Goal: Task Accomplishment & Management: Complete application form

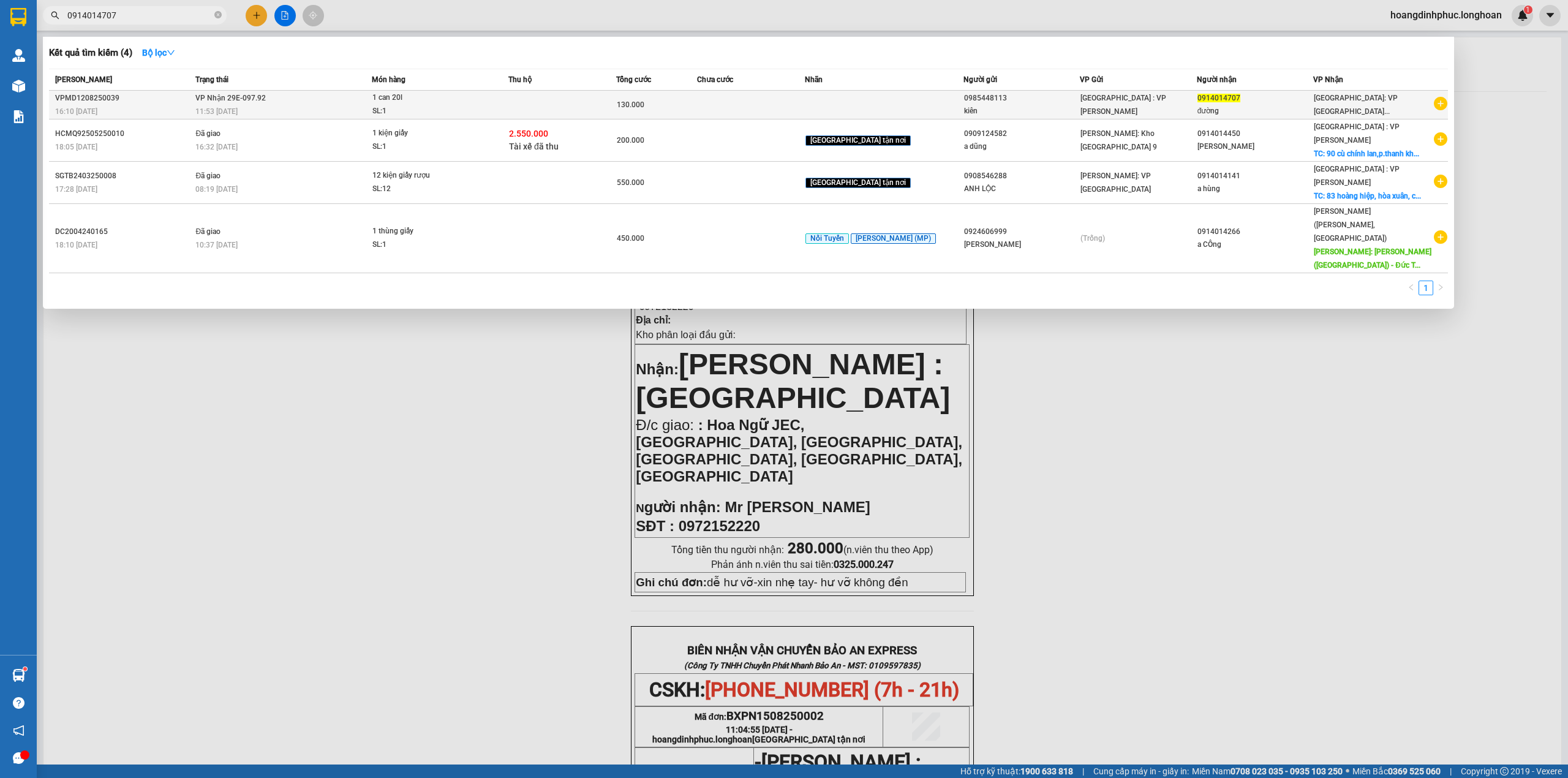
type input "0914014707"
click at [802, 98] on td at bounding box center [750, 105] width 108 height 29
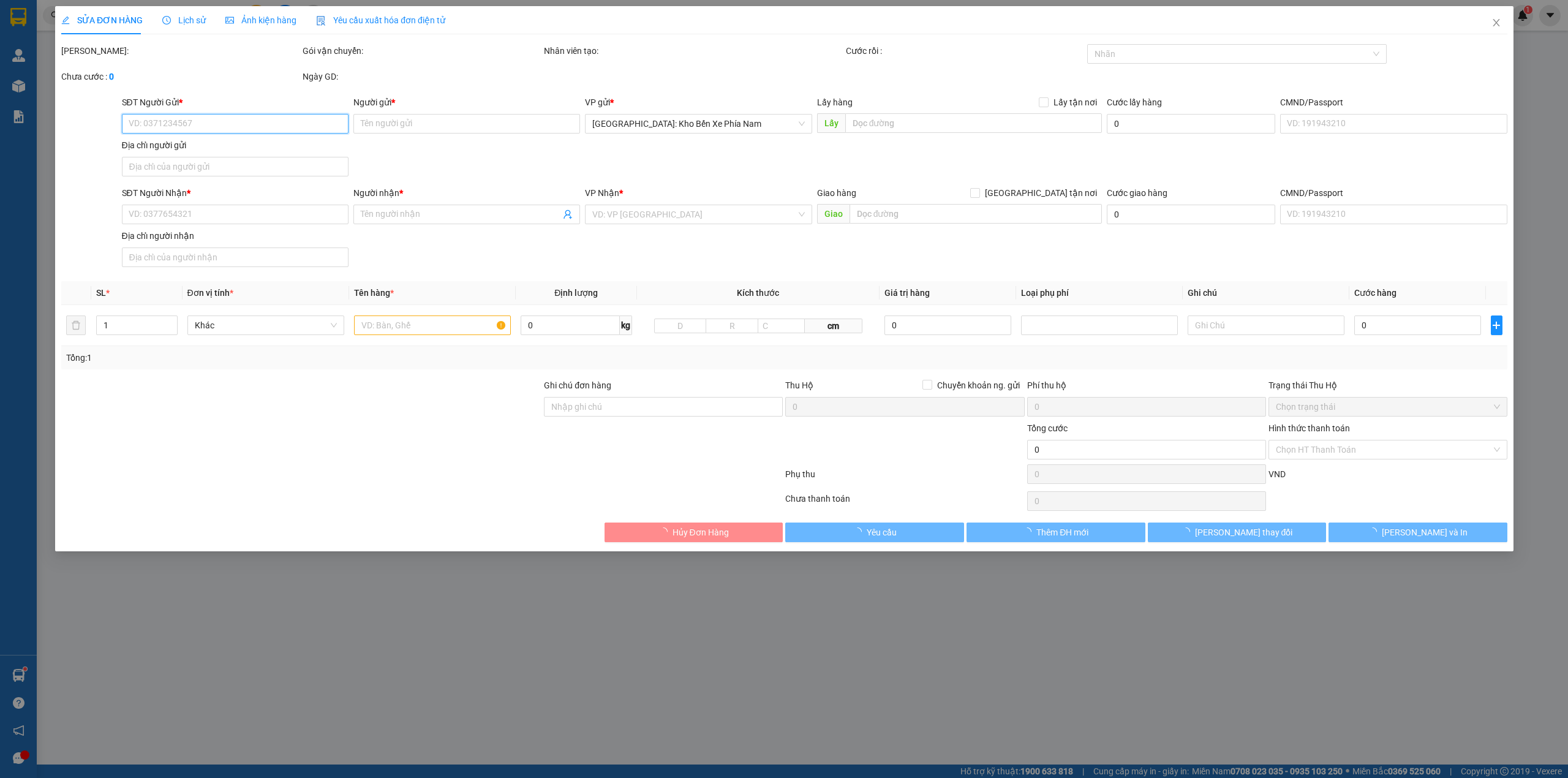
type input "0985448113"
type input "kiên"
type input "0914014707"
type input "đường"
type input "130.000"
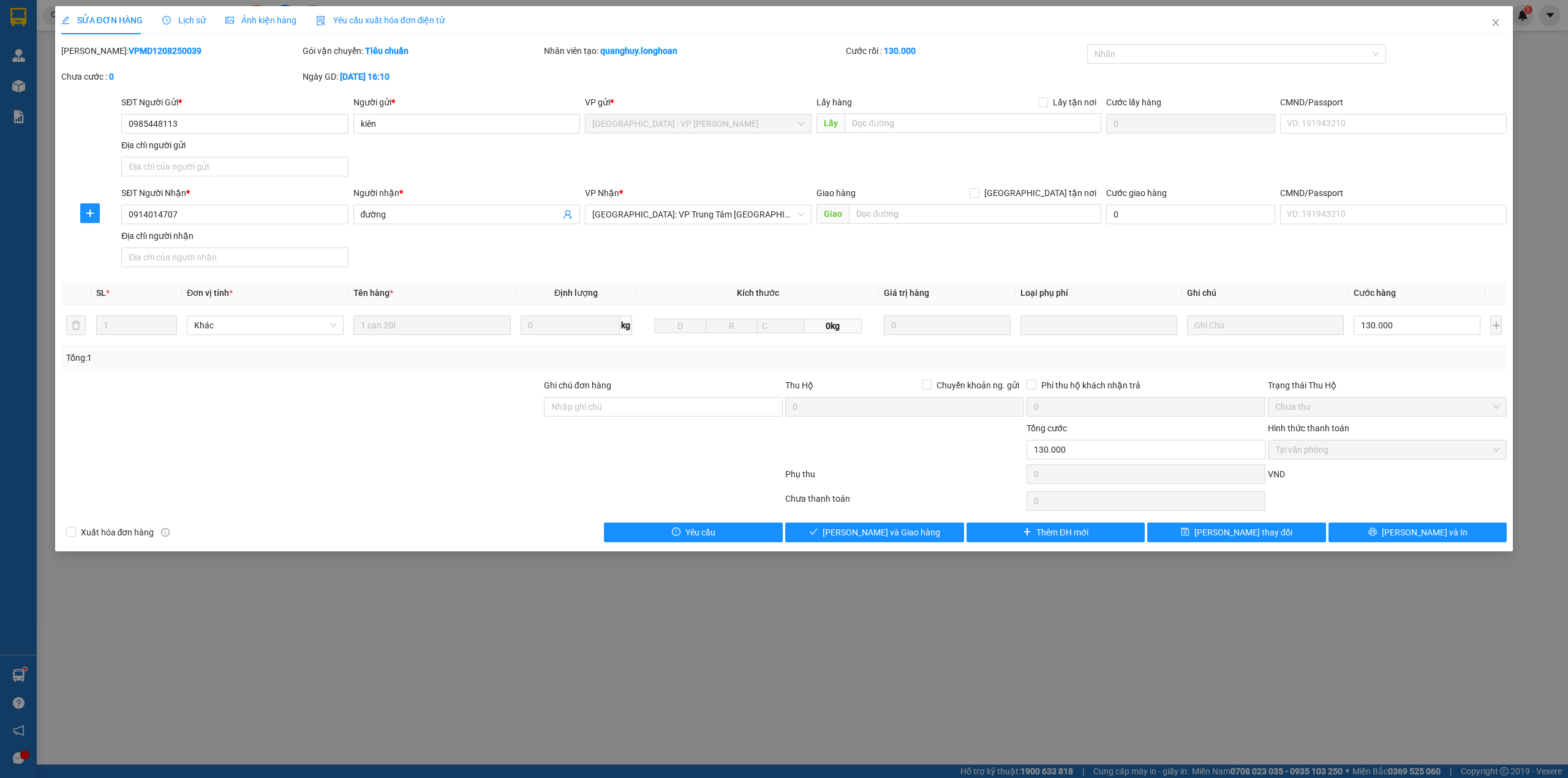
click at [189, 22] on span "Lịch sử" at bounding box center [184, 20] width 44 height 10
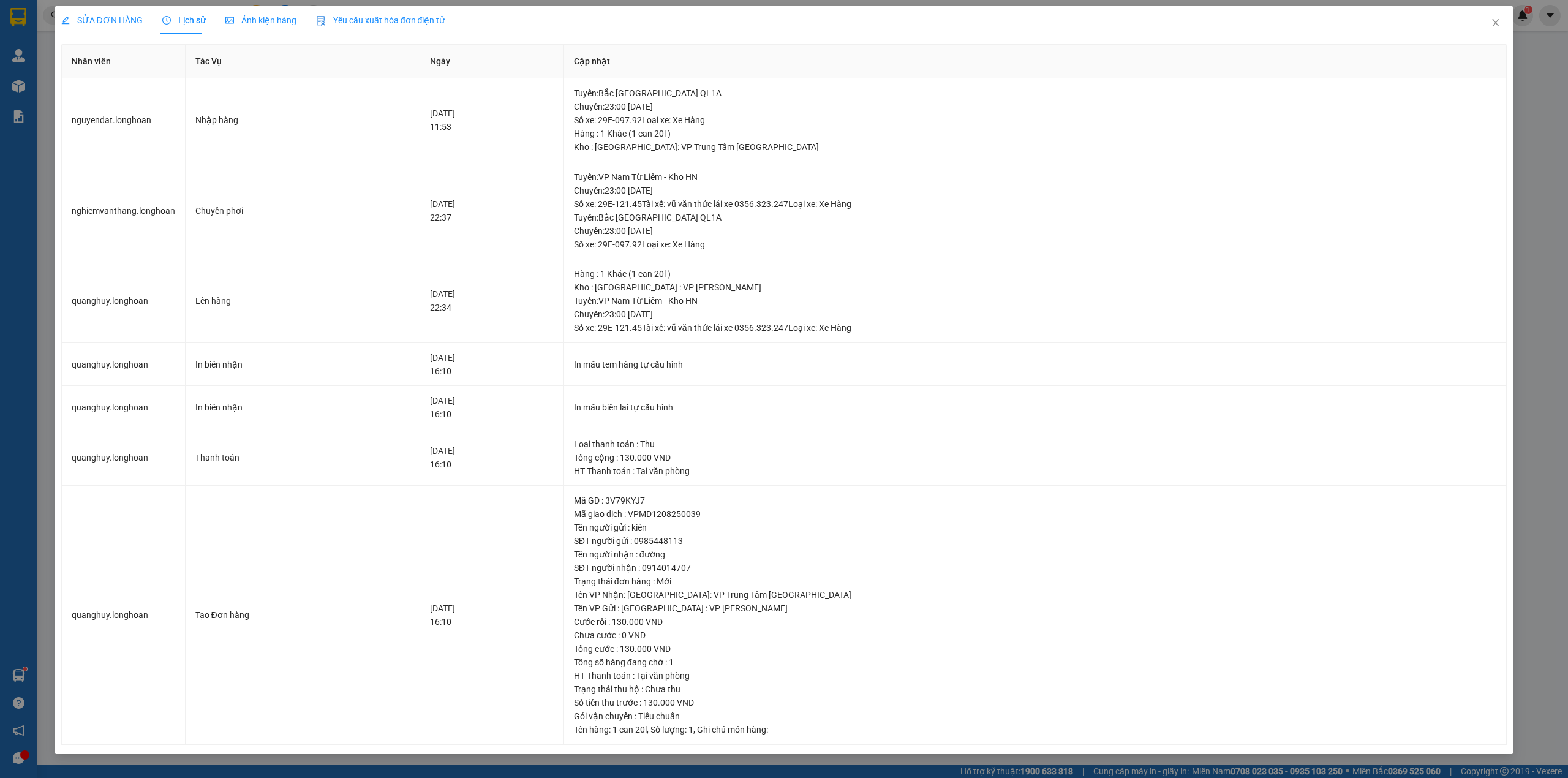
click at [123, 15] on span "SỬA ĐƠN HÀNG" at bounding box center [102, 20] width 81 height 10
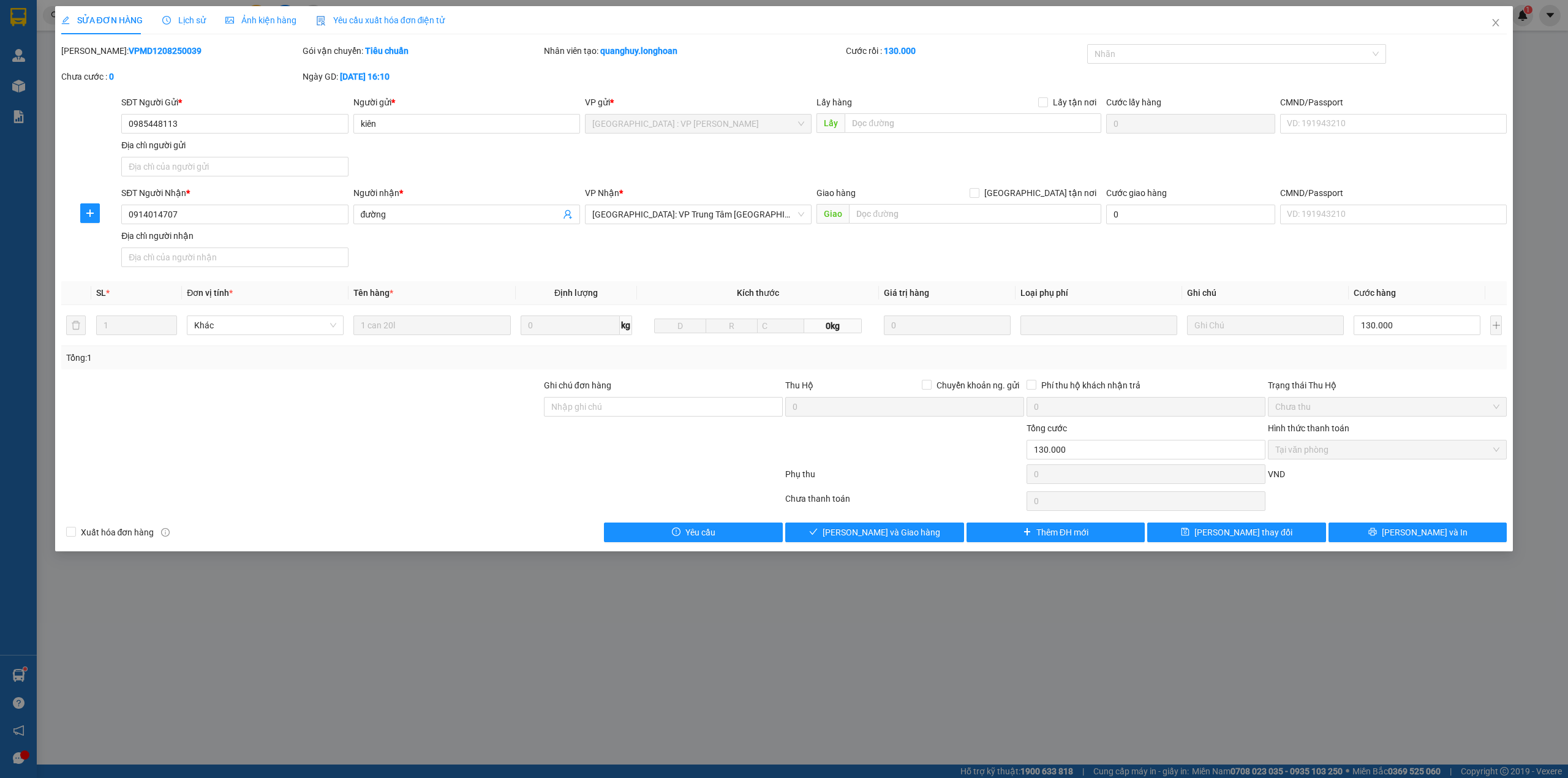
click at [177, 19] on span "Lịch sử" at bounding box center [184, 20] width 44 height 10
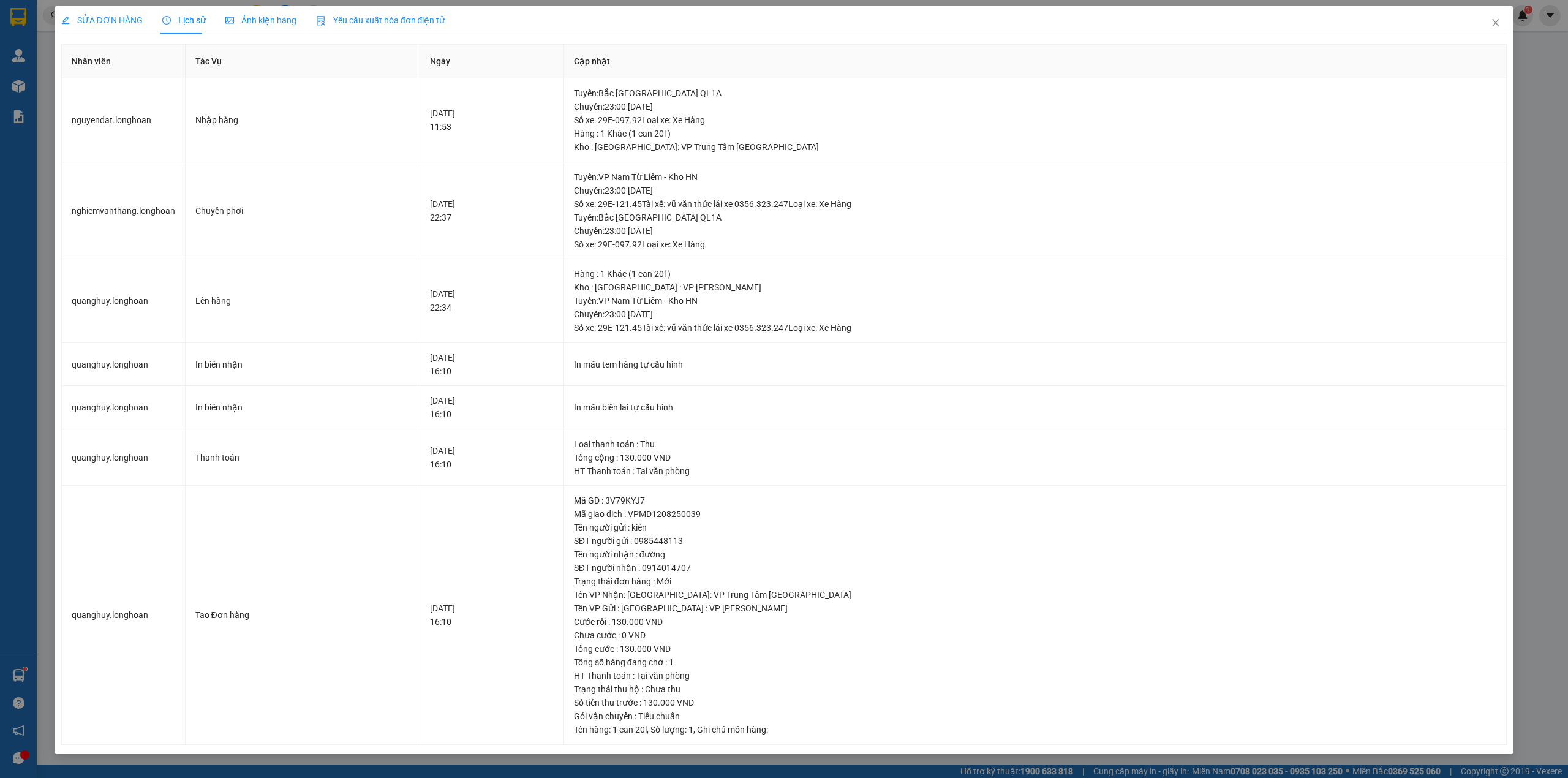
click at [96, 20] on span "SỬA ĐƠN HÀNG" at bounding box center [102, 20] width 81 height 10
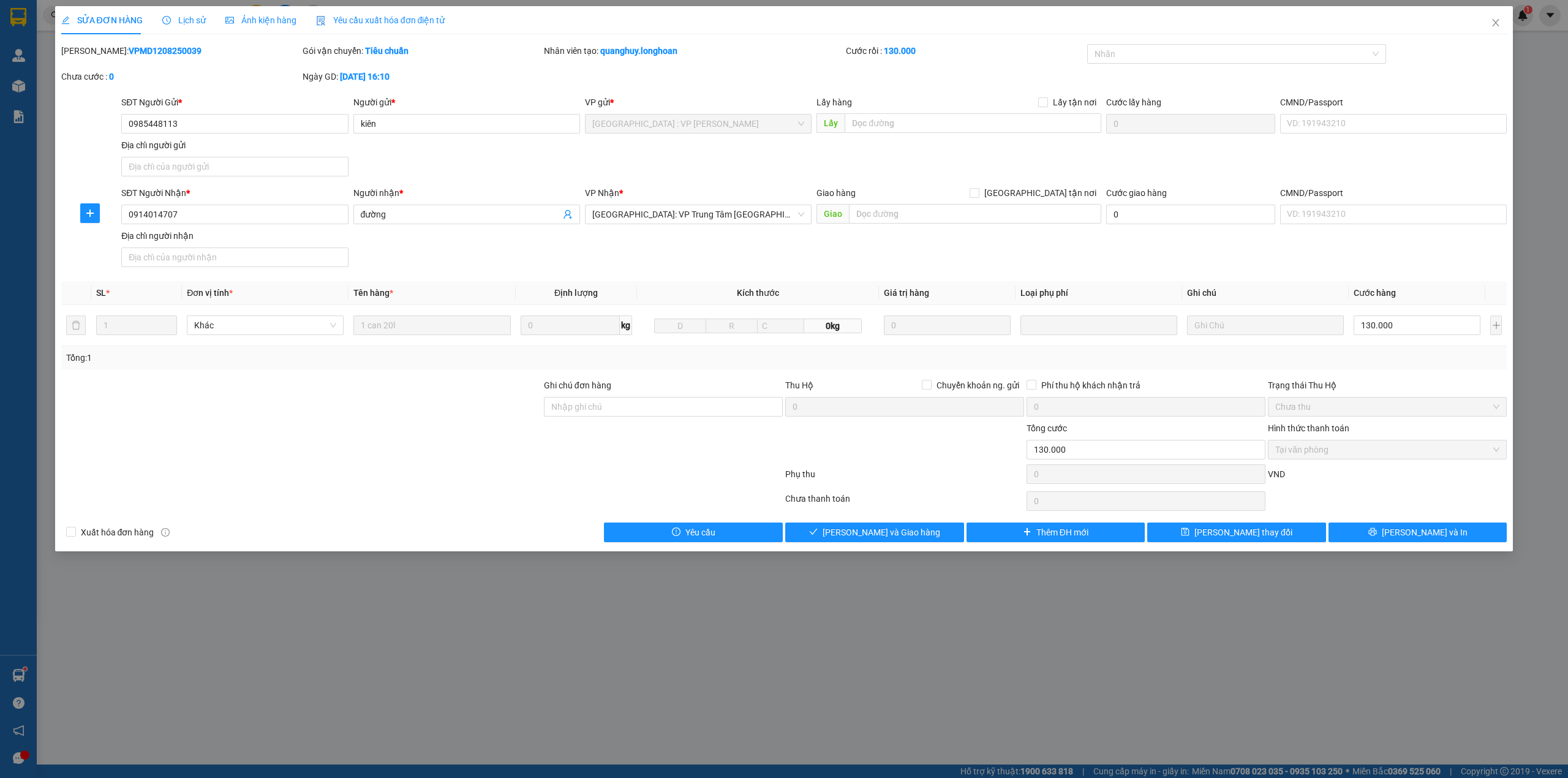
click at [179, 24] on span "Lịch sử" at bounding box center [184, 20] width 44 height 10
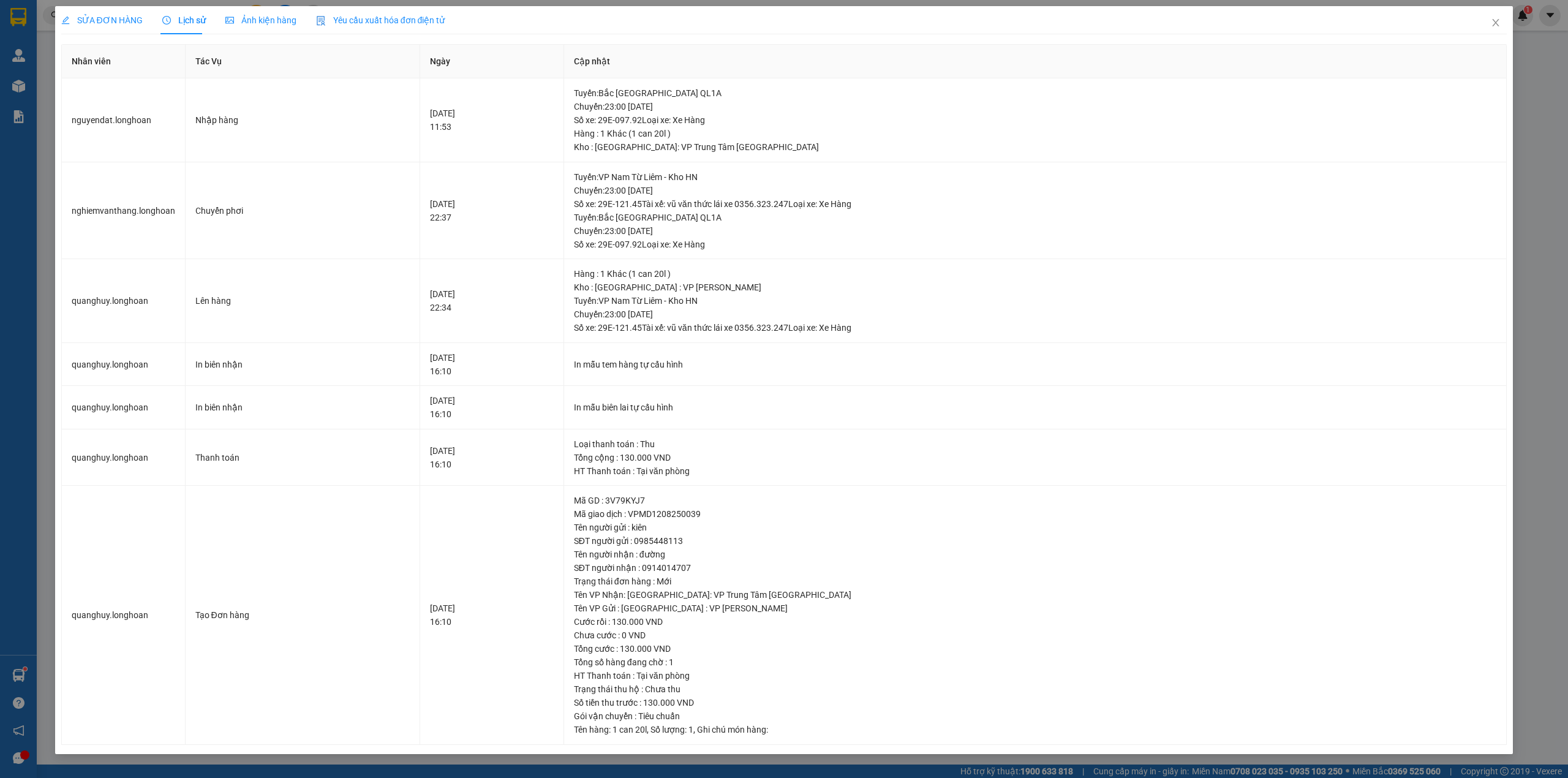
click at [110, 27] on div "SỬA ĐƠN HÀNG" at bounding box center [102, 21] width 81 height 29
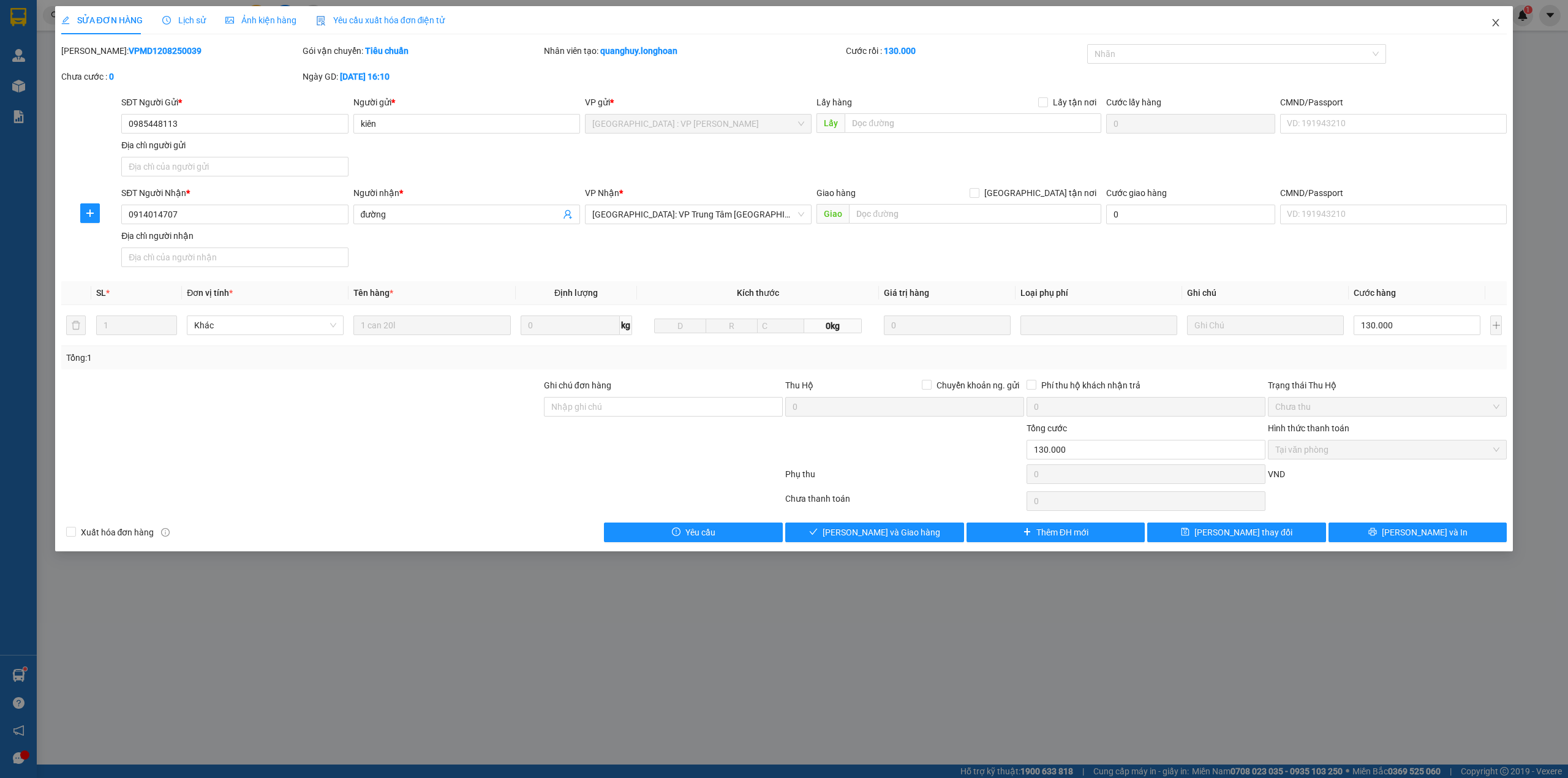
click at [1497, 22] on icon "close" at bounding box center [1495, 22] width 10 height 10
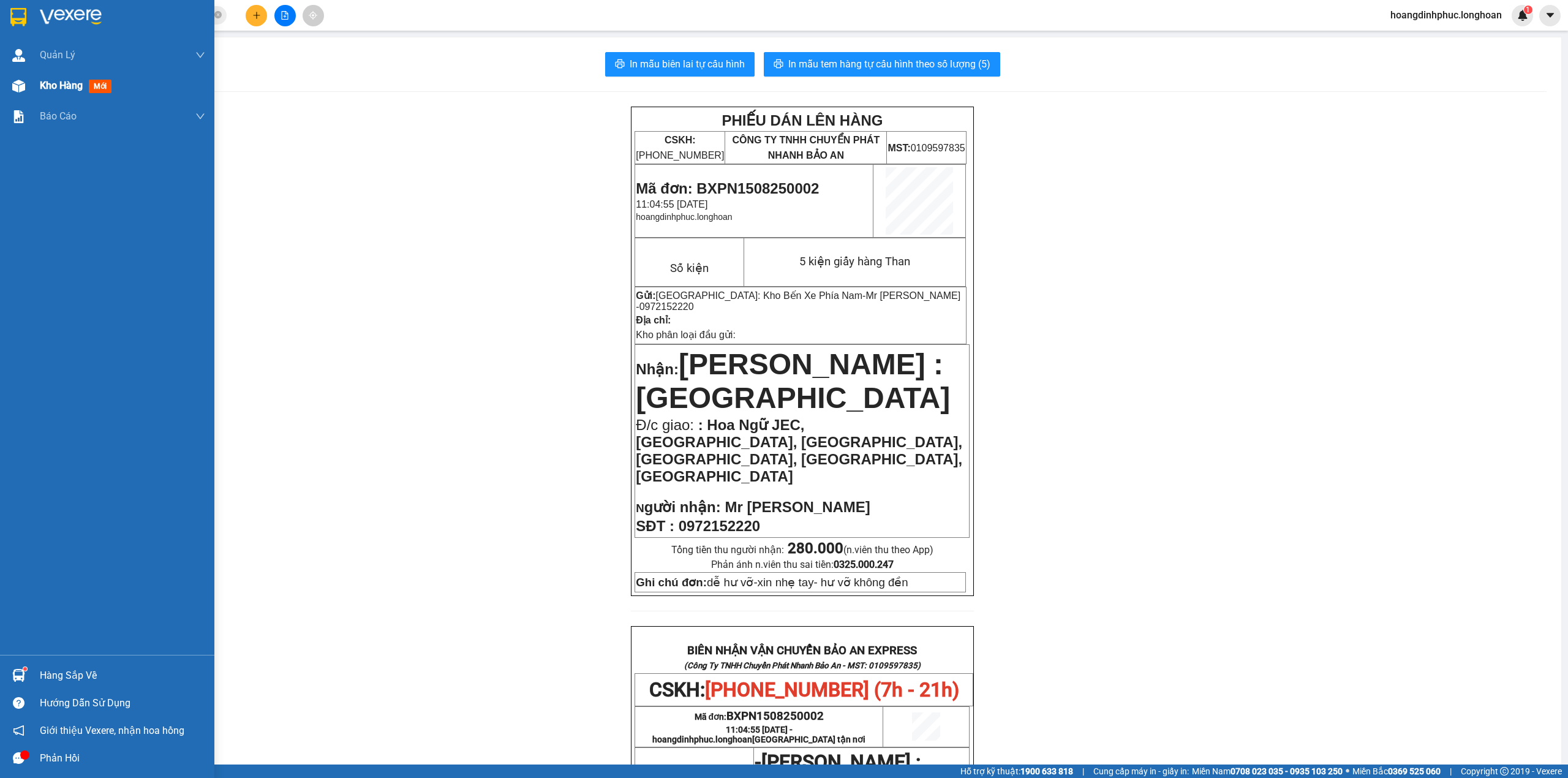
click at [22, 85] on img at bounding box center [19, 86] width 13 height 13
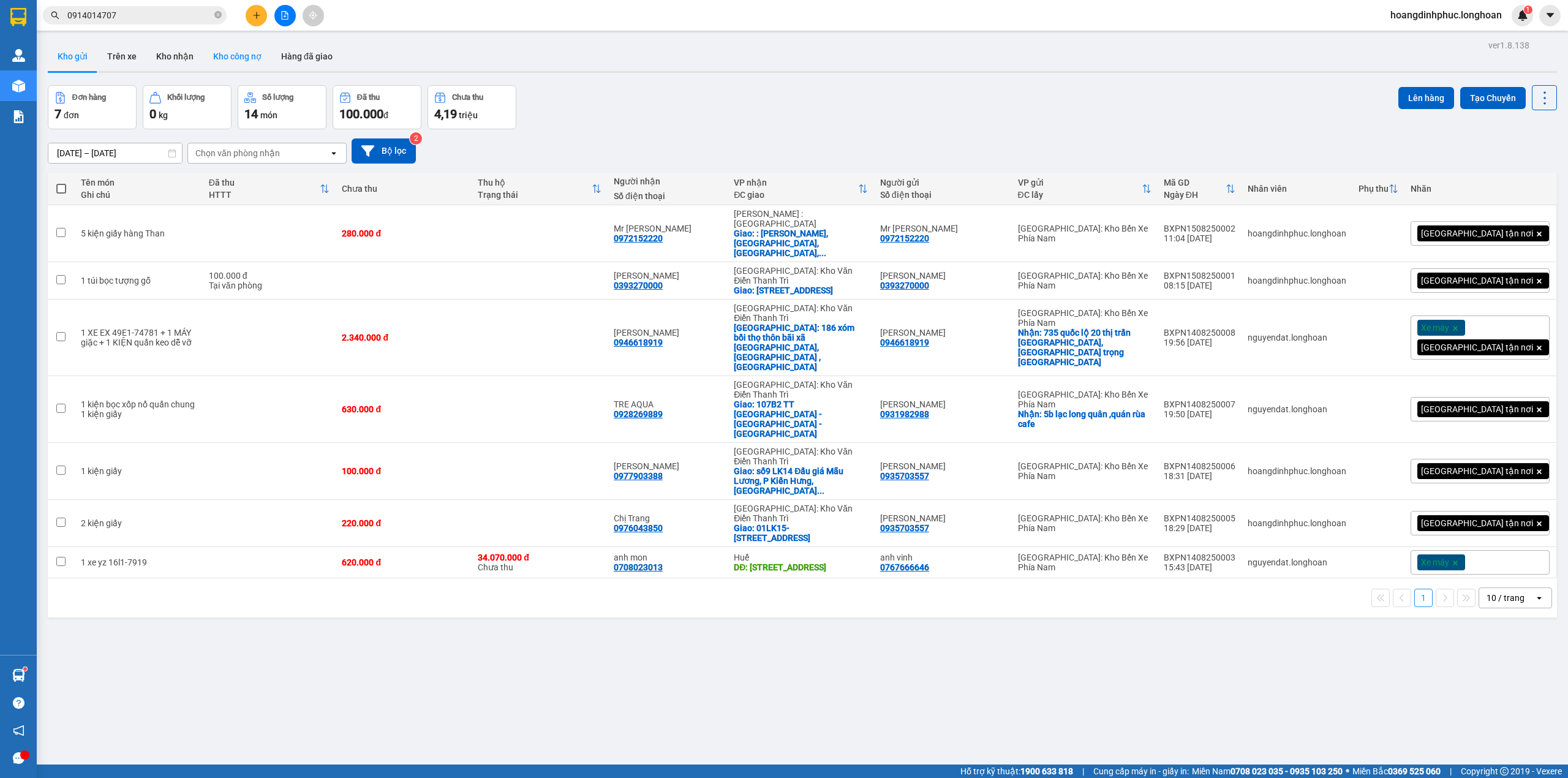
click at [204, 63] on button "Kho công nợ" at bounding box center [238, 56] width 68 height 29
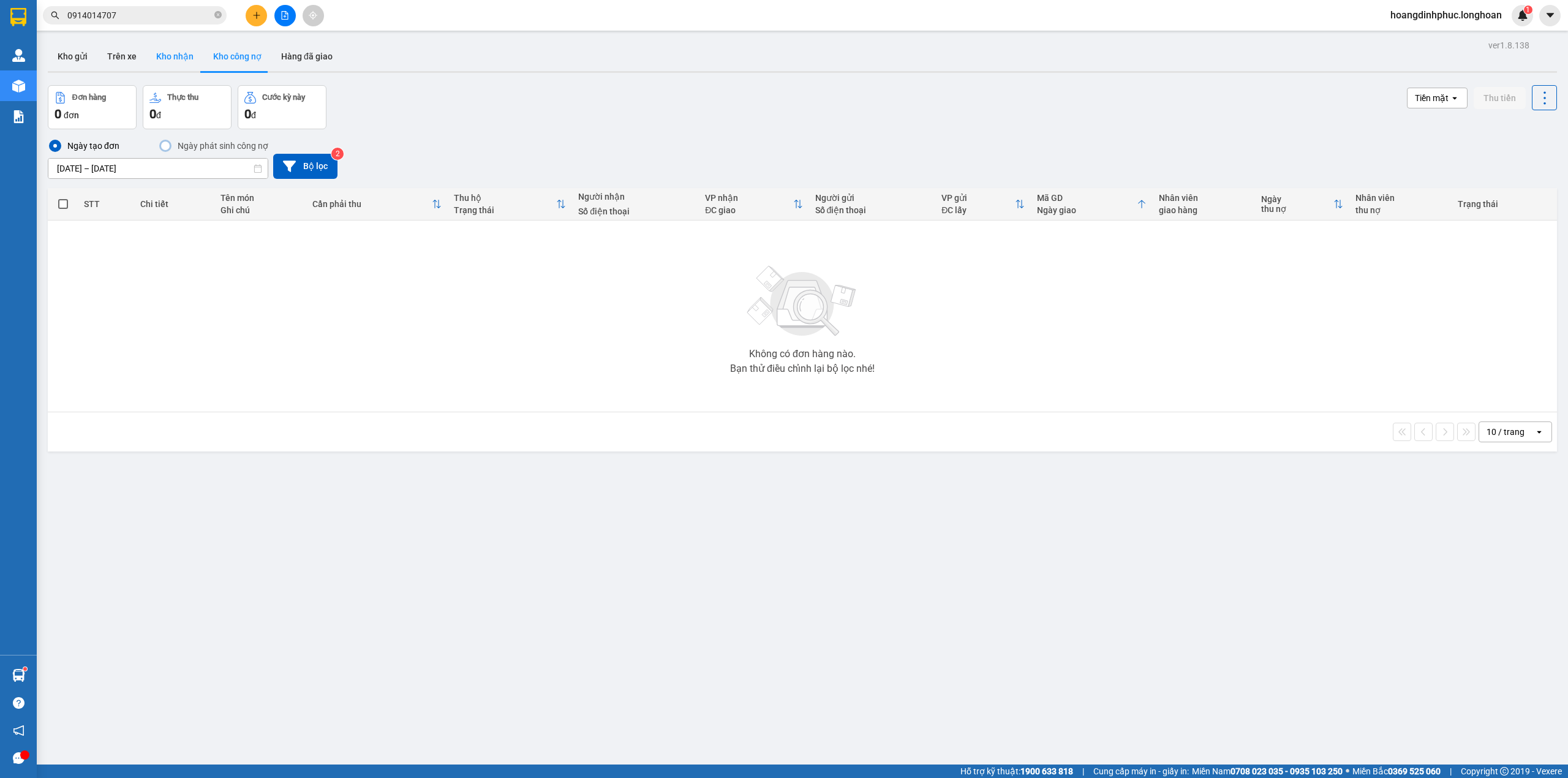
click at [162, 63] on button "Kho nhận" at bounding box center [175, 56] width 57 height 29
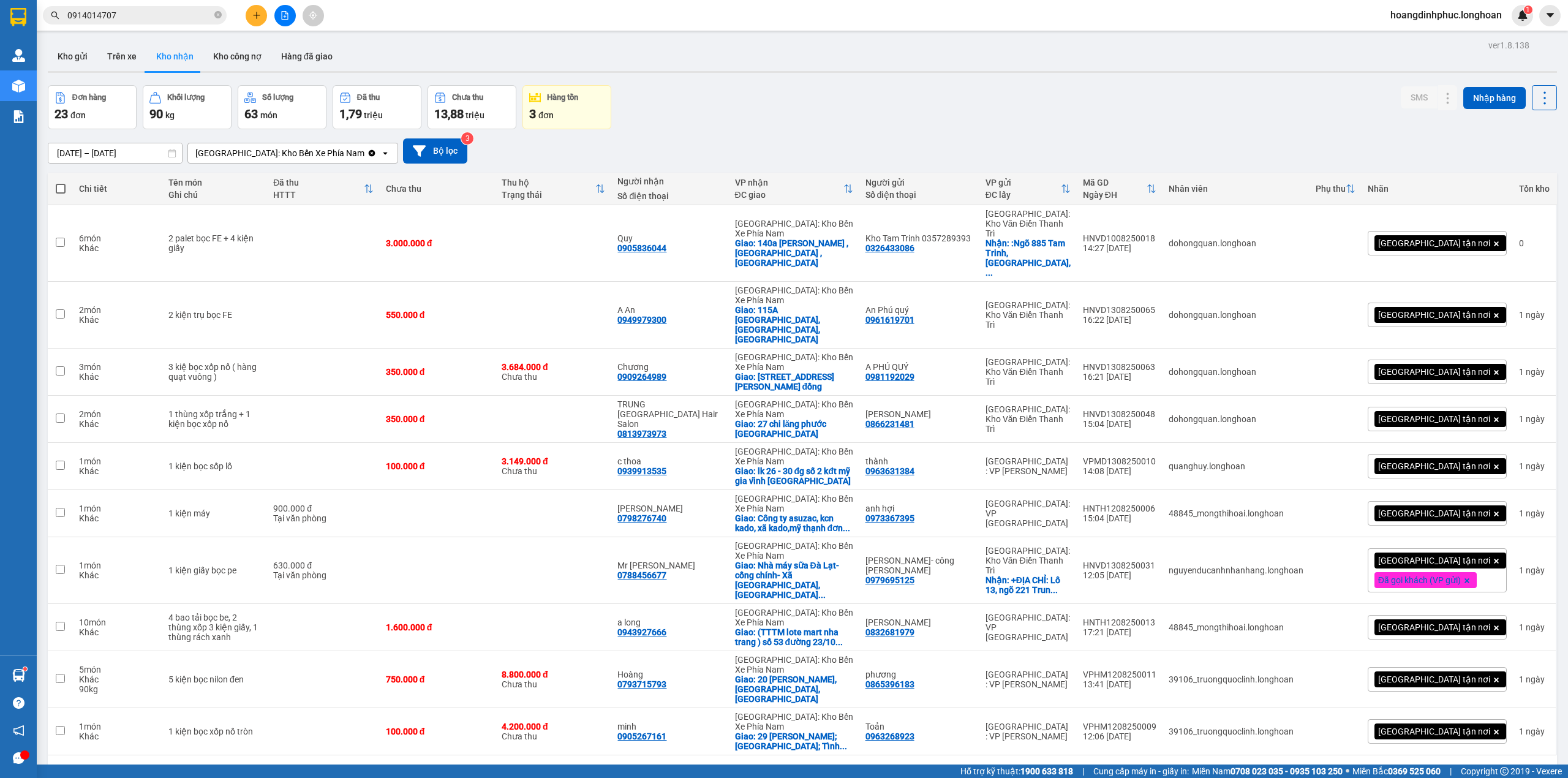
click at [285, 150] on div "[GEOGRAPHIC_DATA]: Kho Bến Xe Phía Nam" at bounding box center [280, 154] width 169 height 13
click at [285, 179] on span "[GEOGRAPHIC_DATA]: VP Trung Tâm [GEOGRAPHIC_DATA]" at bounding box center [274, 186] width 154 height 24
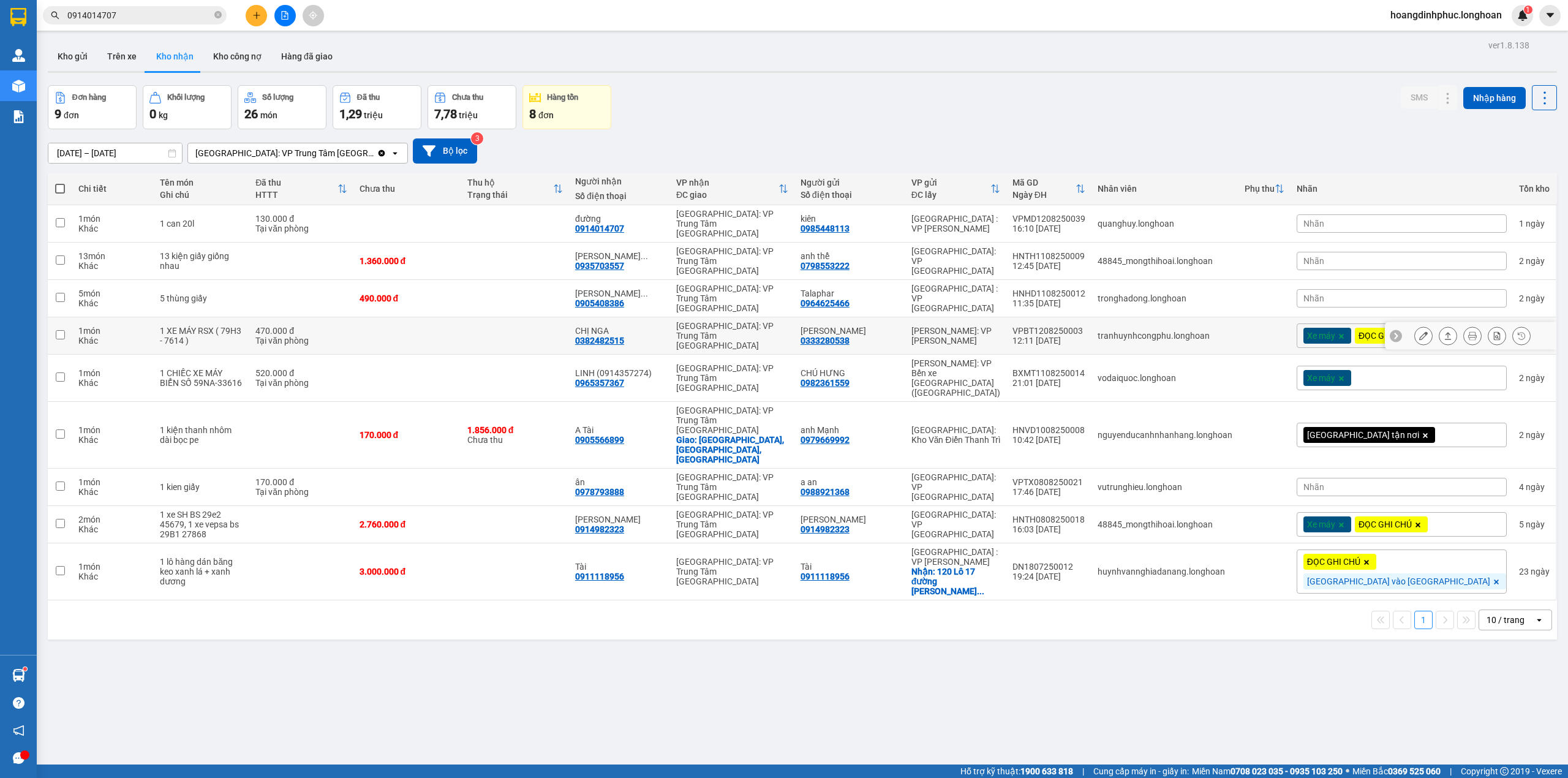
click at [1419, 331] on icon at bounding box center [1423, 336] width 9 height 9
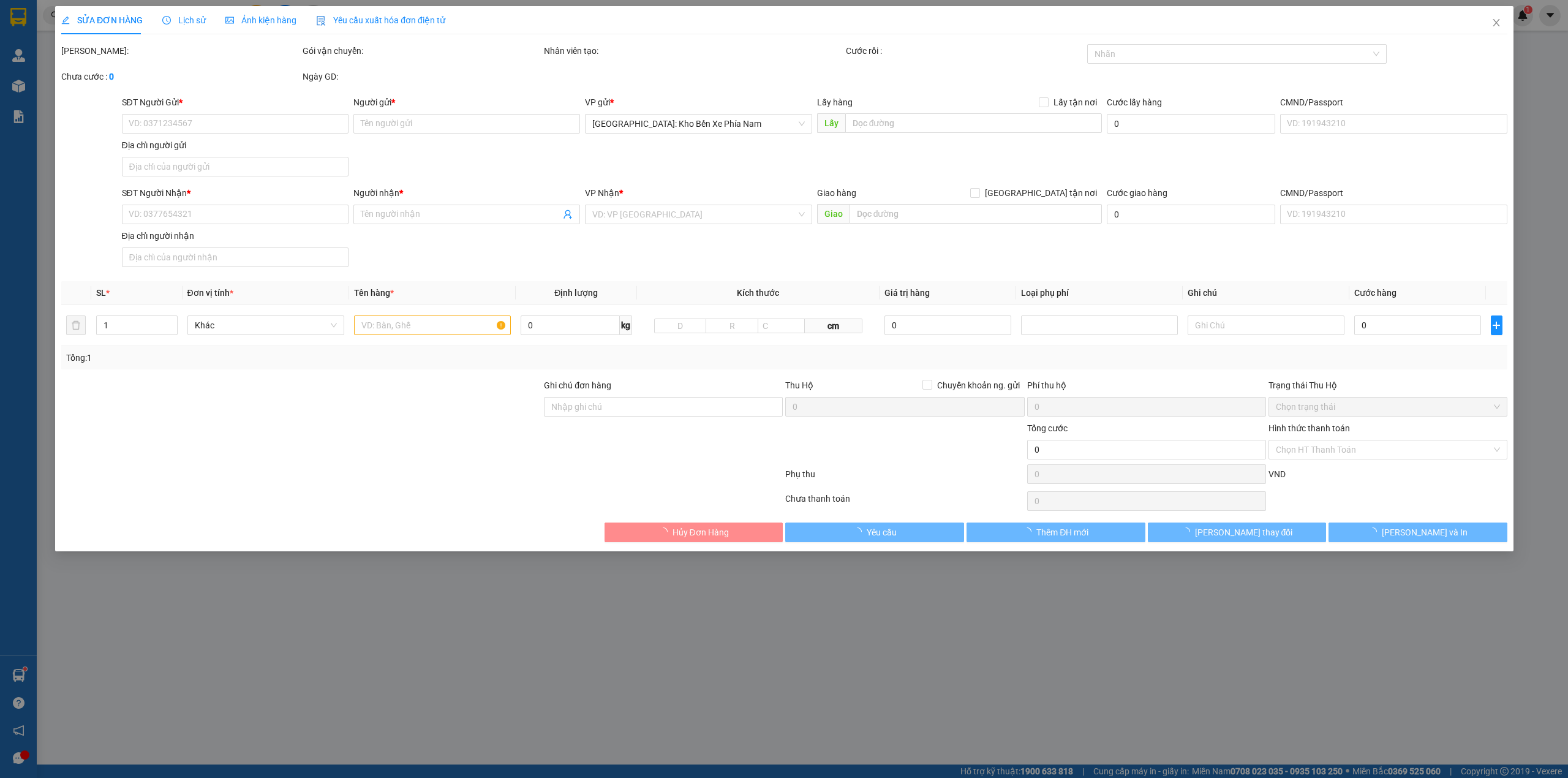
type input "0333280538"
type input "LƯU HOÀNG PHONG"
type input "0382482515"
type input "CHỊ NGA"
type input "CHÌA KHÓA + GIẤY TỜ XE QUẤN TAY LÁI"
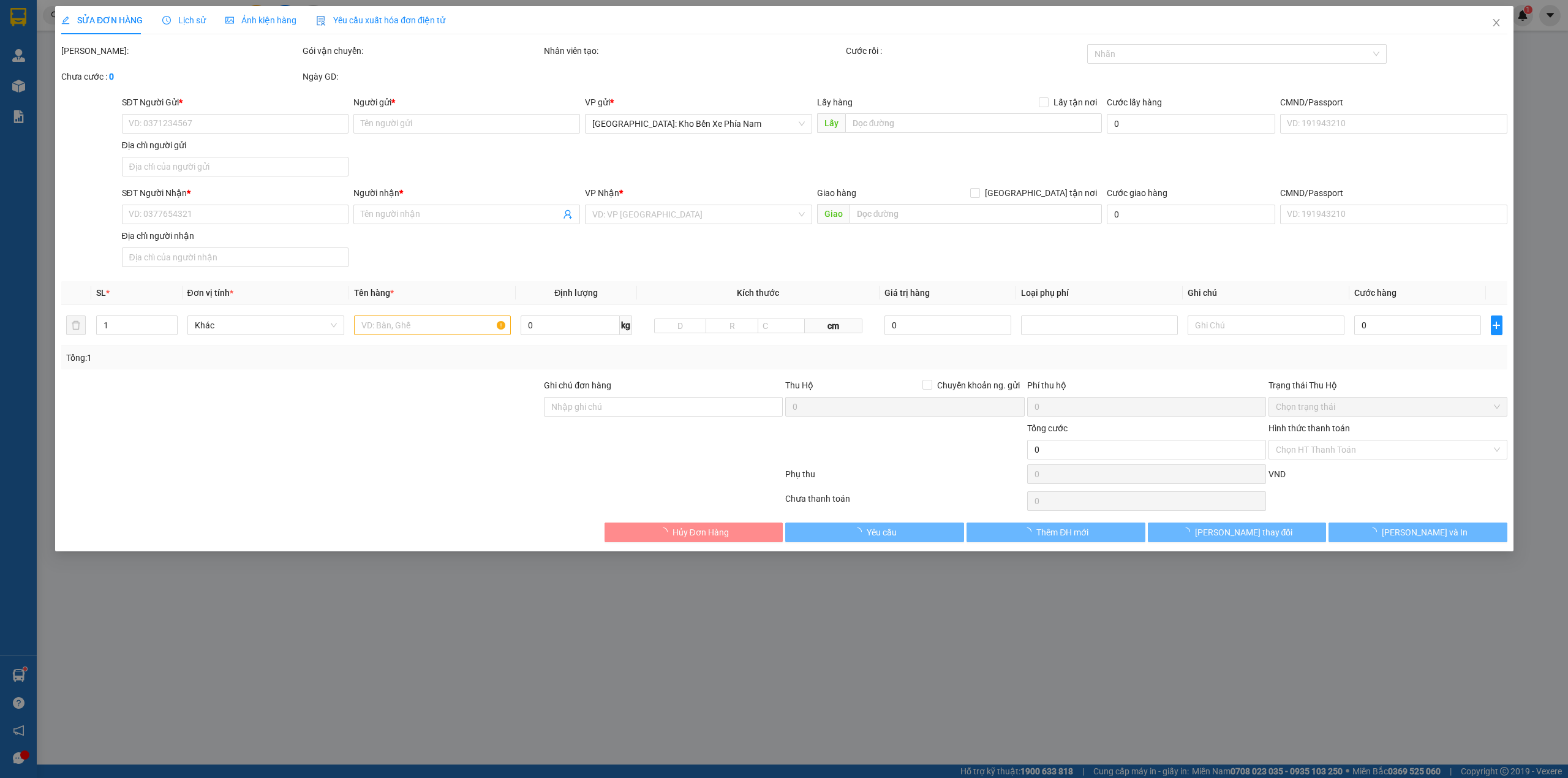
type input "470.000"
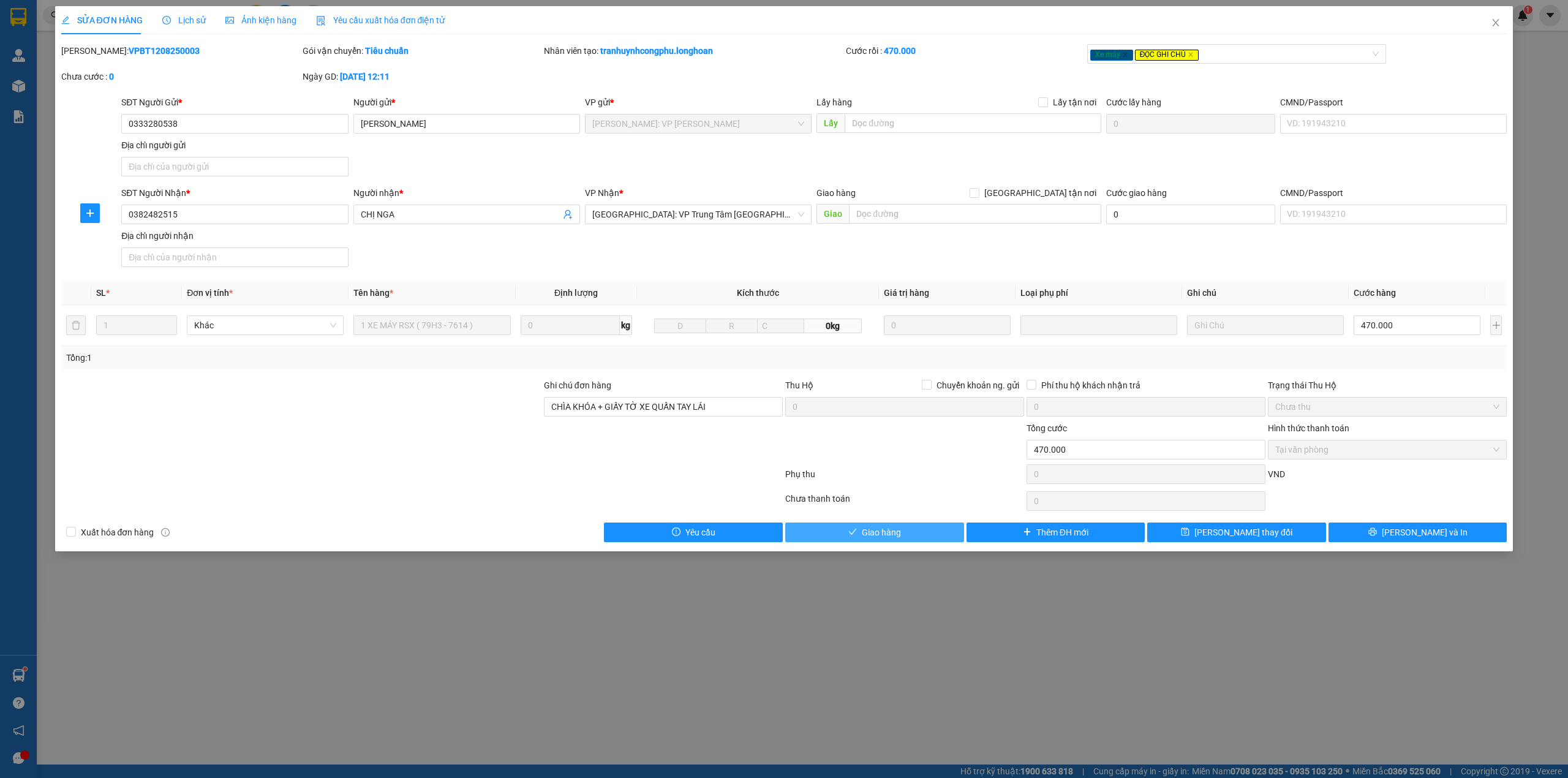
click at [926, 531] on button "Giao hàng" at bounding box center [875, 532] width 179 height 20
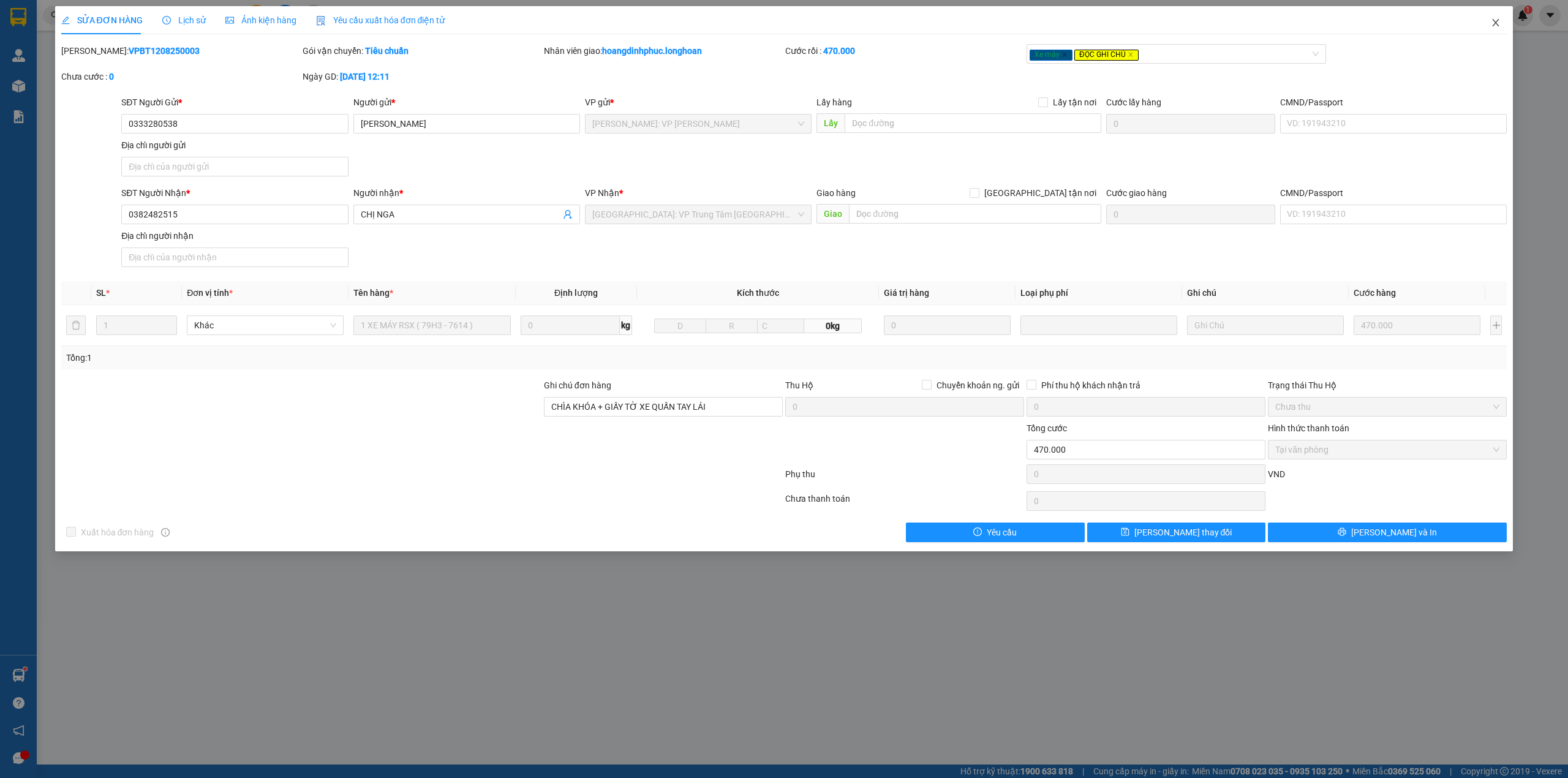
click at [1495, 16] on span "Close" at bounding box center [1496, 23] width 34 height 34
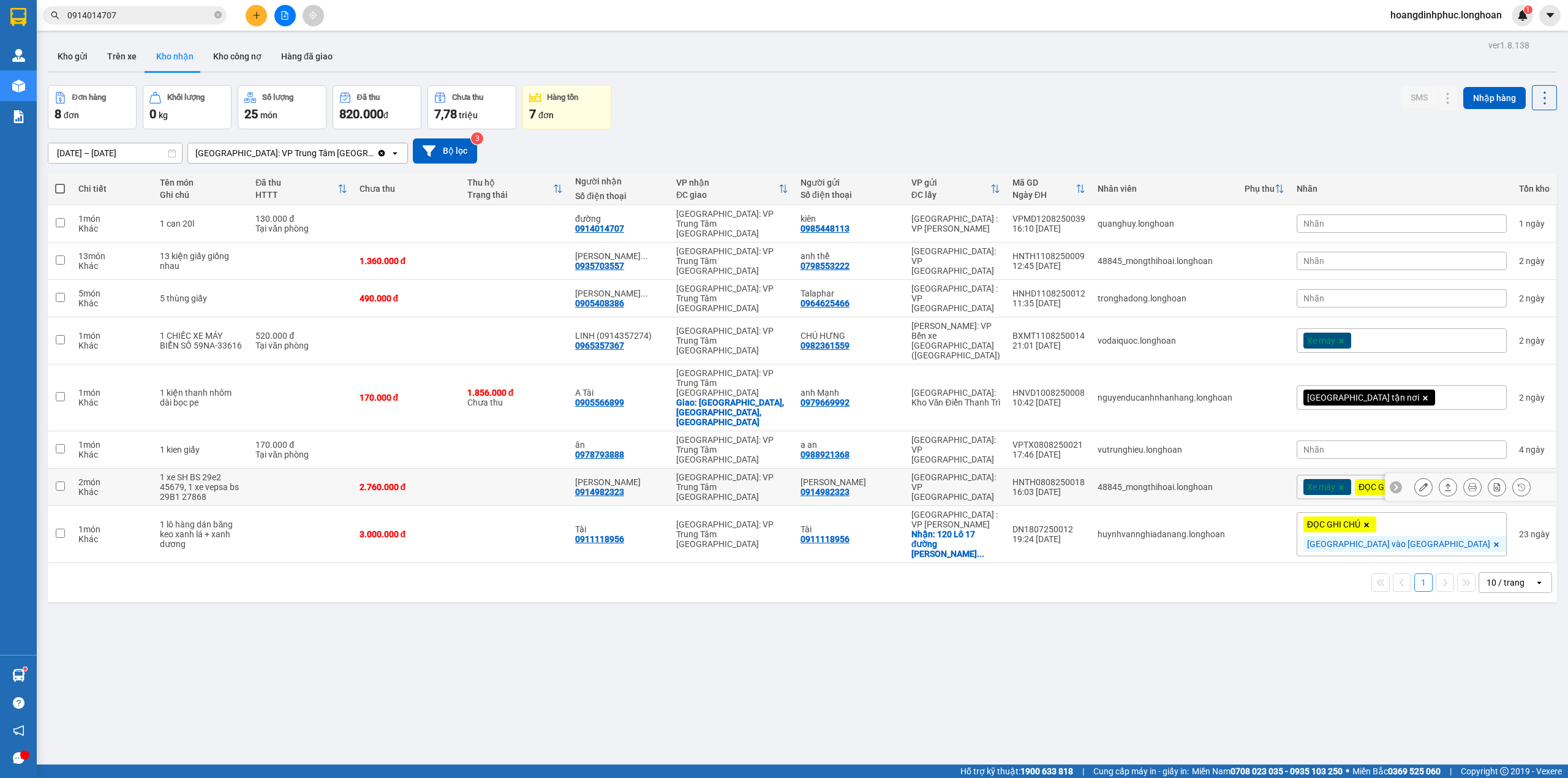
click at [1419, 482] on icon at bounding box center [1423, 487] width 9 height 9
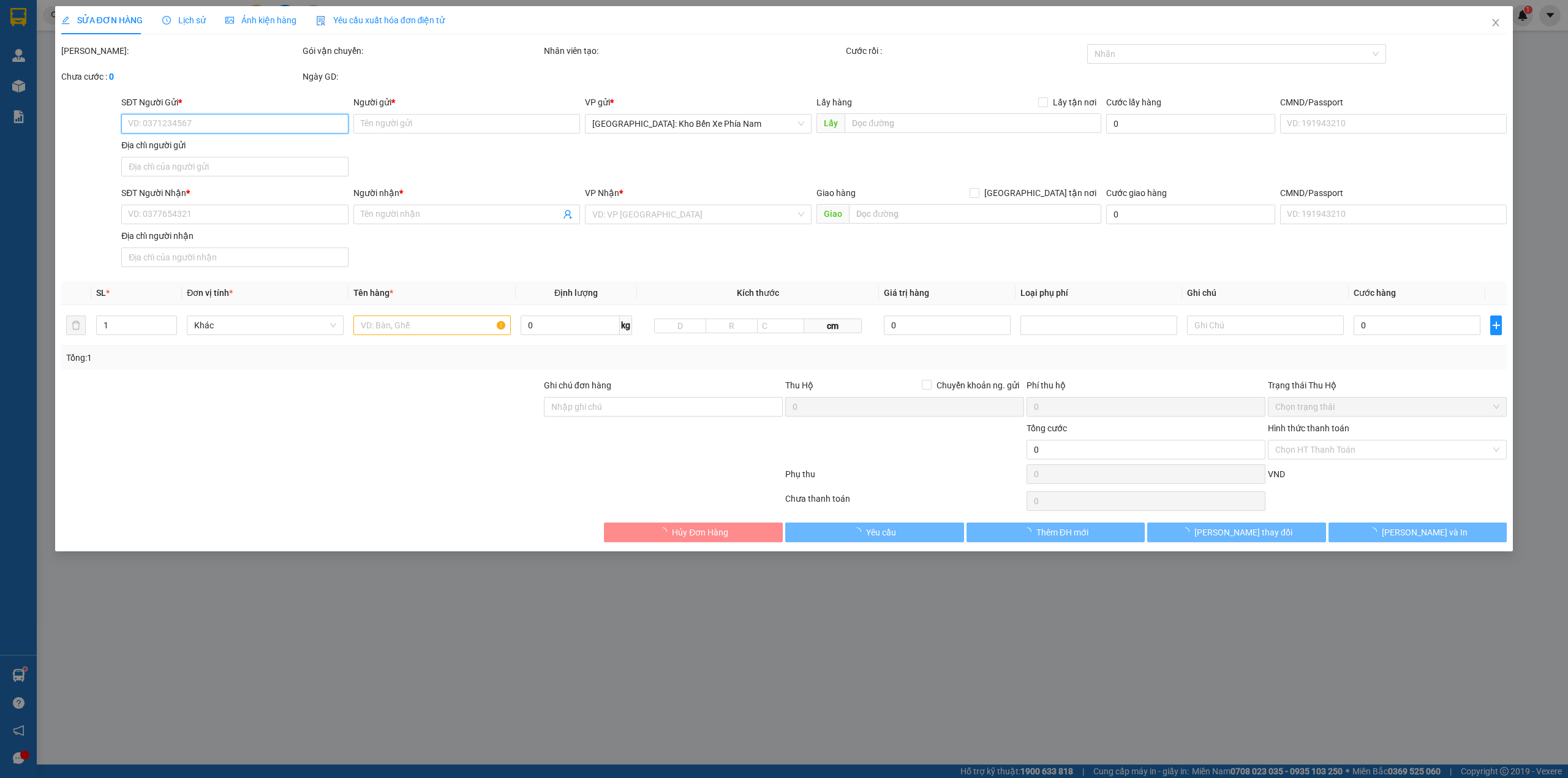
type input "0914982323"
type input "[PERSON_NAME]"
type input "0914982323"
type input "[PERSON_NAME]"
type input "2 chìa khoá quấn tay lái, khách ra gửi xe bật xe đã không lên , xe bị chết điện…"
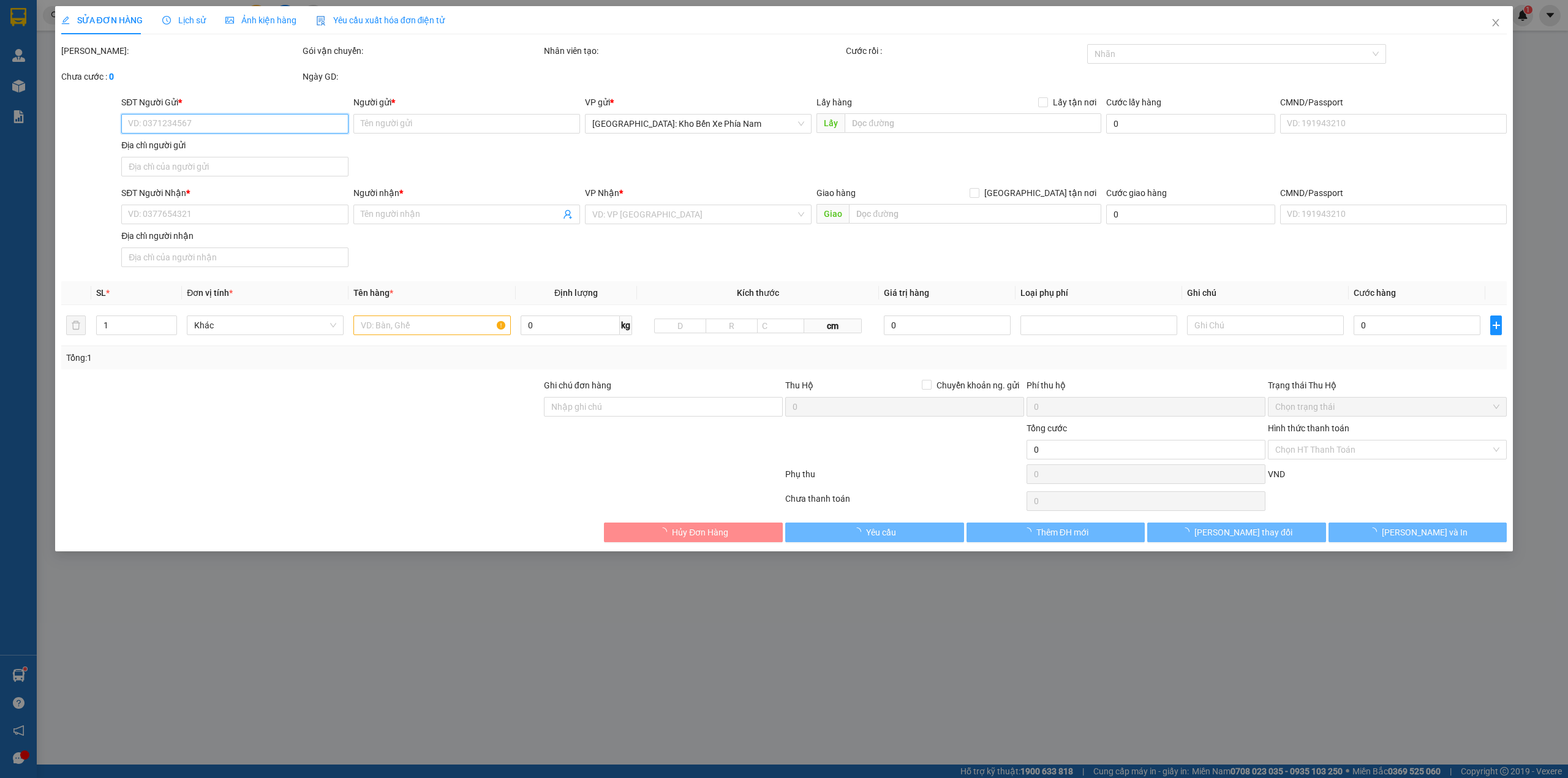
type input "2.760.000"
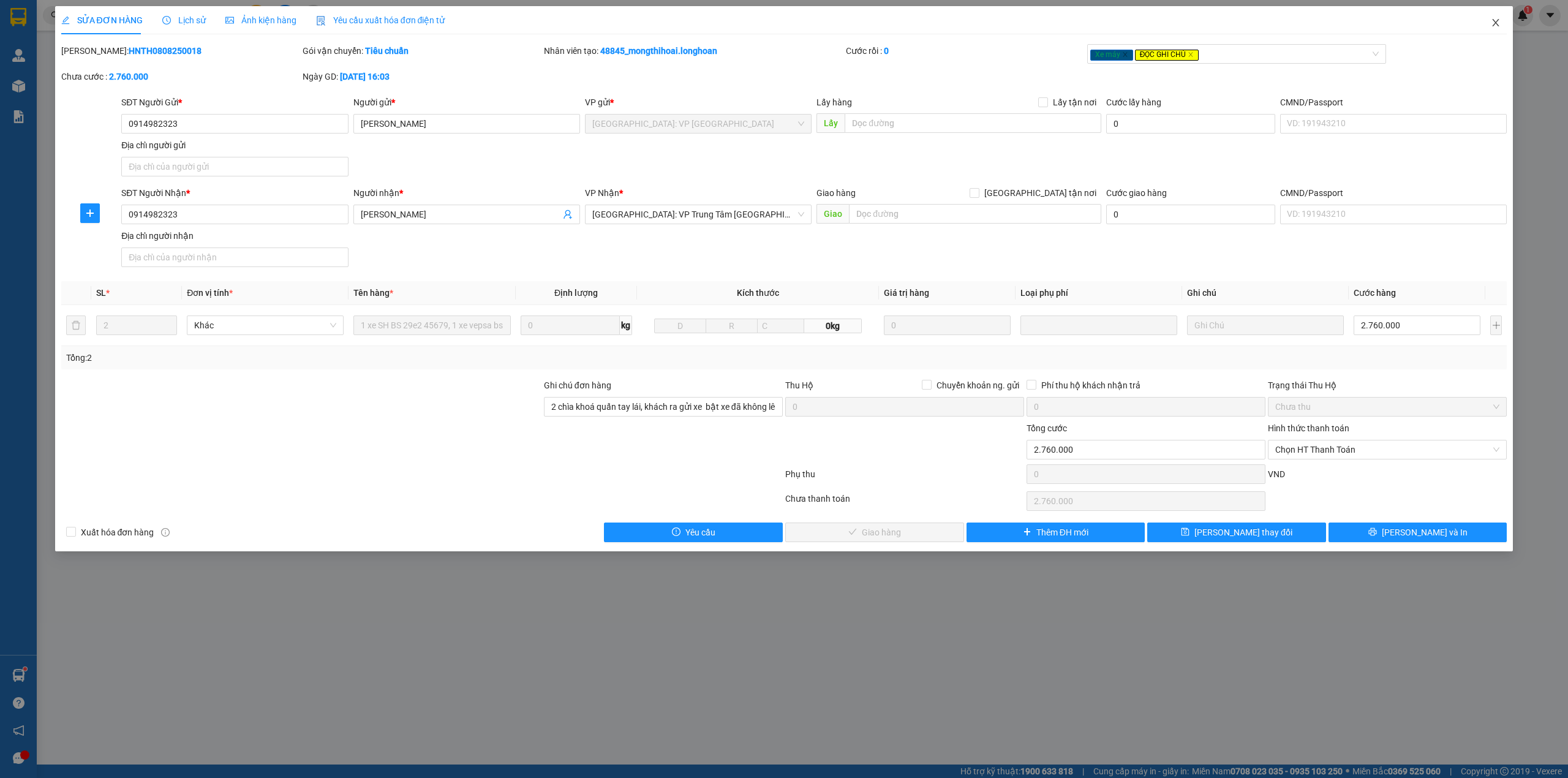
click at [1498, 24] on icon "close" at bounding box center [1495, 22] width 10 height 10
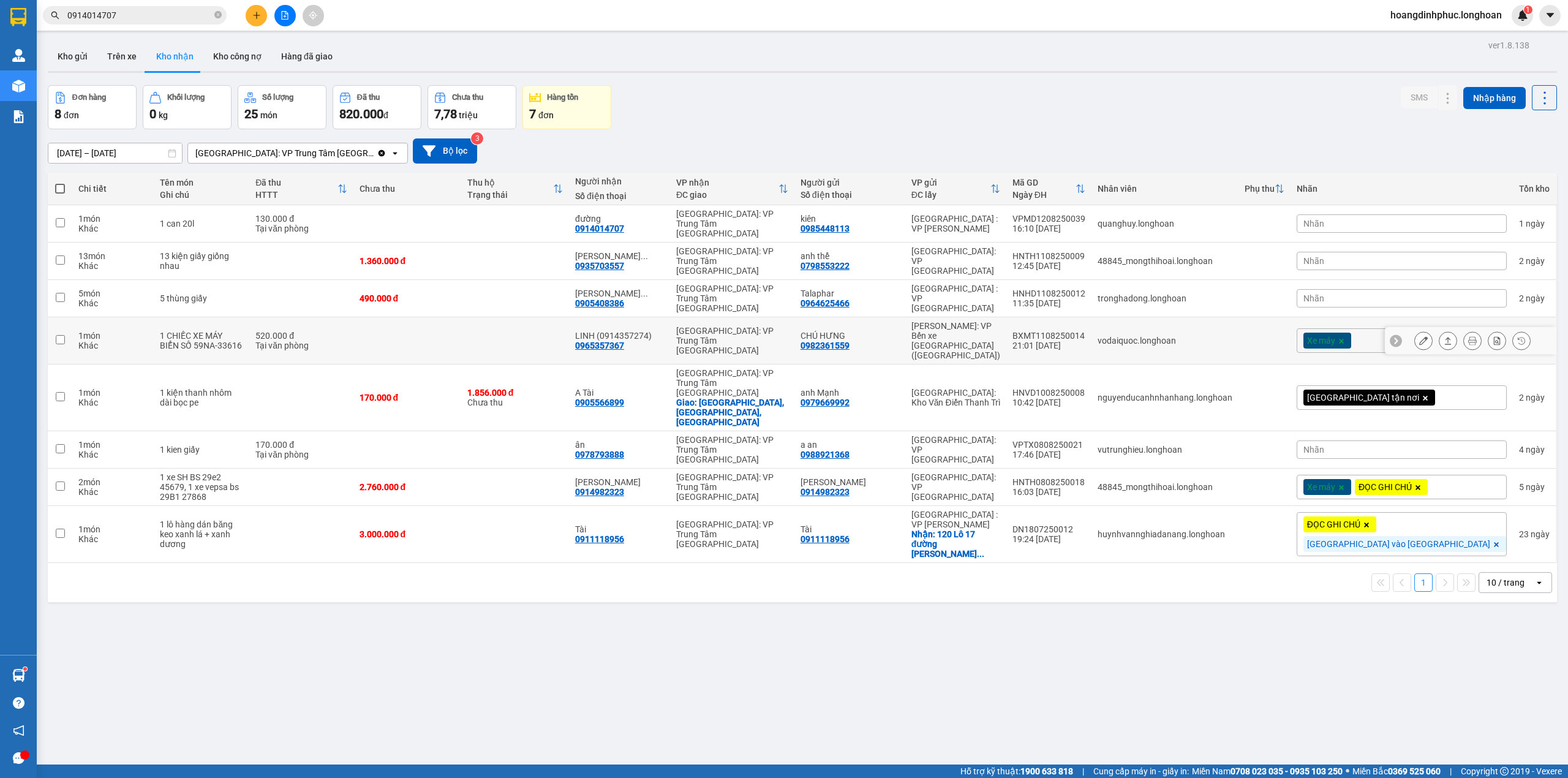
click at [1419, 336] on icon at bounding box center [1423, 340] width 9 height 9
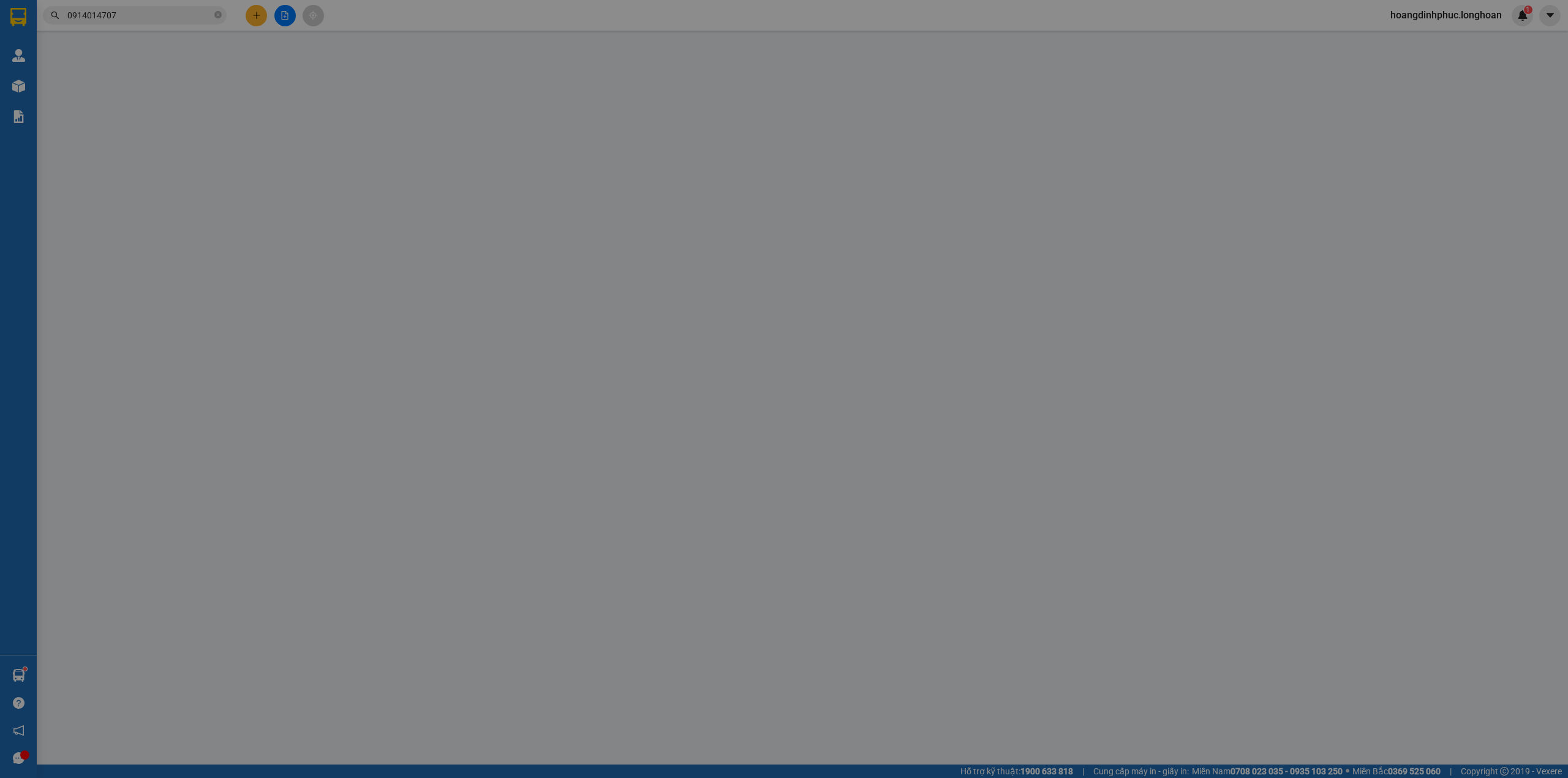
type input "0982361559"
type input "CHÚ HƯNG"
type input "0965357367"
type input "LINH (0914357274)"
type input "CHÌA KHOÁ+CAVET QUẤN TAY LÁI"
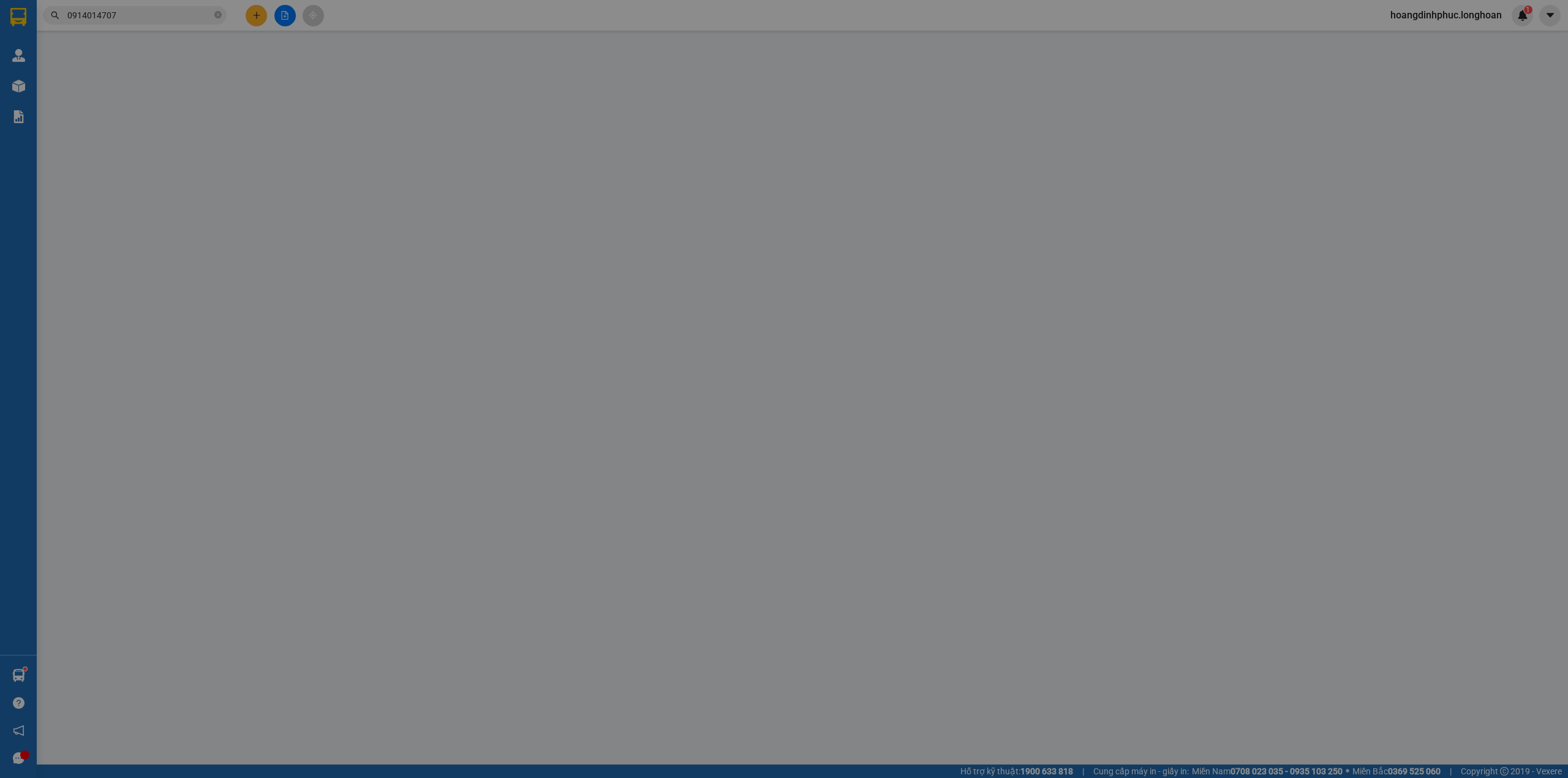
type input "520.000"
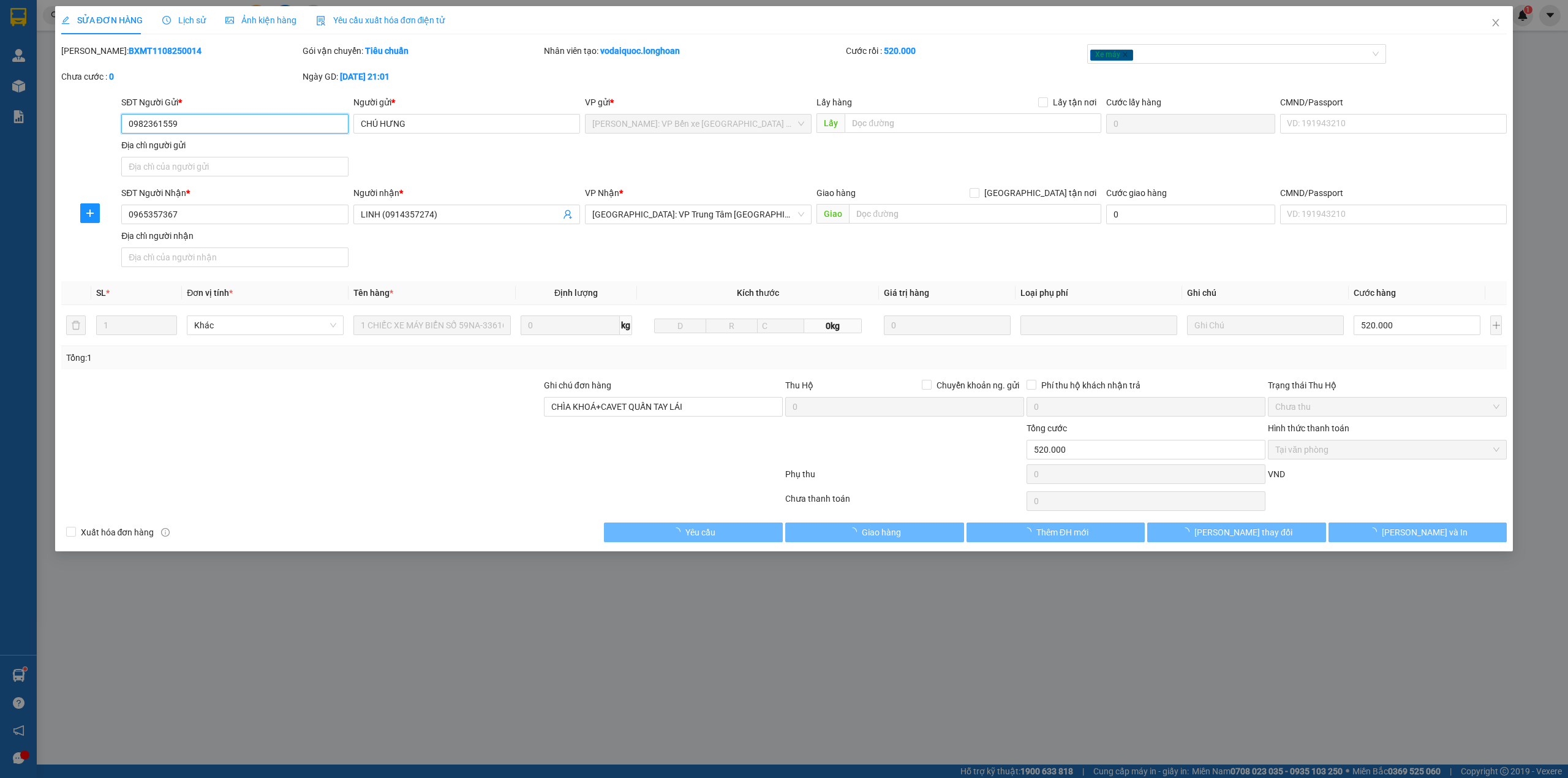
click at [1340, 452] on span "Tại văn phòng" at bounding box center [1387, 449] width 224 height 19
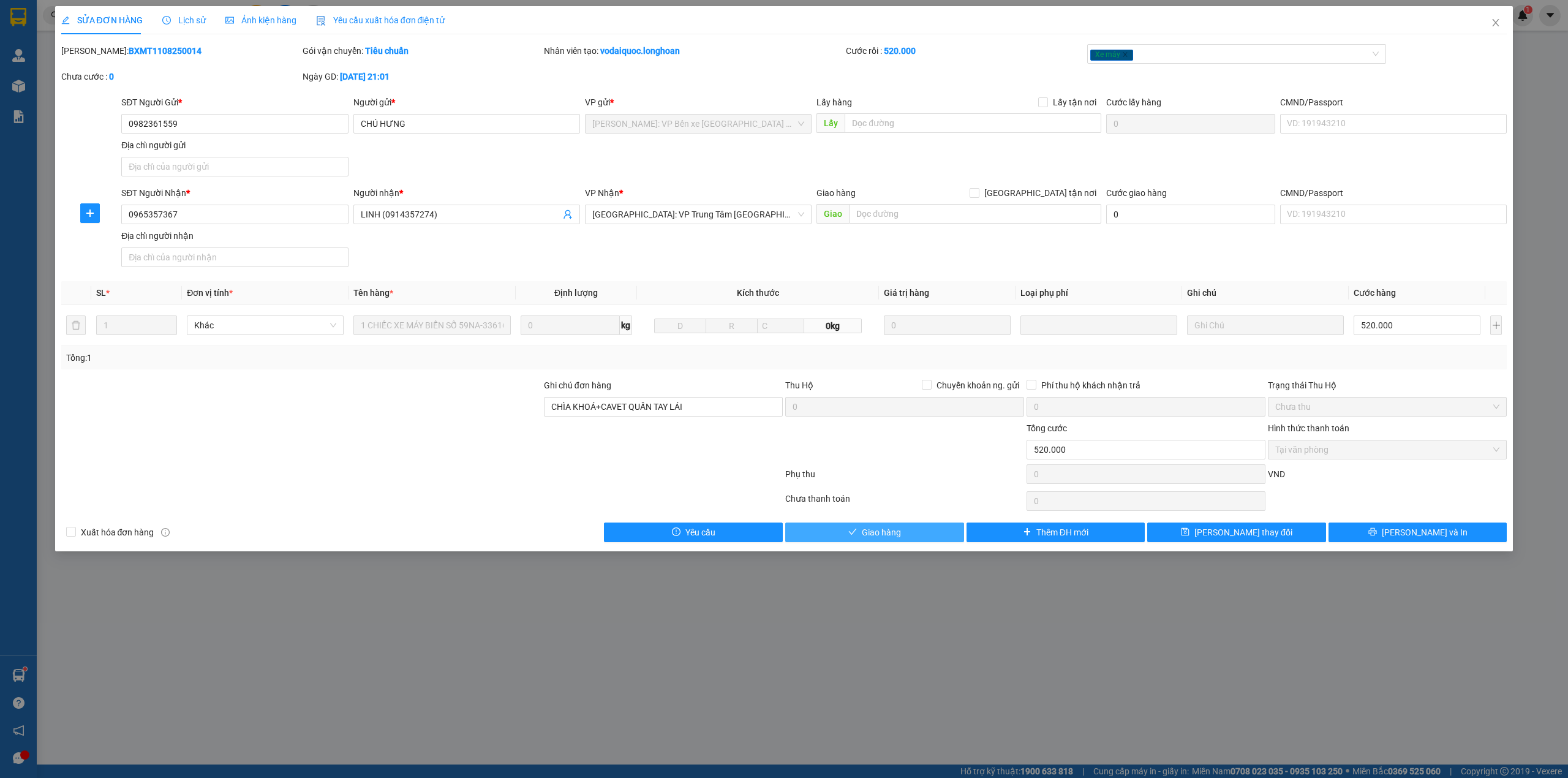
click at [883, 525] on button "Giao hàng" at bounding box center [875, 532] width 179 height 20
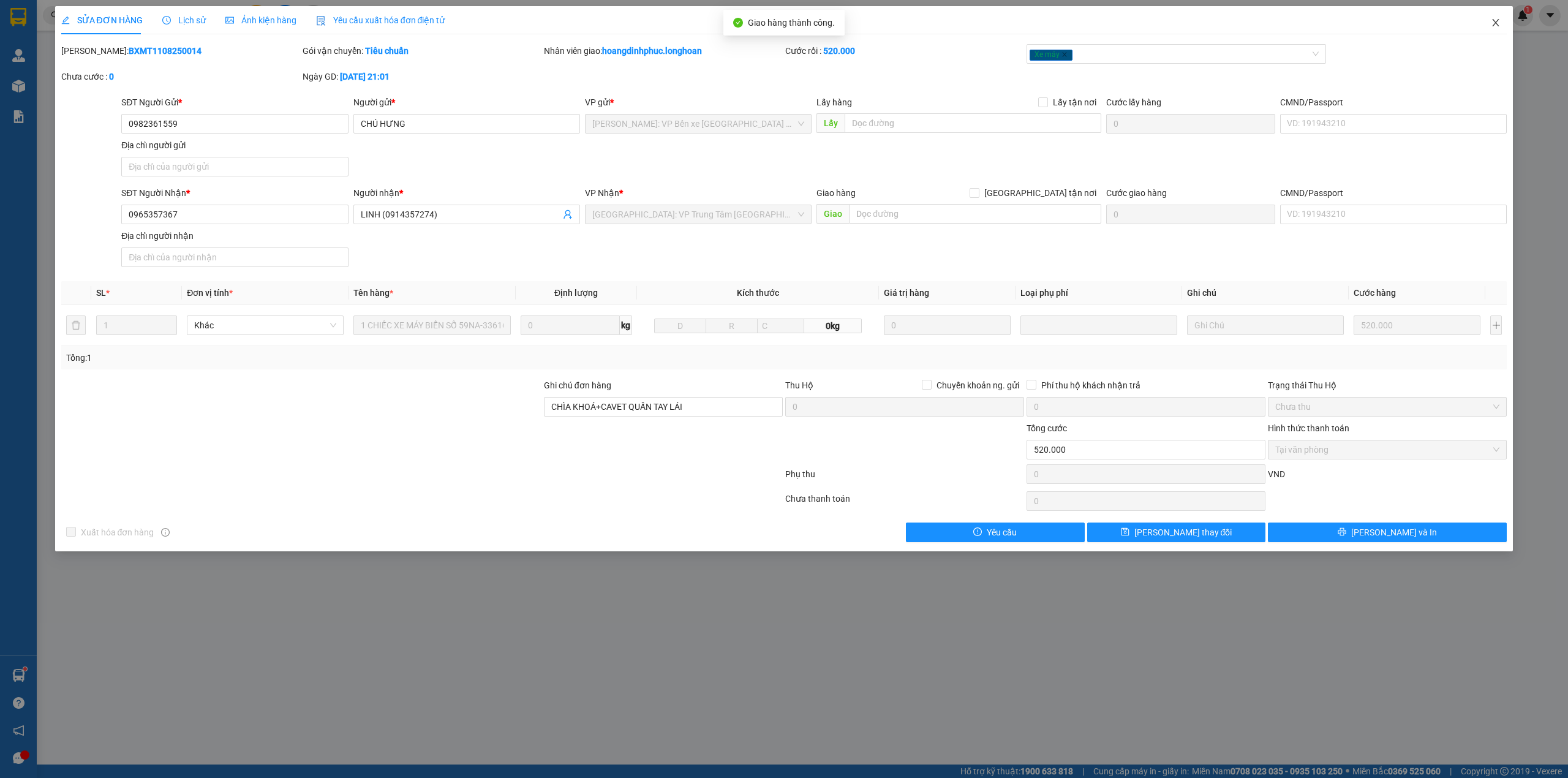
click at [1500, 23] on icon "close" at bounding box center [1495, 22] width 10 height 10
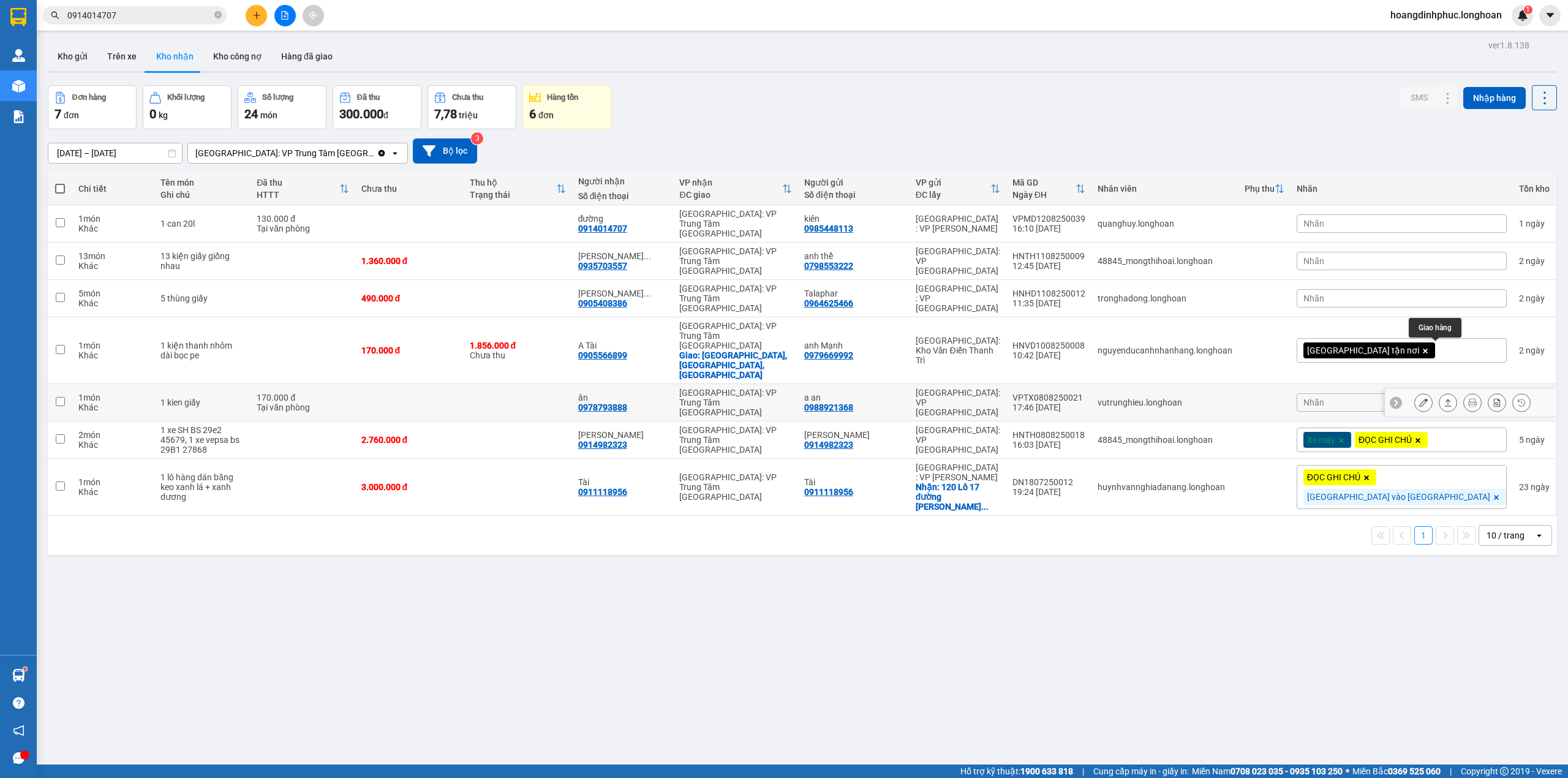
click at [1419, 398] on icon at bounding box center [1423, 403] width 9 height 9
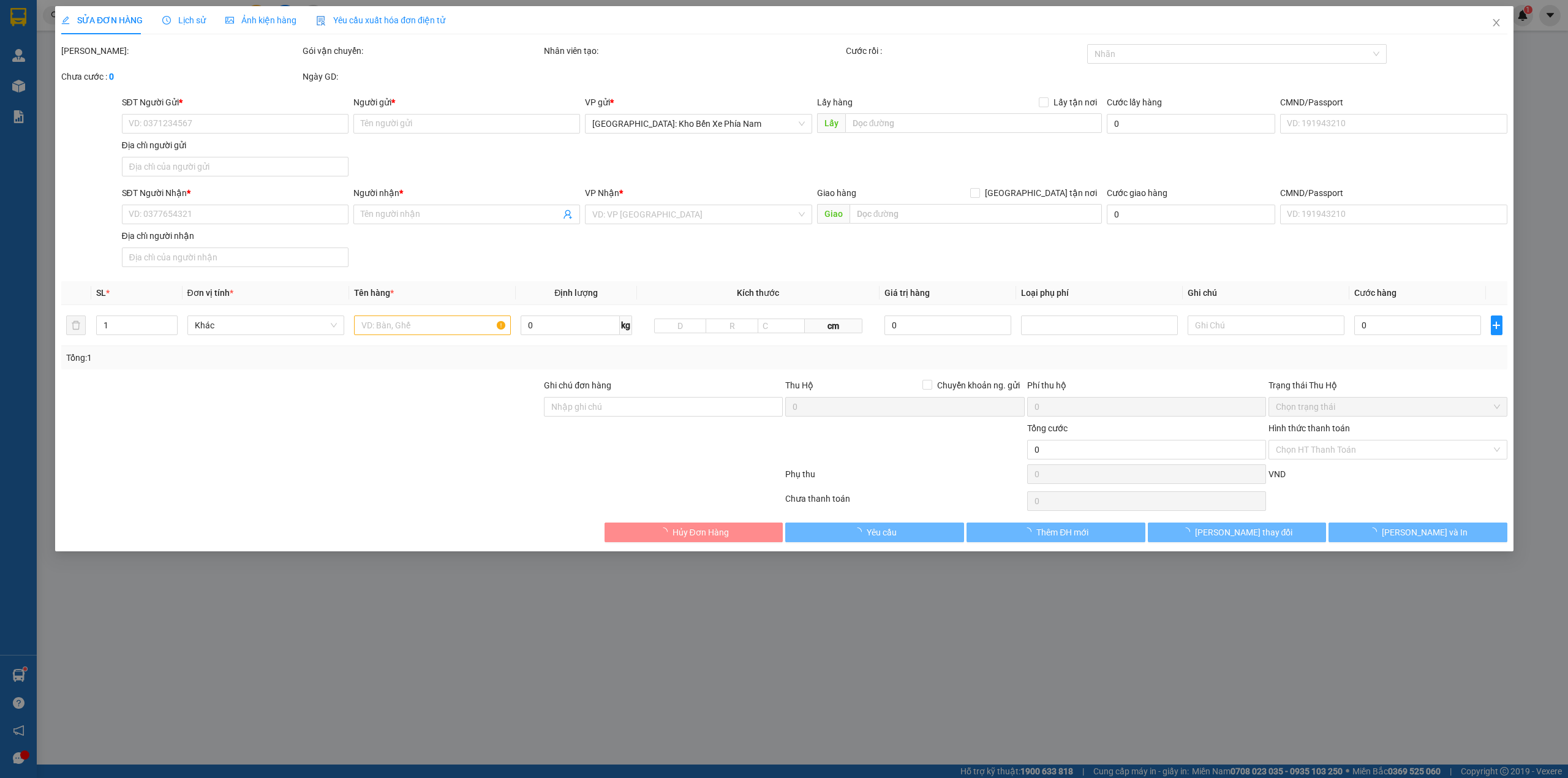
type input "0988921368"
type input "a an"
type input "0978793888"
type input "ân"
type input "170.000"
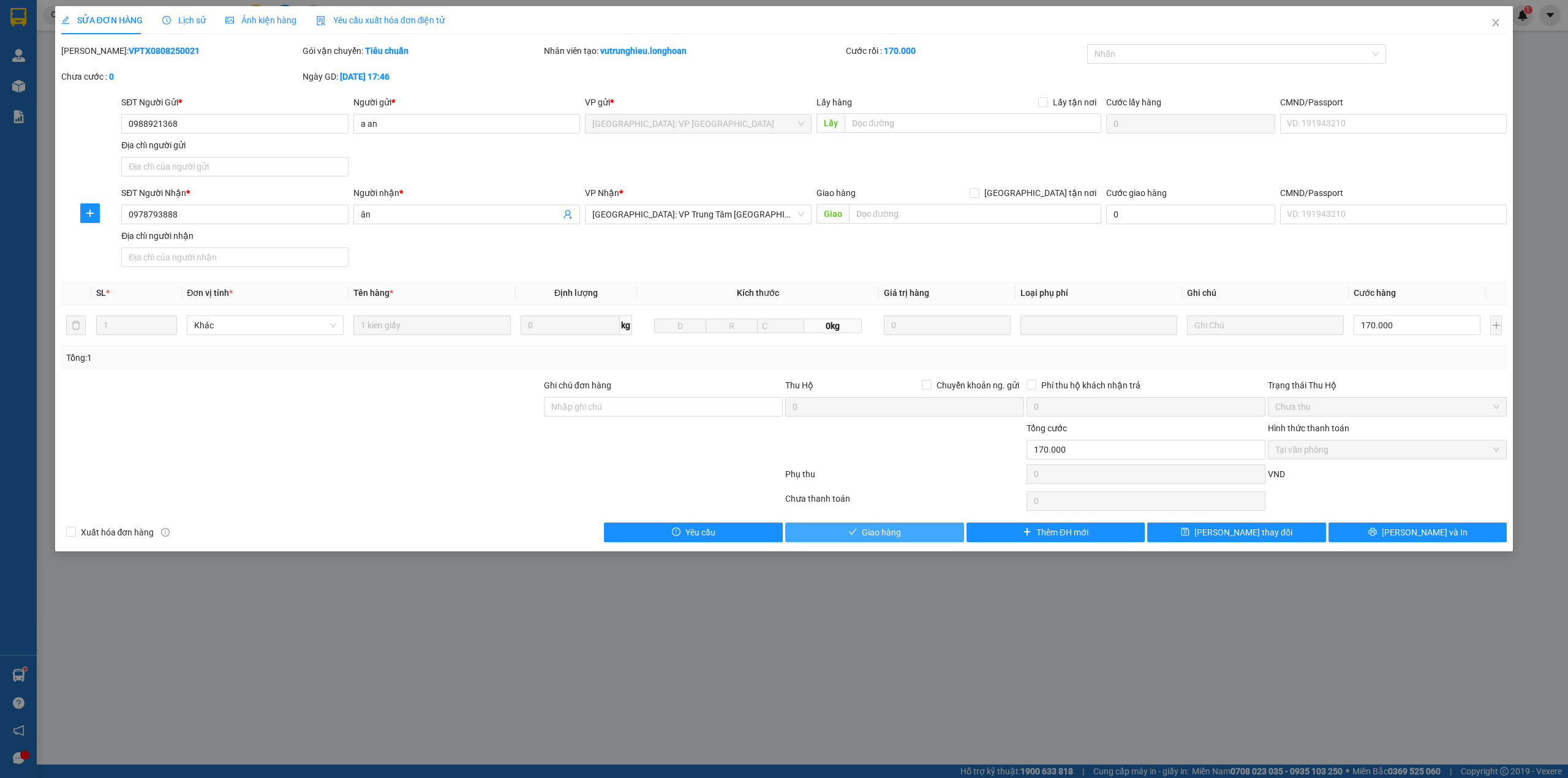
click at [916, 535] on button "Giao hàng" at bounding box center [875, 532] width 179 height 20
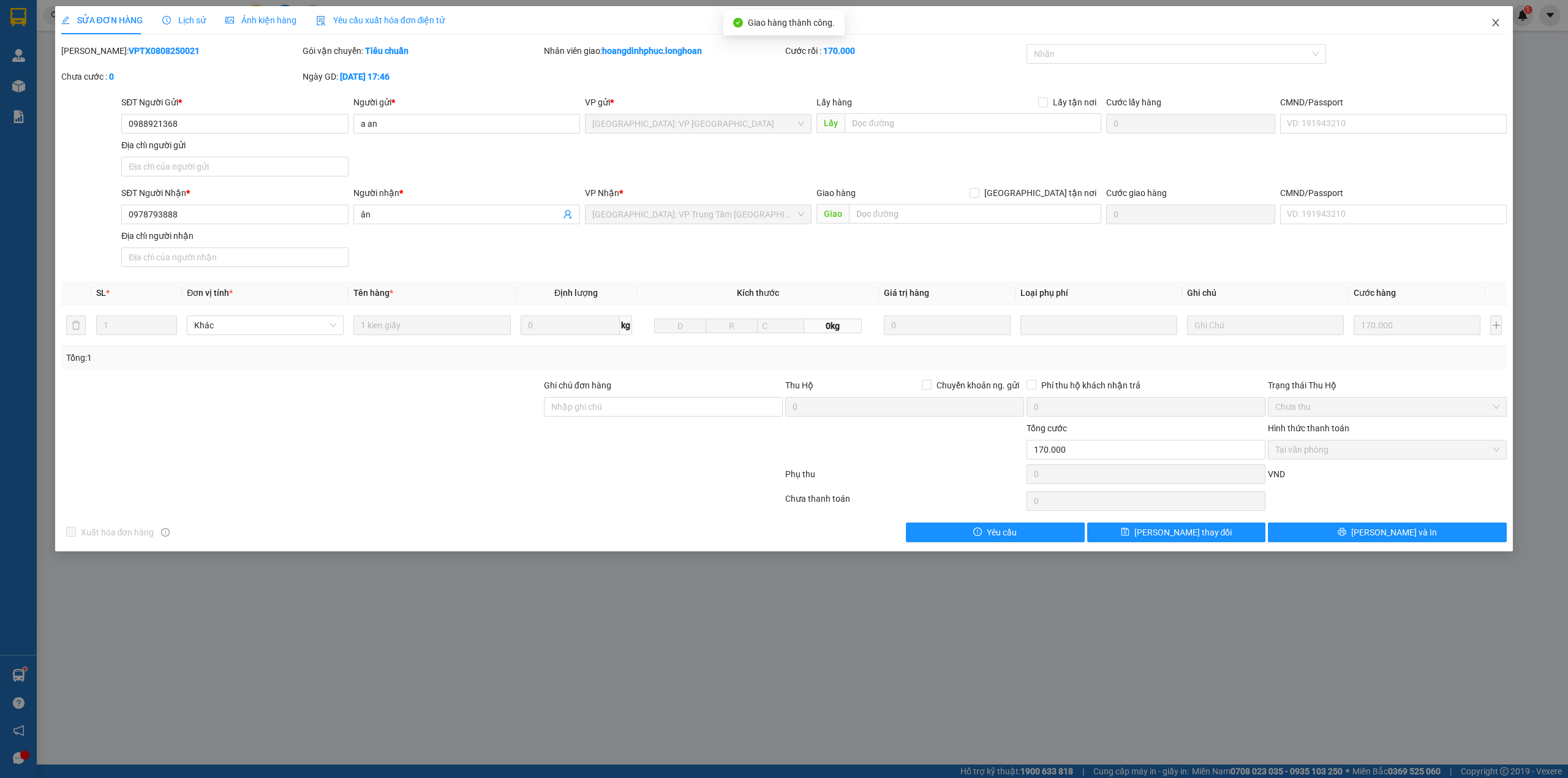
click at [1500, 28] on icon "close" at bounding box center [1495, 22] width 10 height 10
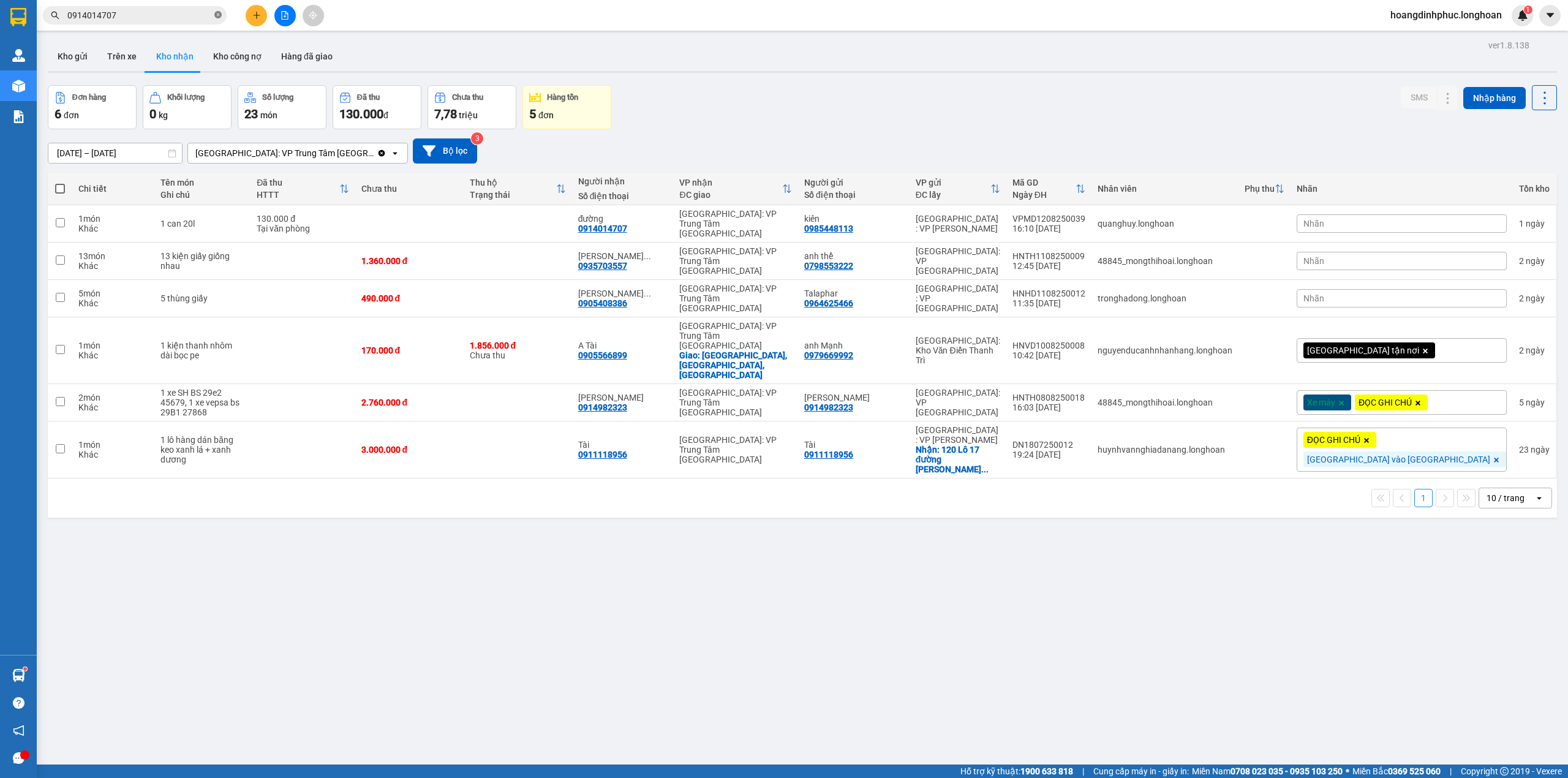
click at [219, 19] on icon "close-circle" at bounding box center [218, 14] width 7 height 7
click at [167, 17] on input "text" at bounding box center [139, 15] width 145 height 13
paste input "VHBT1108250020"
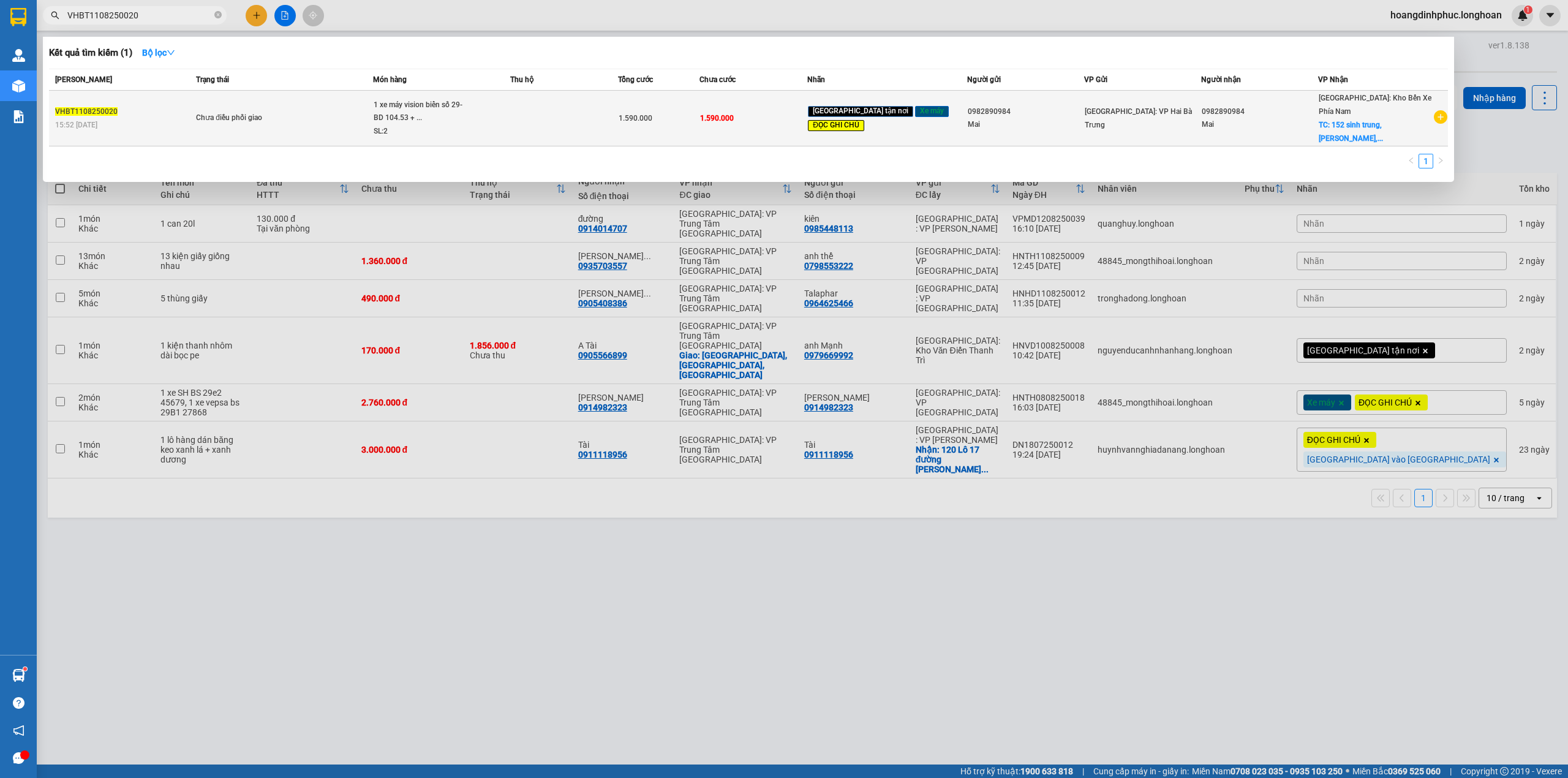
type input "VHBT1108250020"
click at [807, 113] on td "1.590.000" at bounding box center [753, 118] width 108 height 55
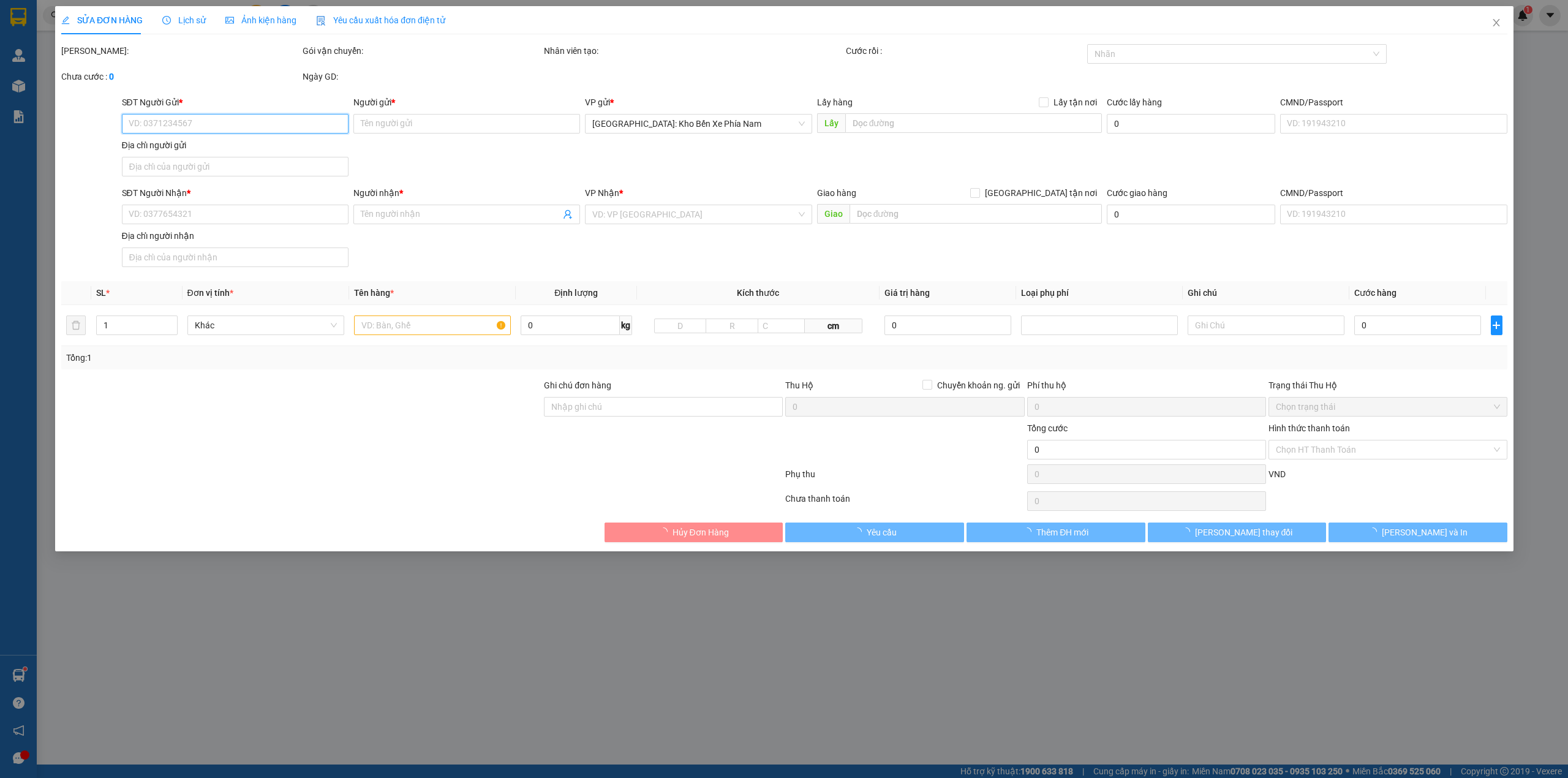
type input "0982890984"
type input "Mai"
type input "0982890984"
type input "Mai"
checkbox input "true"
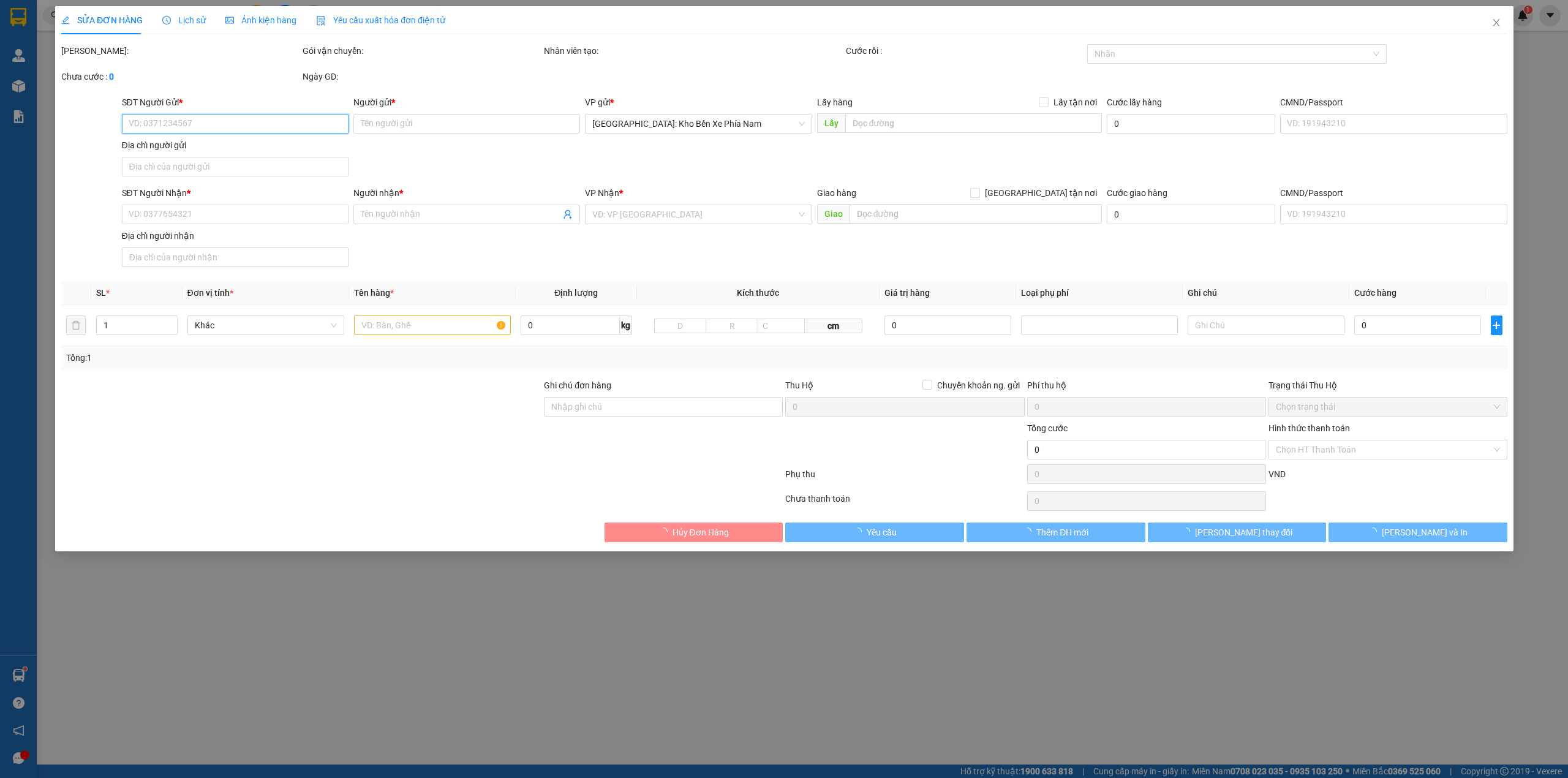
type input "152 sinh trung, vạn thạnh, nha trang"
type input "có 1 chìa khoá, không giấy tờ, 2 gương, 1 mũ ( giao giờ hành chính )"
type input "1.590.000"
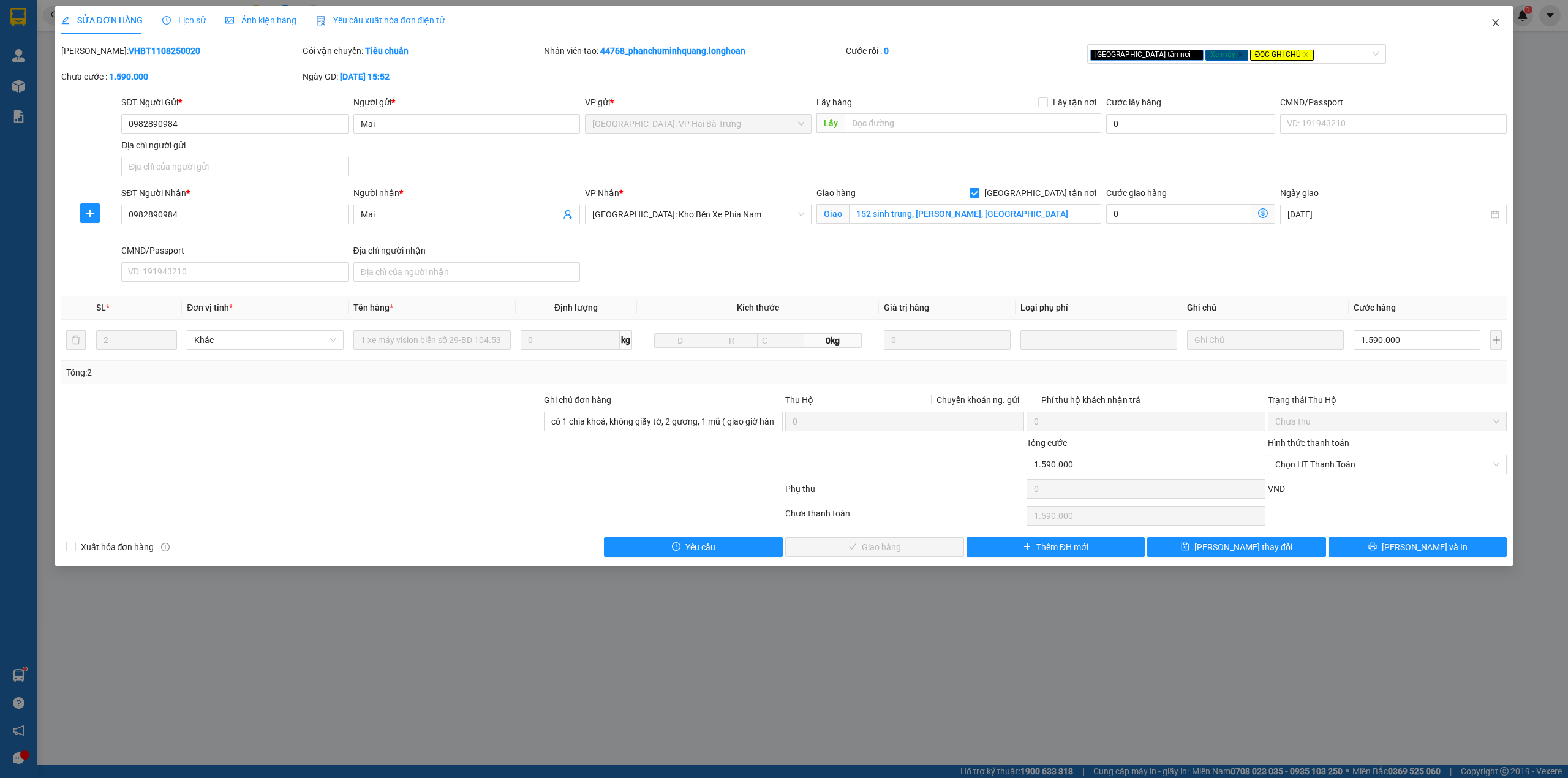
click at [1497, 23] on icon "close" at bounding box center [1495, 22] width 10 height 10
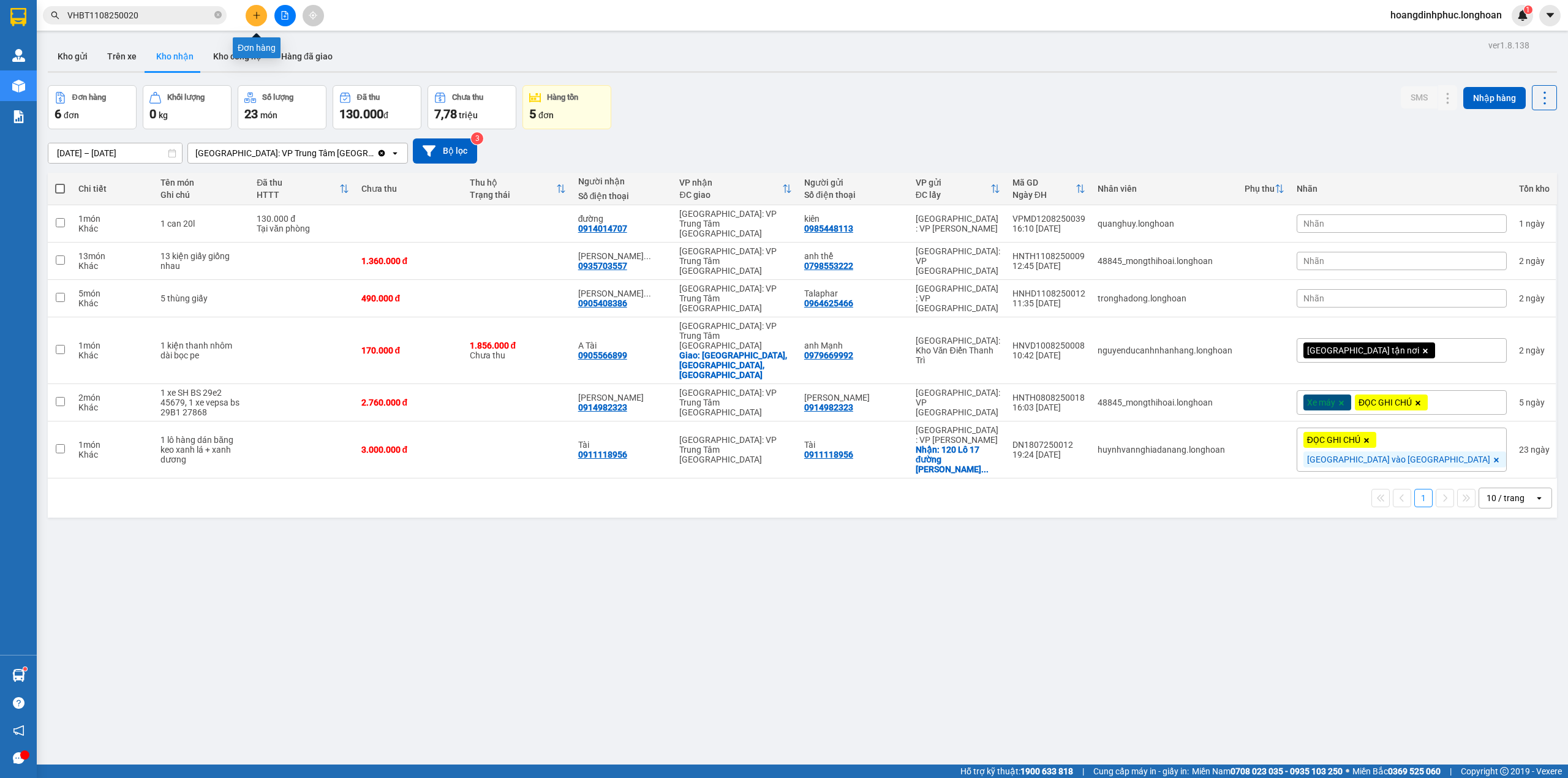
click at [252, 13] on icon "plus" at bounding box center [256, 15] width 9 height 9
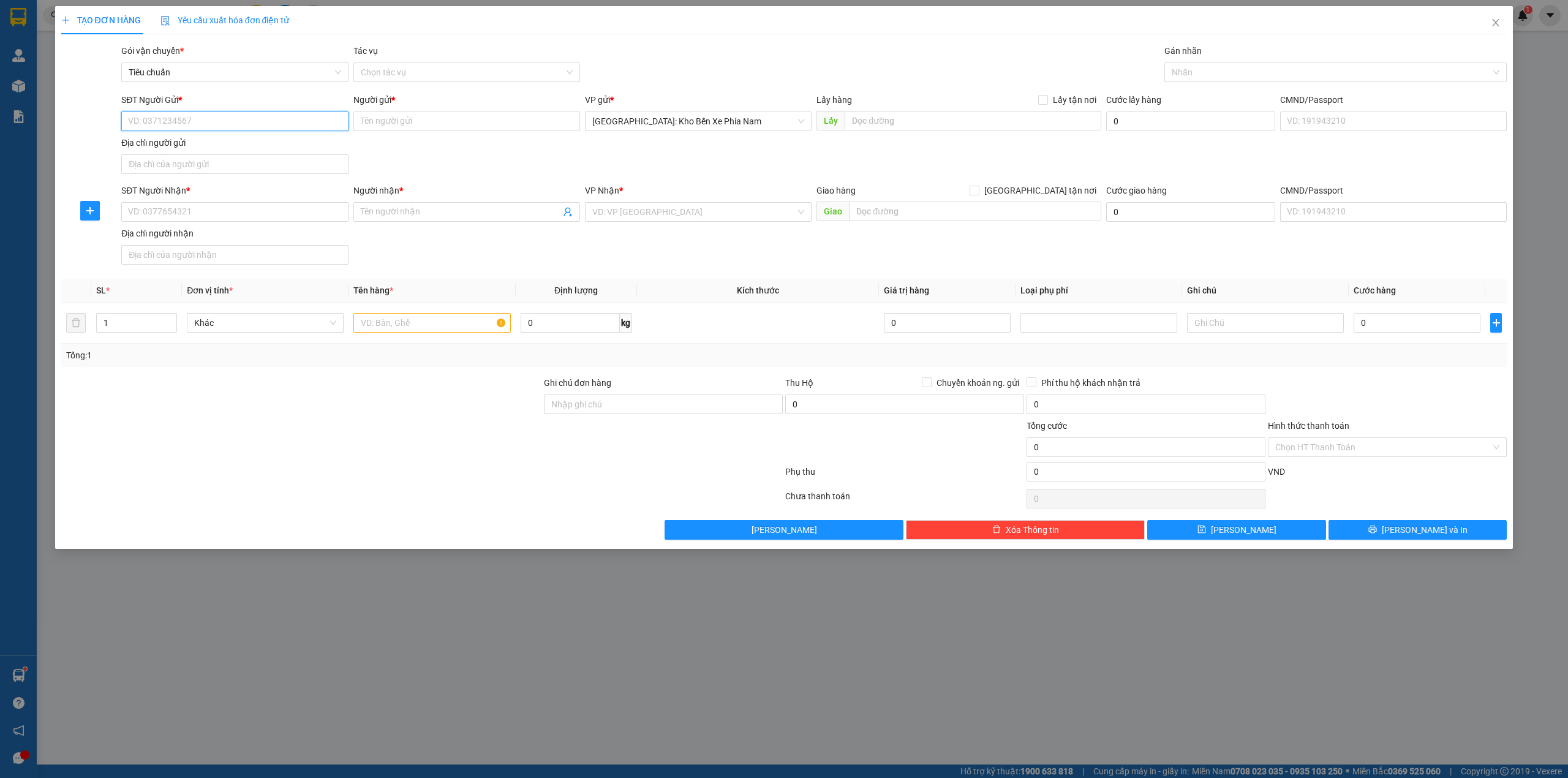
click at [172, 119] on input "SĐT Người Gửi *" at bounding box center [235, 121] width 227 height 20
type input "0973328879"
click at [427, 116] on input "Người gửi *" at bounding box center [467, 121] width 227 height 20
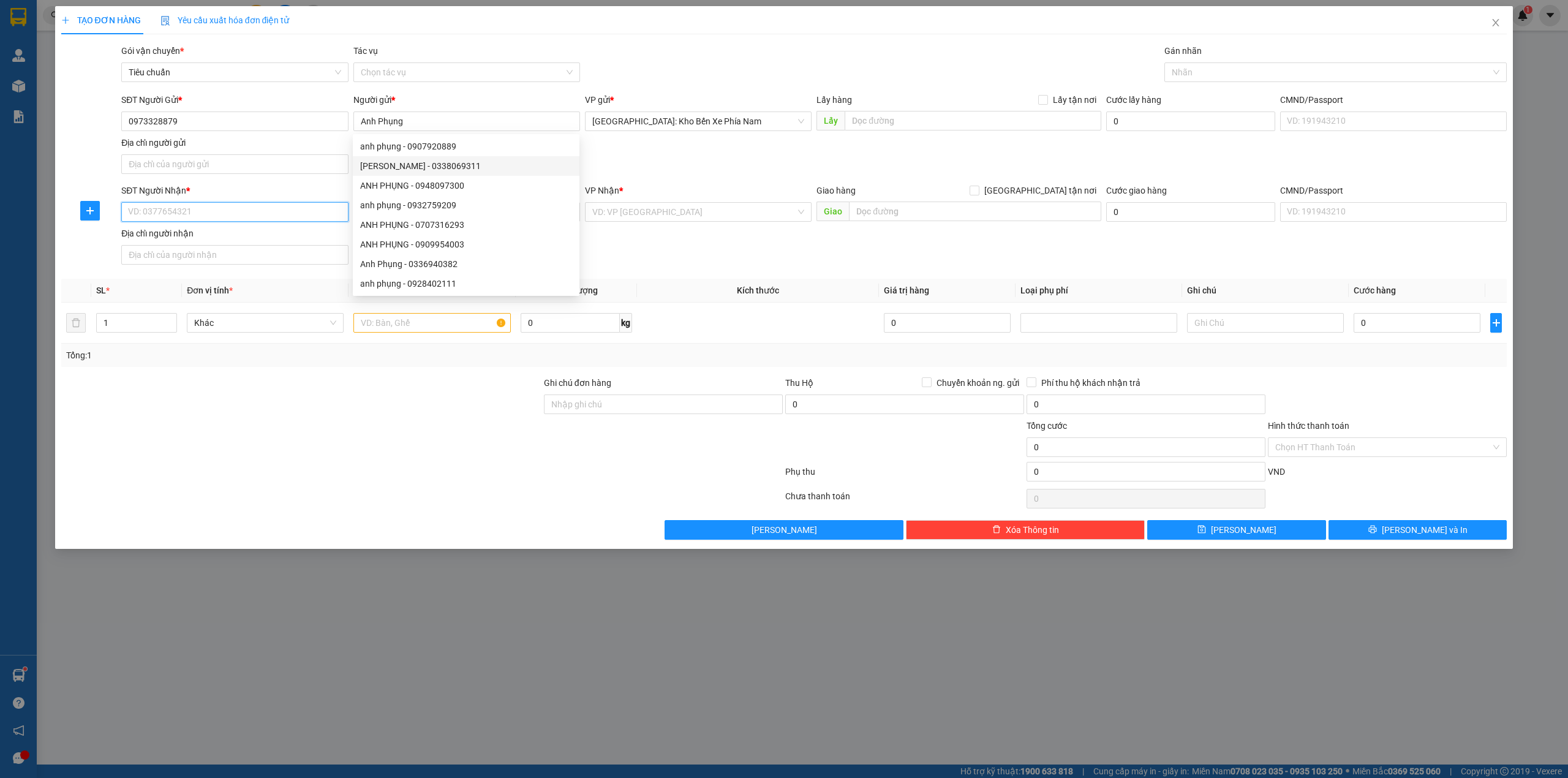
click at [211, 221] on input "SĐT Người Nhận *" at bounding box center [235, 212] width 227 height 20
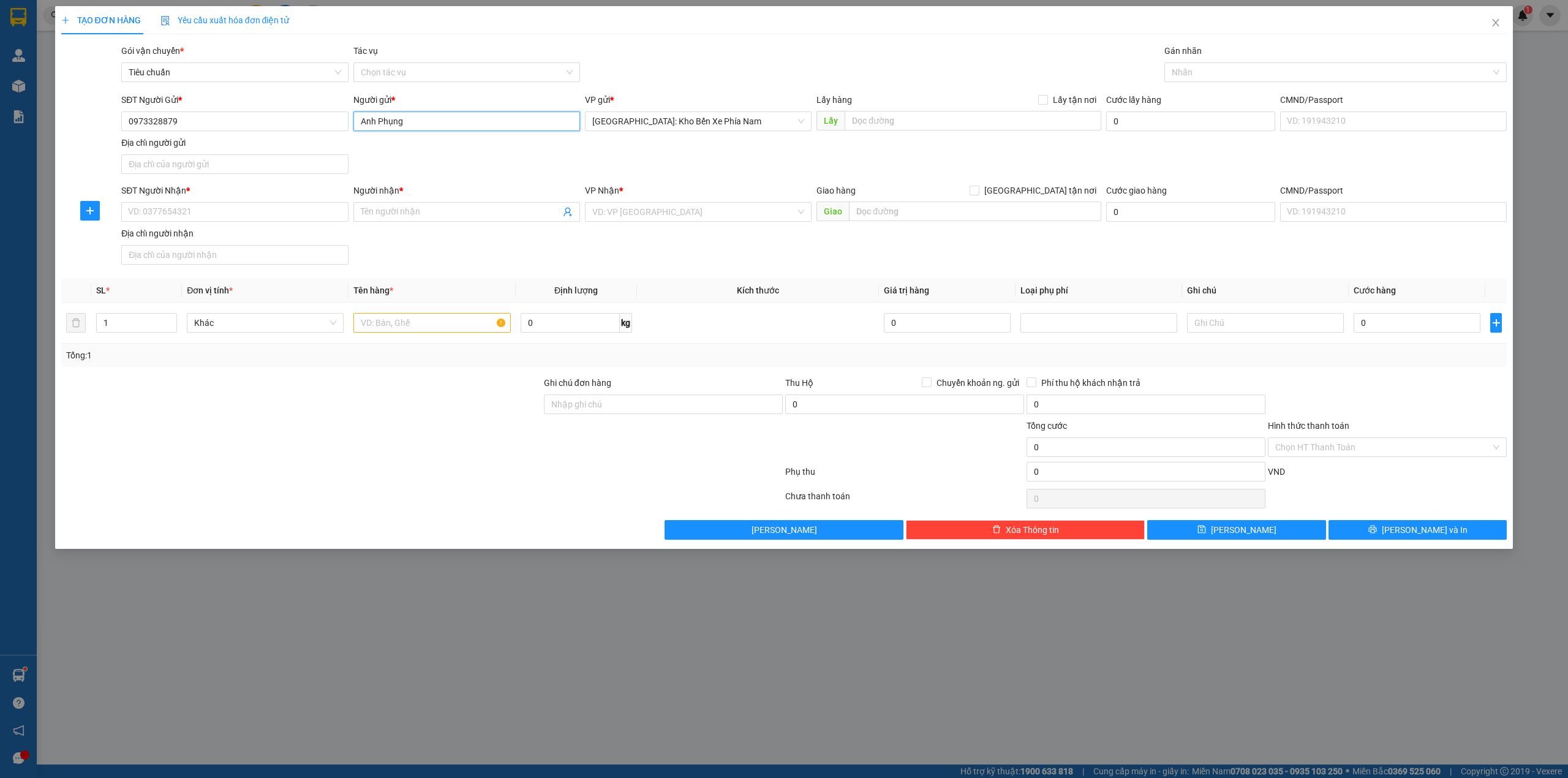
drag, startPoint x: 378, startPoint y: 123, endPoint x: 350, endPoint y: 125, distance: 28.1
click at [351, 125] on div "Người gửi * Anh Phụng" at bounding box center [466, 114] width 231 height 43
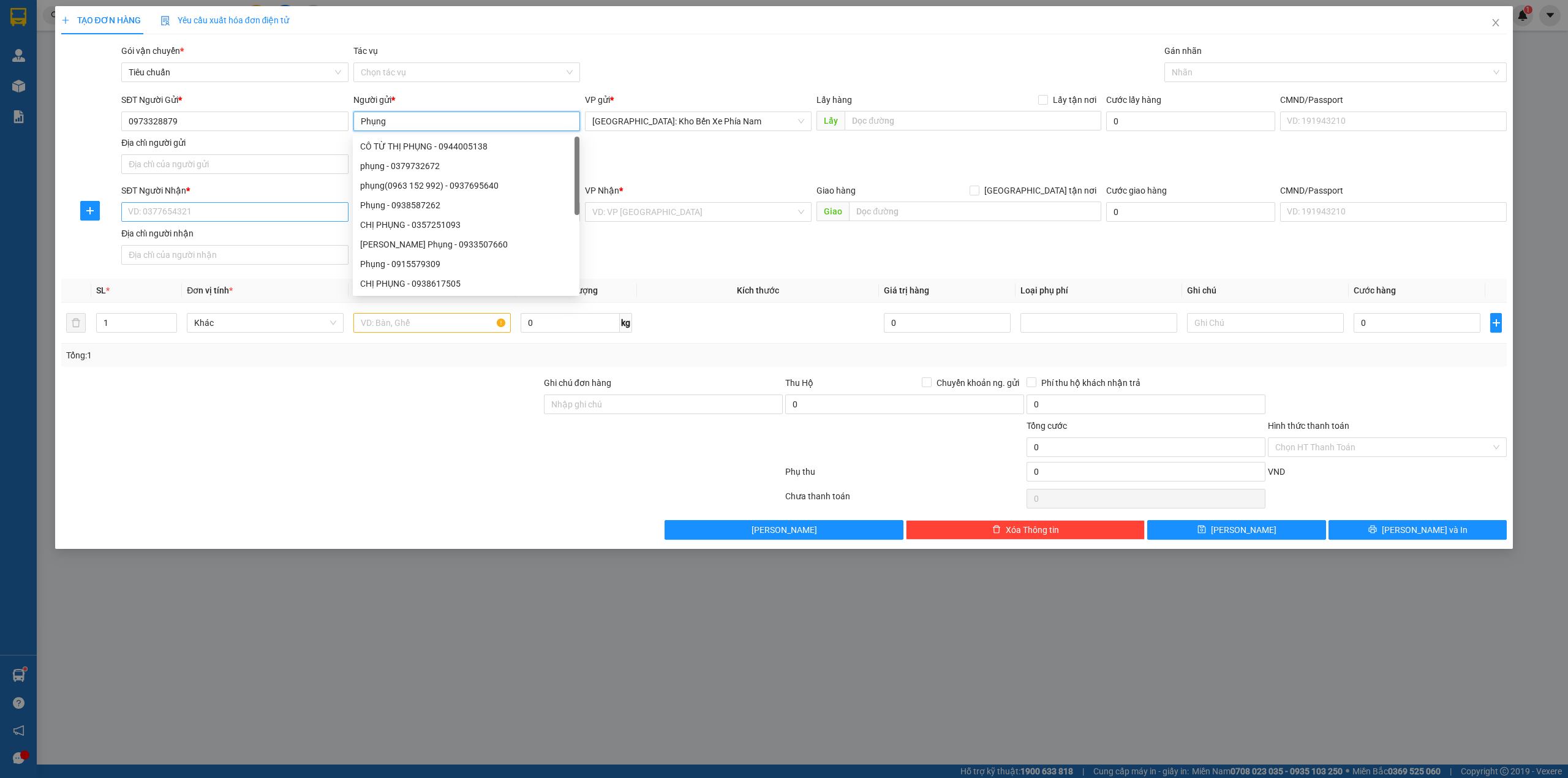
type input "Phụng"
click at [248, 214] on input "SĐT Người Nhận *" at bounding box center [235, 212] width 227 height 20
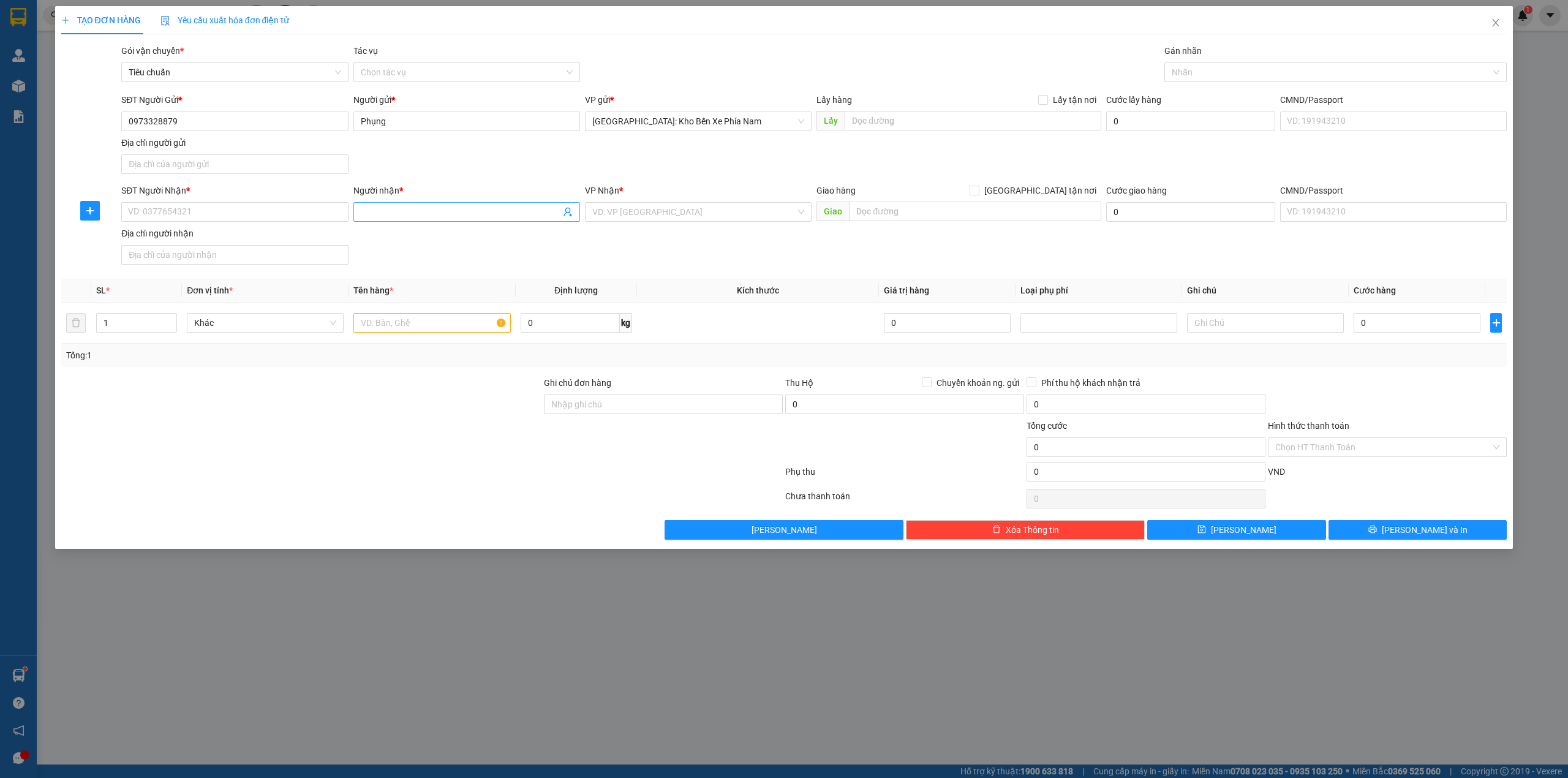
click at [383, 211] on input "Người nhận *" at bounding box center [460, 212] width 199 height 13
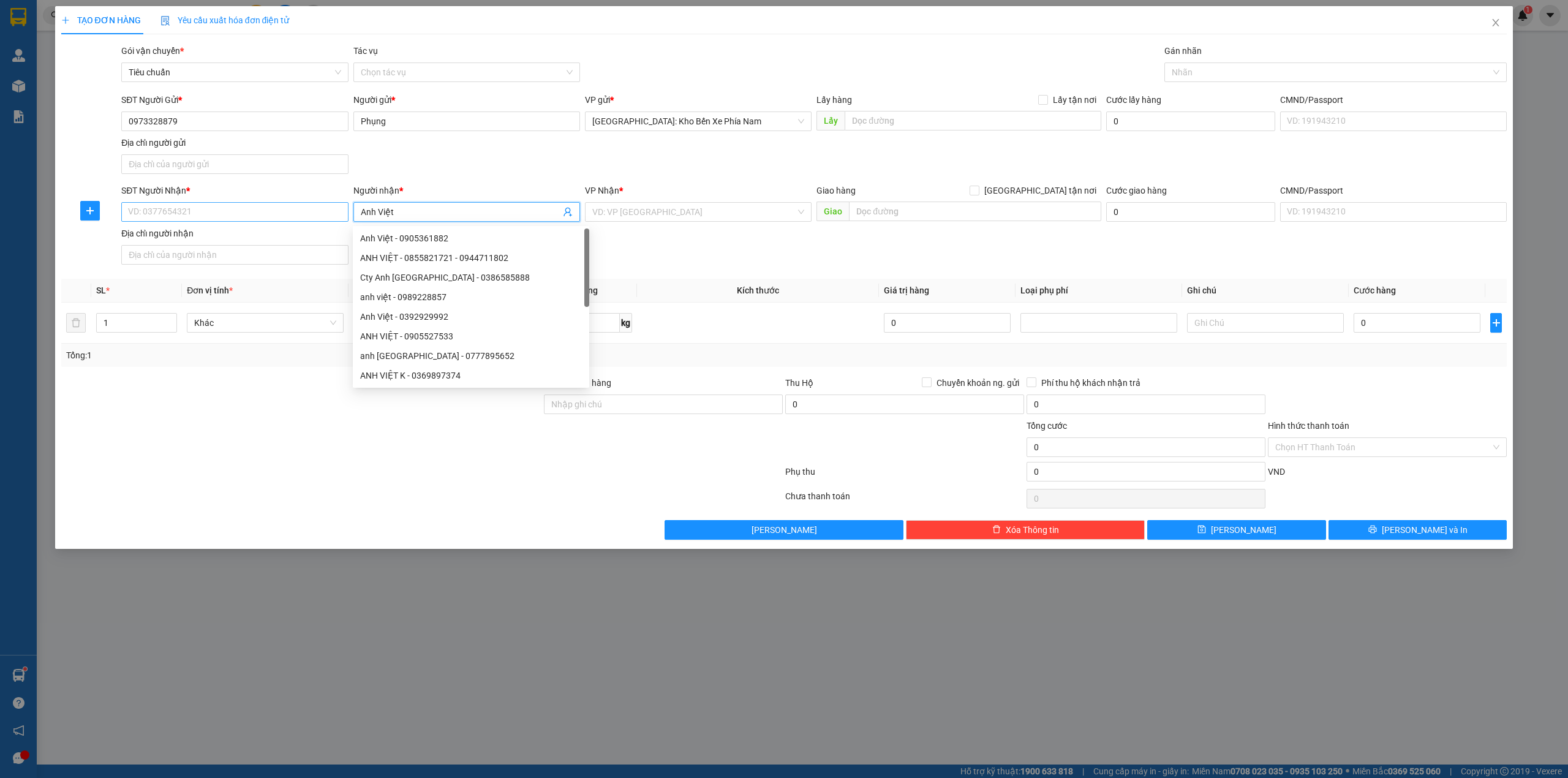
type input "Anh Việt"
click at [287, 217] on input "SĐT Người Nhận *" at bounding box center [235, 212] width 227 height 20
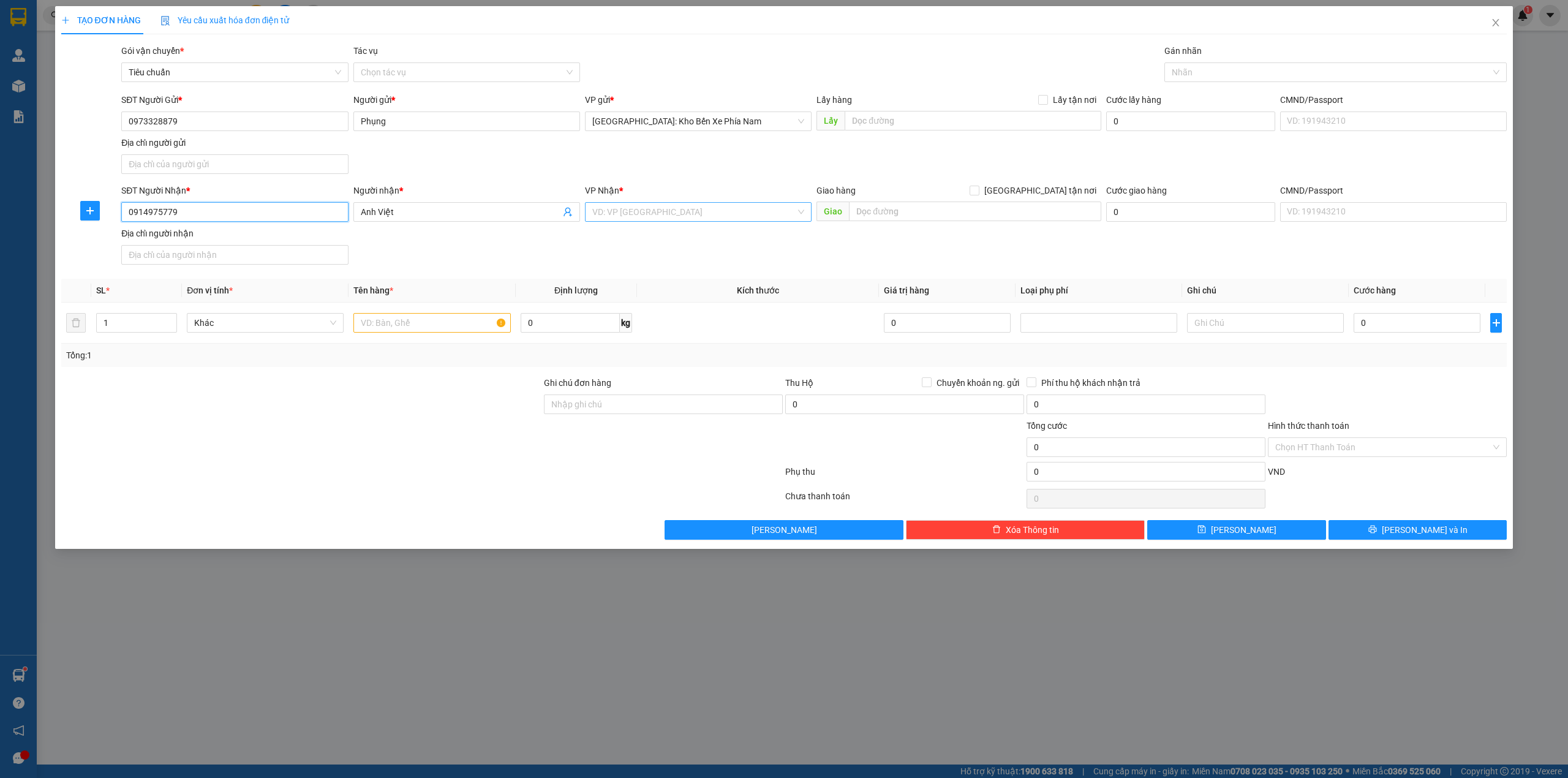
type input "0914975779"
click at [651, 217] on input "search" at bounding box center [694, 212] width 204 height 19
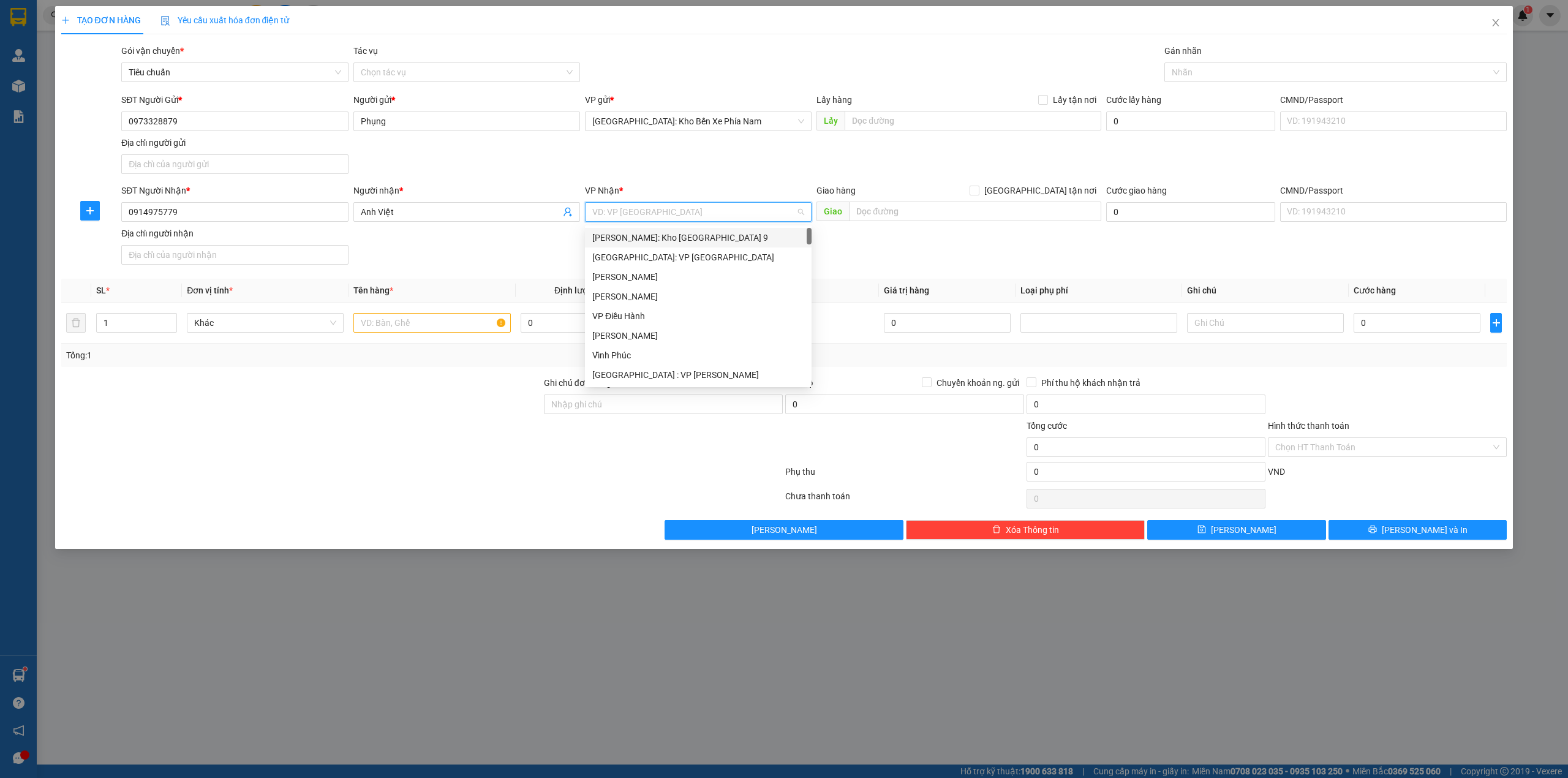
type input "d"
type input "đ"
type input "quang"
click at [652, 235] on div "Quảng Ngãi: VP Trường Chinh" at bounding box center [698, 237] width 212 height 13
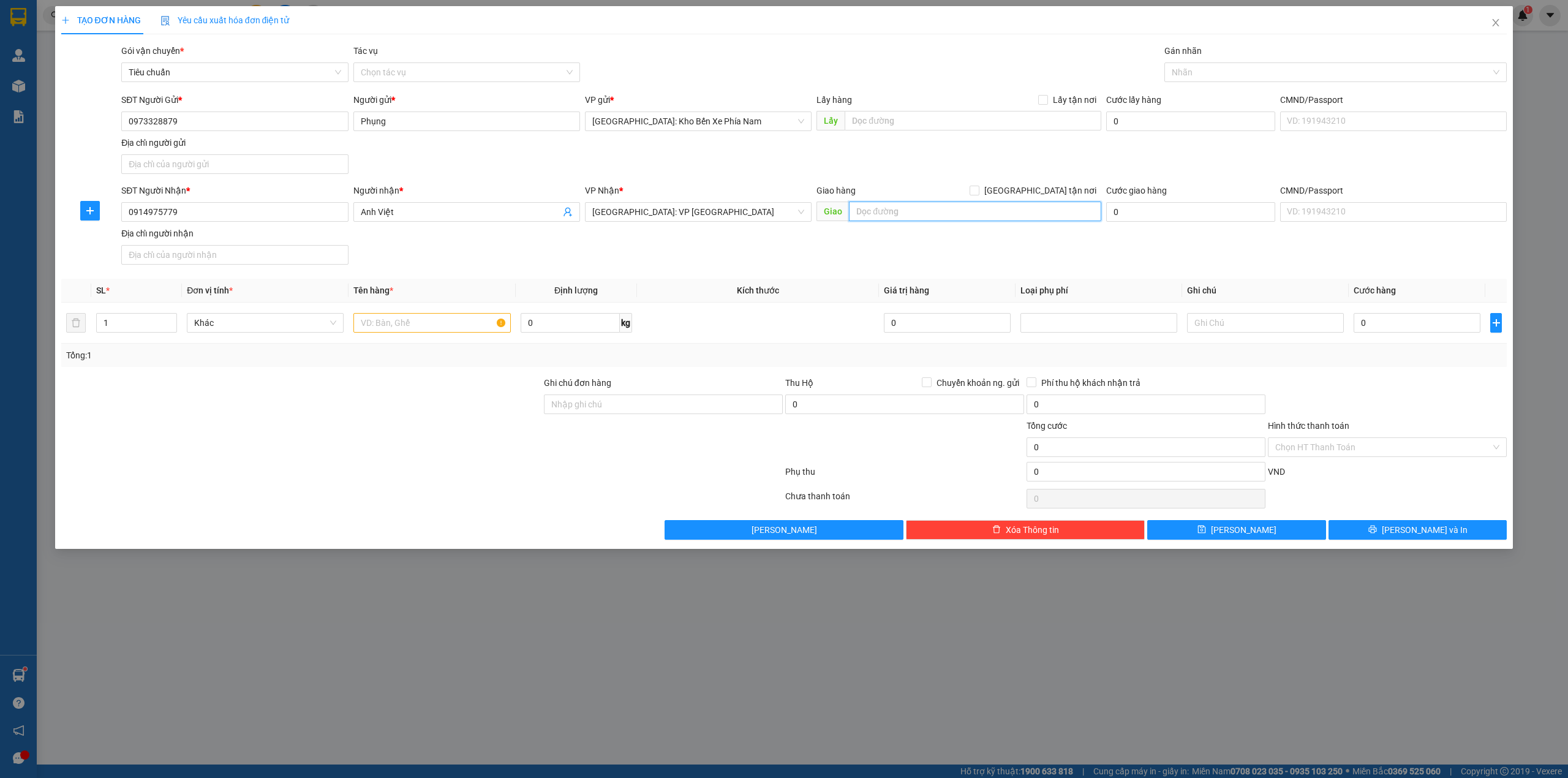
click at [926, 211] on input "text" at bounding box center [975, 212] width 252 height 20
type input "Khu dân cư thạch Bích, Tp Quảng Ngải"
click at [978, 191] on input "[GEOGRAPHIC_DATA] tận nơi" at bounding box center [974, 190] width 9 height 9
checkbox input "true"
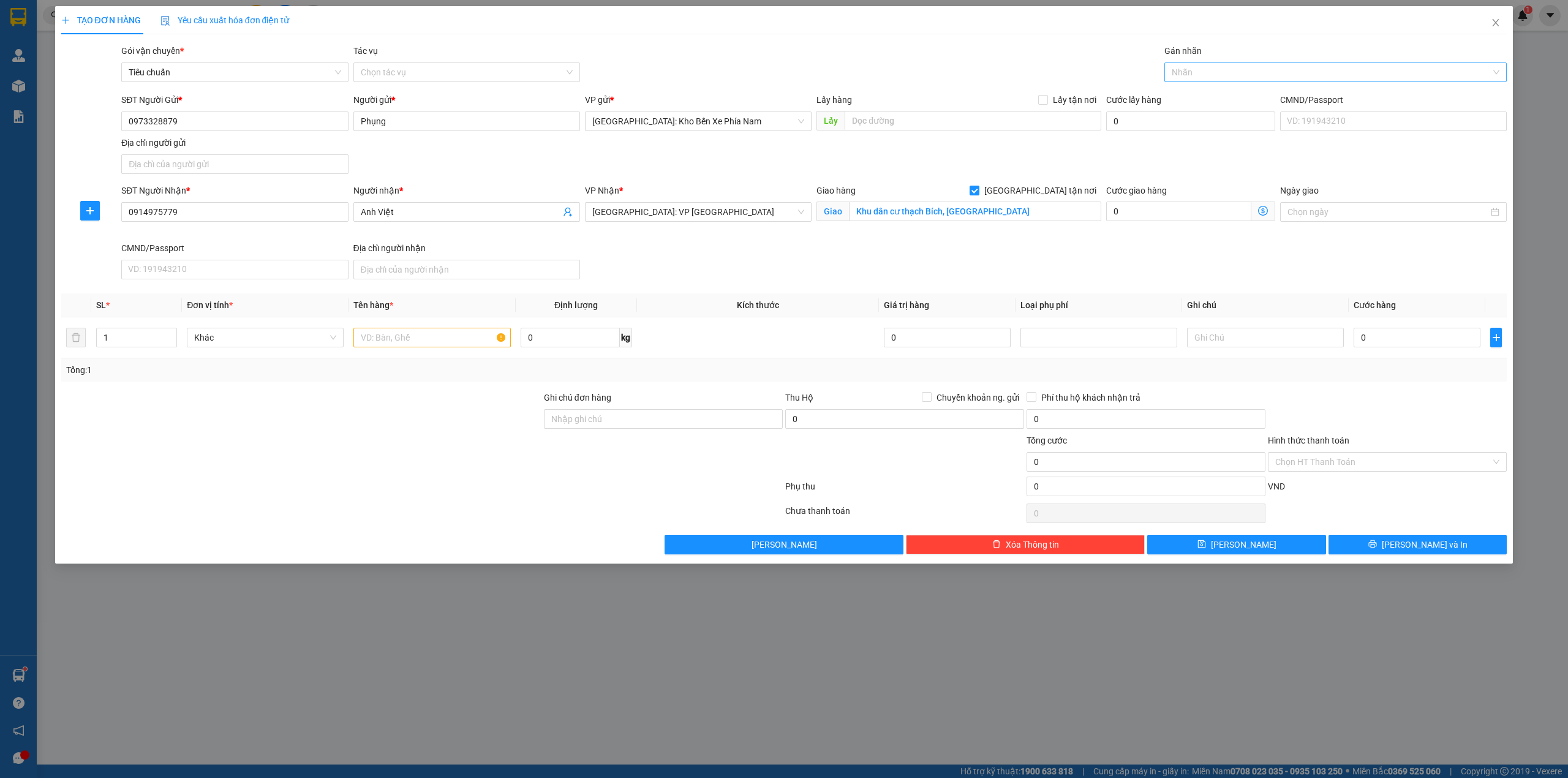
click at [1226, 76] on div at bounding box center [1329, 72] width 324 height 14
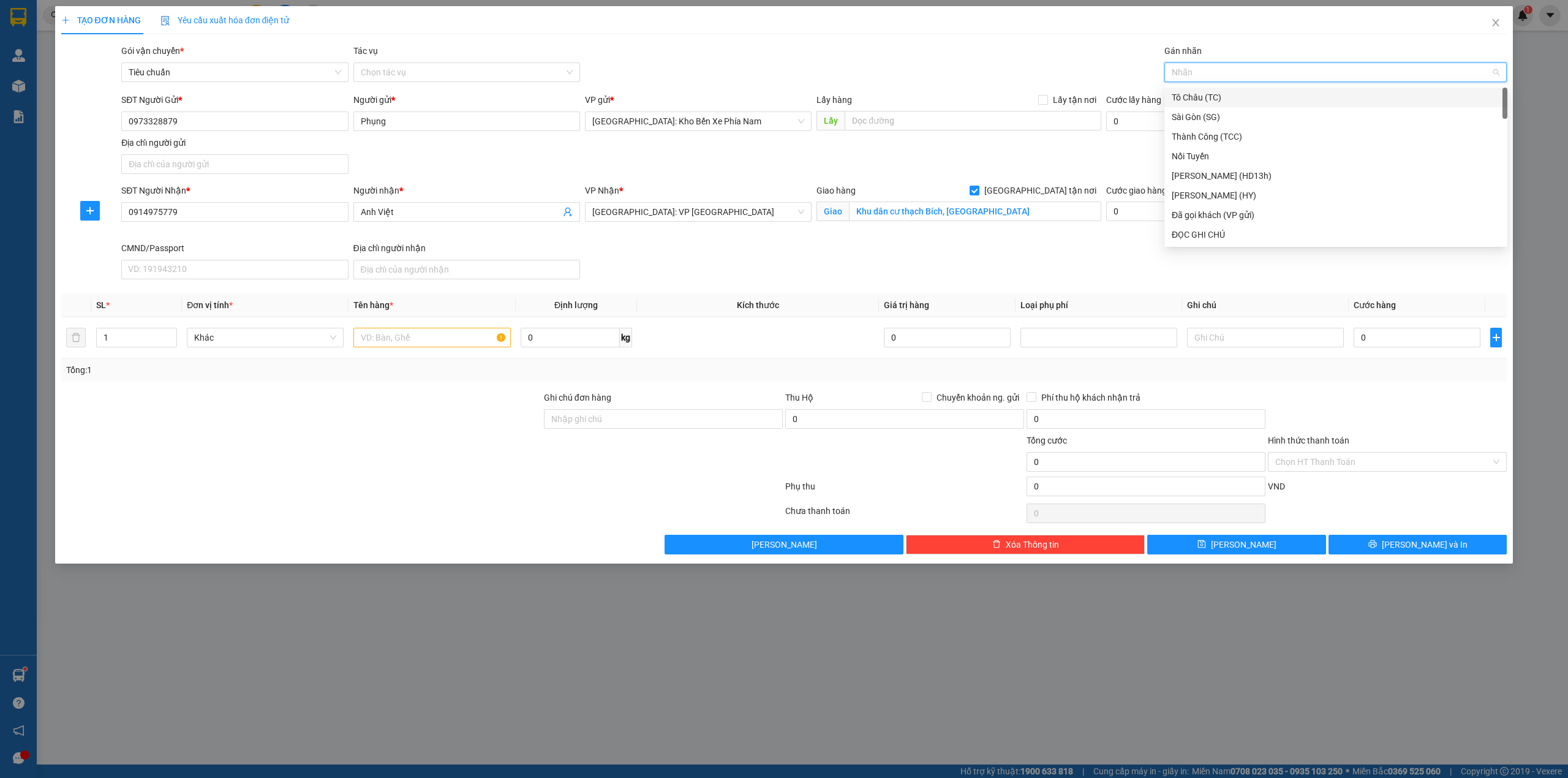
type input "g"
click at [1203, 238] on div "[GEOGRAPHIC_DATA] tận nơi" at bounding box center [1335, 234] width 328 height 13
click at [958, 89] on div "Transit Pickup Surcharge Ids Transit Deliver Surcharge Ids Transit Deliver Surc…" at bounding box center [784, 298] width 1446 height 510
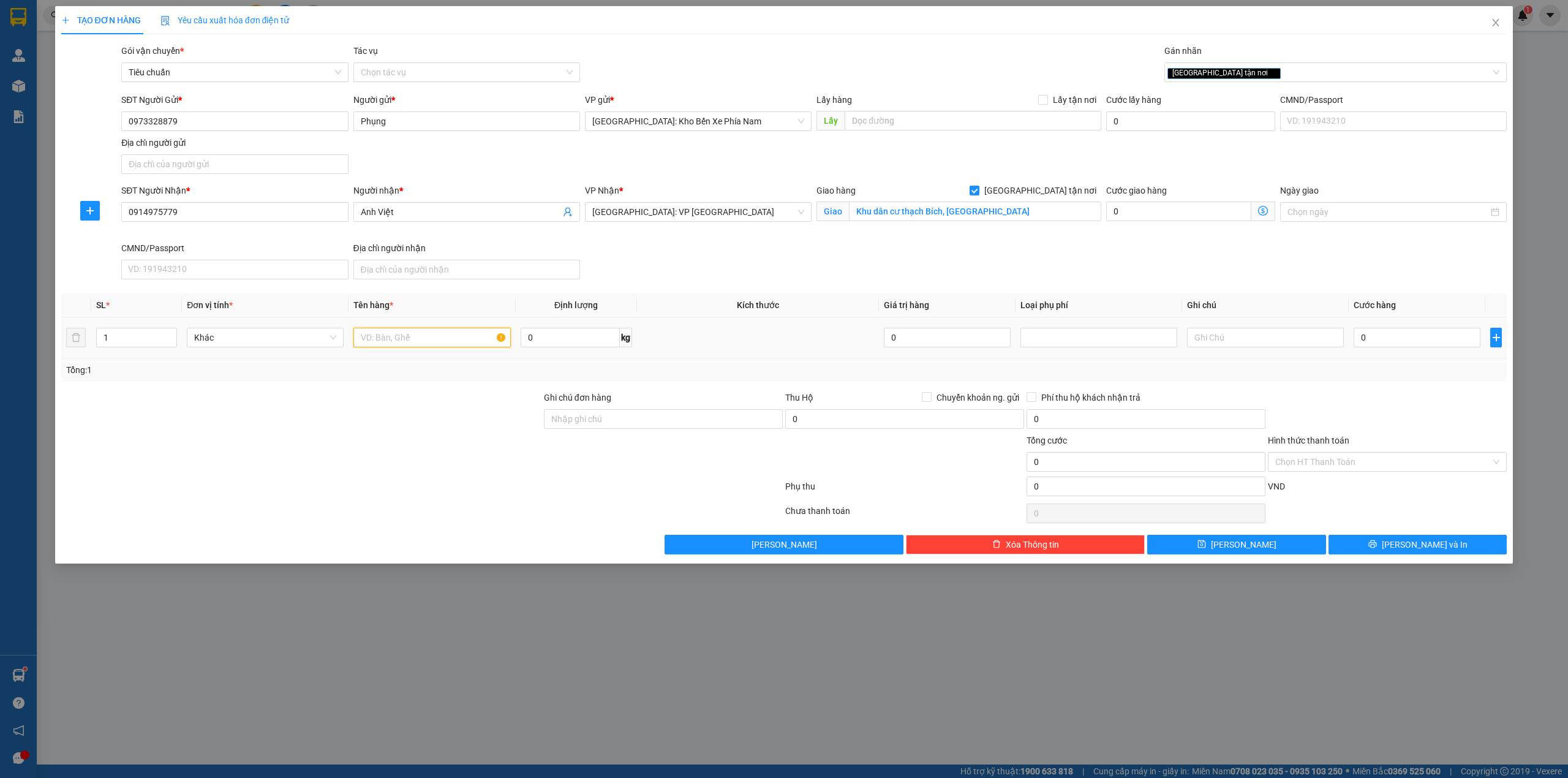
click at [452, 332] on input "text" at bounding box center [432, 338] width 156 height 20
click at [169, 334] on icon "up" at bounding box center [171, 334] width 4 height 4
type input "3"
click at [169, 334] on icon "up" at bounding box center [171, 334] width 4 height 4
click at [402, 339] on input "text" at bounding box center [432, 338] width 156 height 20
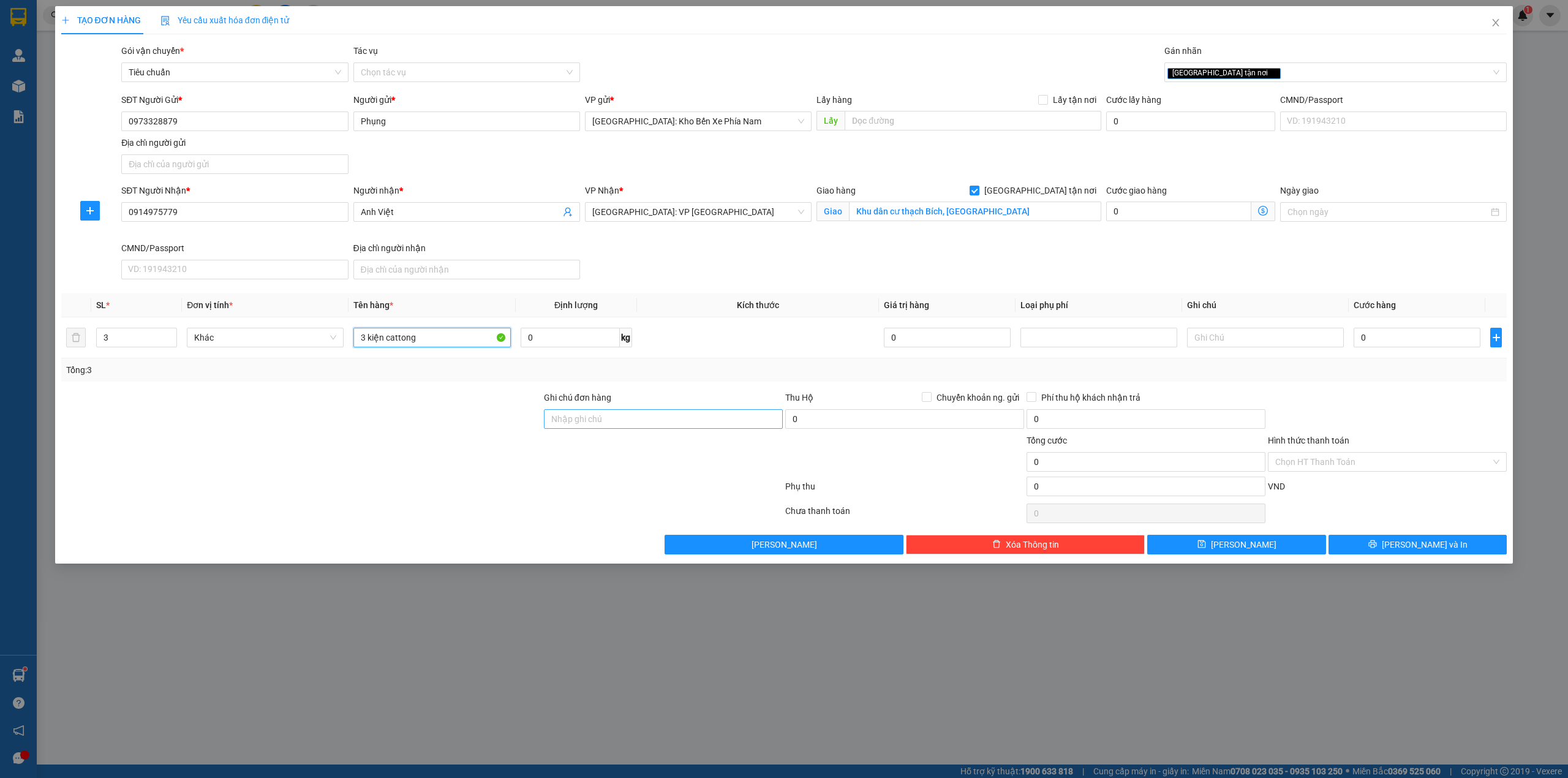
type input "3 kiện cattong"
click at [641, 426] on input "Ghi chú đơn hàng" at bounding box center [663, 419] width 239 height 20
type input "hàng dễ vỡ-xin nhẹ tay-hư vỡ móp méo không chịu trách nhiệm"
click at [1389, 330] on input "0" at bounding box center [1417, 338] width 127 height 20
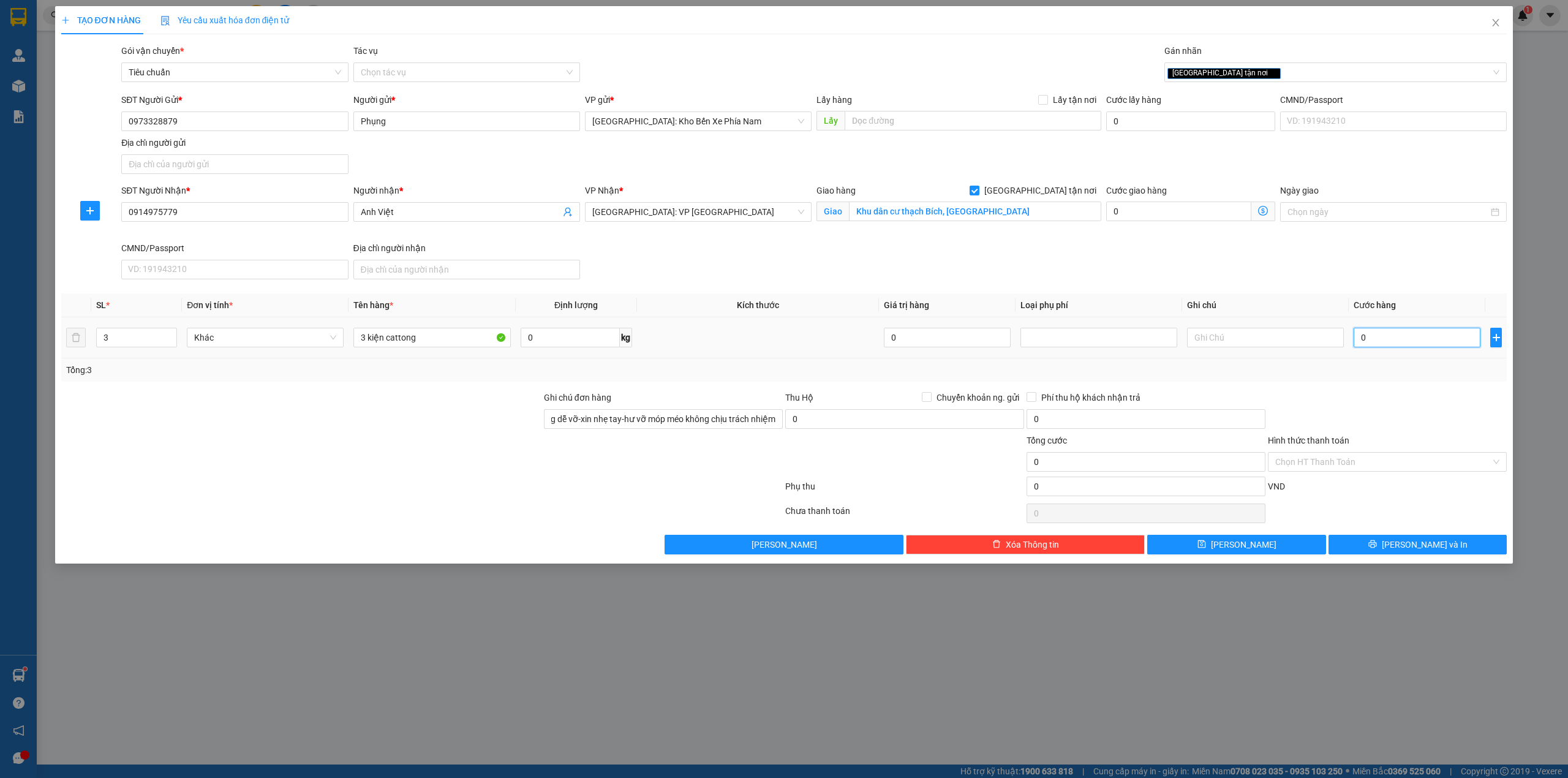
scroll to position [0, 0]
type input "5"
type input "54"
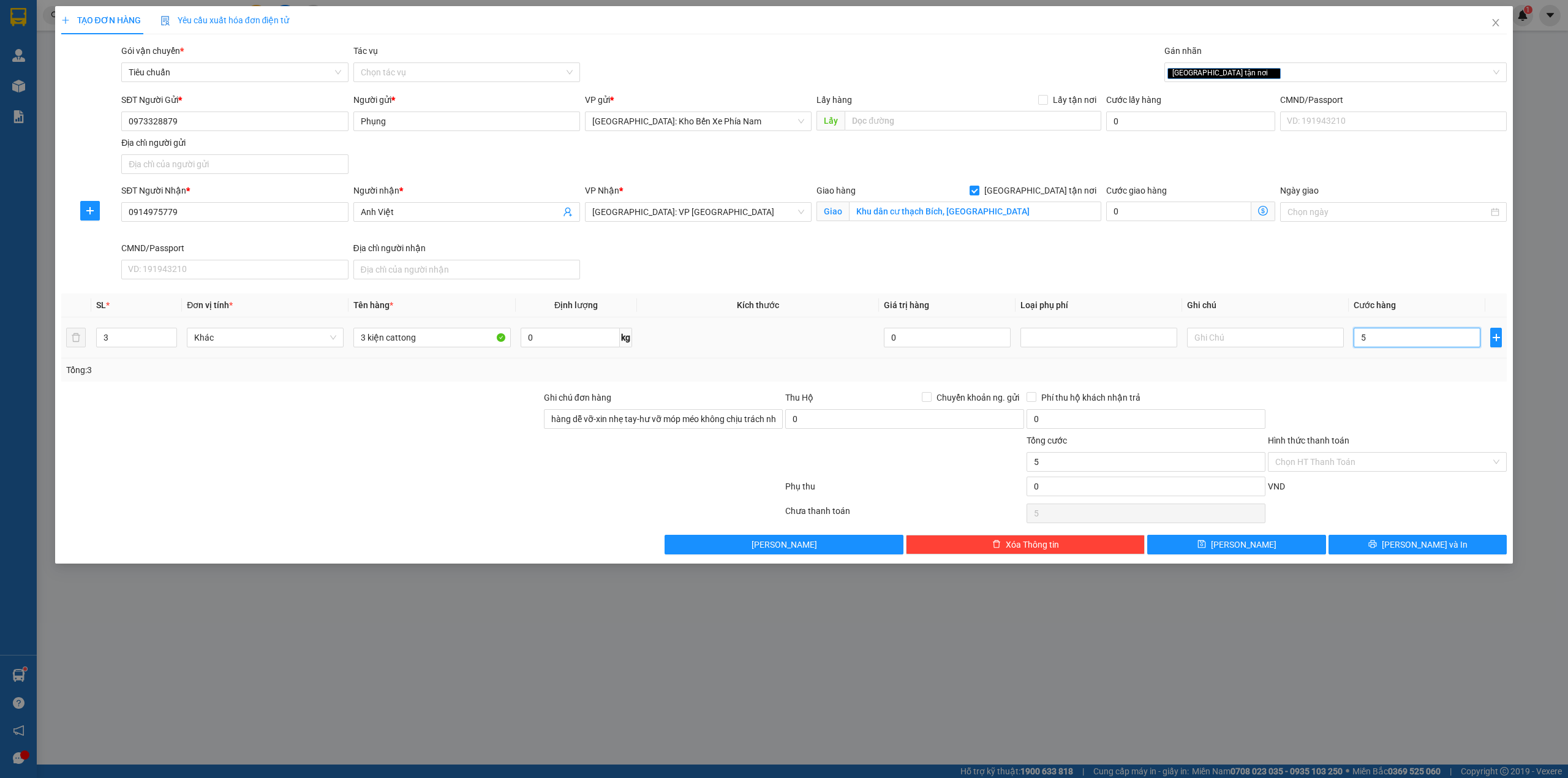
type input "54"
type input "545"
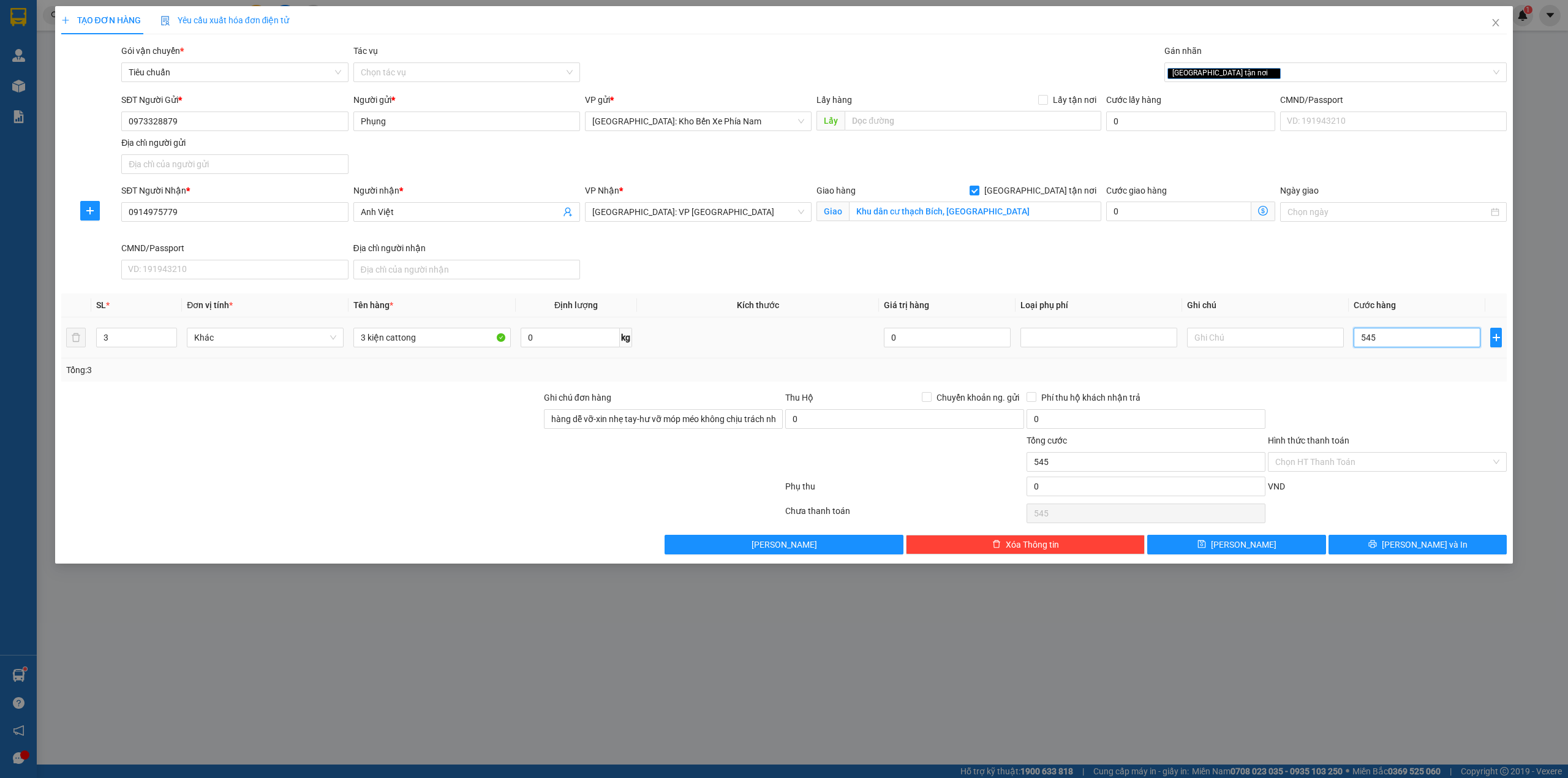
type input "5.450"
type input "54.500"
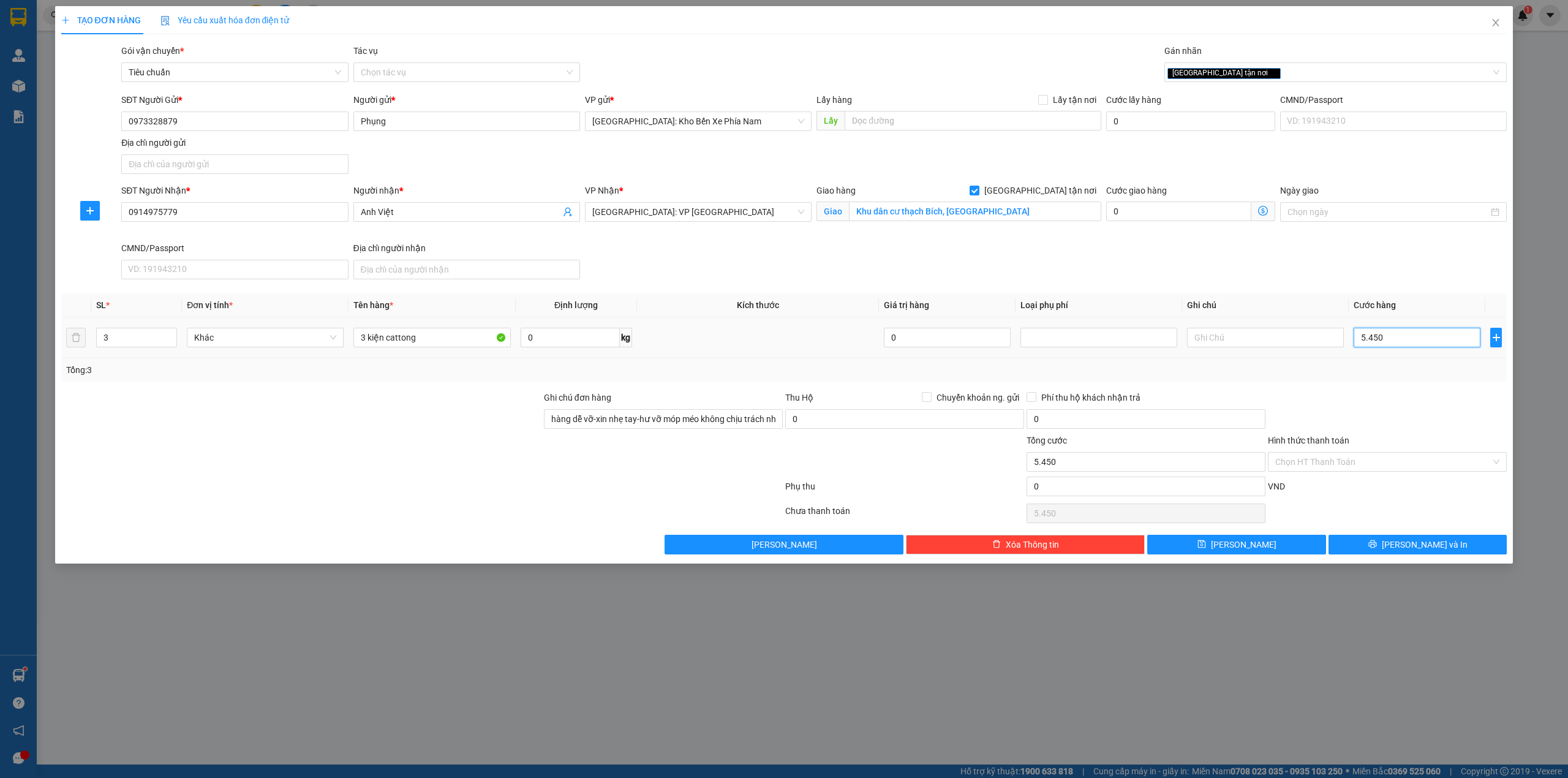
type input "54.500"
type input "545.000"
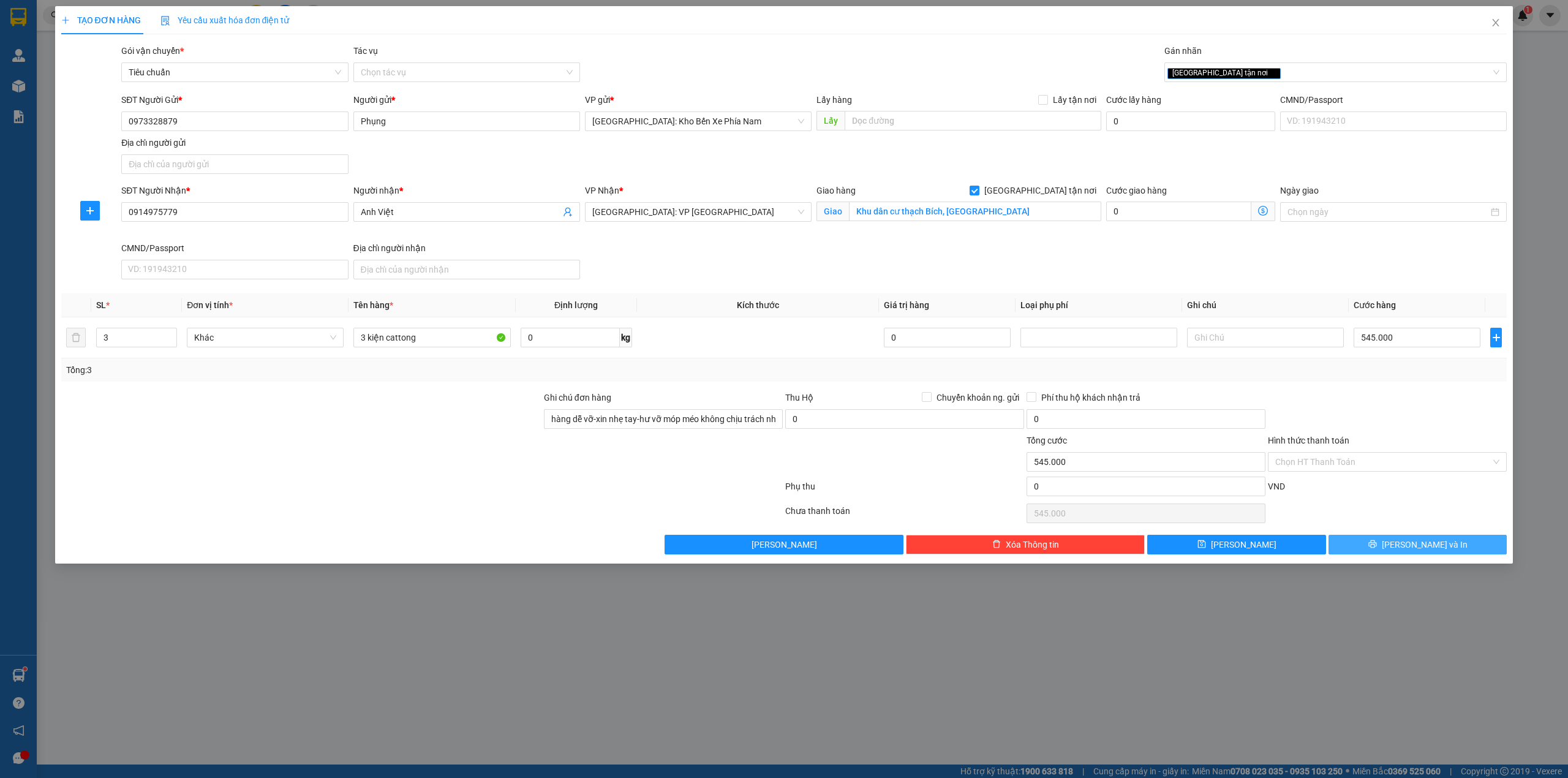
click at [1385, 548] on button "[PERSON_NAME] và In" at bounding box center [1418, 544] width 179 height 20
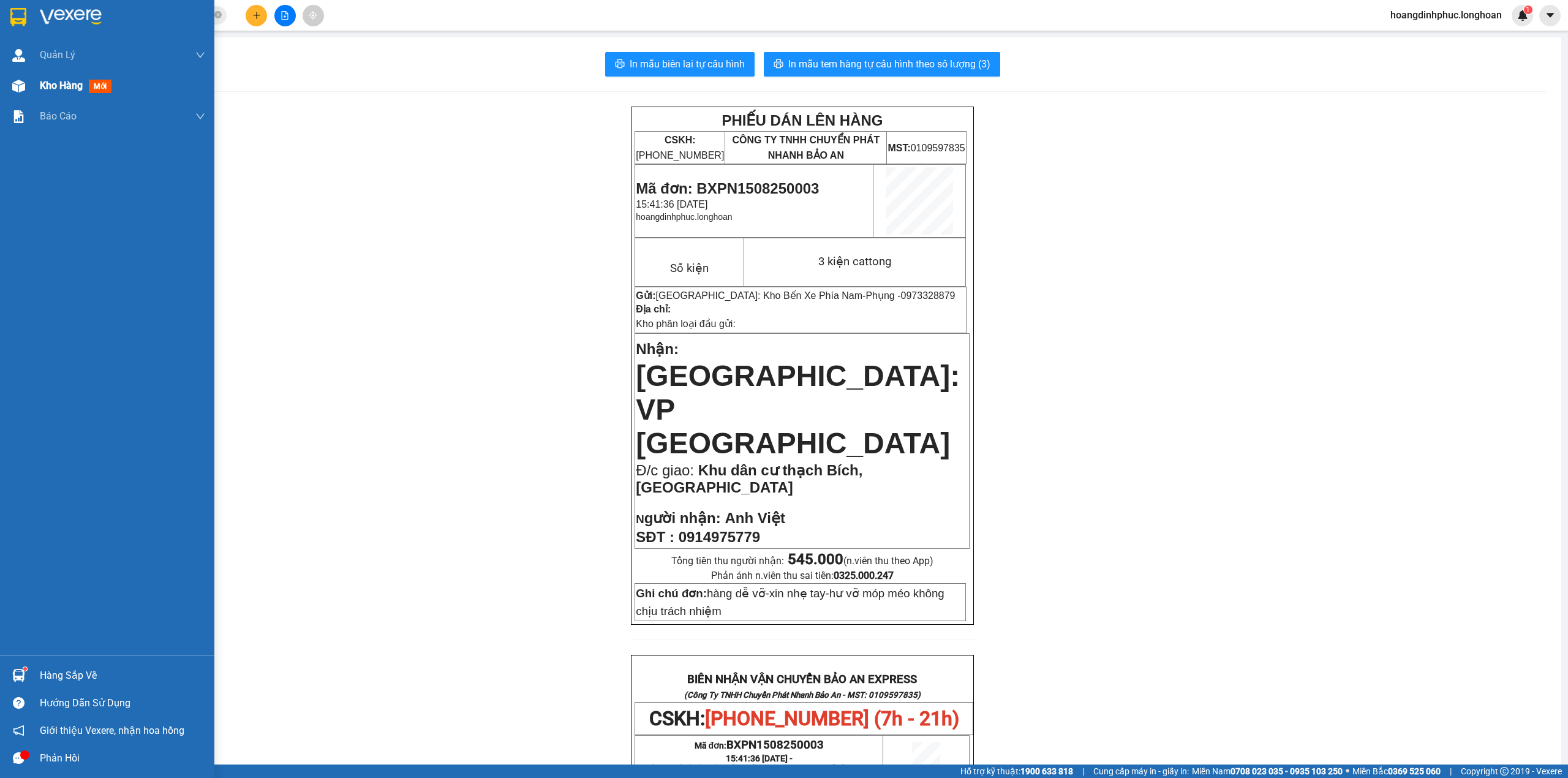
click at [26, 87] on div at bounding box center [19, 86] width 21 height 21
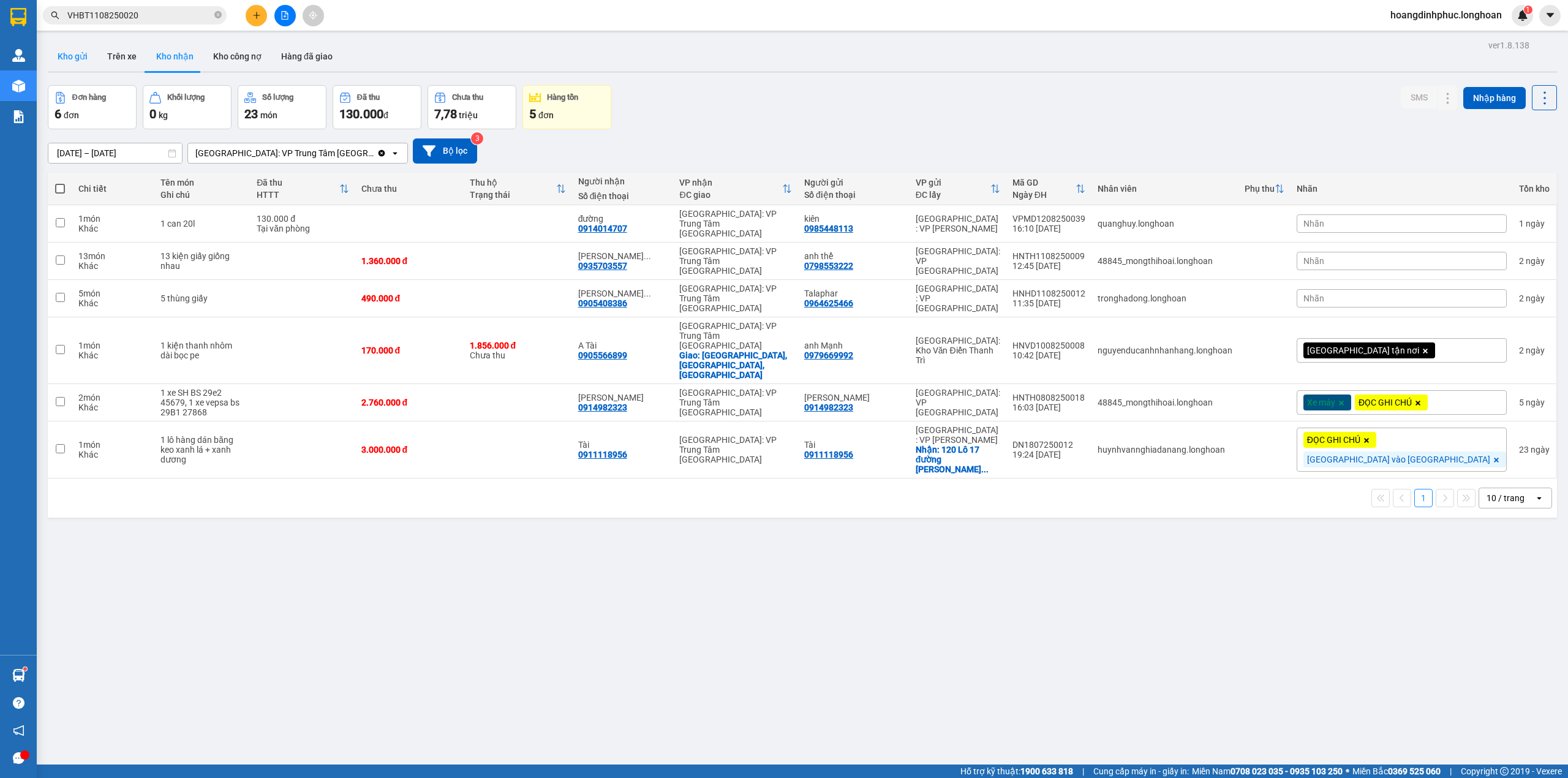
click at [77, 42] on button "Kho gửi" at bounding box center [72, 56] width 50 height 29
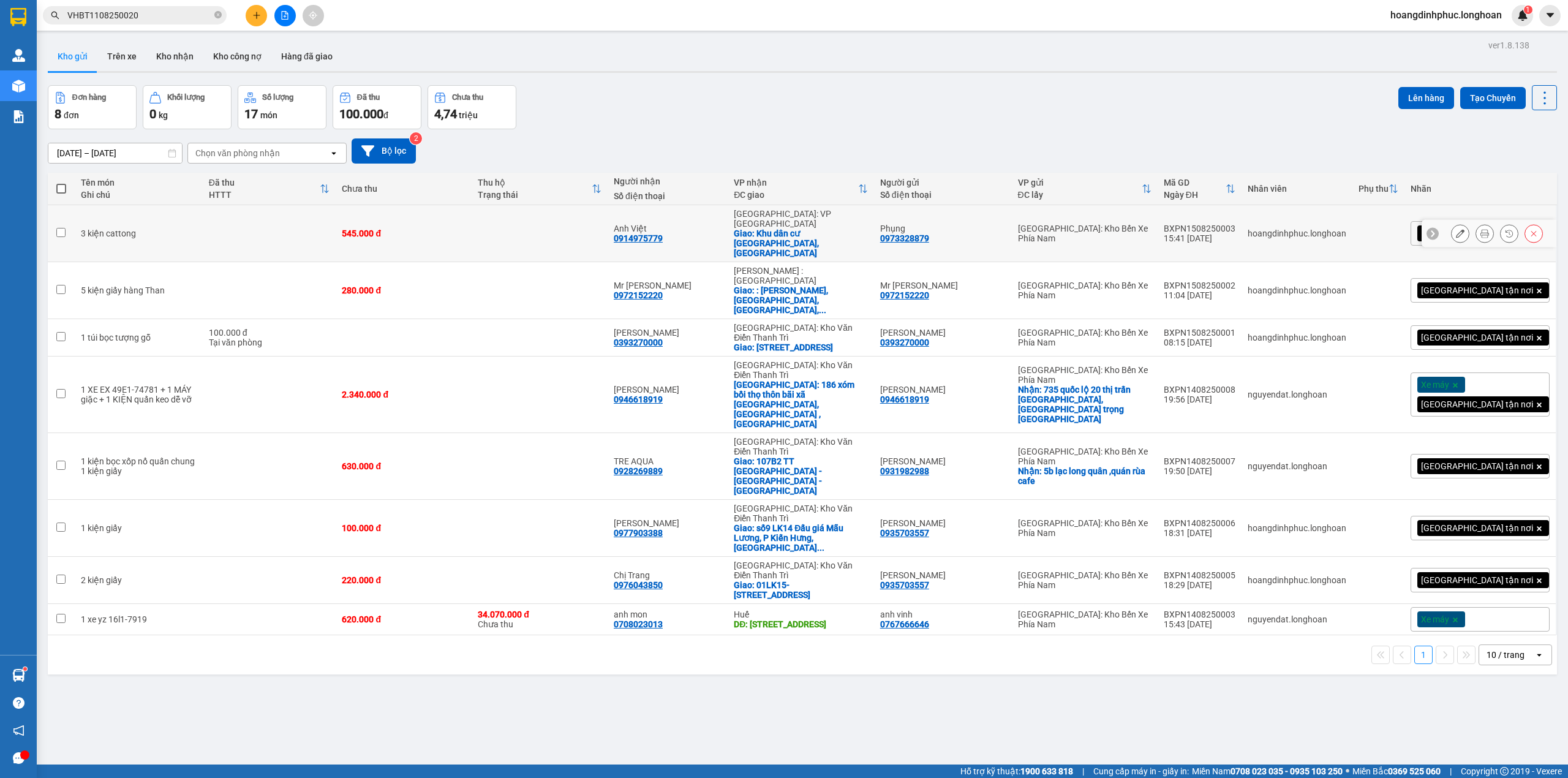
click at [1452, 223] on button at bounding box center [1460, 234] width 17 height 21
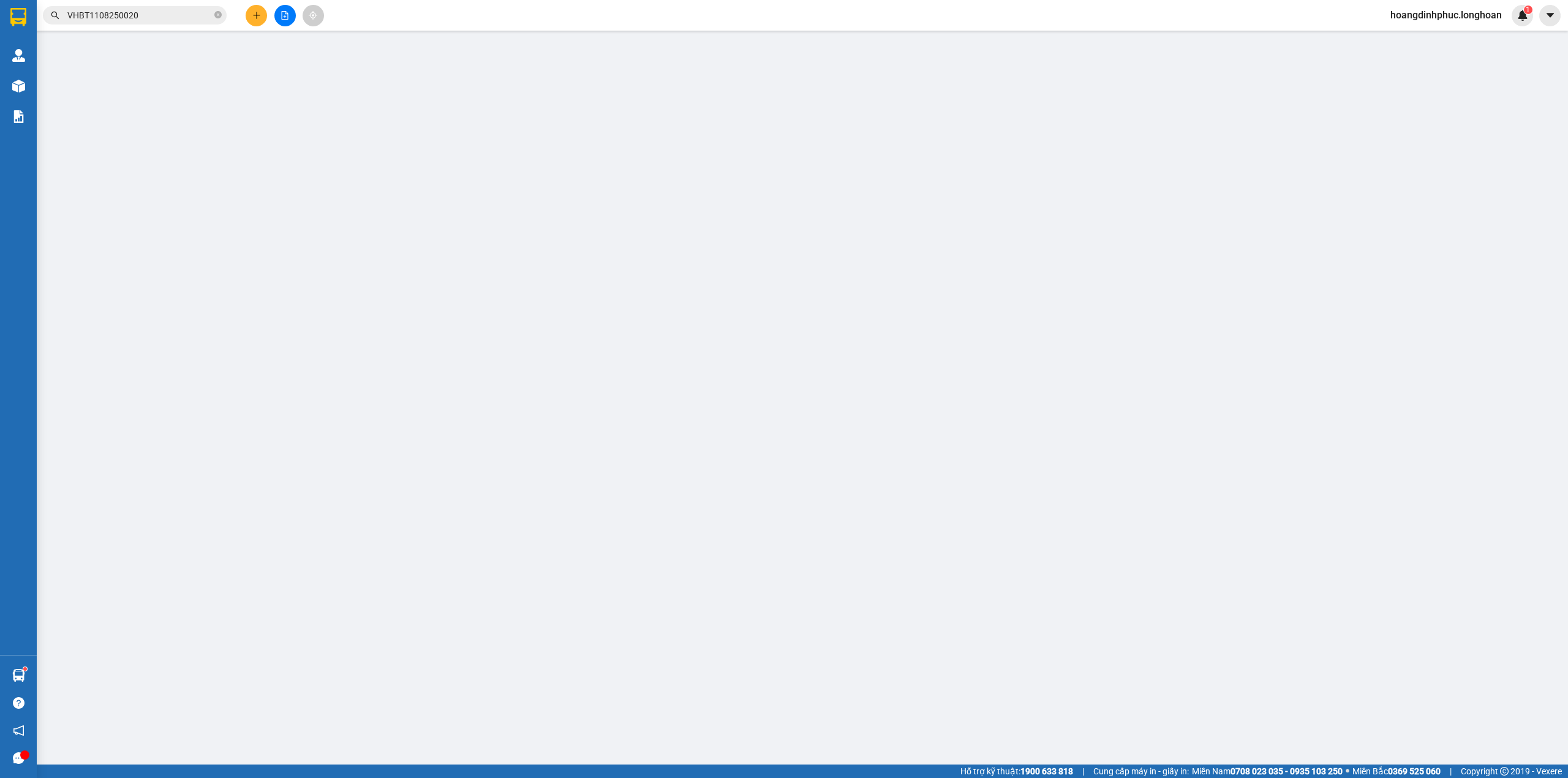
type input "0973328879"
type input "Phụng"
type input "0914975779"
type input "Anh Việt"
checkbox input "true"
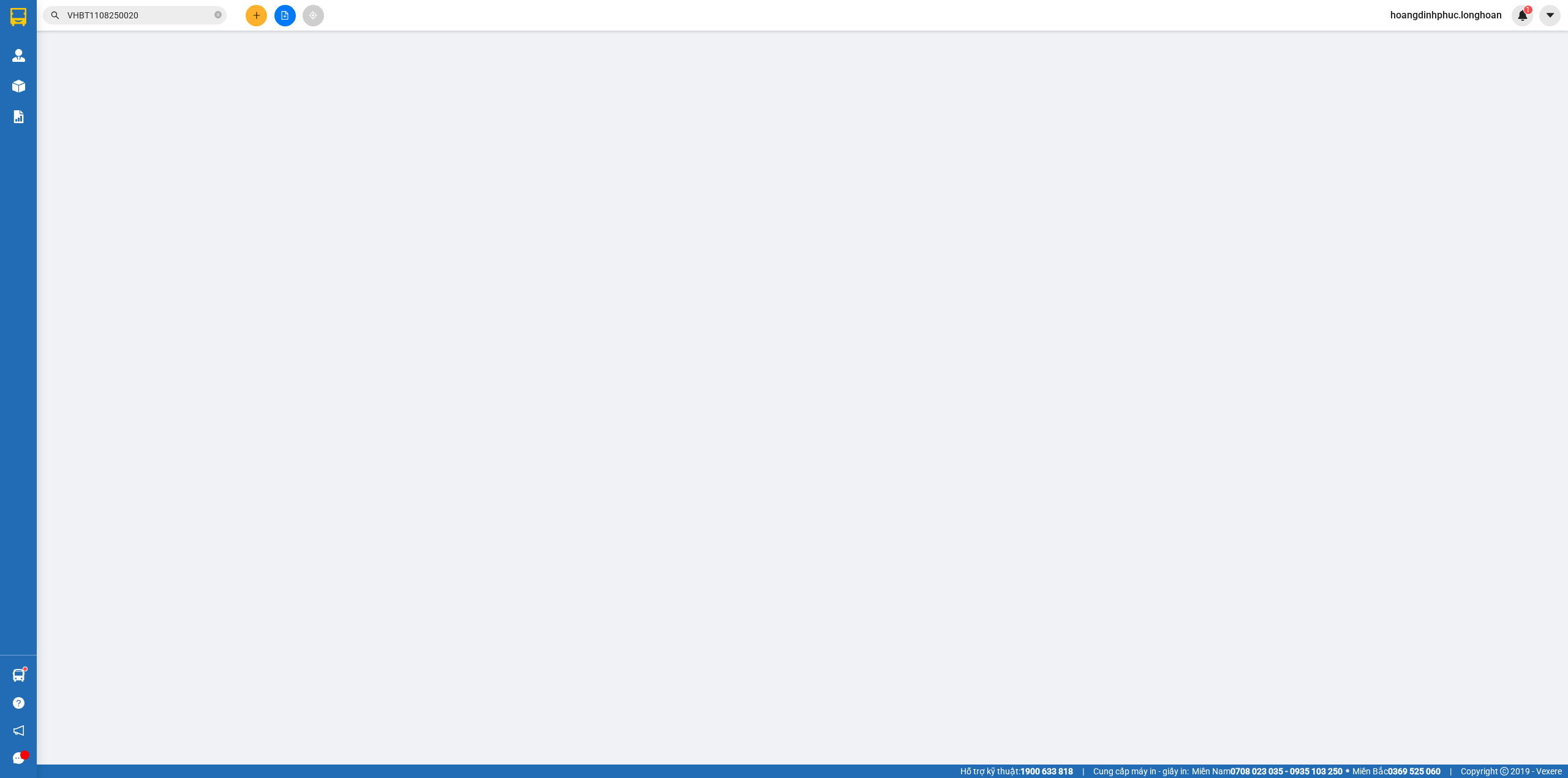
type input "Khu dân cư thạch Bích, Tp Quảng Ngải"
type input "hàng dễ vỡ-xin nhẹ tay-hư vỡ móp méo không chịu trách nhiệm"
type input "545.000"
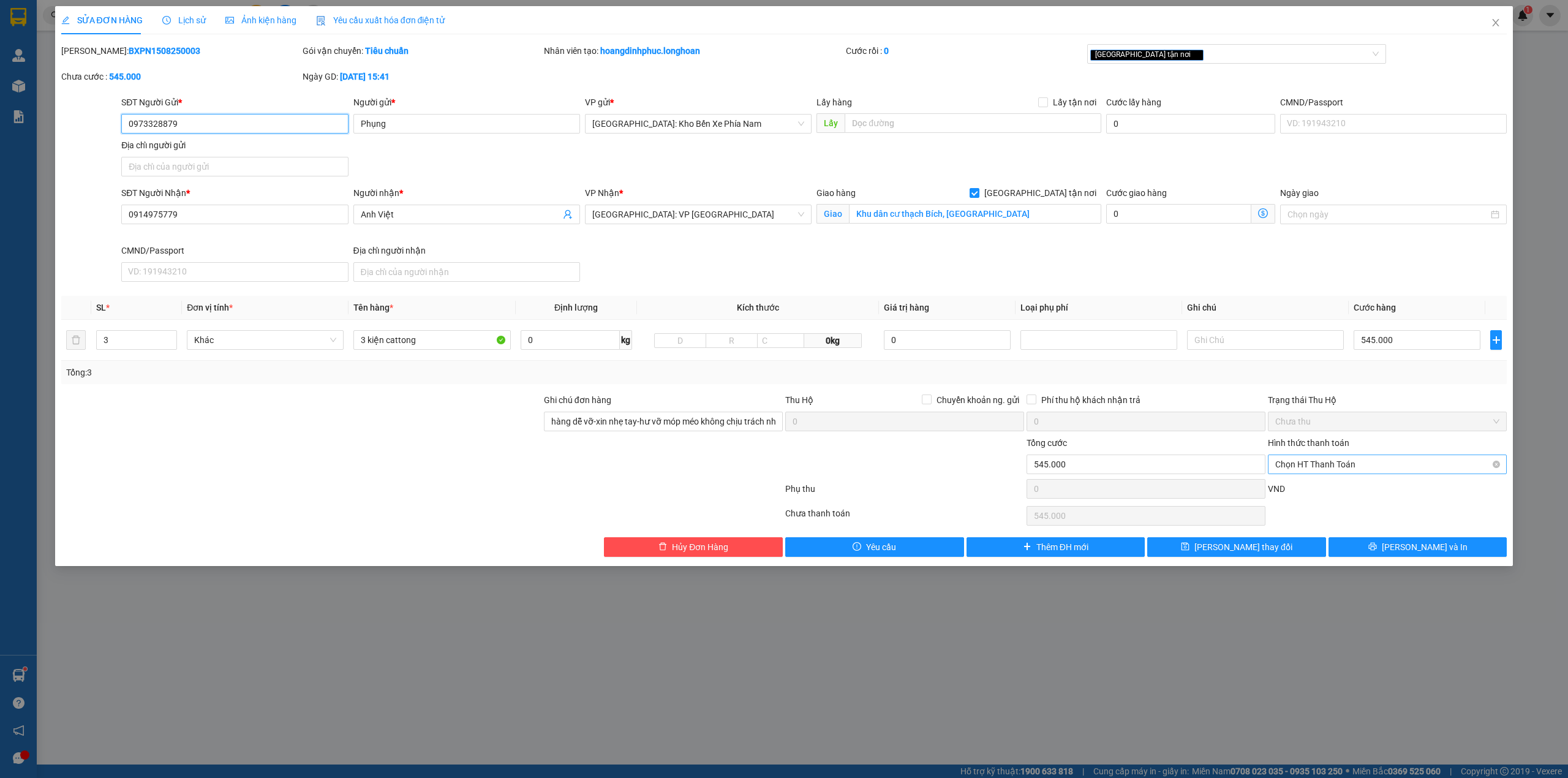
click at [1327, 469] on span "Chọn HT Thanh Toán" at bounding box center [1387, 464] width 224 height 19
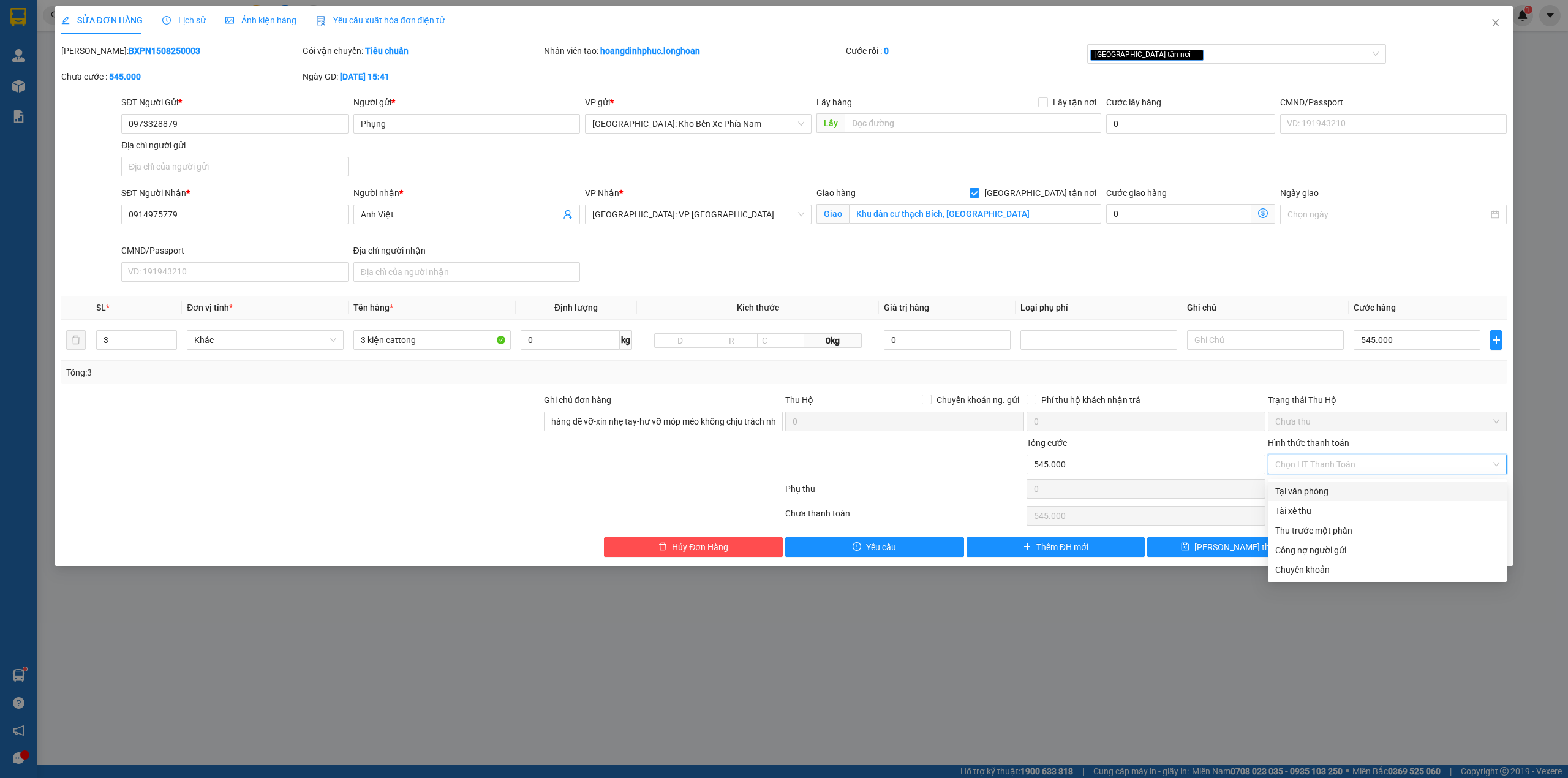
click at [1317, 486] on div "Tại văn phòng" at bounding box center [1387, 490] width 224 height 13
type input "0"
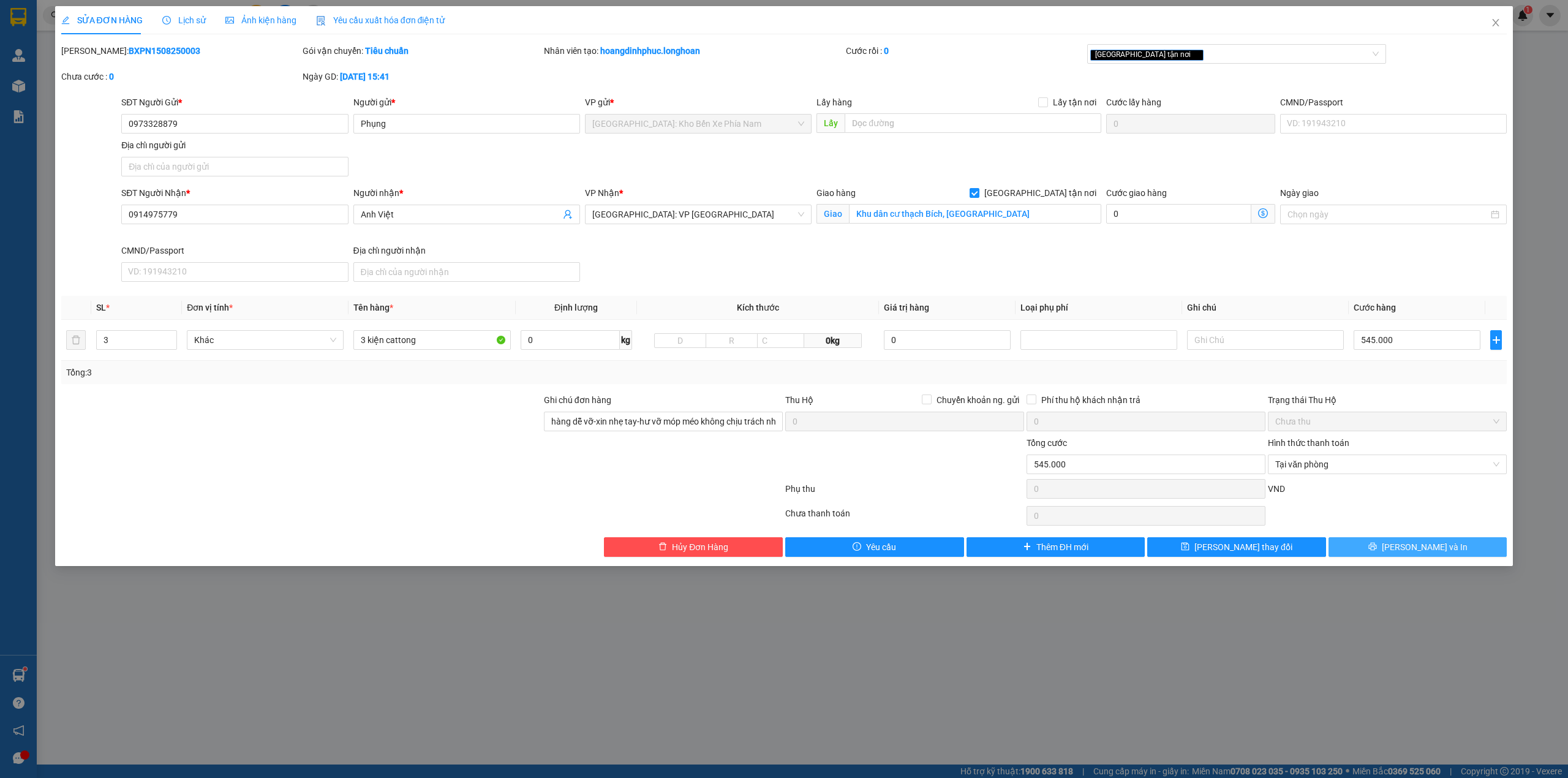
click at [1358, 554] on button "[PERSON_NAME] và In" at bounding box center [1418, 547] width 179 height 20
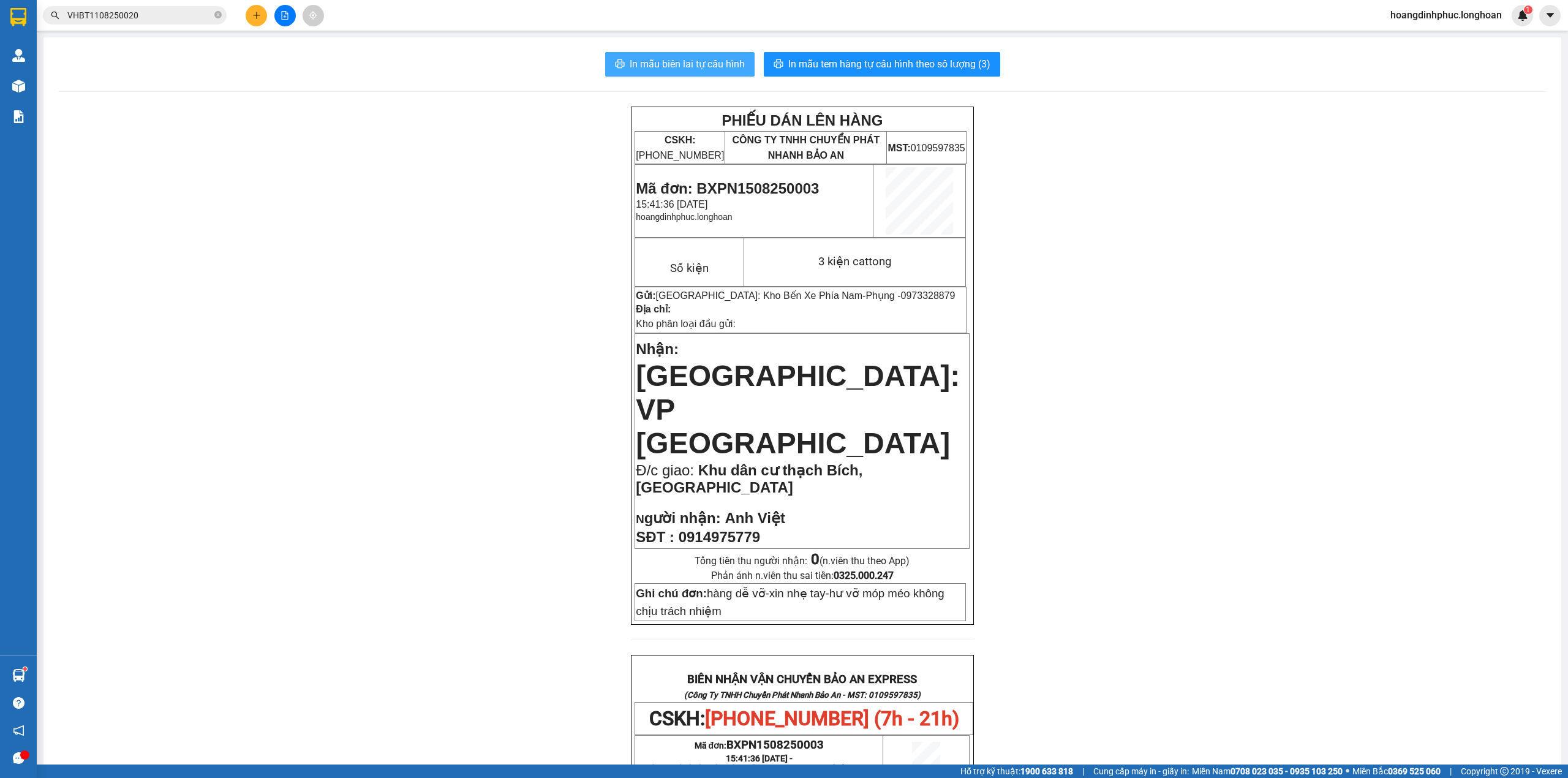
click at [670, 64] on span "In mẫu biên lai tự cấu hình" at bounding box center [687, 63] width 115 height 15
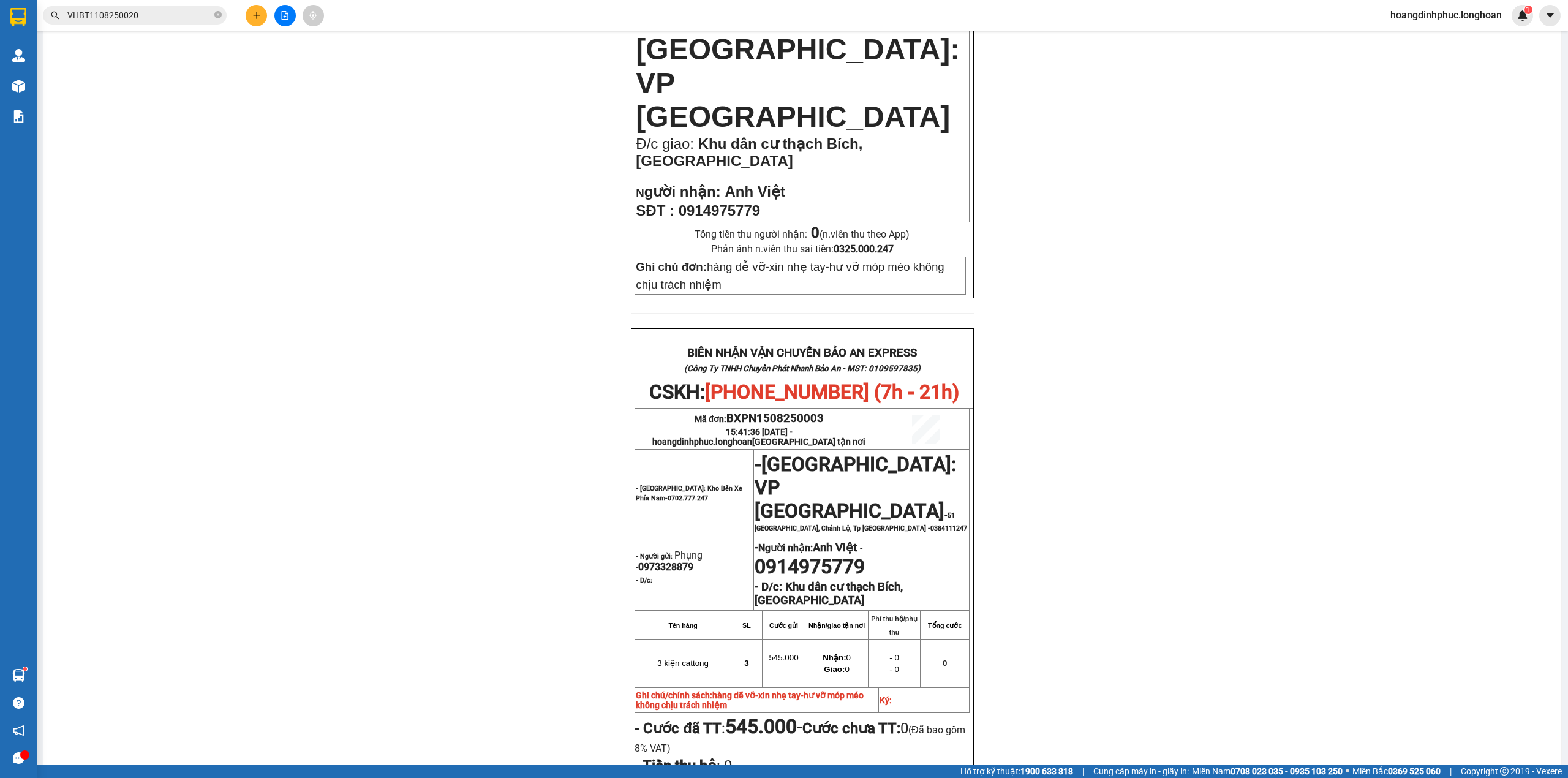
scroll to position [245, 0]
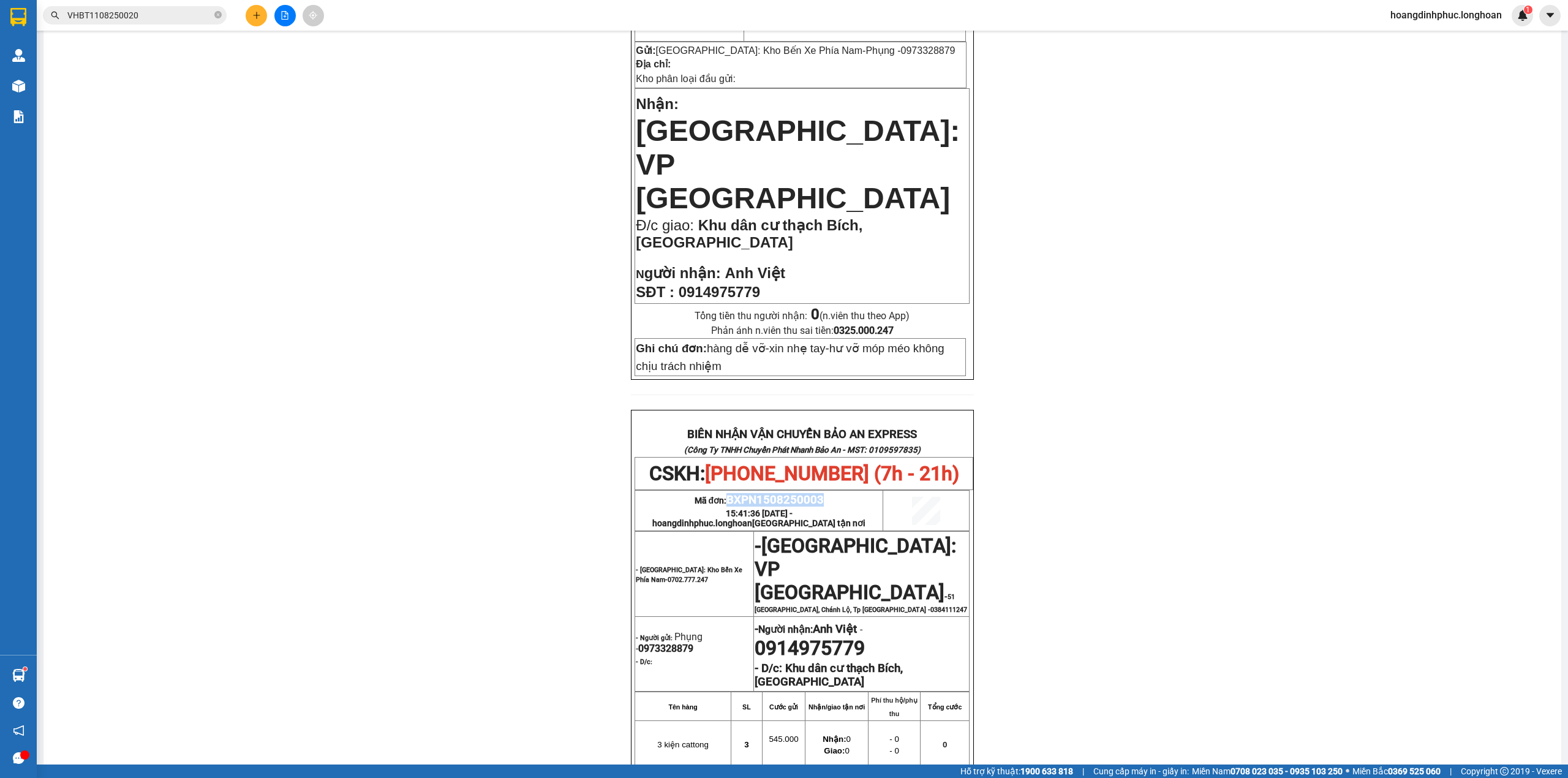
drag, startPoint x: 723, startPoint y: 456, endPoint x: 834, endPoint y: 456, distance: 111.0
click at [834, 493] on p "Mã đơn: BXPN1508250003" at bounding box center [759, 499] width 247 height 13
copy span "BXPN1508250003"
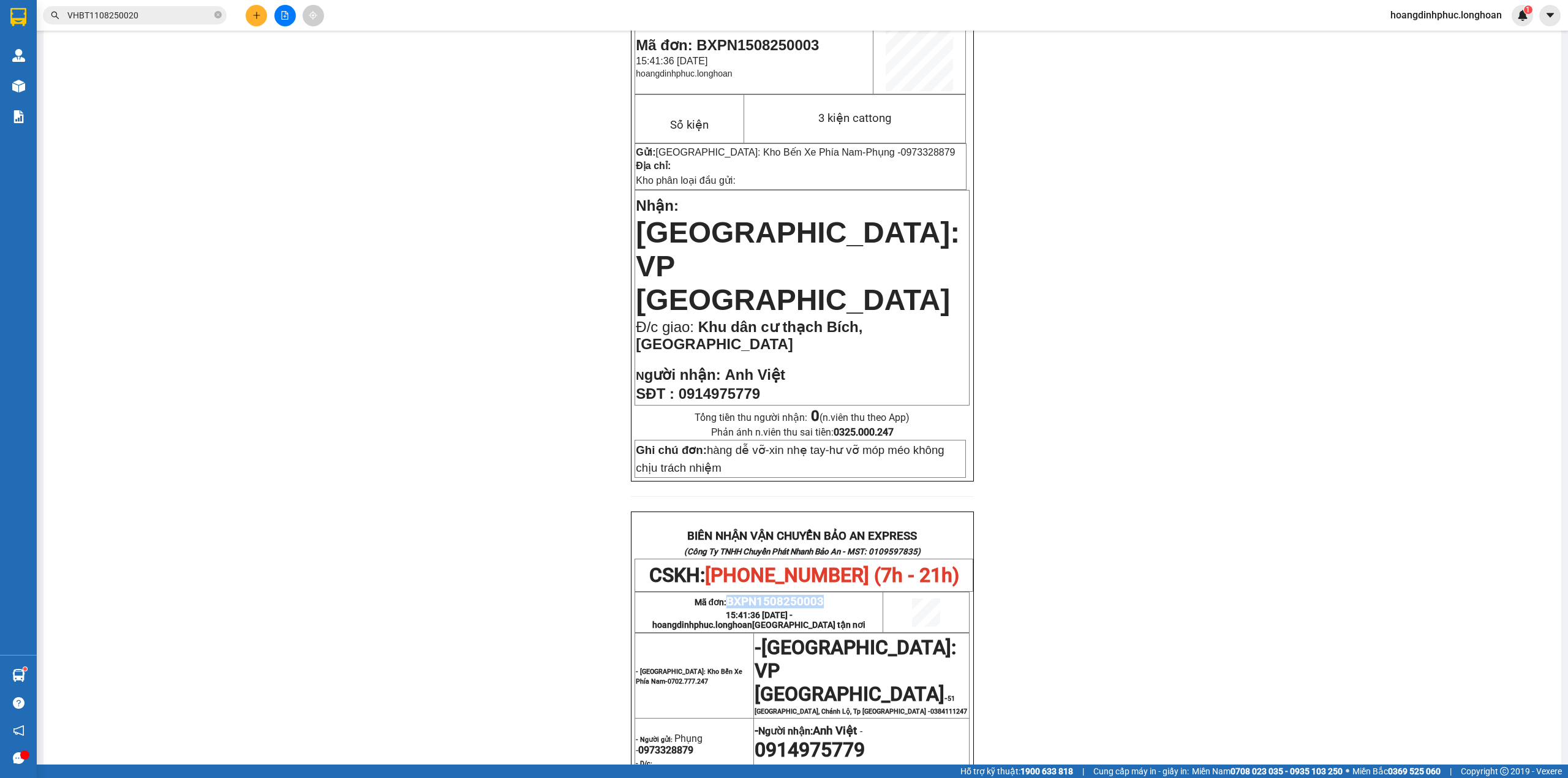
scroll to position [163, 0]
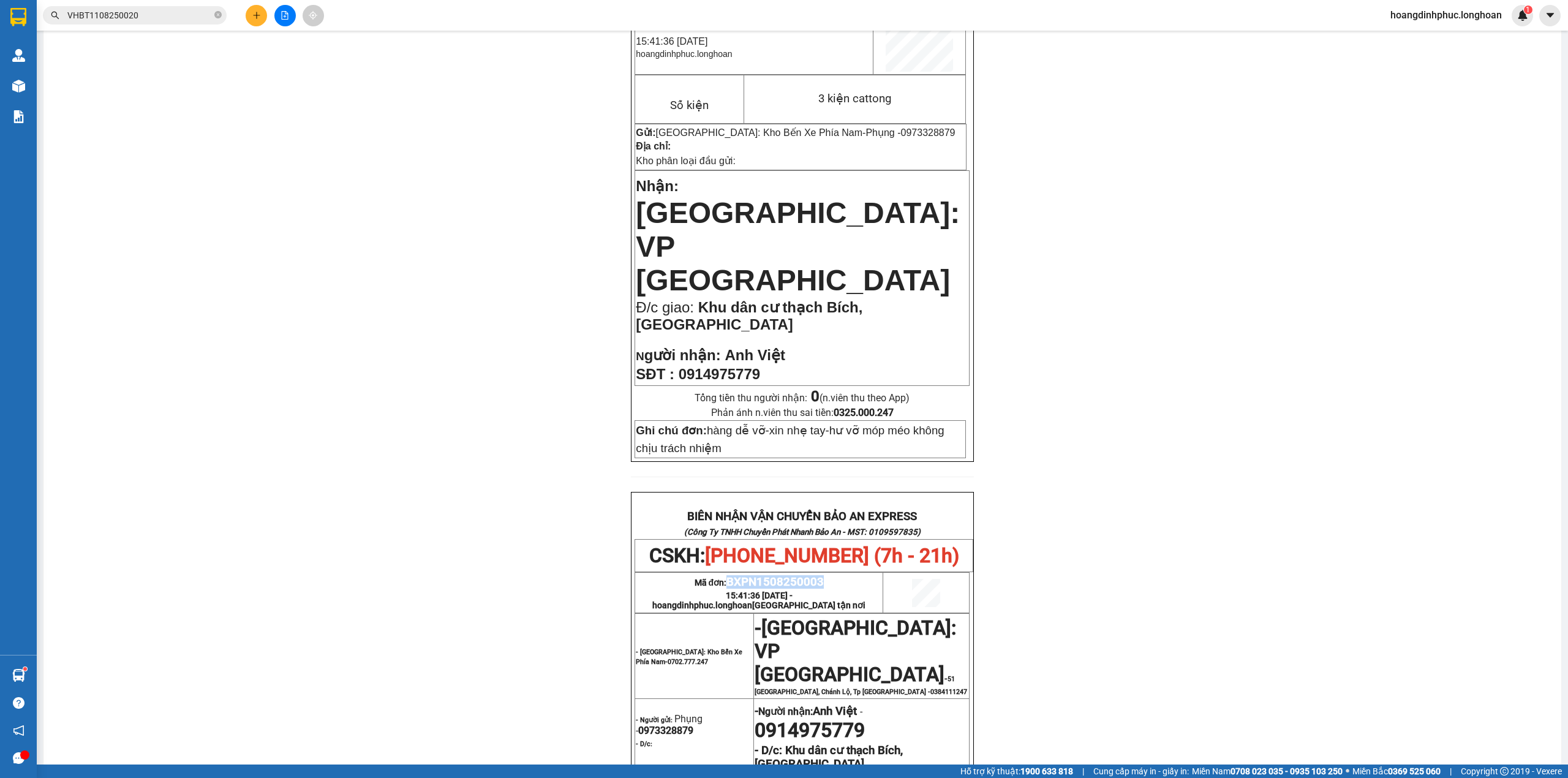
click at [795, 575] on span "BXPN1508250003" at bounding box center [775, 581] width 97 height 13
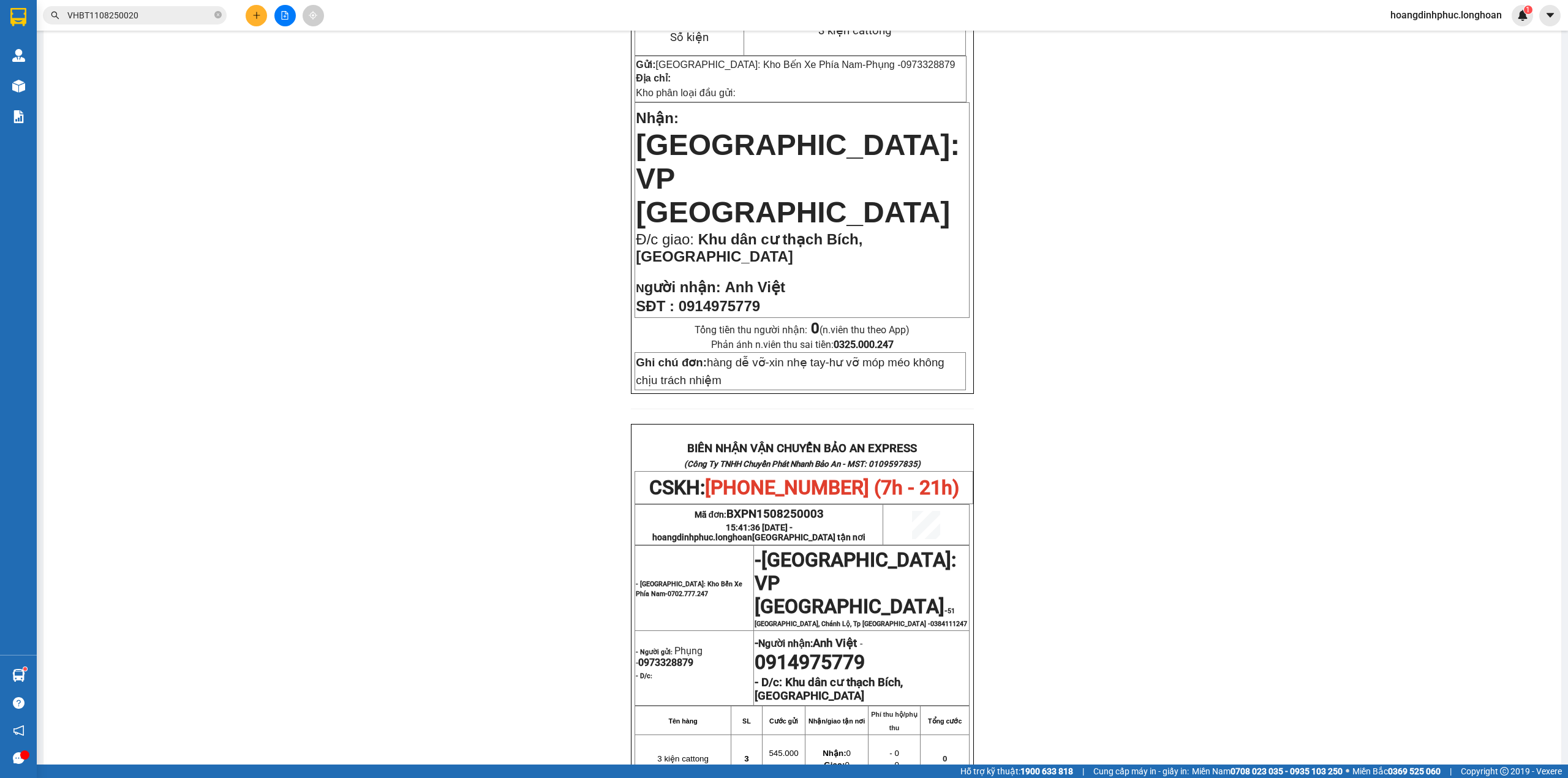
scroll to position [0, 0]
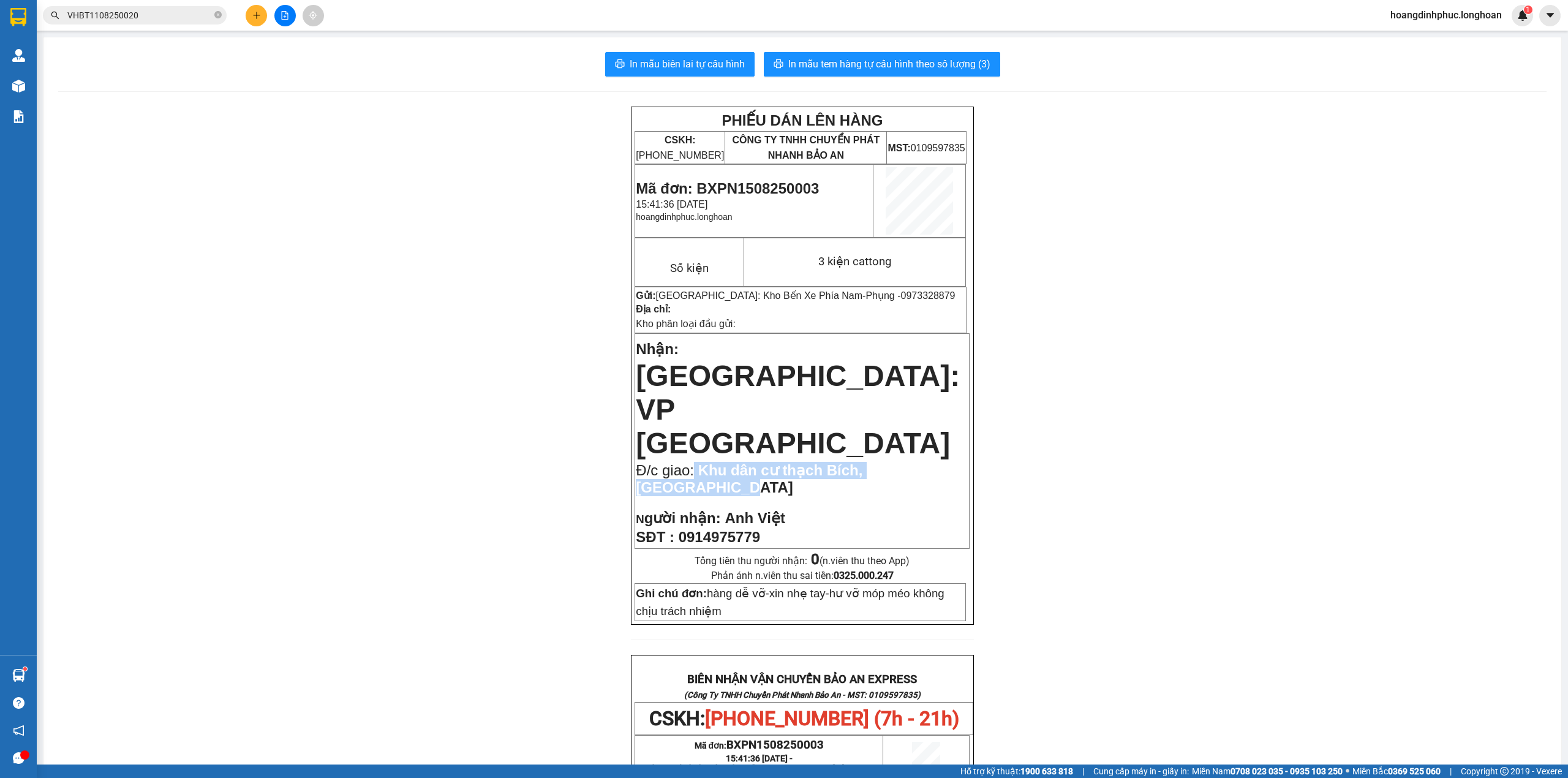
drag, startPoint x: 690, startPoint y: 419, endPoint x: 936, endPoint y: 431, distance: 246.3
click at [936, 462] on p "Đ/c giao: Khu dân cư thạch Bích, Tp Quảng Ngải" at bounding box center [802, 479] width 332 height 34
click at [862, 462] on span "Khu dân cư thạch Bích, Tp Quảng Ngải" at bounding box center [750, 479] width 227 height 34
drag, startPoint x: 692, startPoint y: 417, endPoint x: 937, endPoint y: 429, distance: 245.3
click at [937, 462] on p "Đ/c giao: Khu dân cư thạch Bích, Tp Quảng Ngải" at bounding box center [802, 479] width 332 height 34
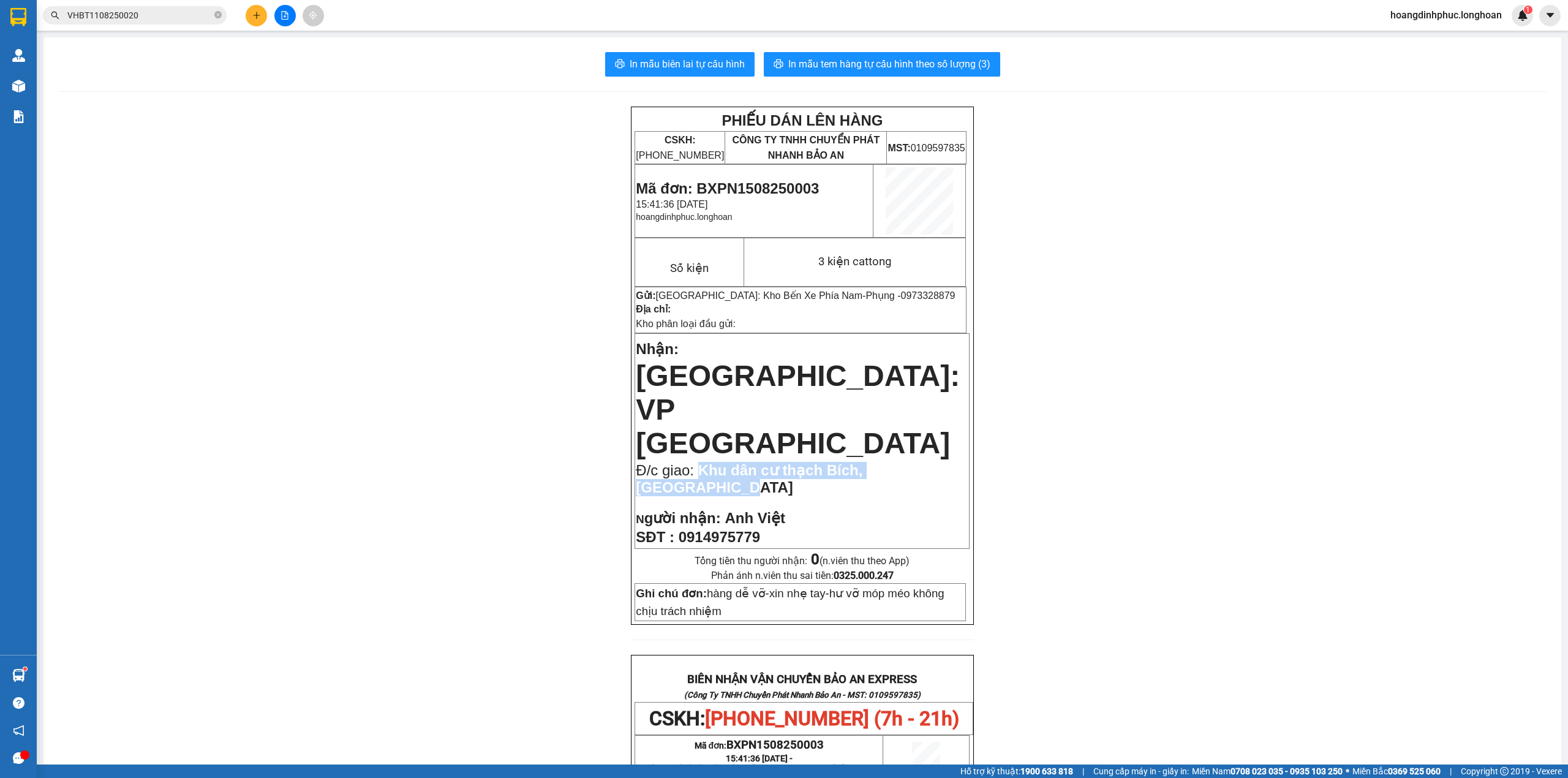
click at [790, 462] on p "Đ/c giao: Khu dân cư thạch Bích, Tp Quảng Ngải" at bounding box center [802, 479] width 332 height 34
drag, startPoint x: 691, startPoint y: 414, endPoint x: 952, endPoint y: 431, distance: 261.6
click at [952, 462] on p "Đ/c giao: Khu dân cư thạch Bích, Tp Quảng Ngải" at bounding box center [802, 479] width 332 height 34
click at [879, 498] on p at bounding box center [802, 502] width 332 height 10
click at [1216, 655] on div "PHIẾU DÁN LÊN HÀNG CSKH: 1900.06.88.33 CÔNG TY TNHH CHUYỂN PHÁT NHANH BẢO AN MS…" at bounding box center [802, 705] width 1488 height 1198
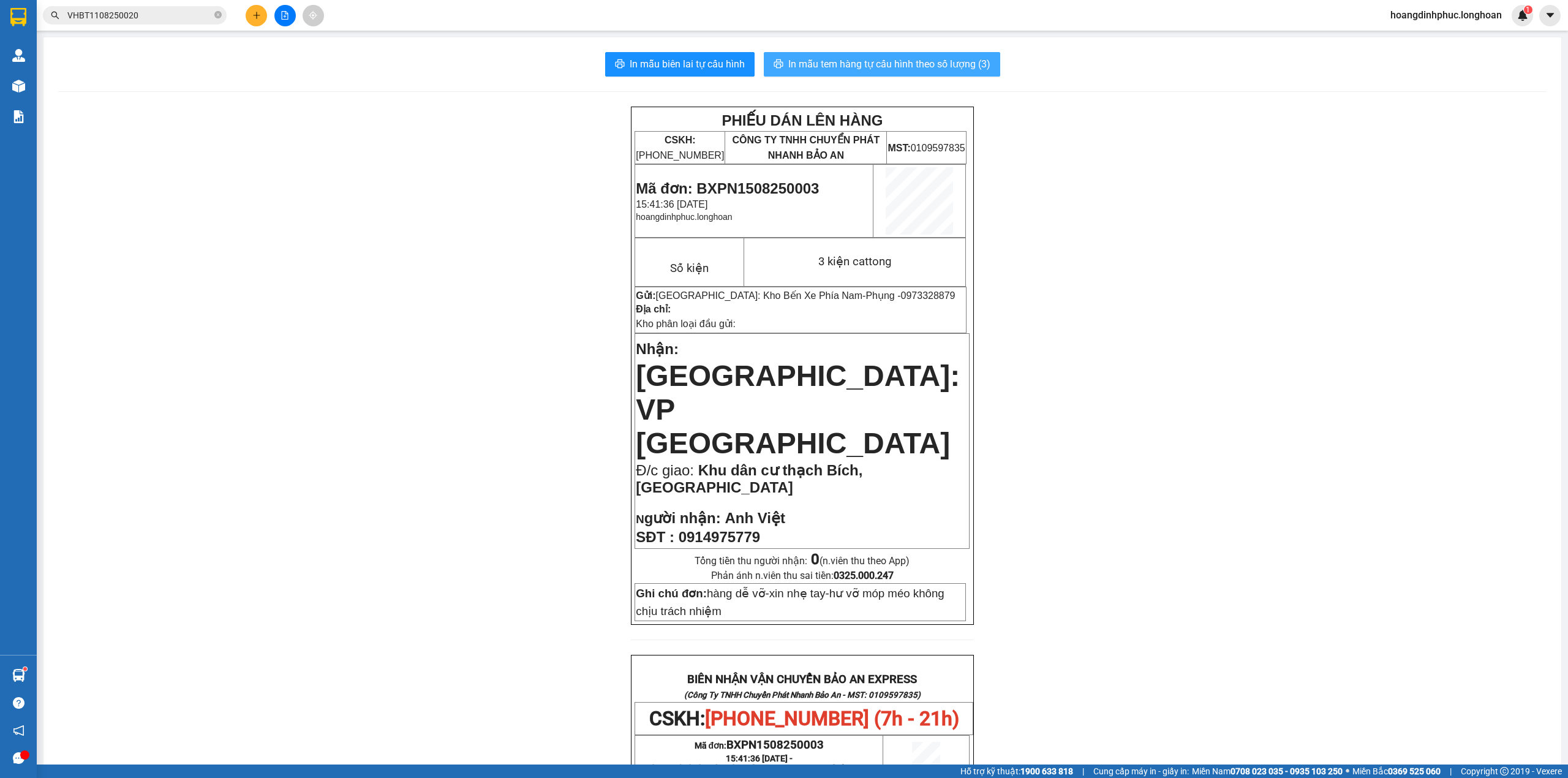
click at [859, 65] on span "In mẫu tem hàng tự cấu hình theo số lượng (3)" at bounding box center [889, 63] width 202 height 15
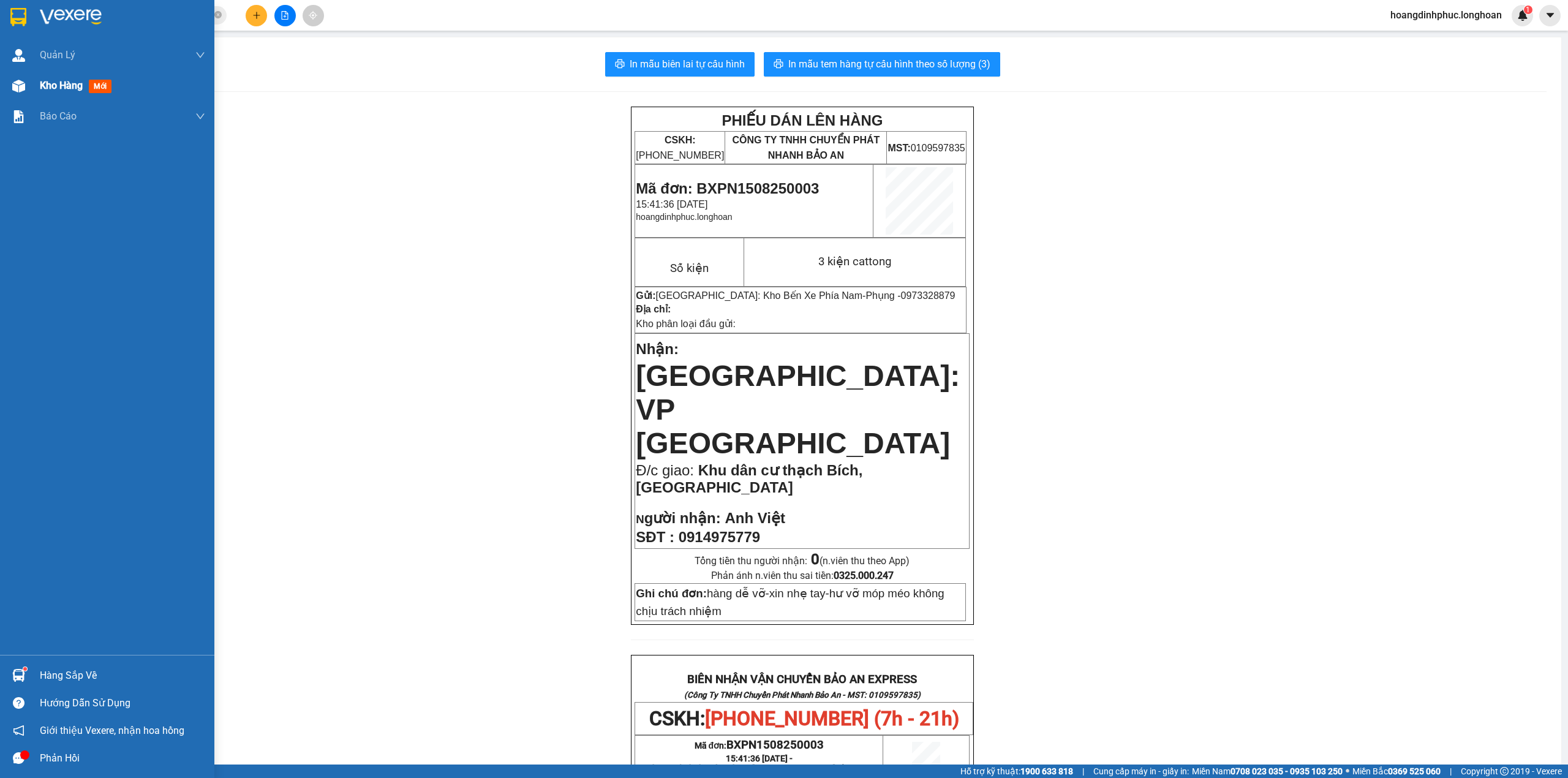
click at [30, 87] on div "Kho hàng mới" at bounding box center [107, 86] width 214 height 30
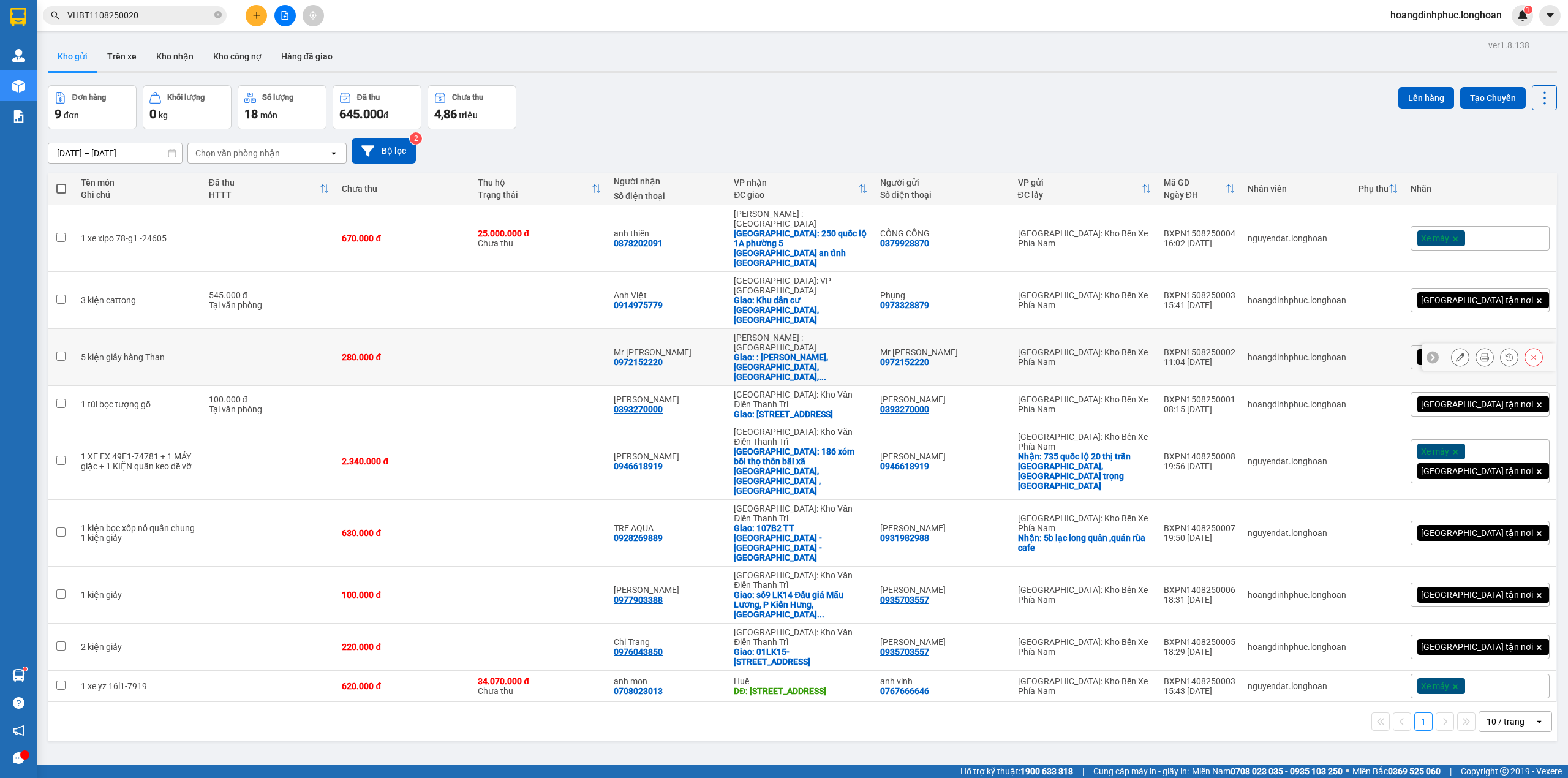
click at [1480, 353] on icon at bounding box center [1485, 357] width 9 height 9
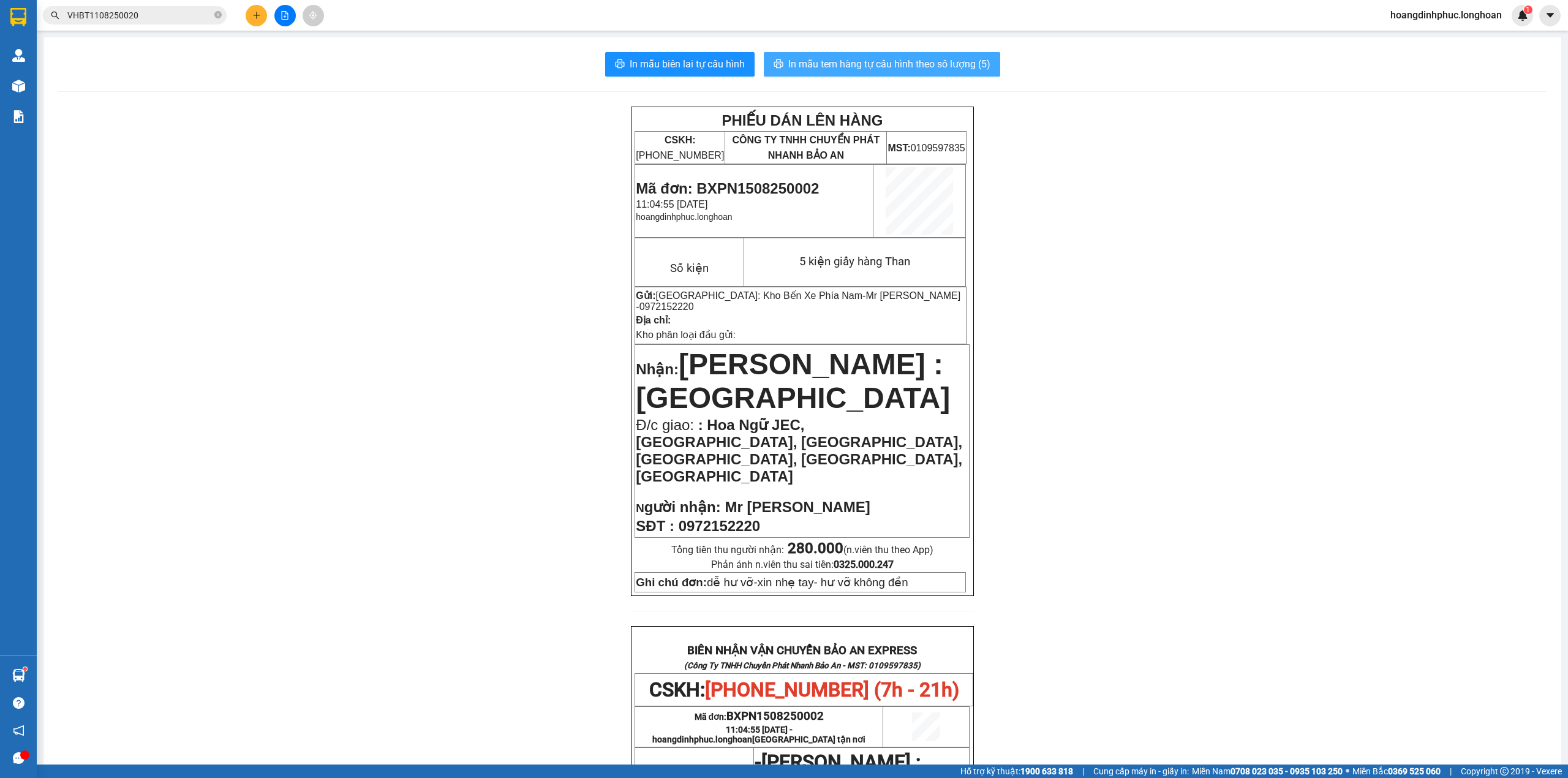
click at [901, 66] on span "In mẫu tem hàng tự cấu hình theo số lượng (5)" at bounding box center [889, 63] width 202 height 15
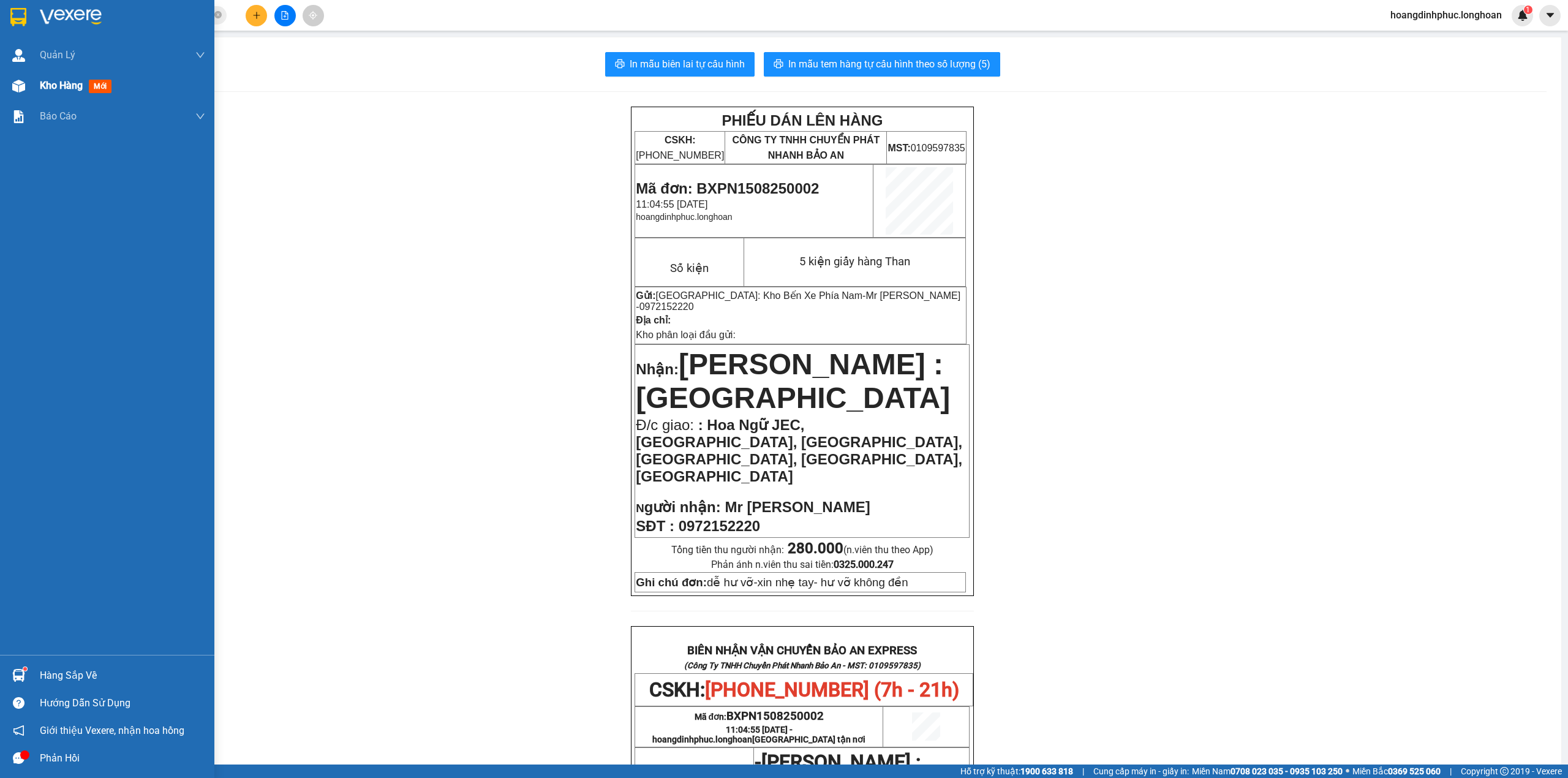
click at [14, 75] on div at bounding box center [19, 86] width 21 height 21
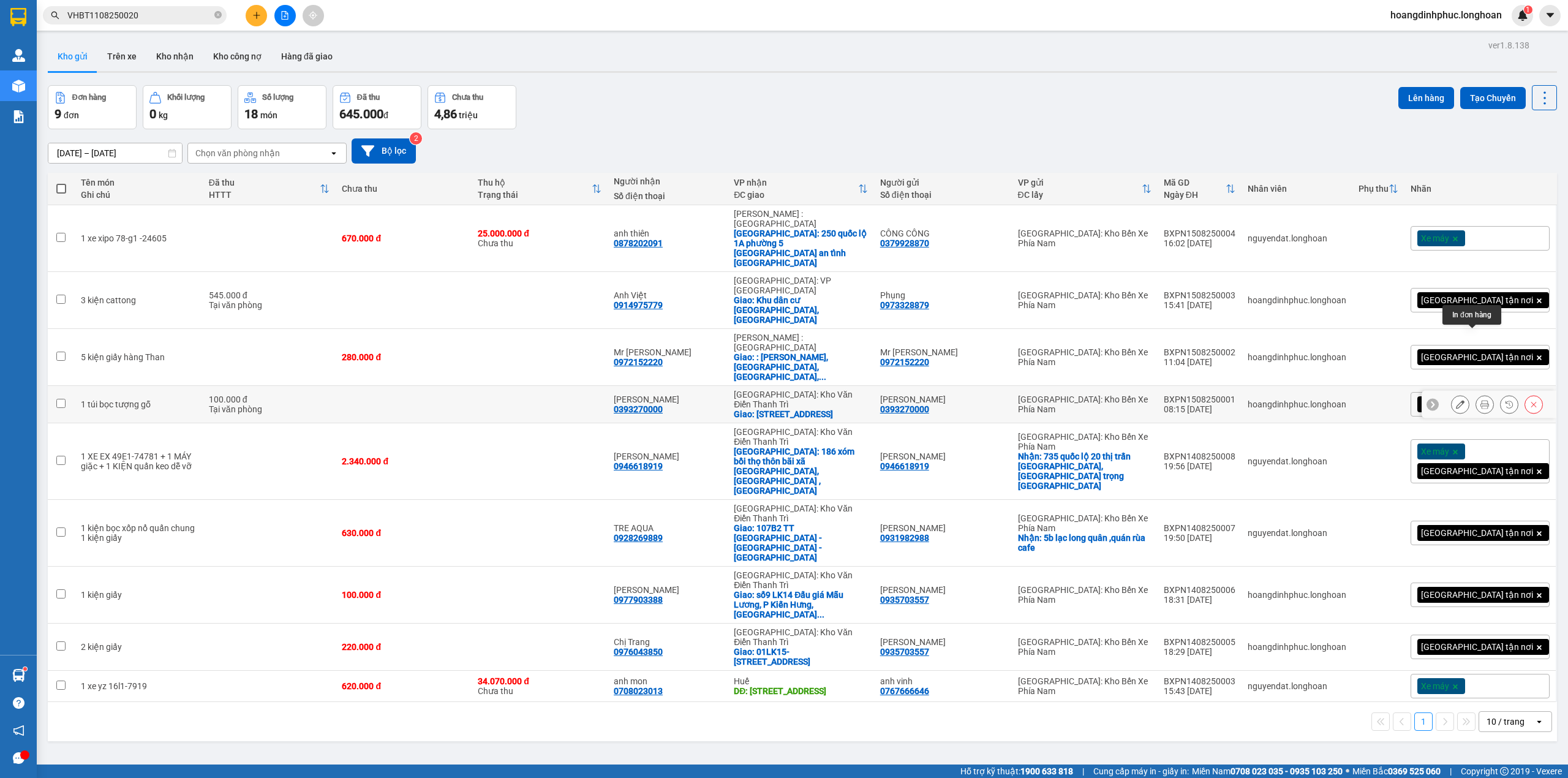
click at [1480, 400] on icon at bounding box center [1485, 405] width 9 height 9
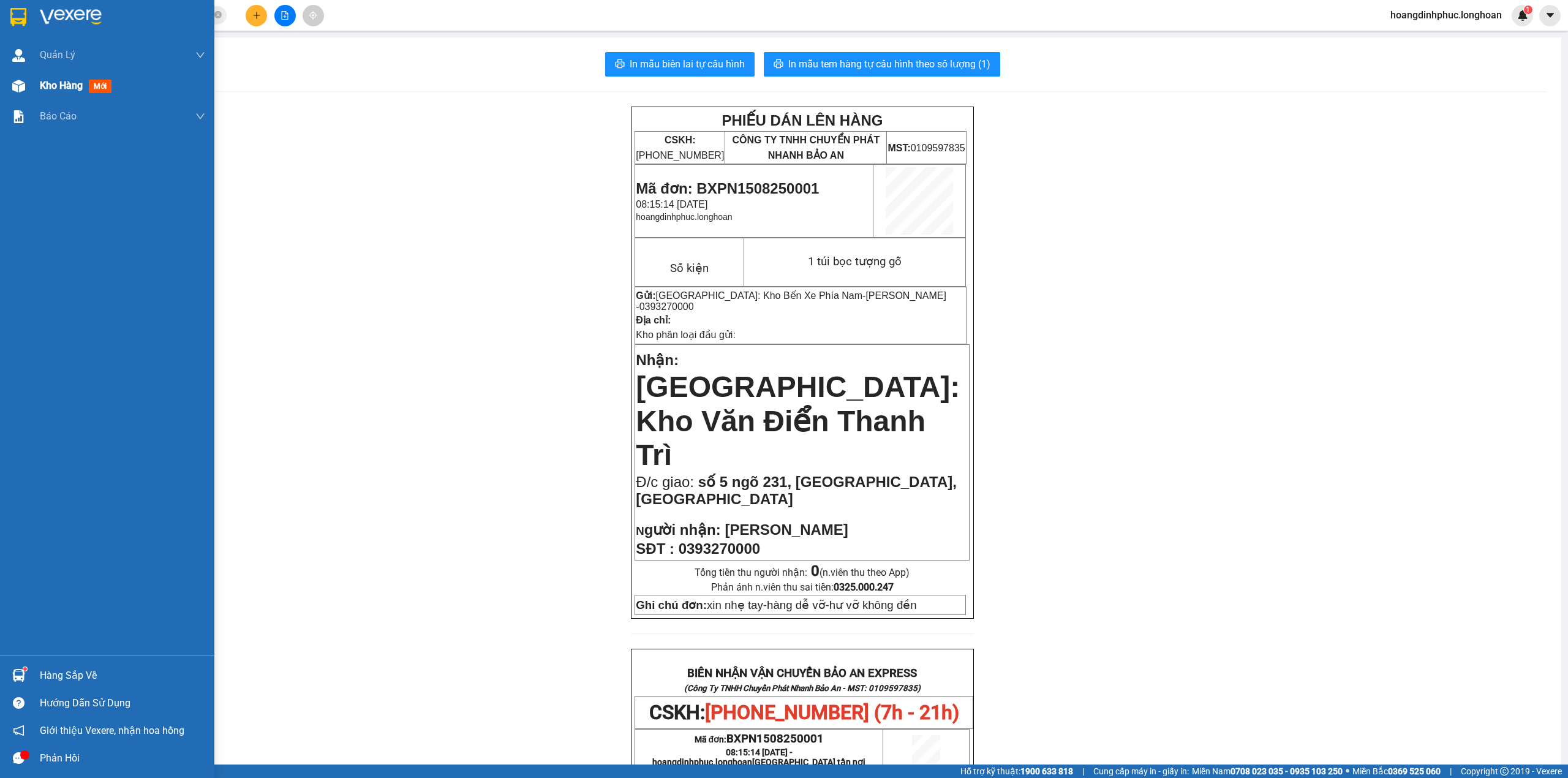
click at [26, 83] on div at bounding box center [19, 86] width 21 height 21
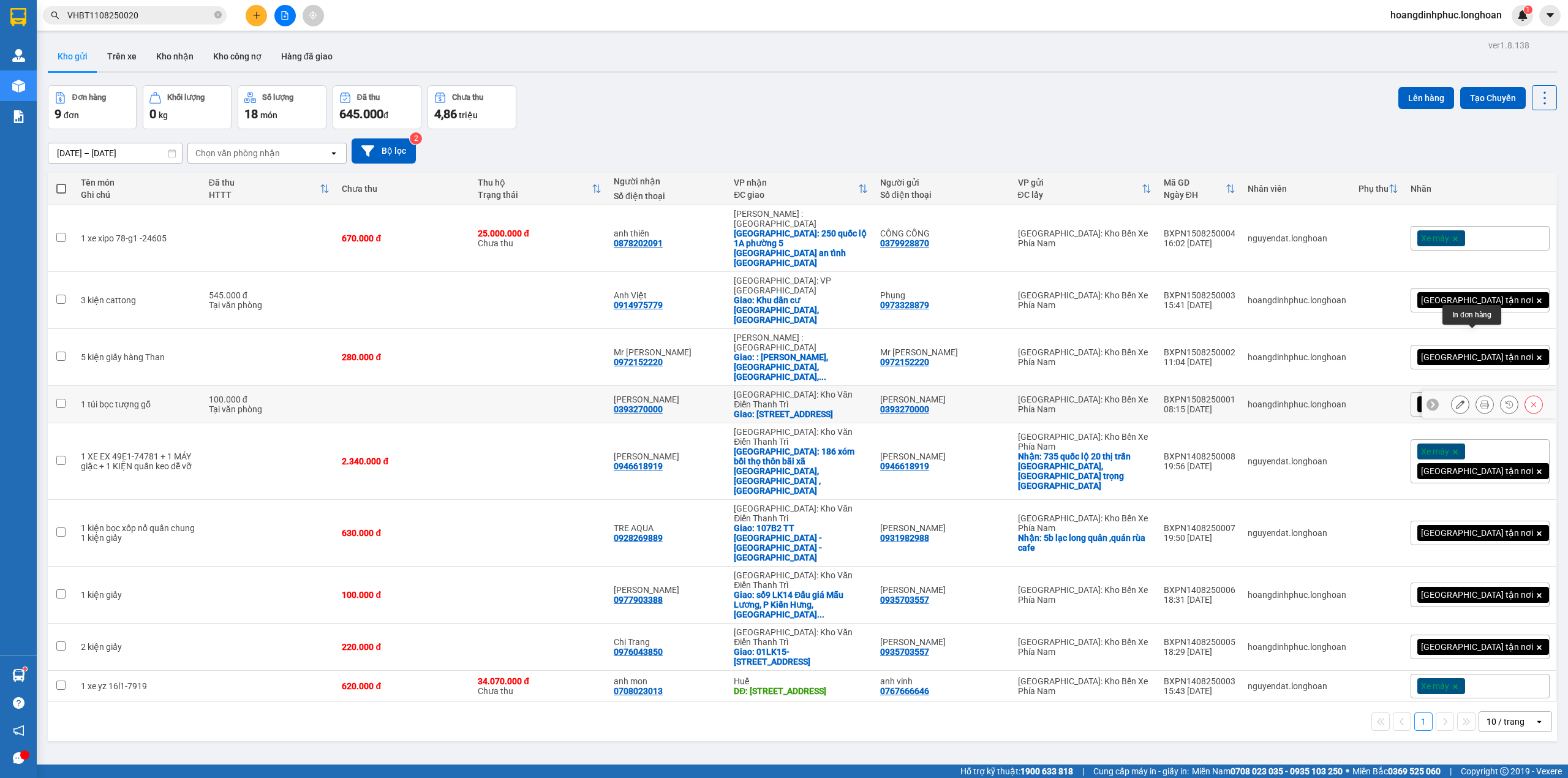
click at [1455, 400] on icon at bounding box center [1460, 405] width 9 height 9
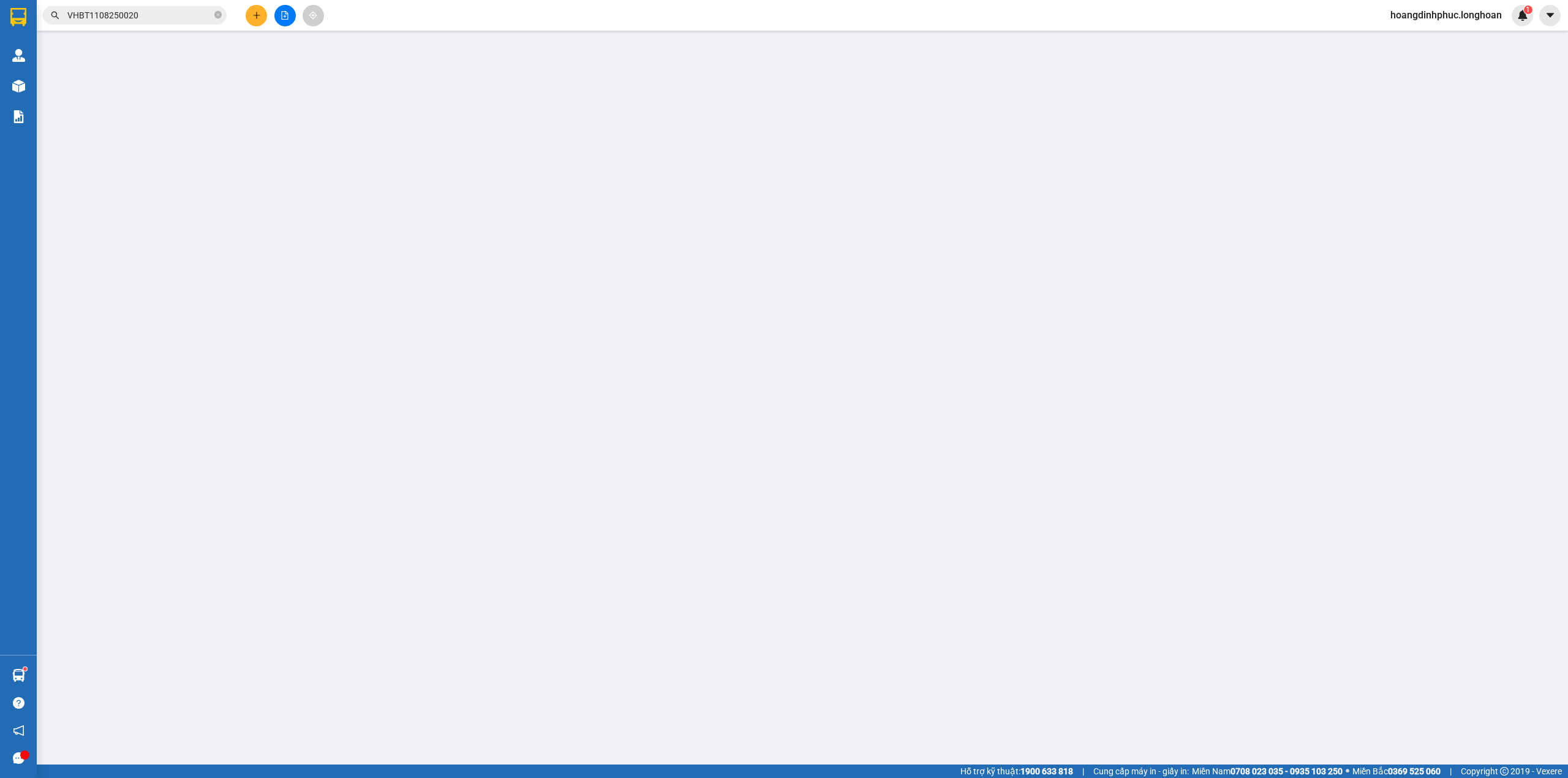
type input "0393270000"
type input "Anh Tùng"
type input "0393270000"
type input "Anh Tùng"
checkbox input "true"
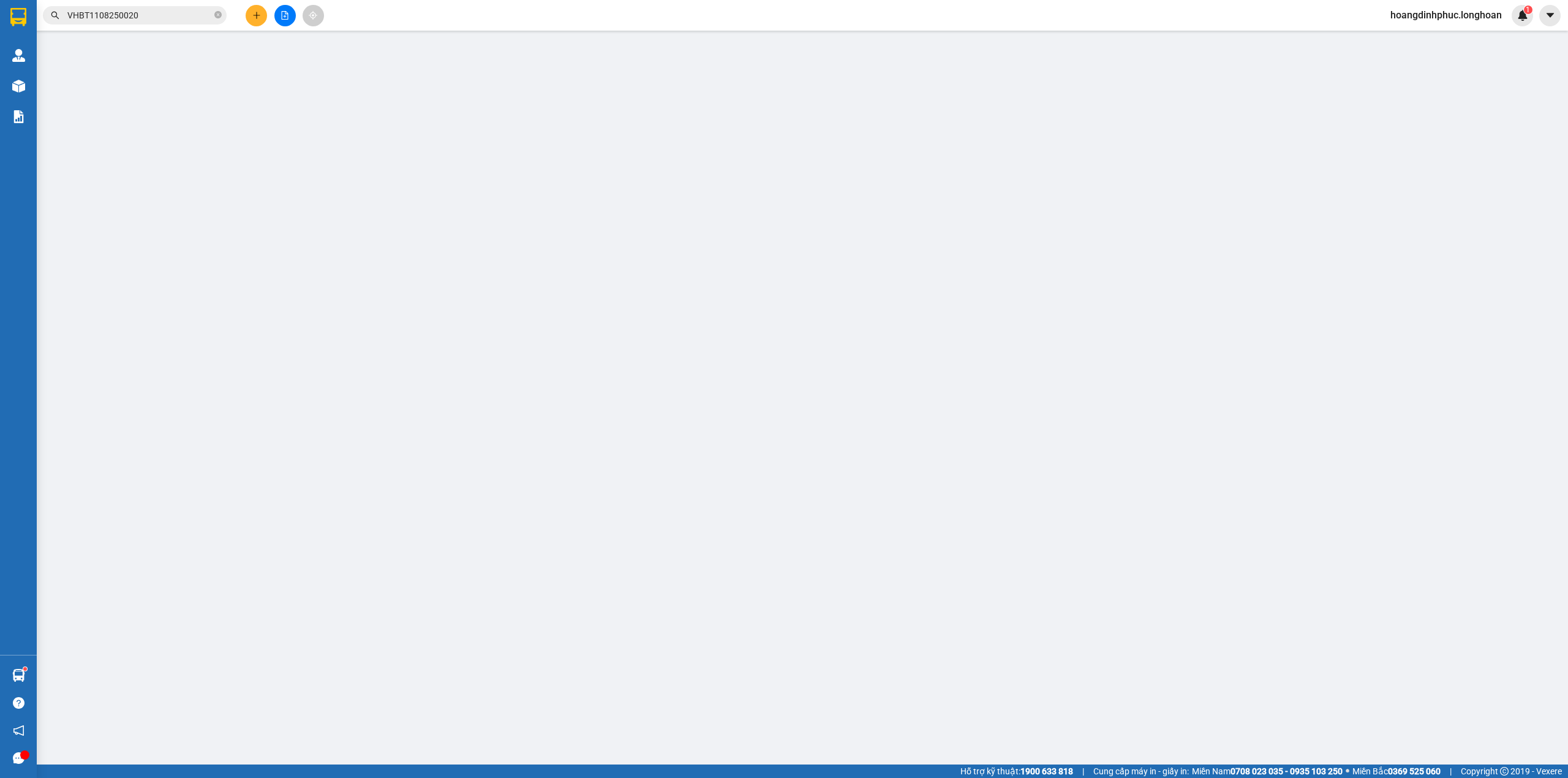
type input "số 5 ngõ 231, Khâm Thiên, Hà Nội"
type input "xin nhẹ tay-hàng dễ vỡ-hư vỡ không đền"
type input "100.000"
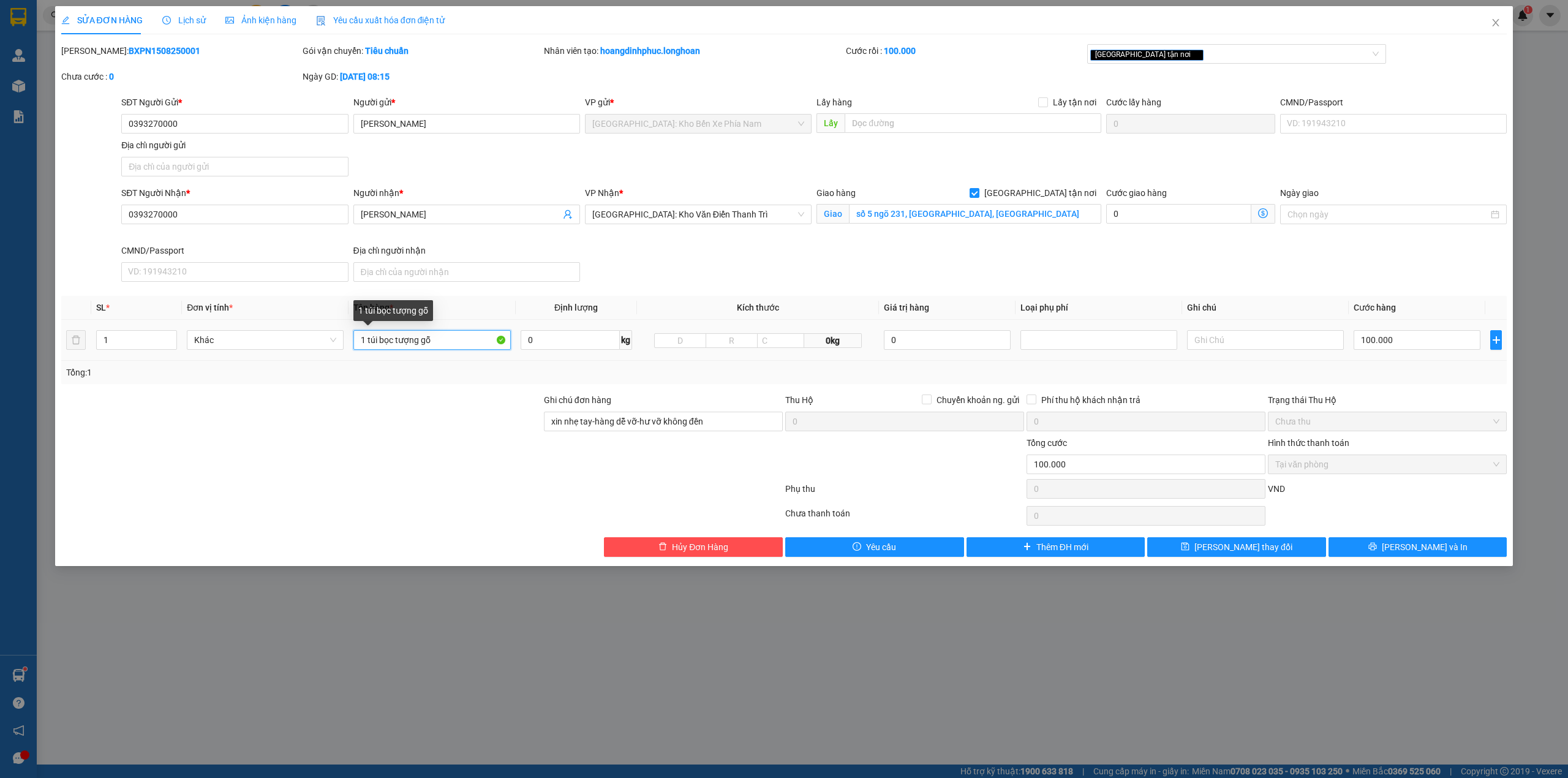
click at [377, 339] on input "1 túi bọc tượng gỗ" at bounding box center [432, 339] width 156 height 20
type input "1 túi đen bọc tượng gỗ"
click at [1386, 547] on button "[PERSON_NAME] và In" at bounding box center [1418, 547] width 179 height 20
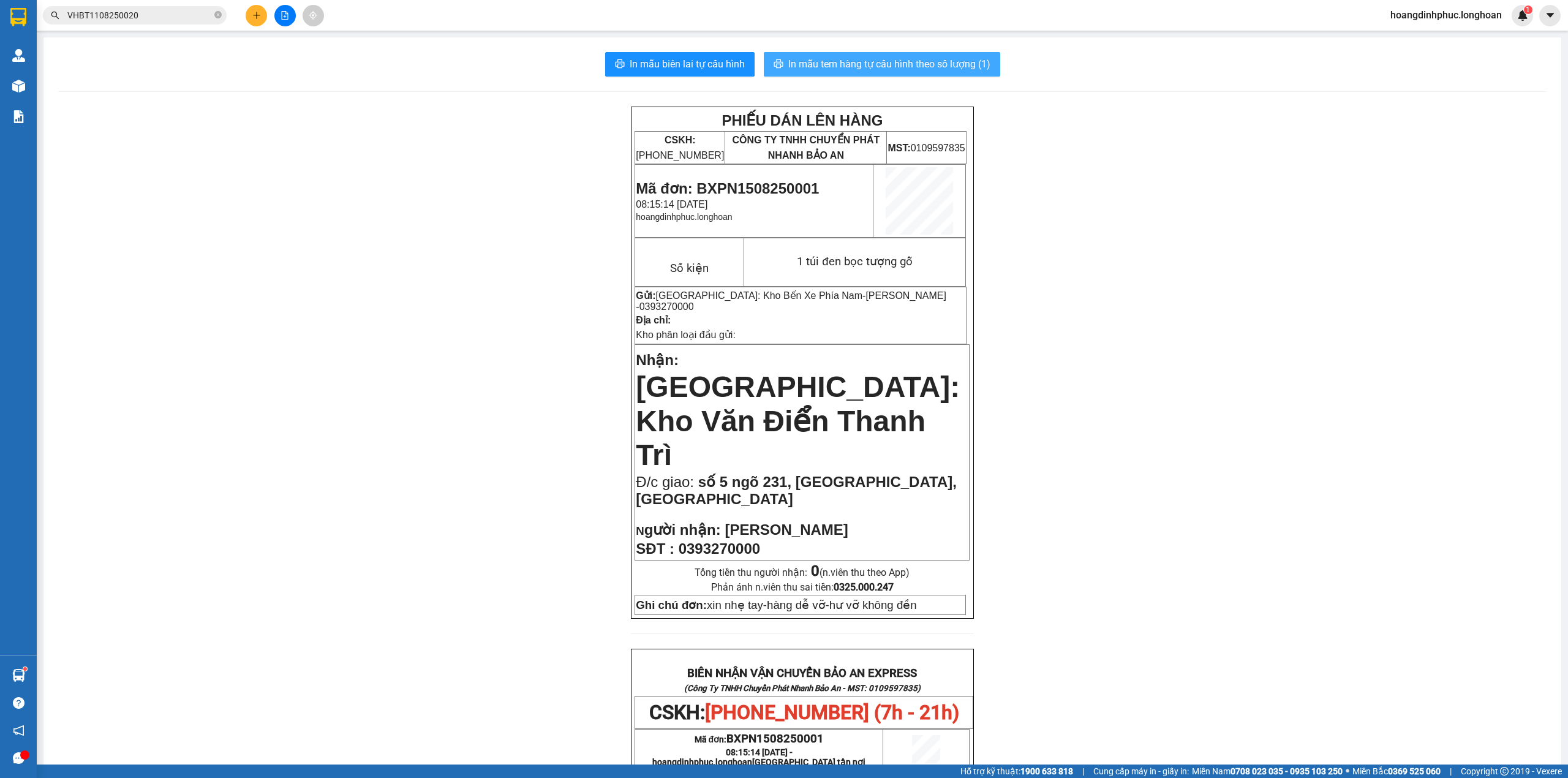
click at [858, 60] on span "In mẫu tem hàng tự cấu hình theo số lượng (1)" at bounding box center [889, 63] width 202 height 15
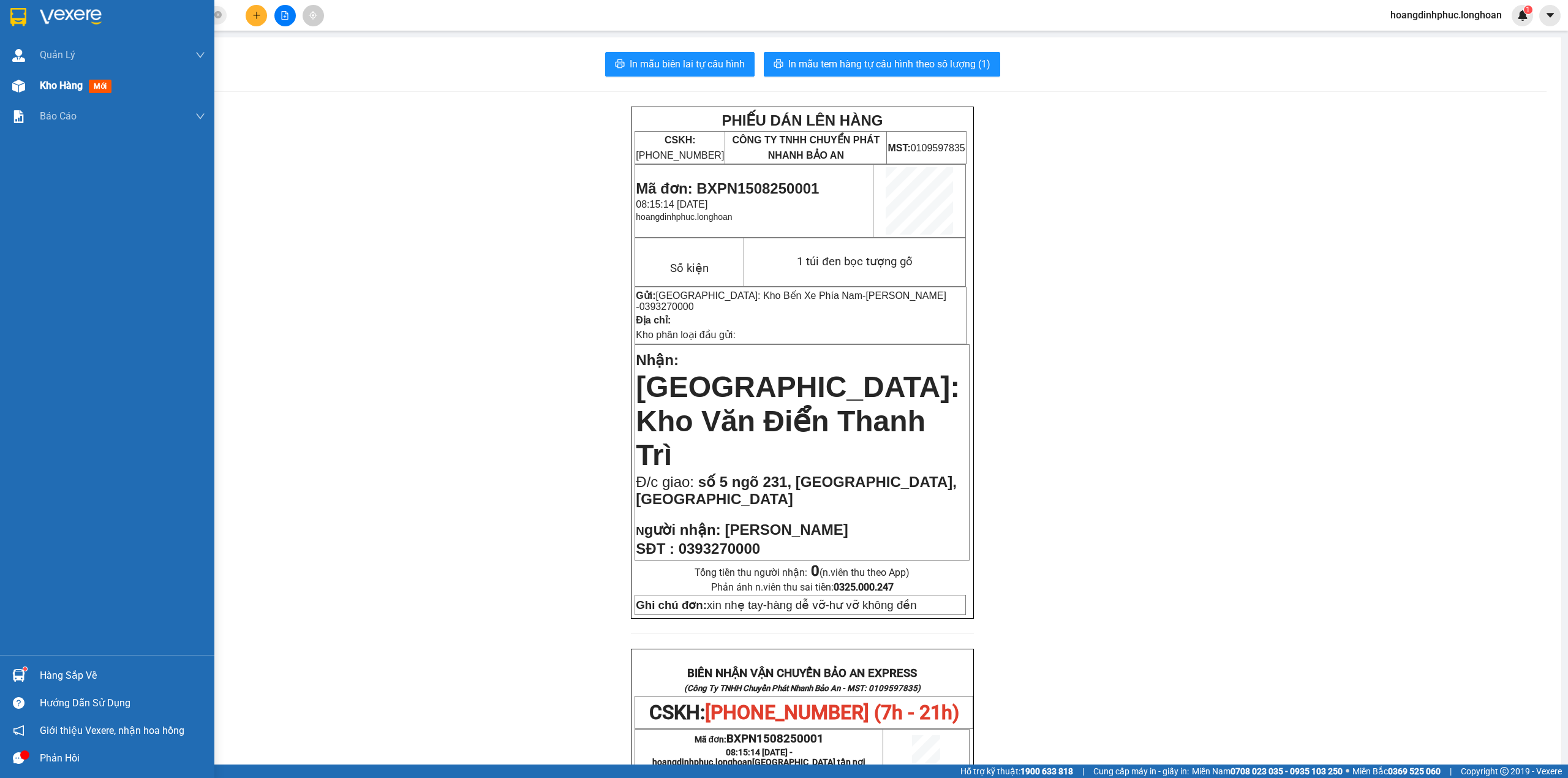
click at [21, 79] on img at bounding box center [19, 86] width 13 height 13
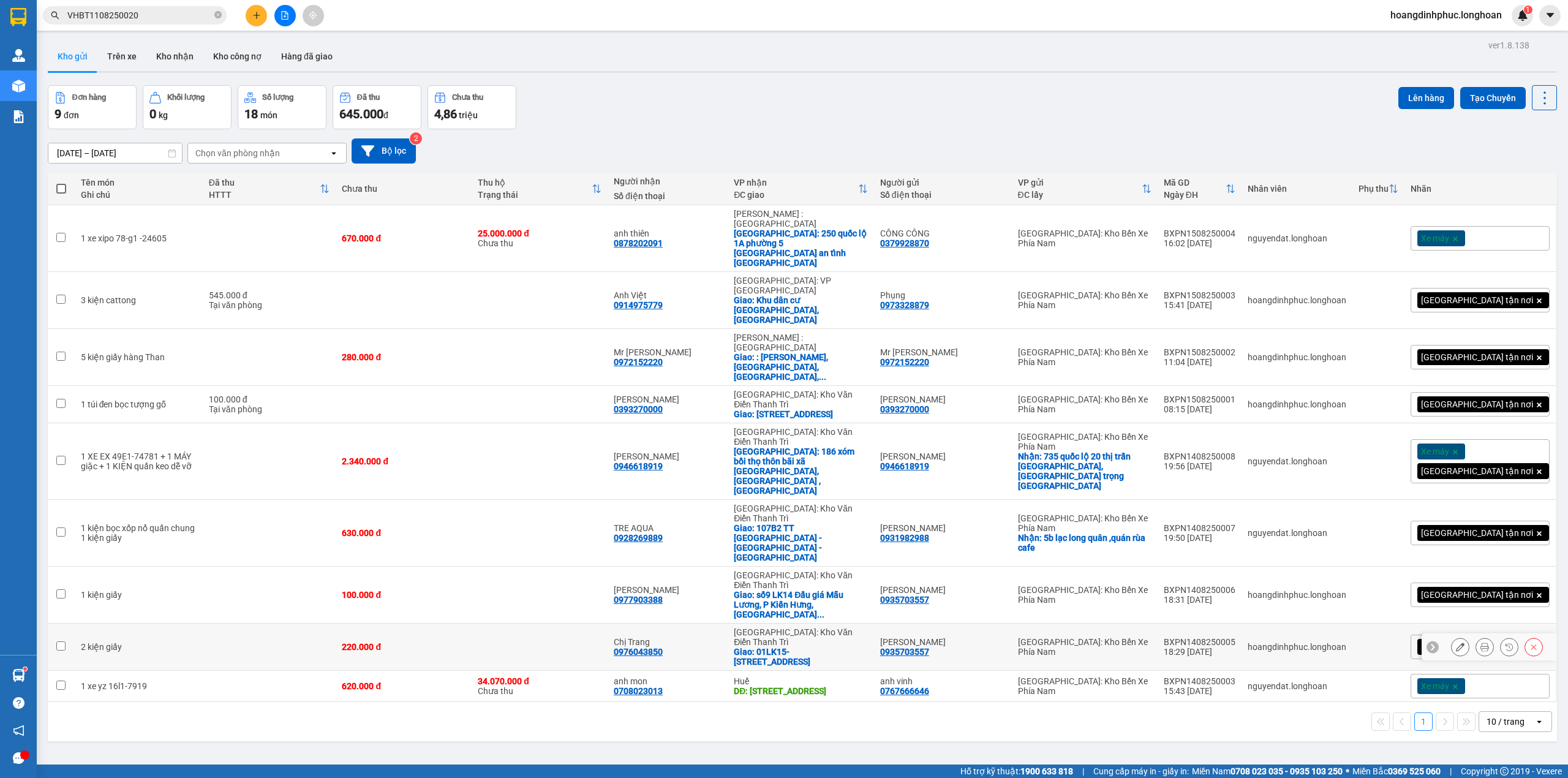
click at [1476, 636] on button at bounding box center [1484, 647] width 17 height 21
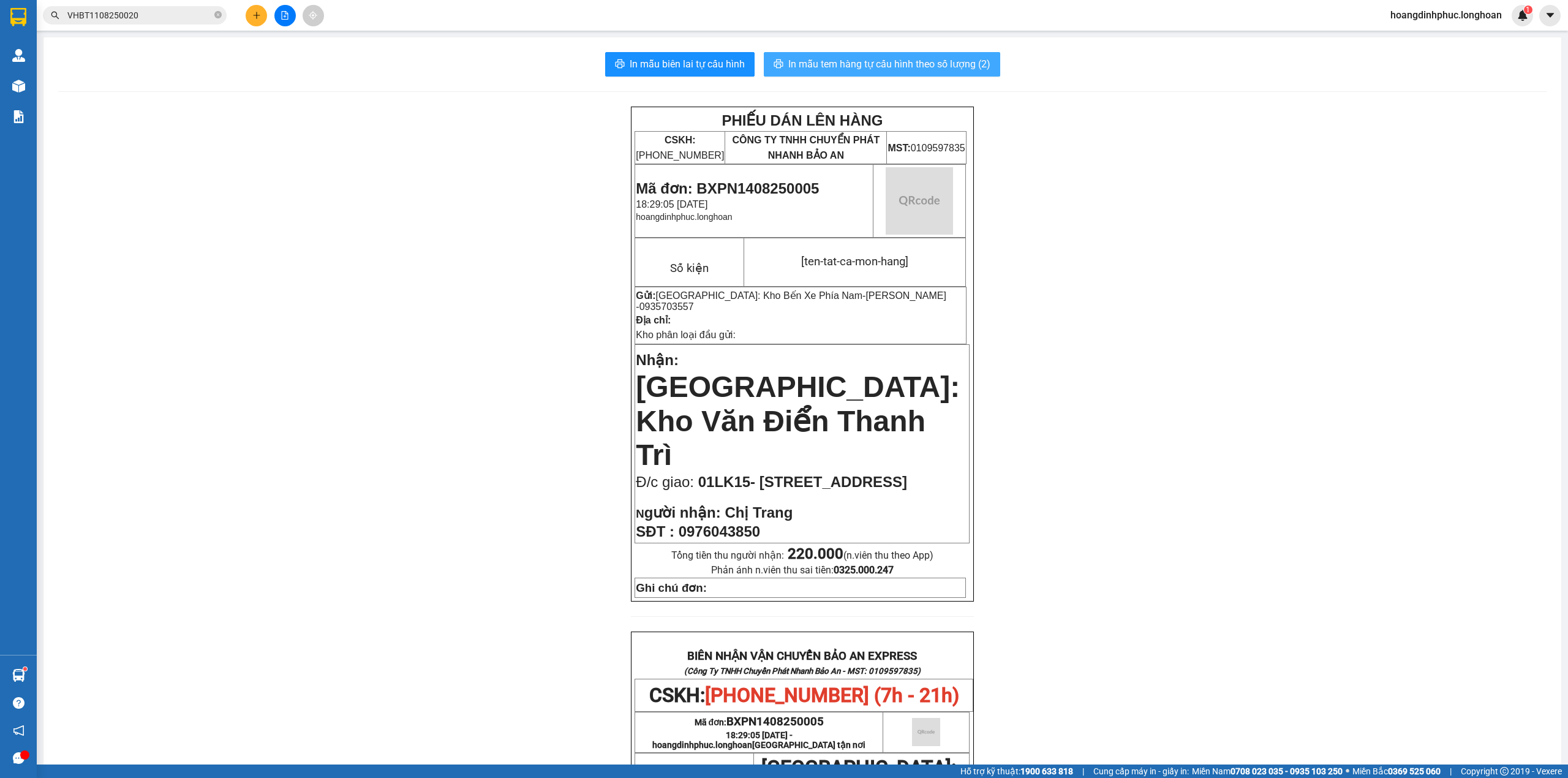
click at [914, 59] on span "In mẫu tem hàng tự cấu hình theo số lượng (2)" at bounding box center [889, 63] width 202 height 15
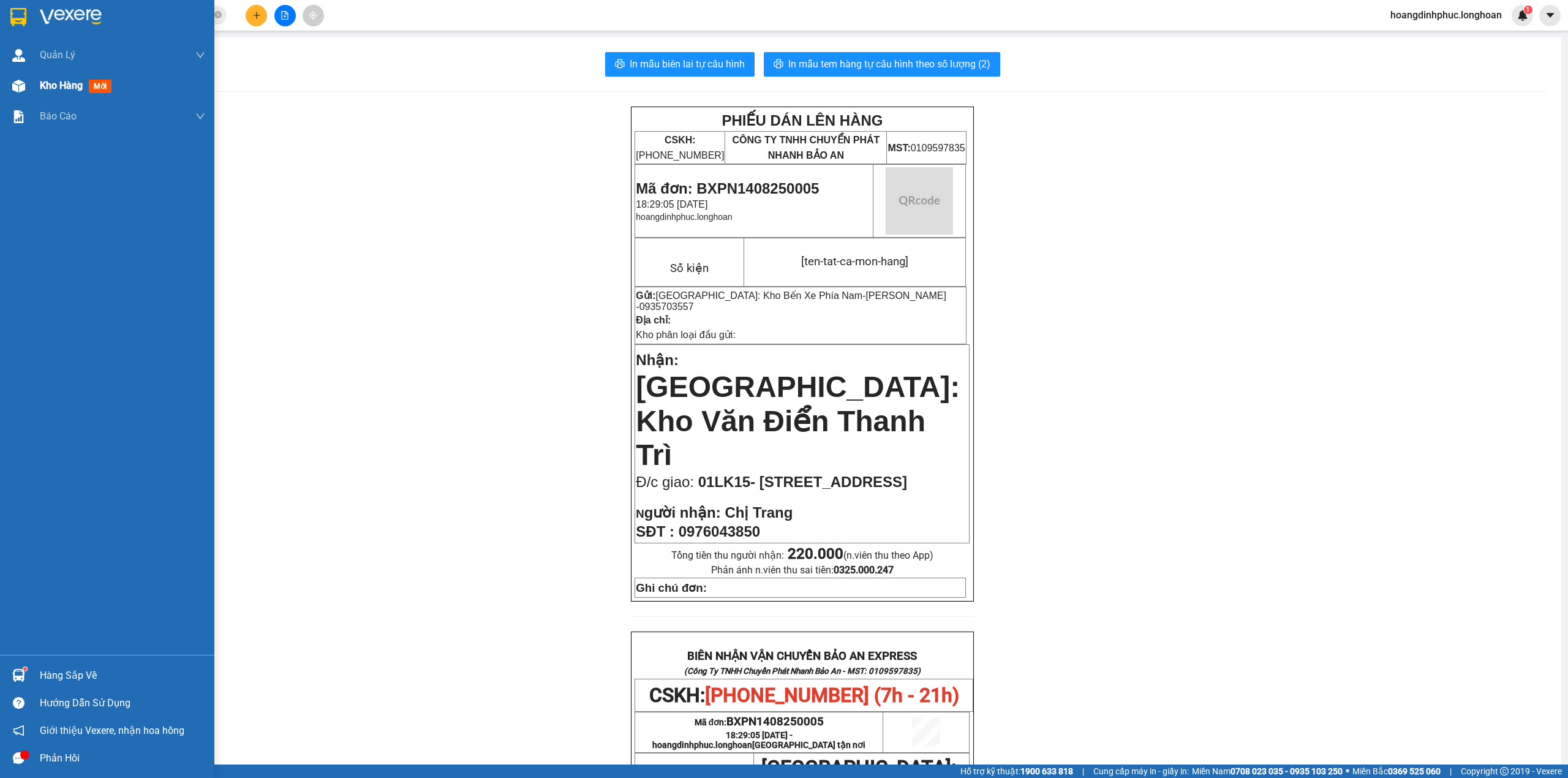
click at [21, 86] on img at bounding box center [19, 86] width 13 height 13
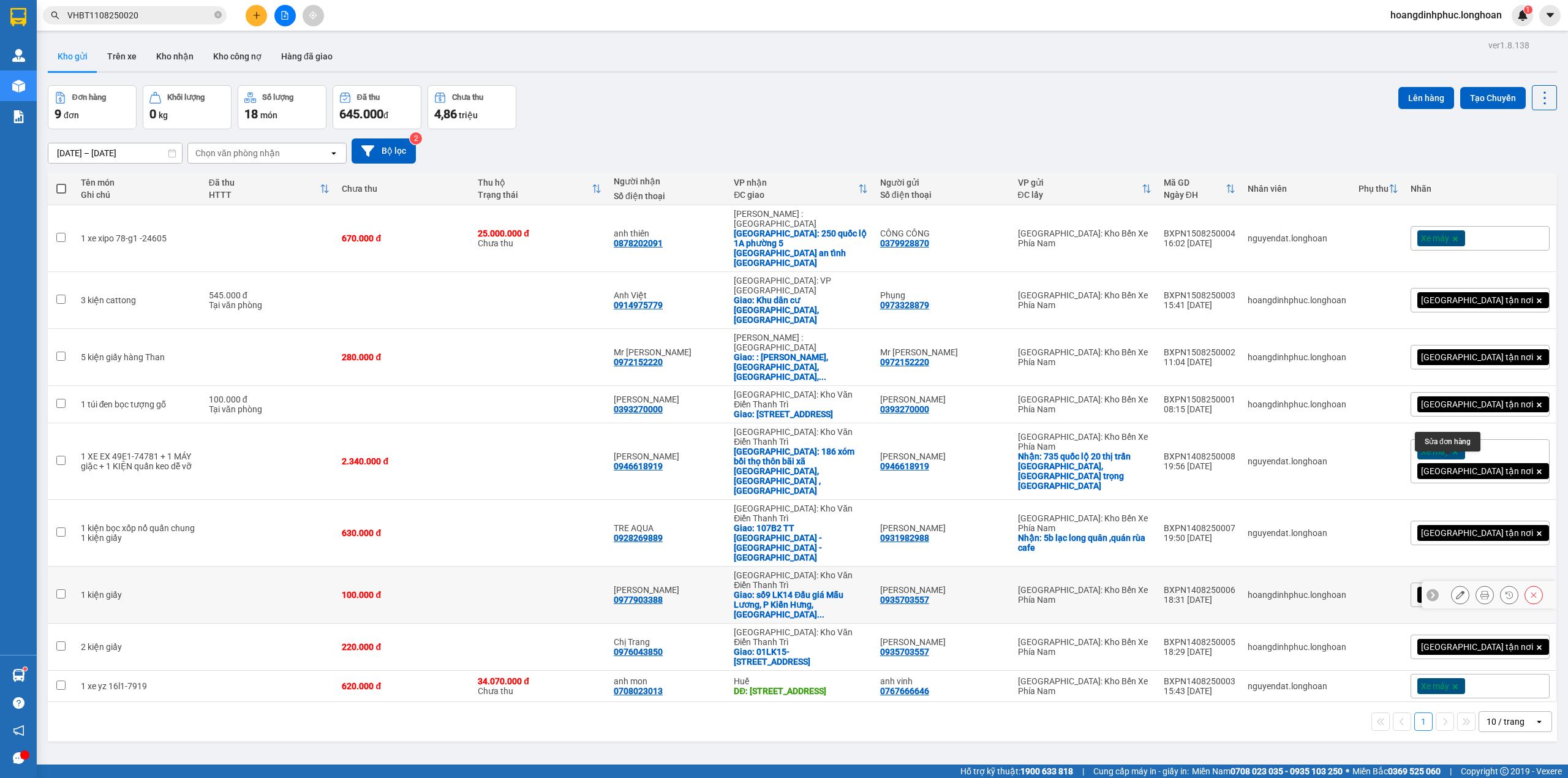
click at [1455, 590] on icon at bounding box center [1460, 595] width 9 height 9
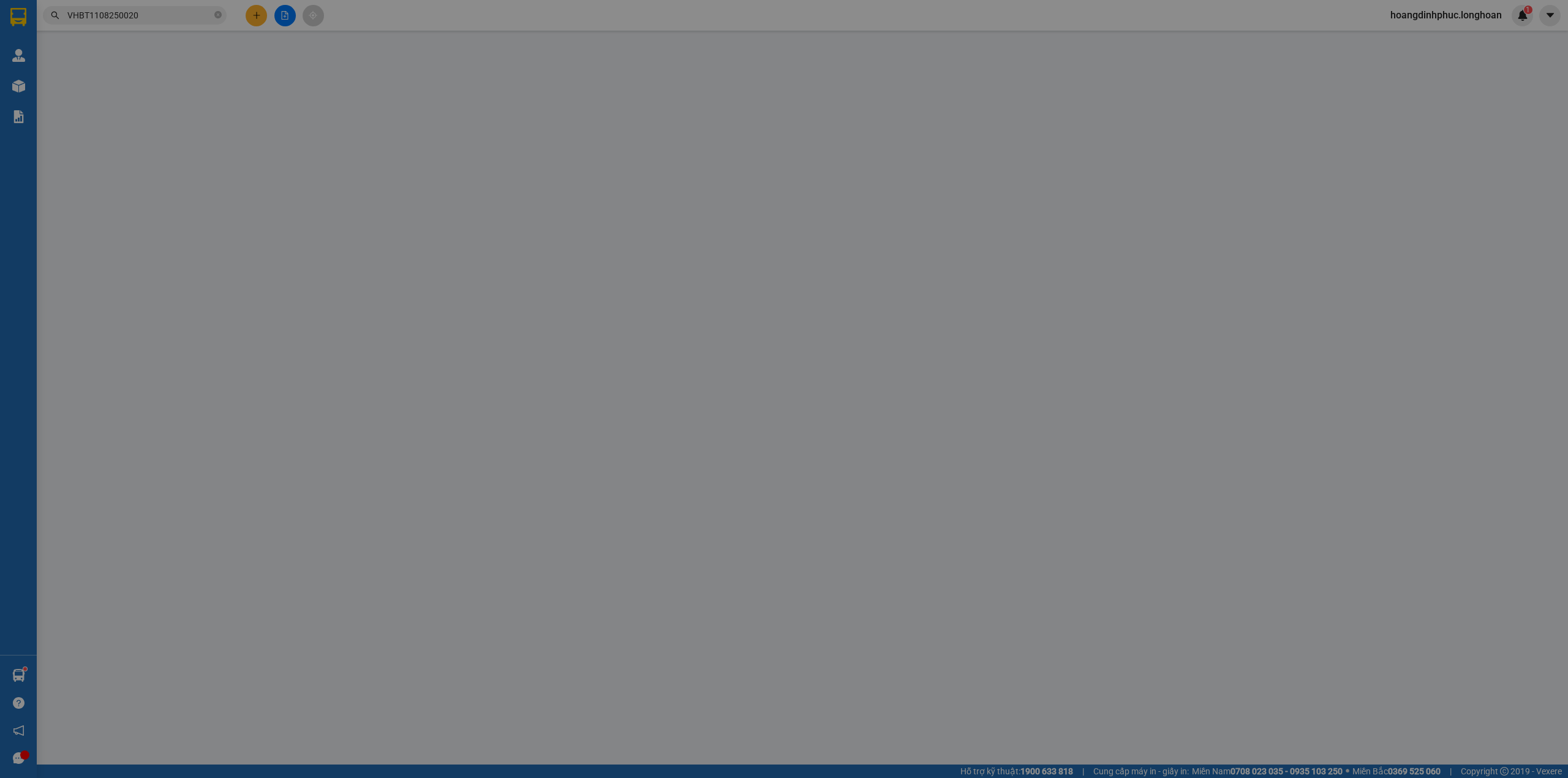
type input "0935703557"
type input "[PERSON_NAME]"
type input "0977903388"
type input "[PERSON_NAME]"
checkbox input "true"
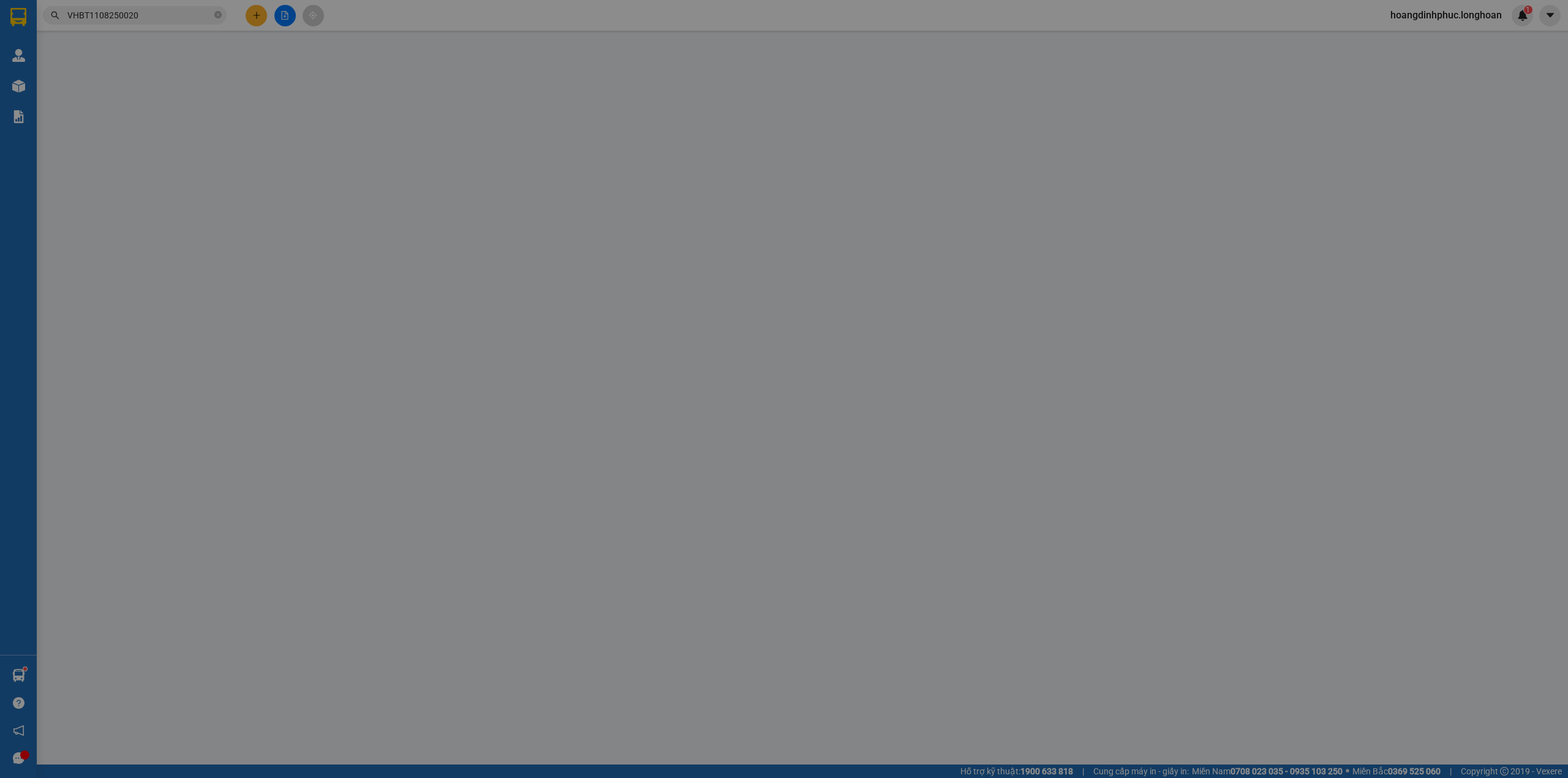
type input "số9 LK14 Đấu giá Mẫu Lương, [GEOGRAPHIC_DATA], [GEOGRAPHIC_DATA]"
type input "100.000"
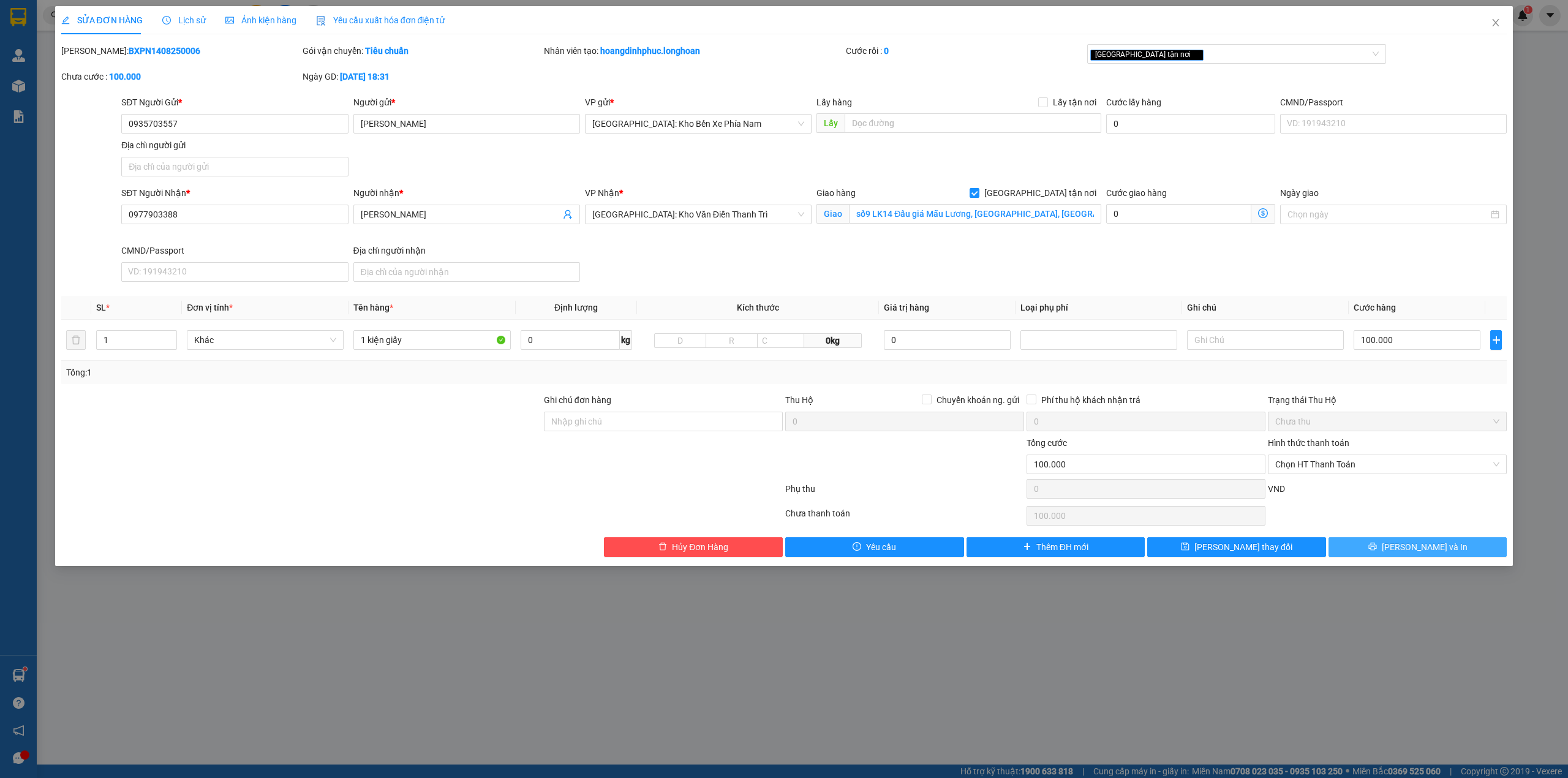
click at [1361, 556] on button "[PERSON_NAME] và In" at bounding box center [1418, 547] width 179 height 20
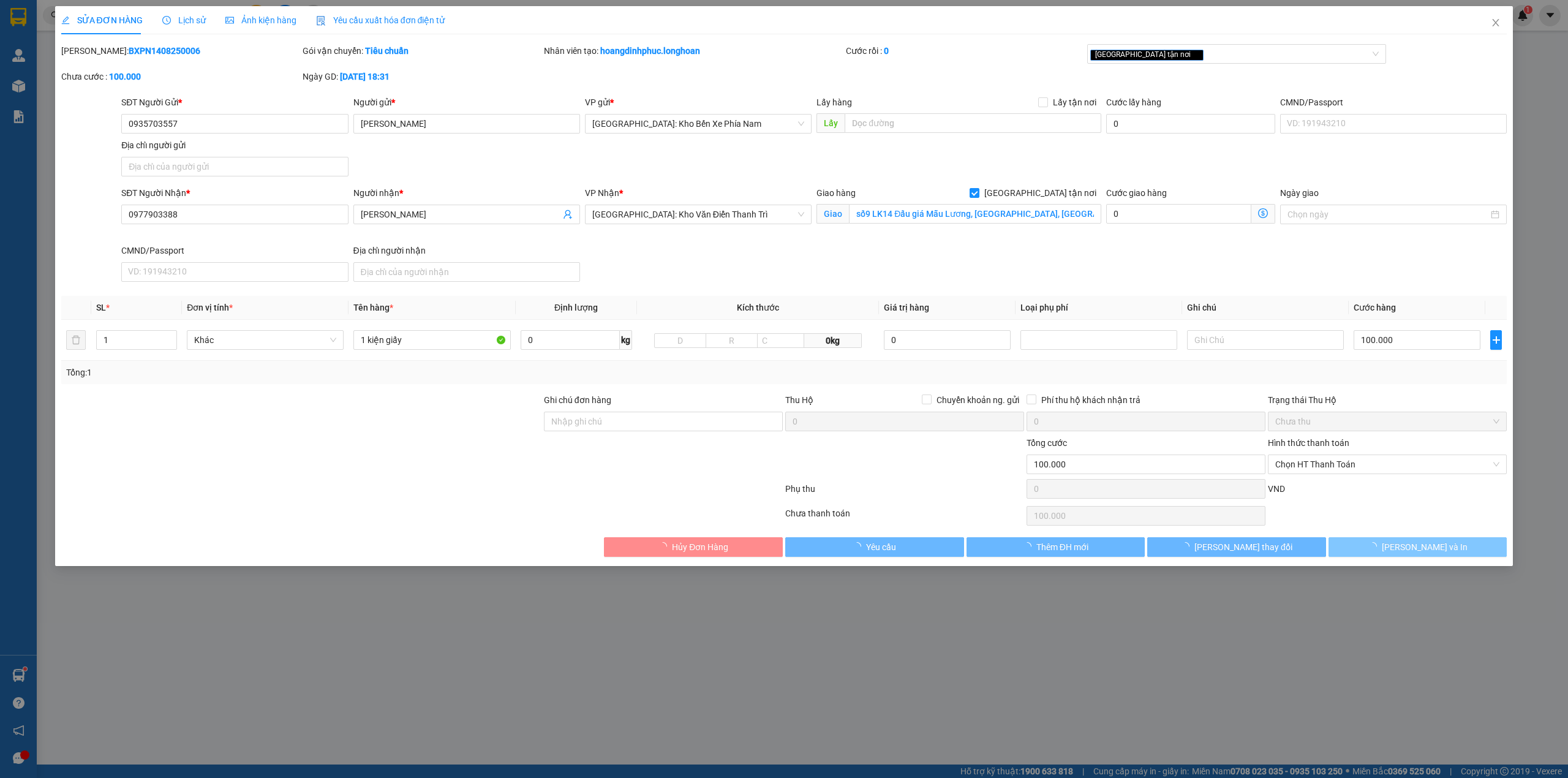
click at [1364, 555] on button "[PERSON_NAME] và In" at bounding box center [1418, 547] width 179 height 20
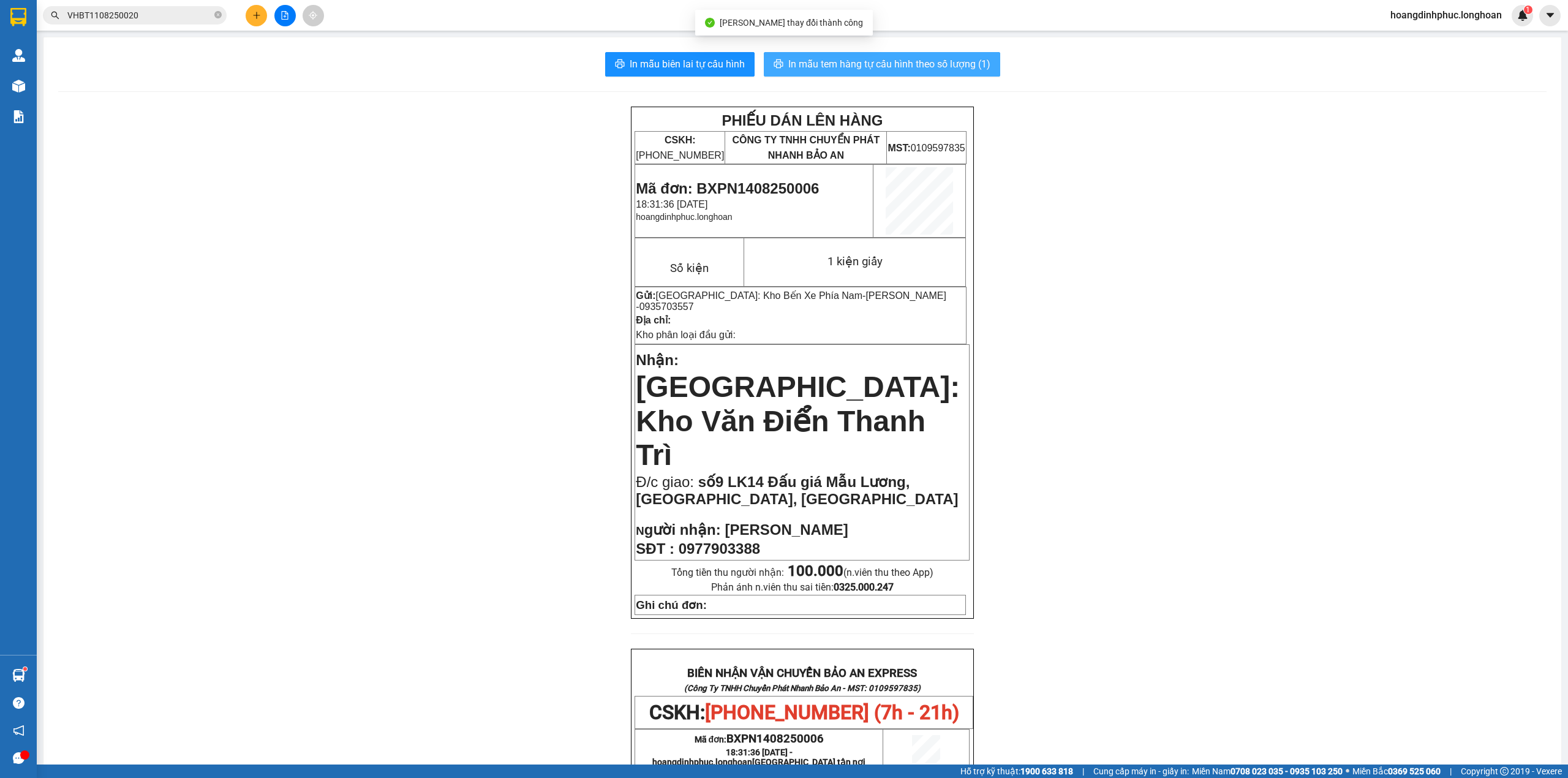
click at [865, 76] on button "In mẫu tem hàng tự cấu hình theo số lượng (1)" at bounding box center [882, 63] width 237 height 24
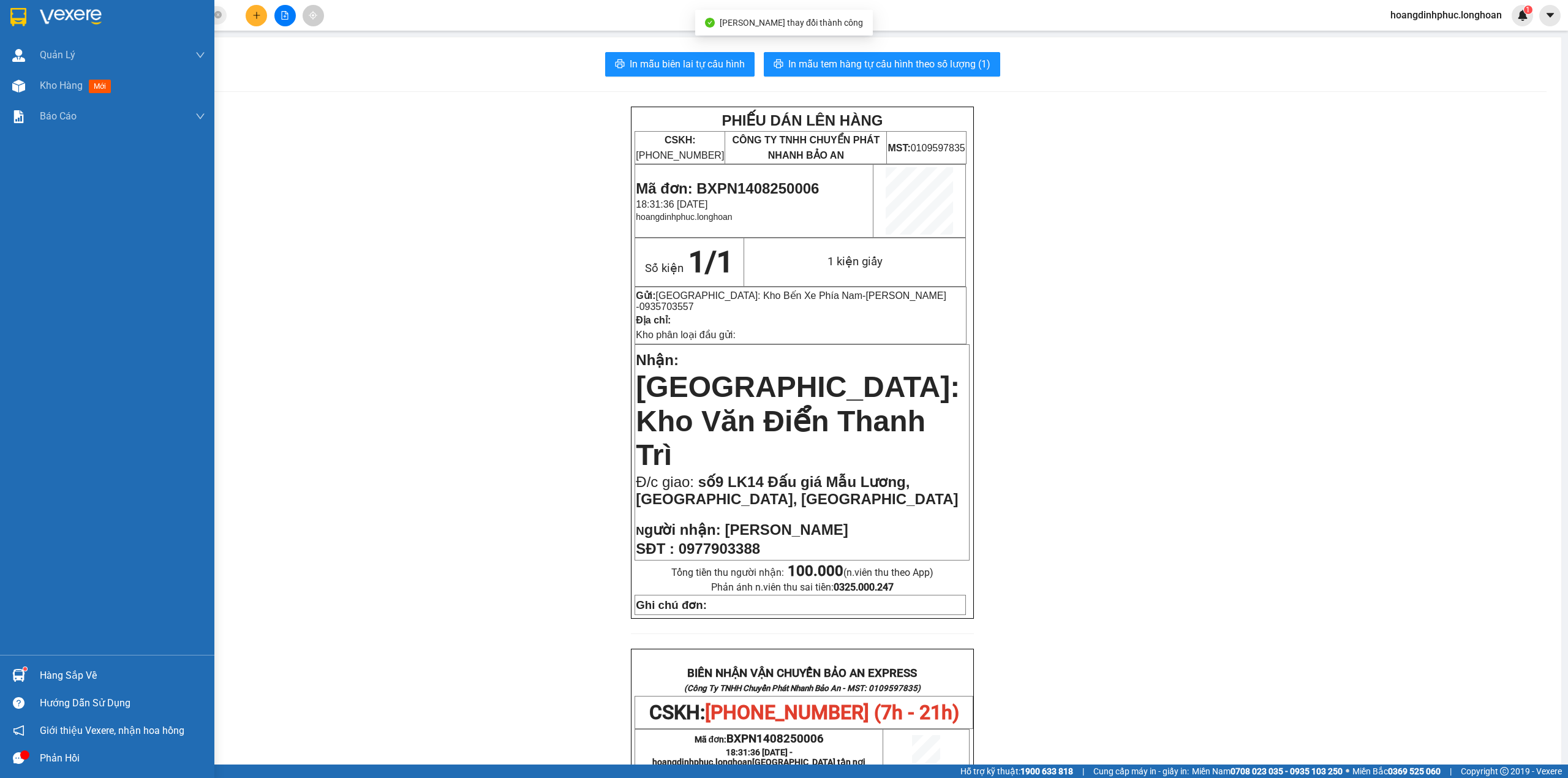
click at [25, 88] on div at bounding box center [19, 86] width 21 height 21
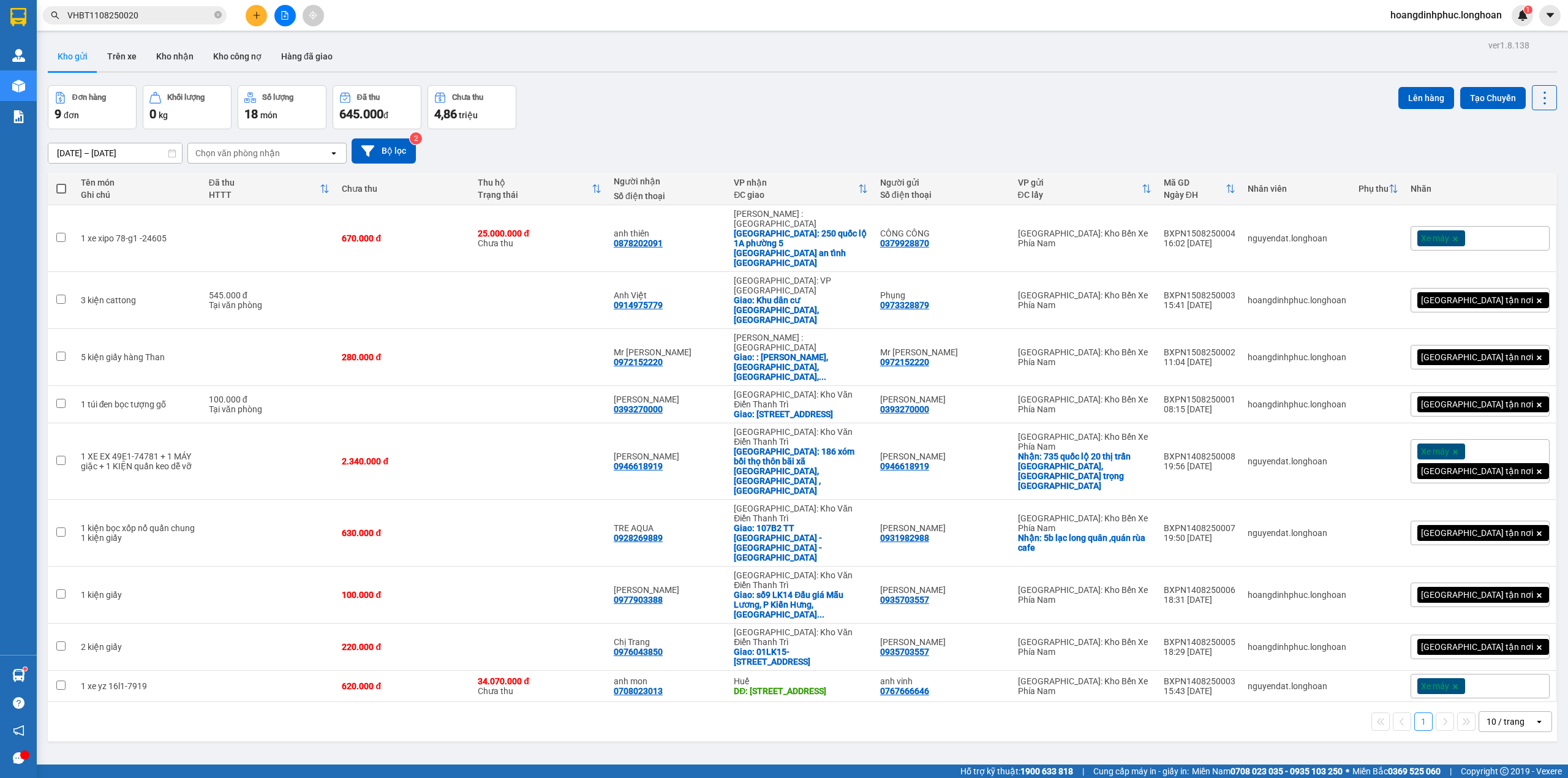
click at [263, 17] on button at bounding box center [256, 15] width 21 height 21
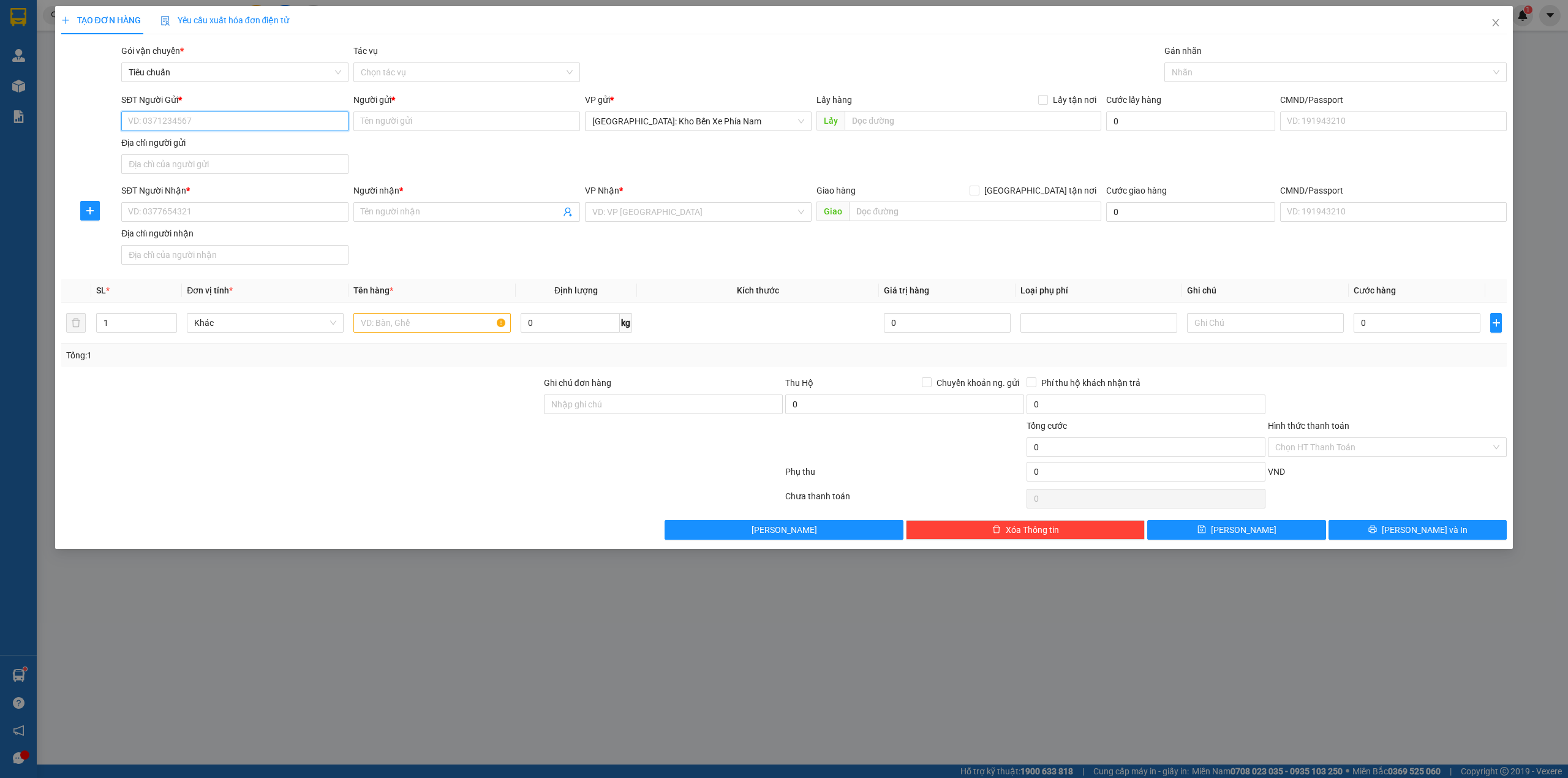
paste input "0913420020"
click at [278, 118] on input "0913420020" at bounding box center [235, 121] width 227 height 20
type input "0913420020"
click at [381, 118] on input "Người gửi *" at bounding box center [467, 121] width 227 height 20
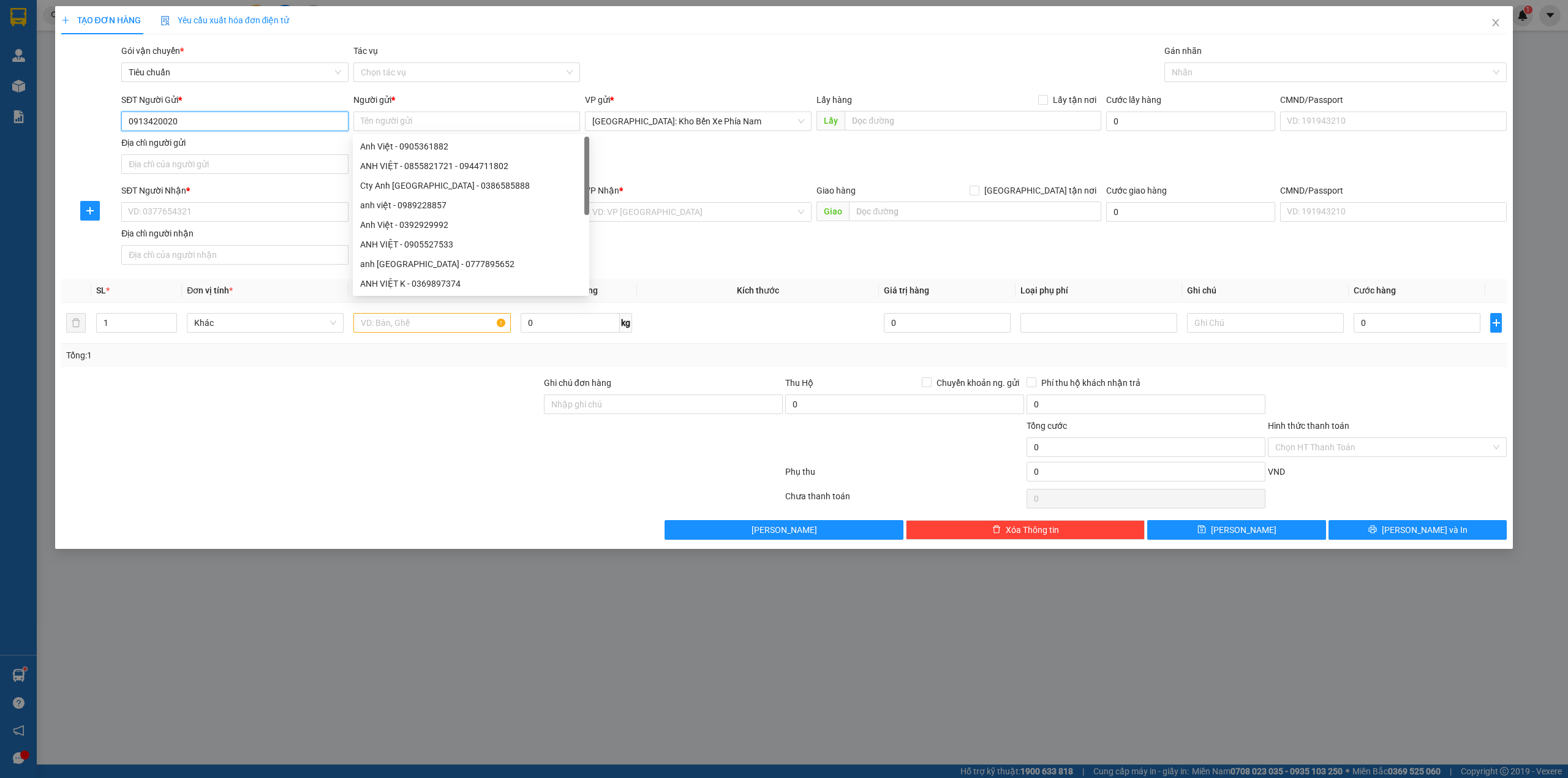
click at [309, 119] on input "0913420020" at bounding box center [235, 121] width 227 height 20
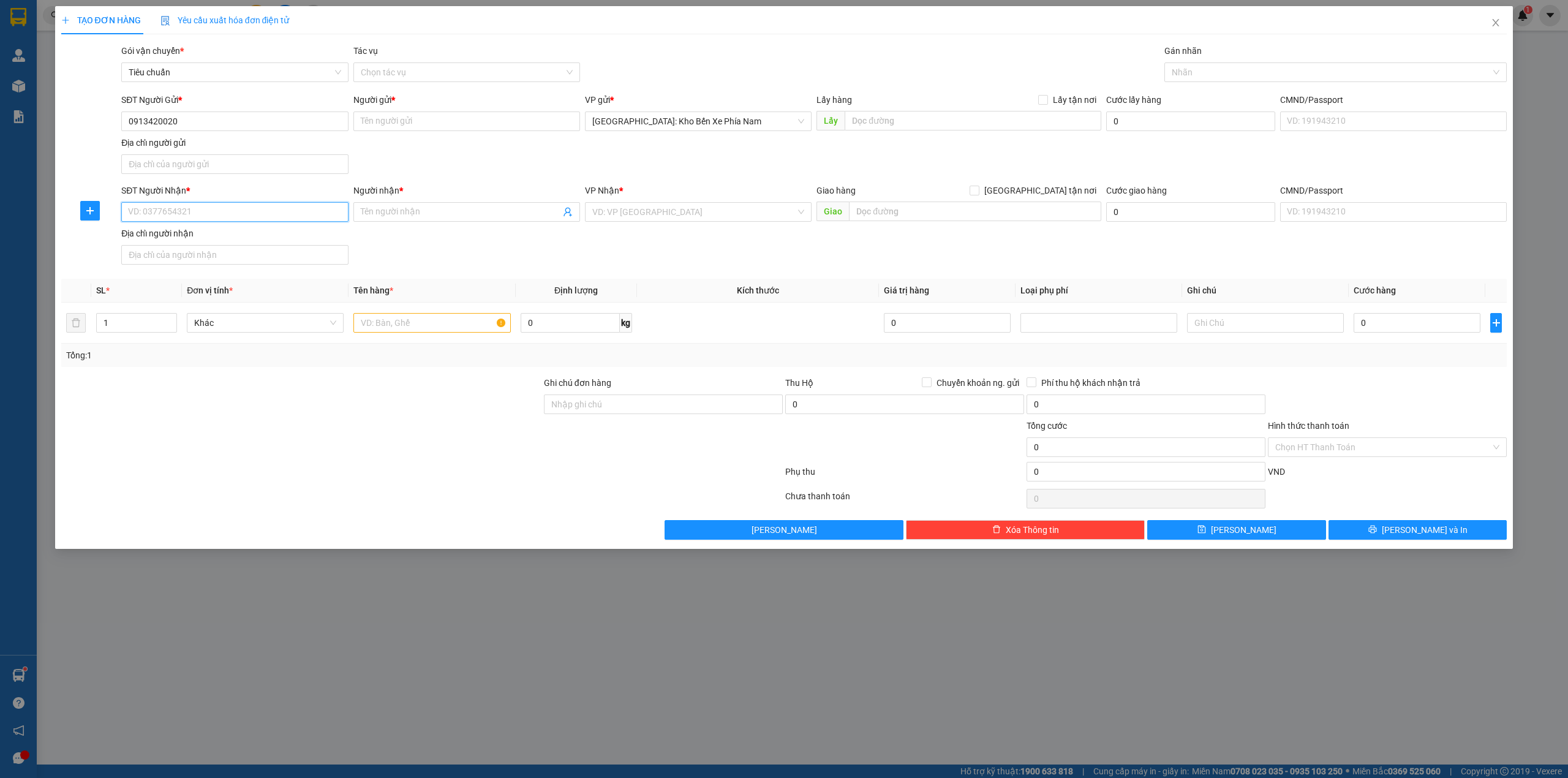
click at [242, 218] on input "SĐT Người Nhận *" at bounding box center [235, 212] width 227 height 20
click at [214, 128] on input "0913420020" at bounding box center [235, 121] width 227 height 20
click at [381, 125] on input "Người gửi *" at bounding box center [467, 121] width 227 height 20
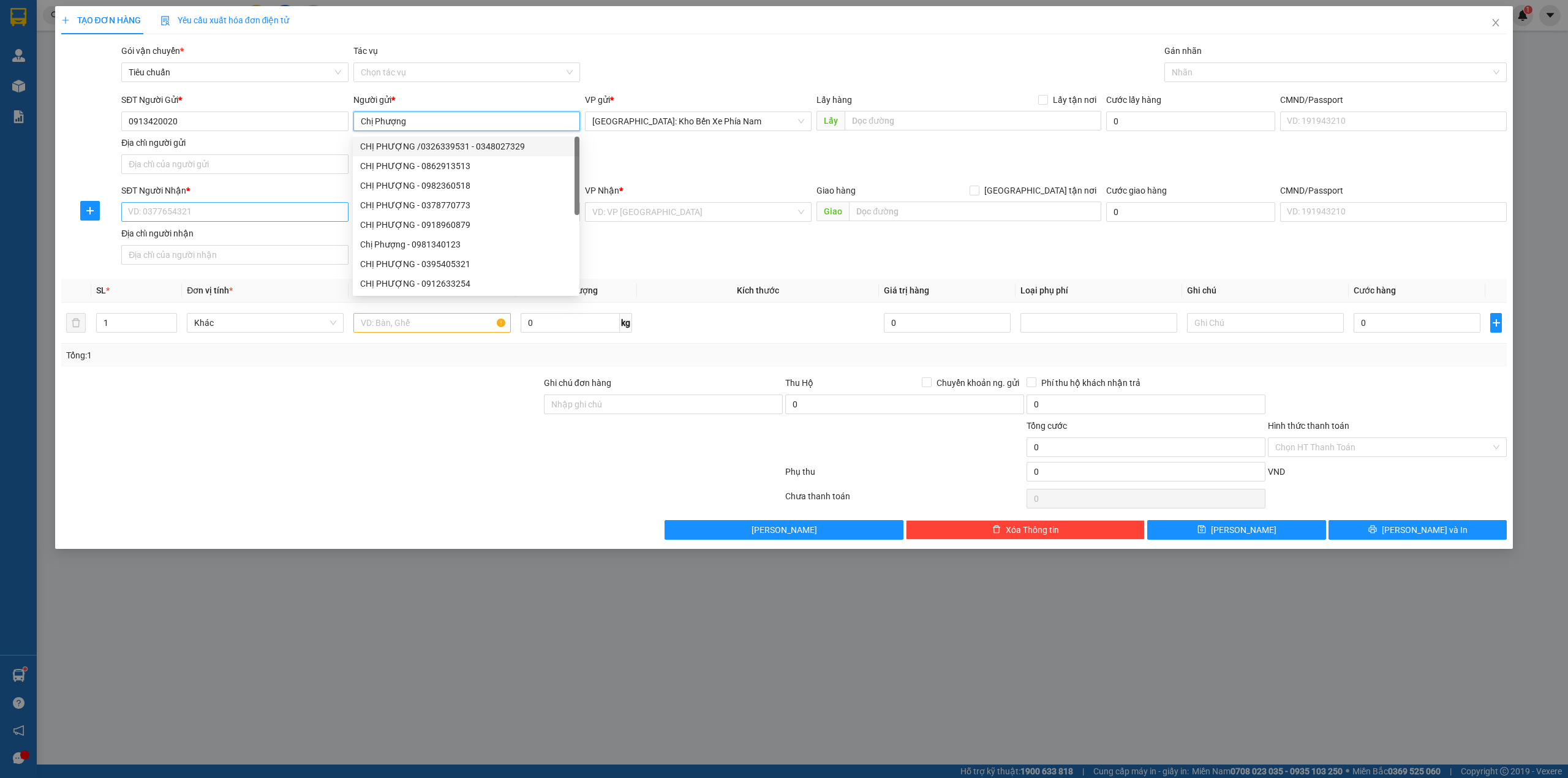
type input "Chị Phượng"
click at [231, 204] on input "SĐT Người Nhận *" at bounding box center [235, 212] width 227 height 20
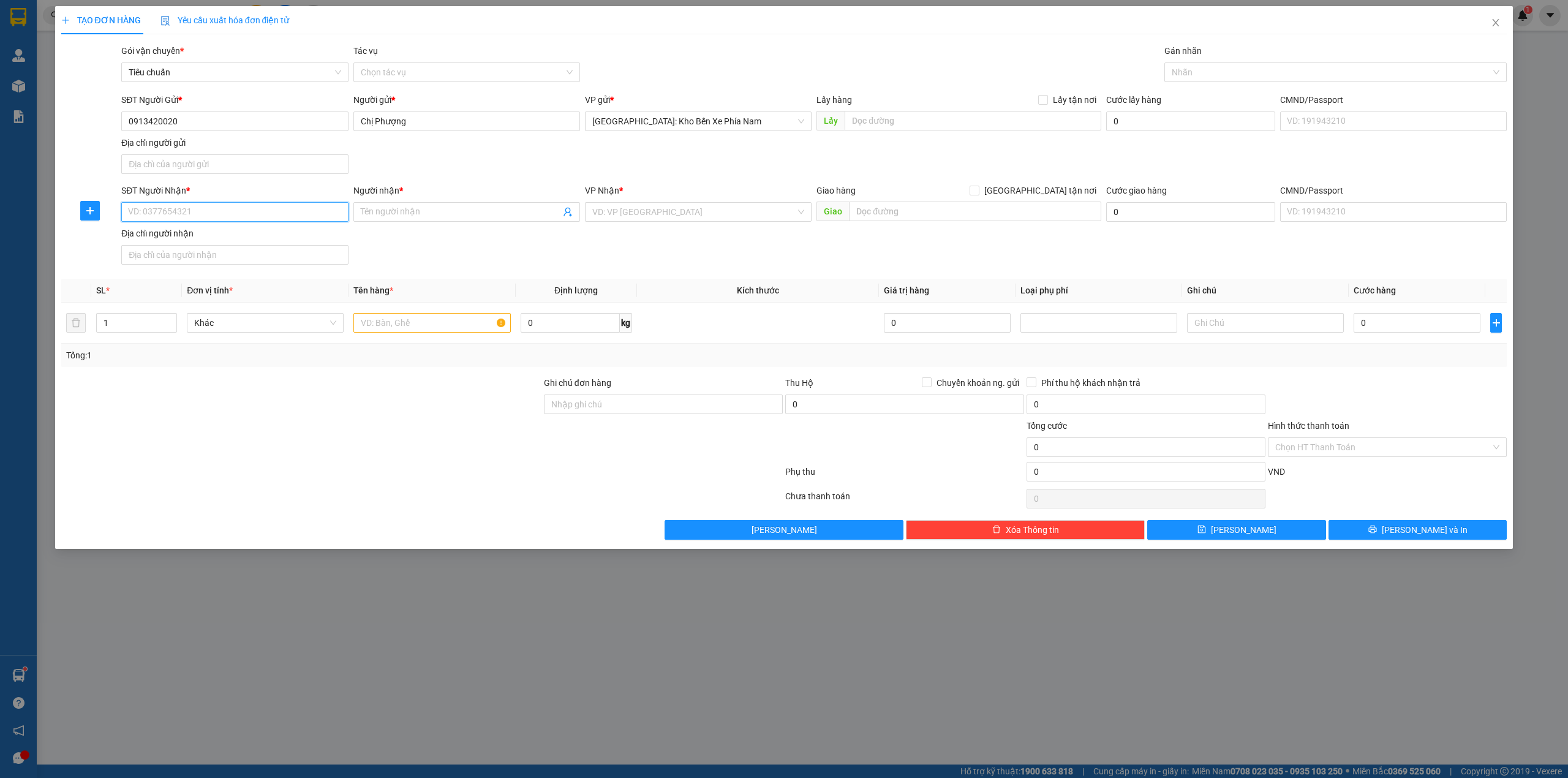
click at [256, 209] on input "SĐT Người Nhận *" at bounding box center [235, 212] width 227 height 20
paste input "0909900667"
type input "0909900667"
click at [390, 209] on input "Người nhận *" at bounding box center [460, 212] width 199 height 13
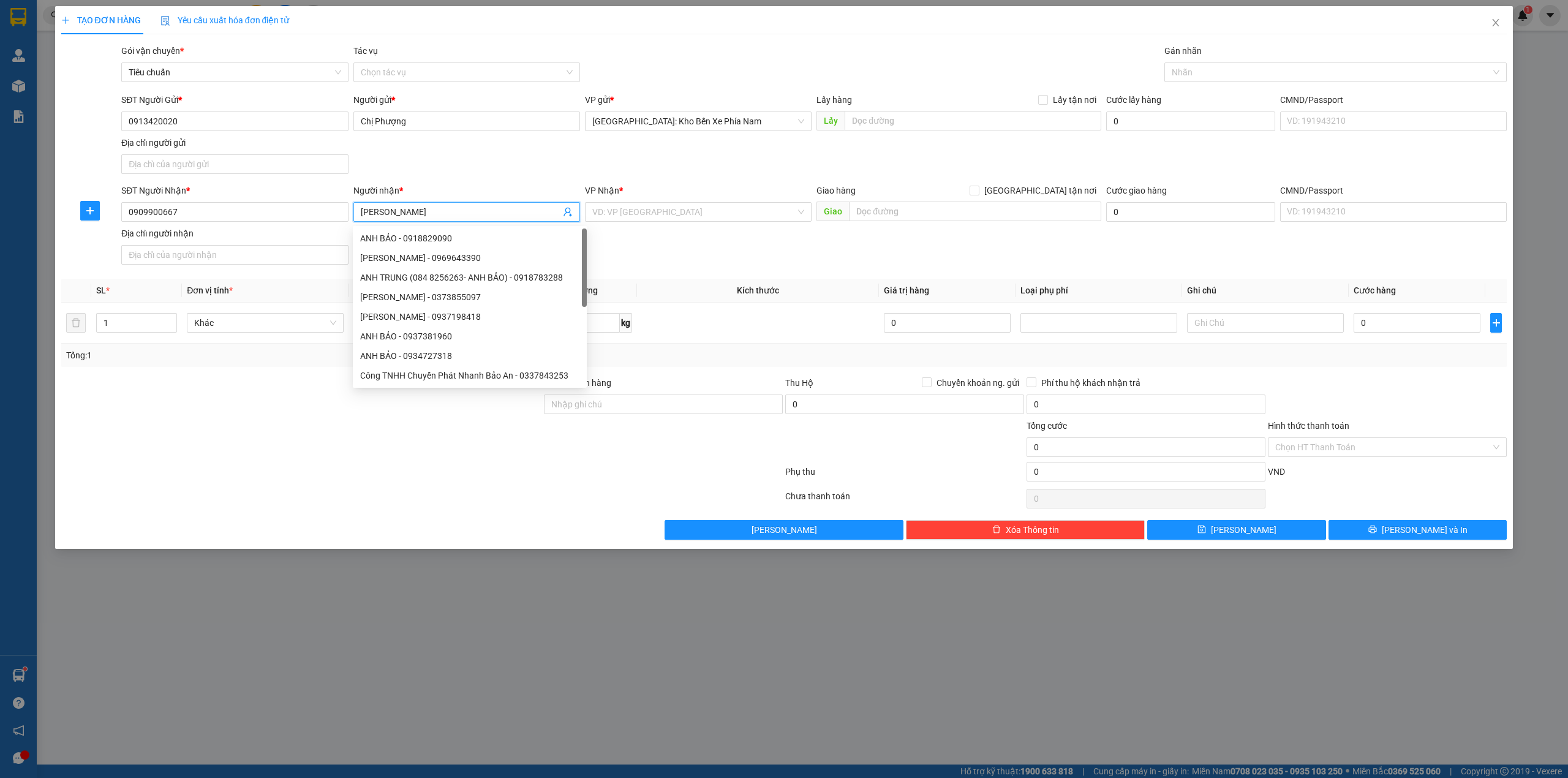
type input "Anh Bảo"
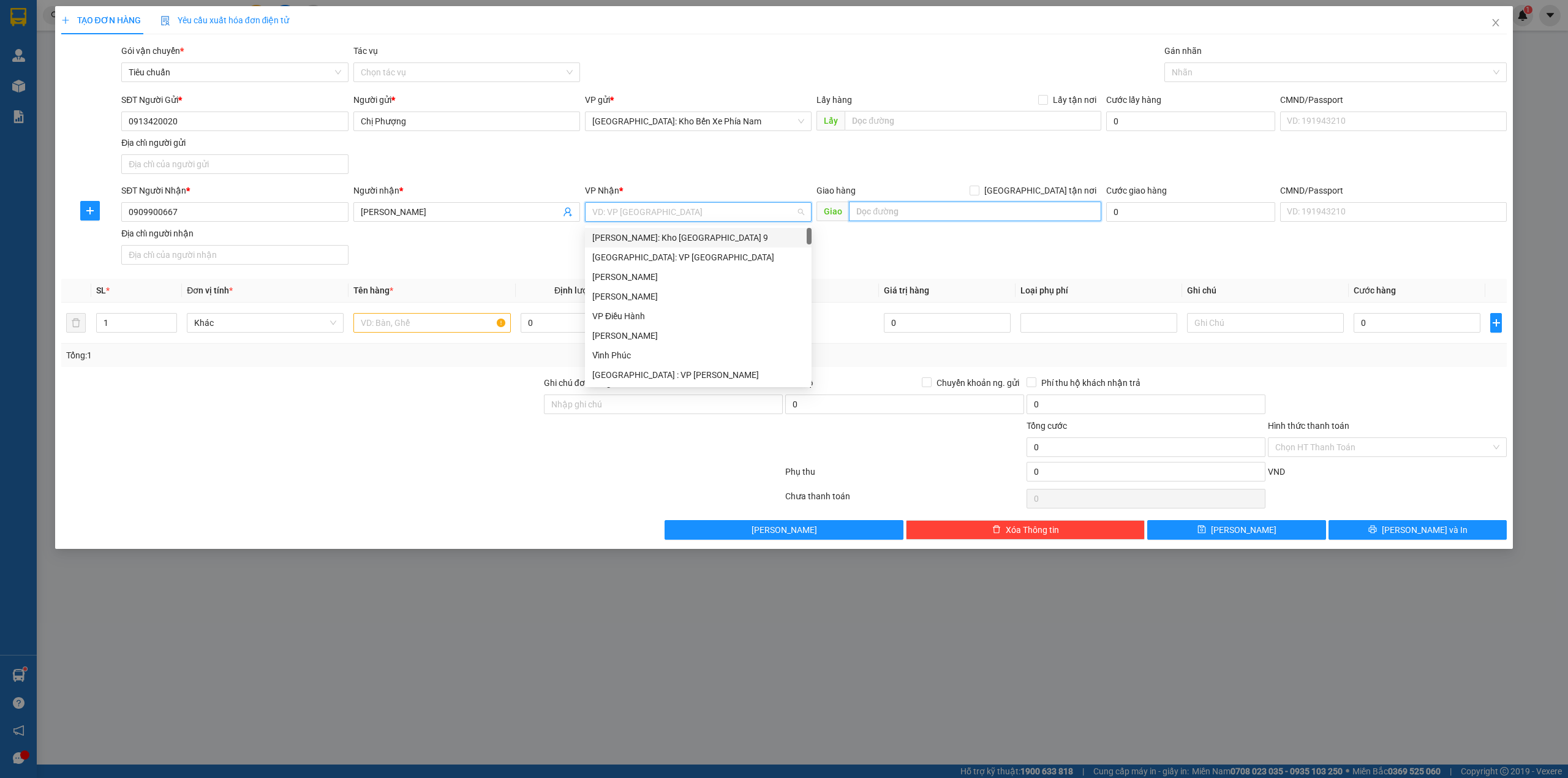
drag, startPoint x: 625, startPoint y: 216, endPoint x: 928, endPoint y: 209, distance: 303.1
click at [926, 209] on input "text" at bounding box center [975, 212] width 252 height 20
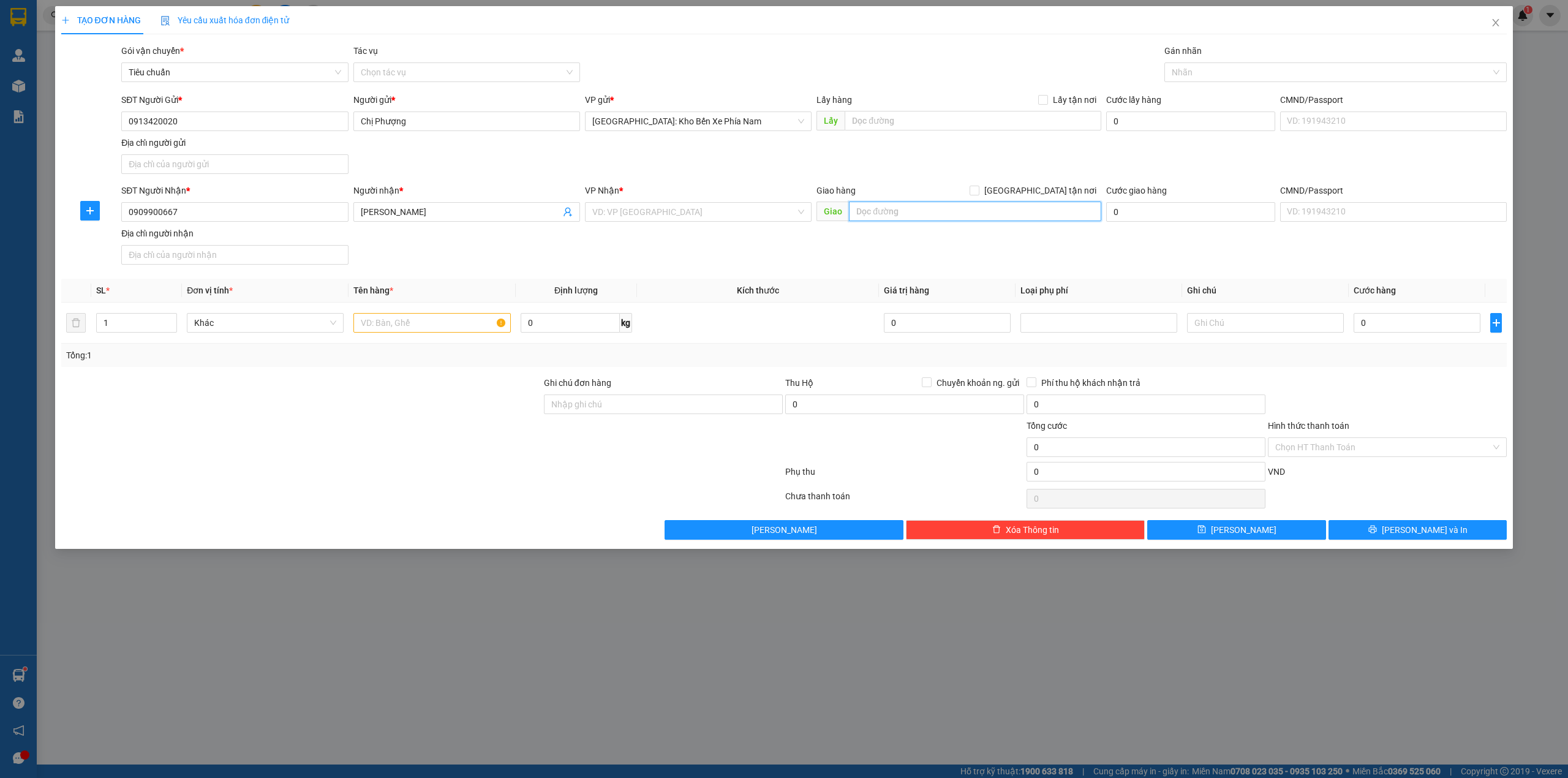
paste input "K16 tổ 10 ấp [GEOGRAPHIC_DATA], xã [GEOGRAPHIC_DATA] huyện [GEOGRAPHIC_DATA], […"
type input "K16 tổ 10 ấp [GEOGRAPHIC_DATA], xã [GEOGRAPHIC_DATA] huyện [GEOGRAPHIC_DATA], […"
click at [675, 224] on div "VP Nhận * VD: VP Sài Gòn" at bounding box center [699, 205] width 227 height 43
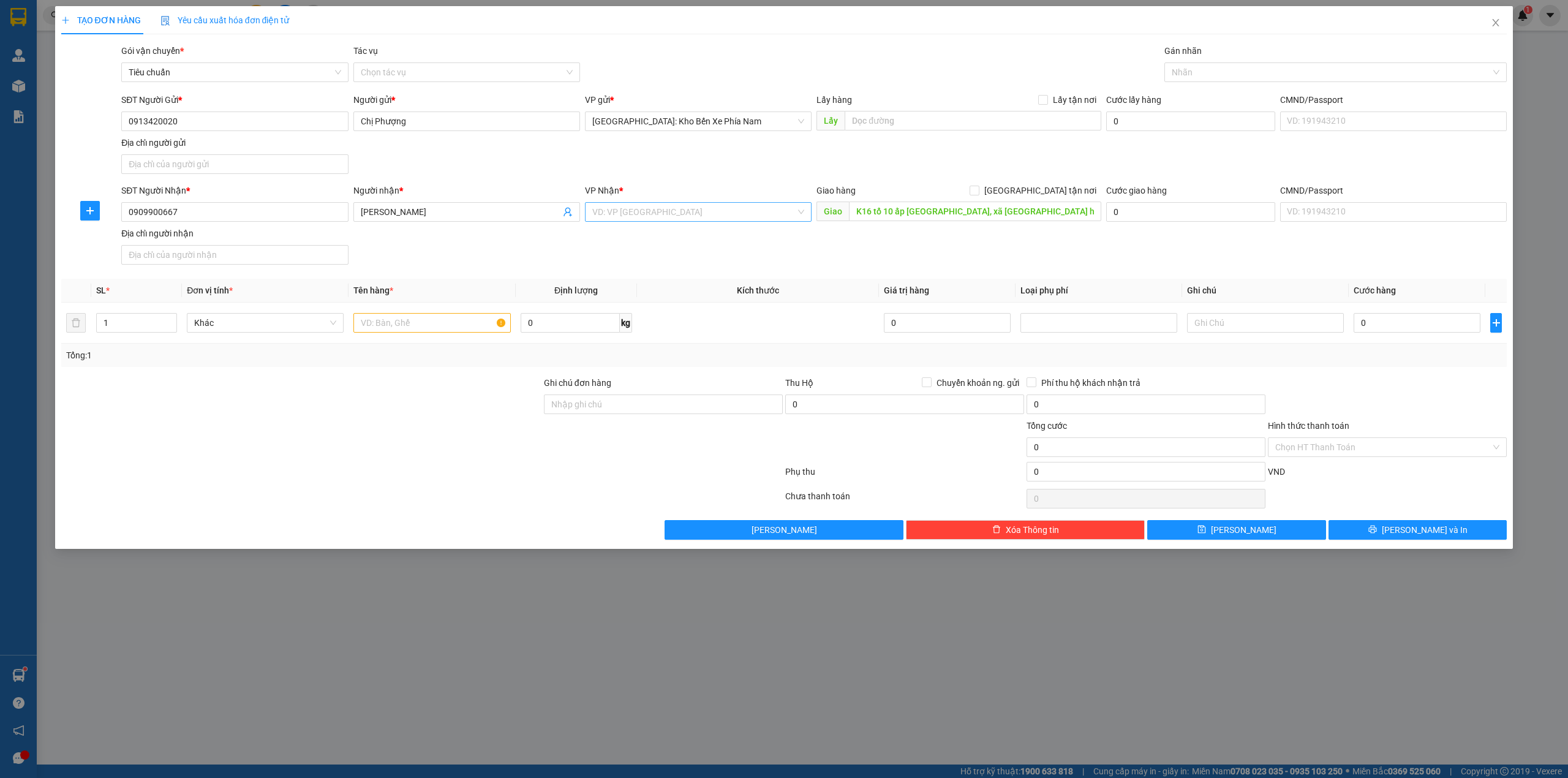
click at [672, 216] on input "search" at bounding box center [694, 212] width 204 height 19
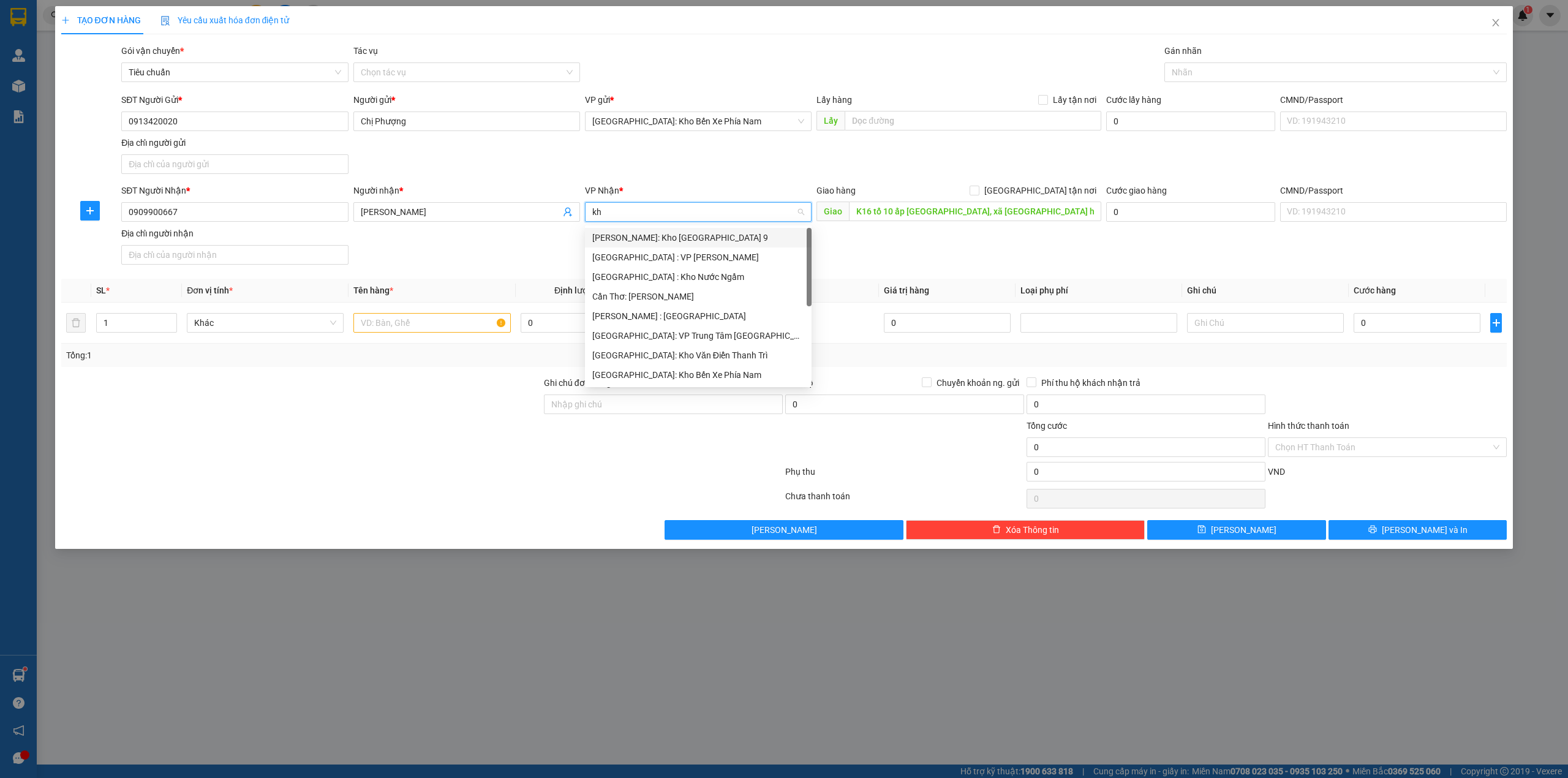
type input "kho"
click at [659, 290] on div "[PERSON_NAME] : [GEOGRAPHIC_DATA]" at bounding box center [698, 296] width 212 height 13
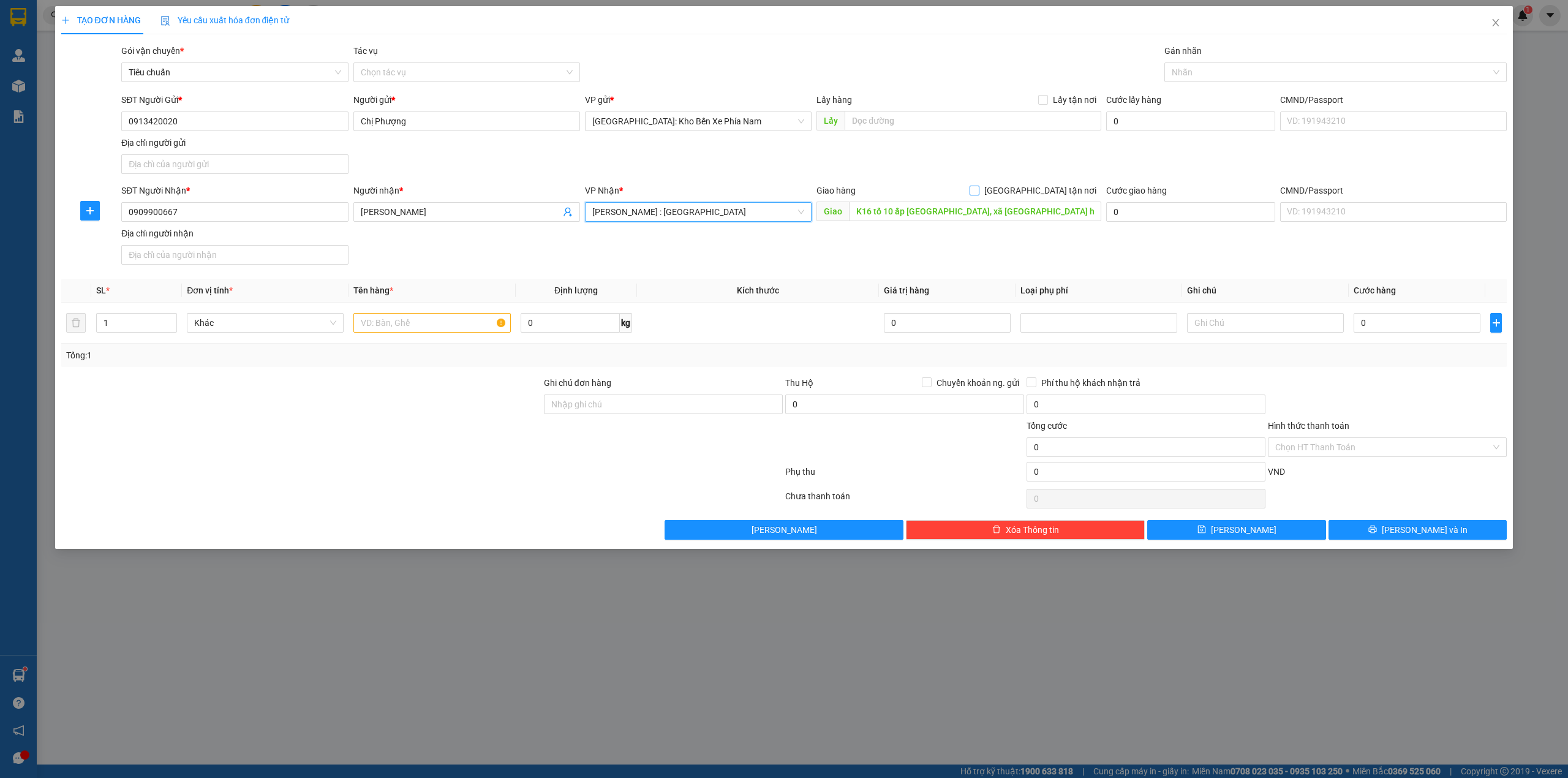
click at [1046, 197] on span "[GEOGRAPHIC_DATA] tận nơi" at bounding box center [1040, 190] width 122 height 13
click at [978, 194] on input "[GEOGRAPHIC_DATA] tận nơi" at bounding box center [974, 190] width 9 height 9
checkbox input "true"
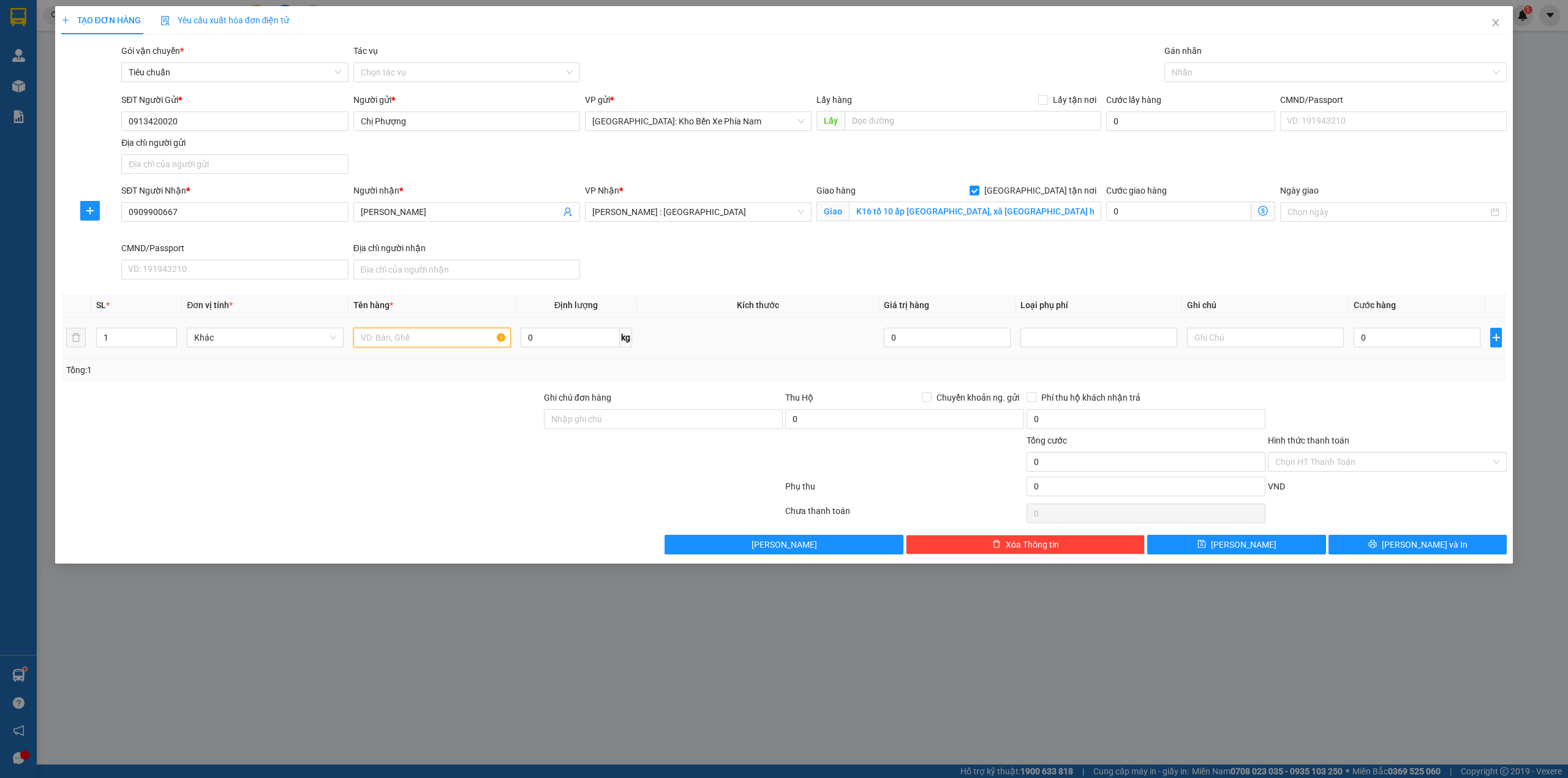
click at [386, 336] on input "text" at bounding box center [432, 338] width 156 height 20
click at [1241, 76] on div at bounding box center [1329, 72] width 324 height 14
type input "1 túi nilong đen"
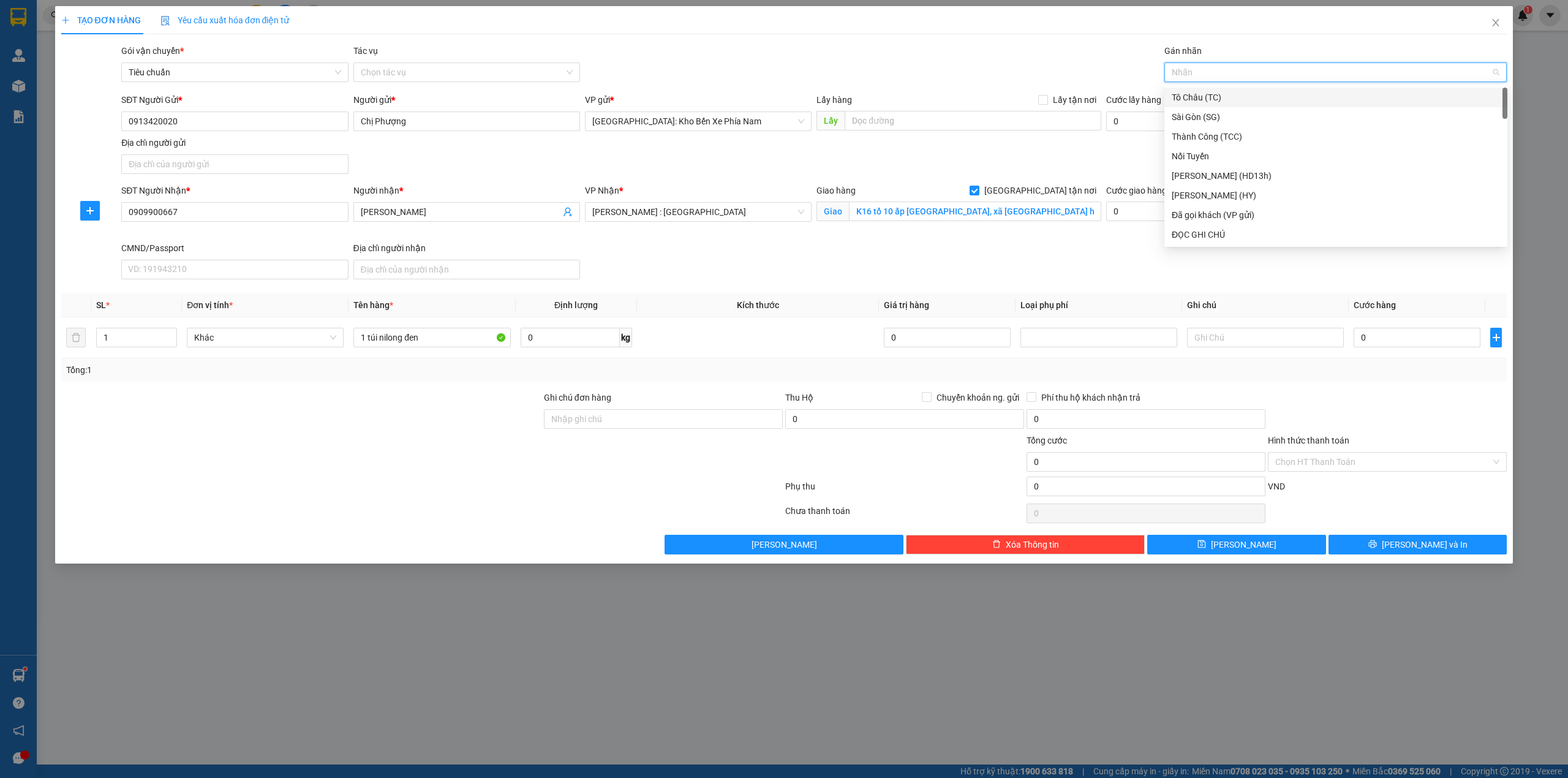
type input "g"
click at [1240, 232] on div "[GEOGRAPHIC_DATA] tận nơi" at bounding box center [1335, 234] width 328 height 13
click at [1002, 151] on div "SĐT Người Gửi * 0913420020 Người gửi * Chị Phượng VP gửi * Nha Trang: Kho Bến X…" at bounding box center [814, 136] width 1390 height 86
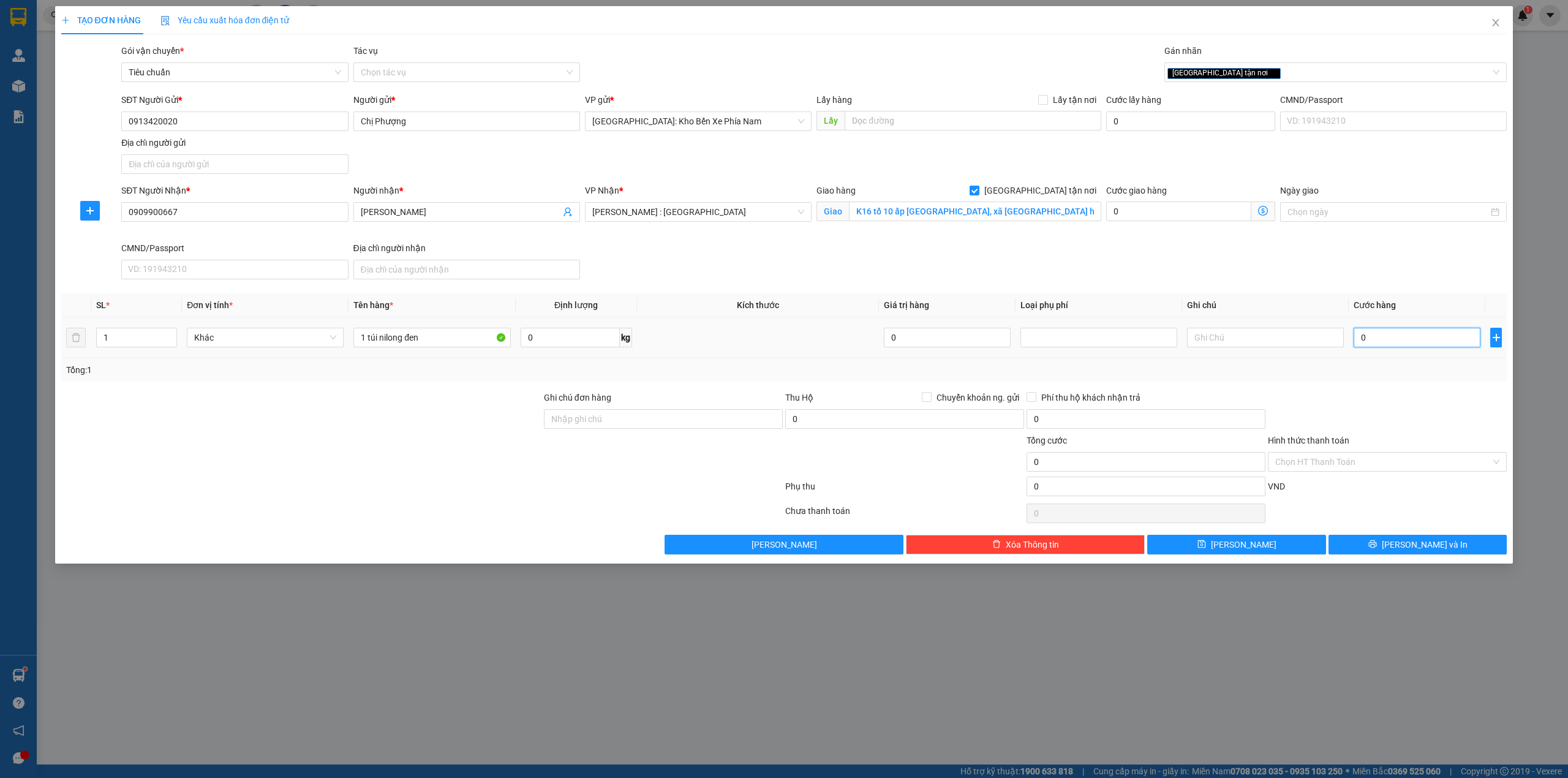
click at [1370, 336] on input "0" at bounding box center [1417, 338] width 127 height 20
click at [1021, 213] on input "K16 tổ 10 ấp [GEOGRAPHIC_DATA], xã [GEOGRAPHIC_DATA] huyện [GEOGRAPHIC_DATA], […" at bounding box center [975, 212] width 252 height 20
click at [1036, 212] on input "K16 tổ 10 ấp [GEOGRAPHIC_DATA], xã [GEOGRAPHIC_DATA] huyện [GEOGRAPHIC_DATA], […" at bounding box center [975, 212] width 252 height 20
click at [1046, 206] on input "K16 tổ 10 ấp [GEOGRAPHIC_DATA], xã [GEOGRAPHIC_DATA] huyện [GEOGRAPHIC_DATA], […" at bounding box center [975, 212] width 252 height 20
click at [1416, 339] on input "0" at bounding box center [1417, 338] width 127 height 20
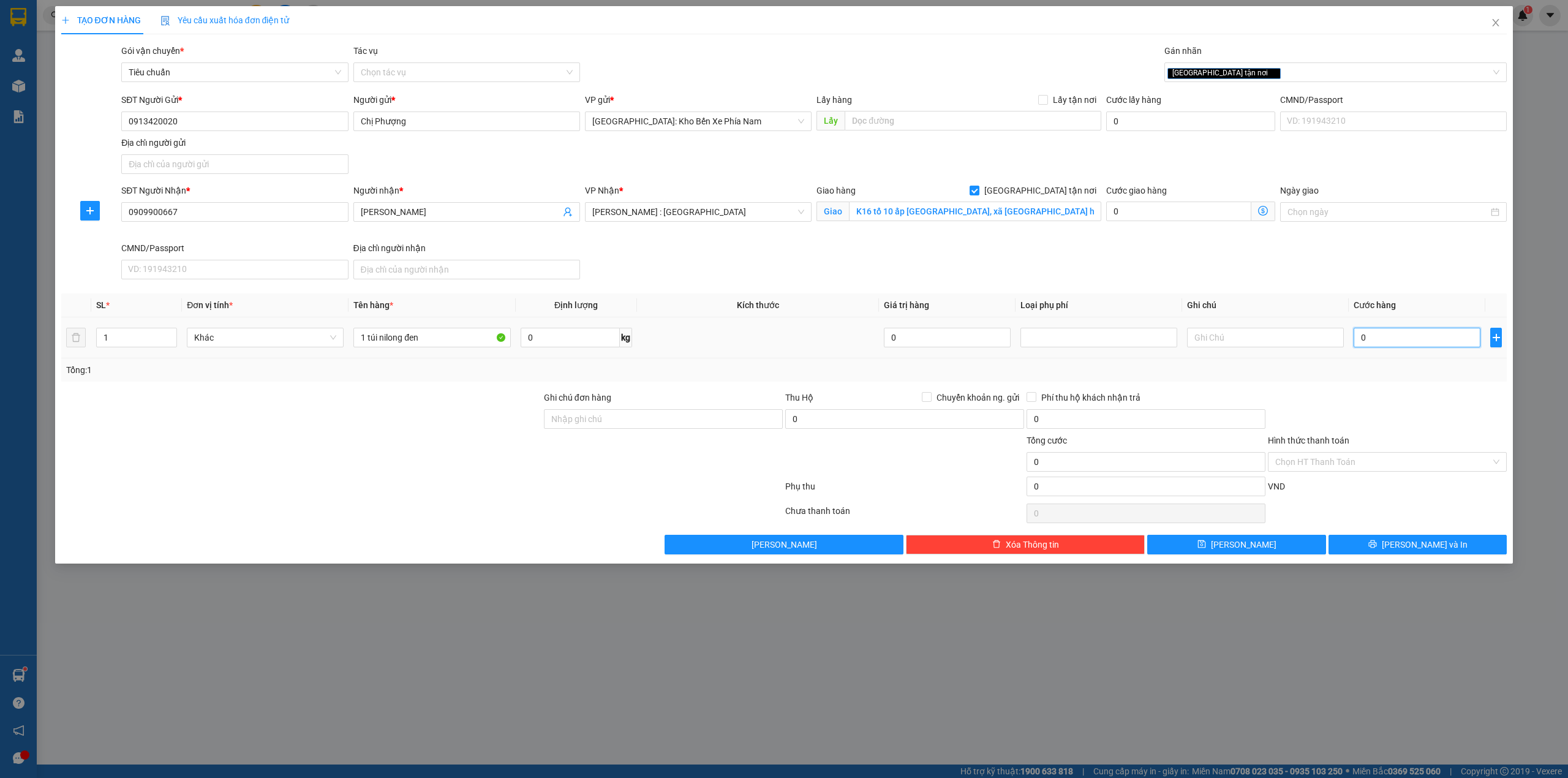
type input "8"
type input "80"
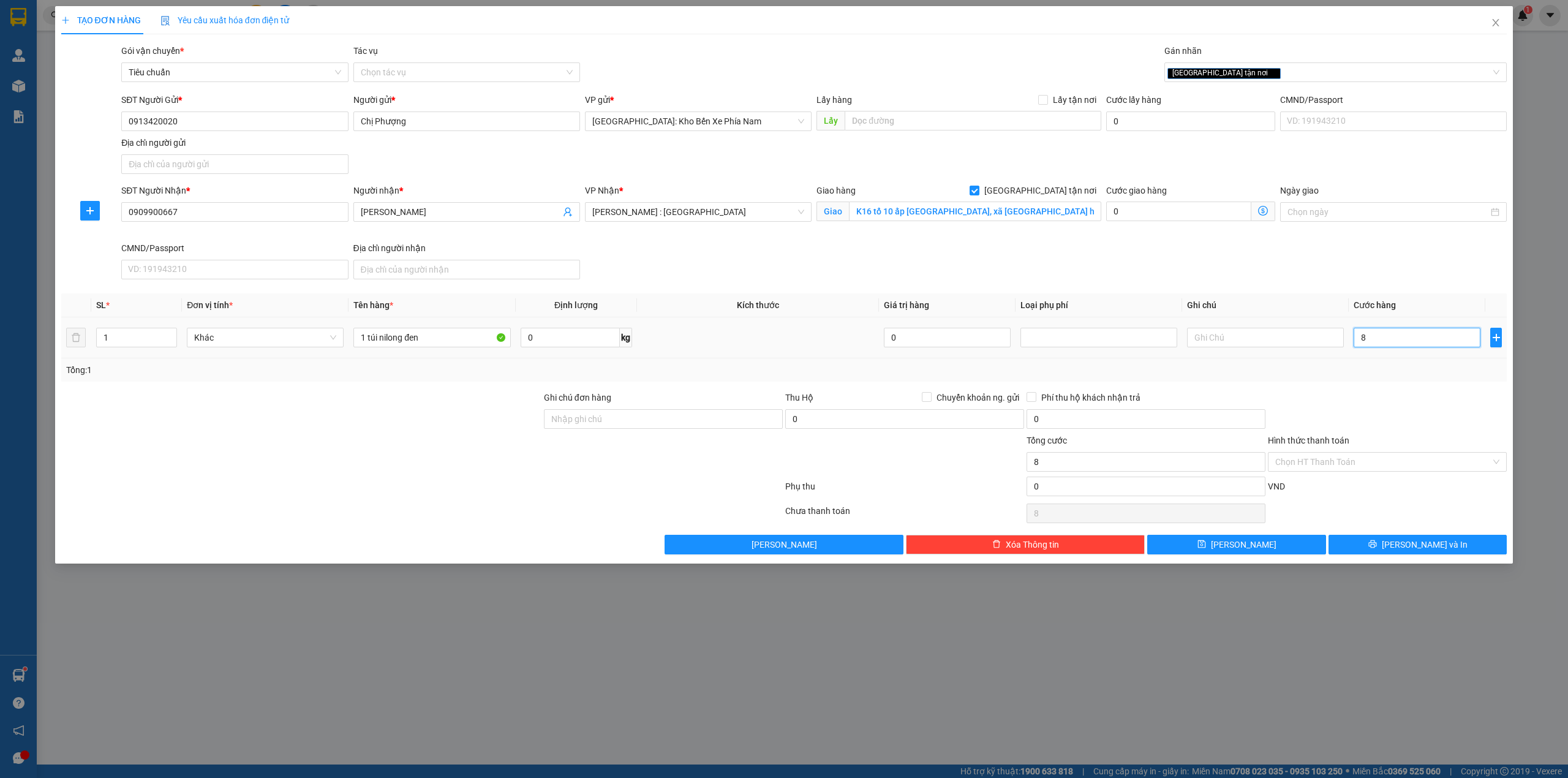
type input "80"
type input "800"
type input "8.000"
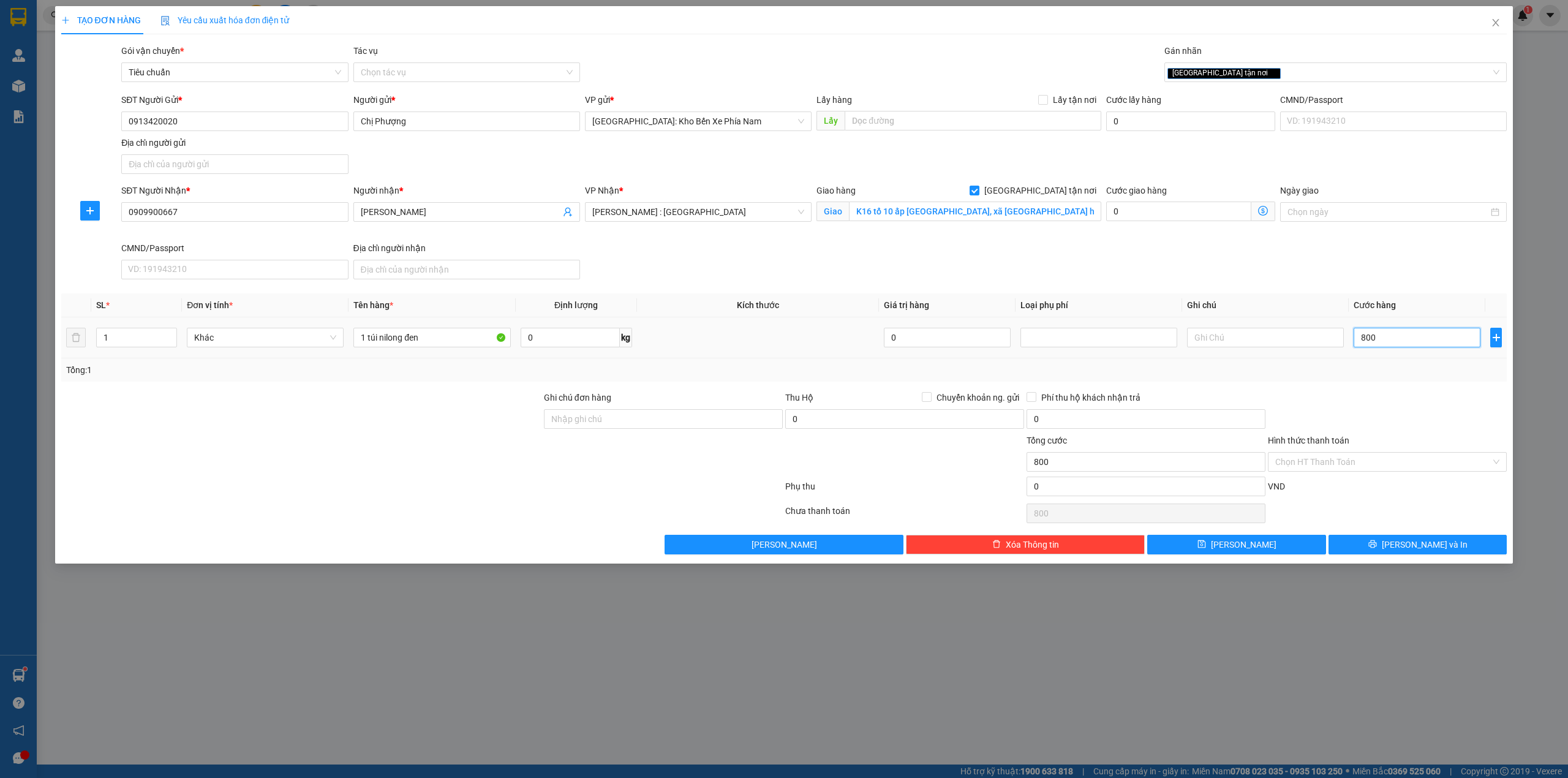
type input "8.000"
type input "80.000"
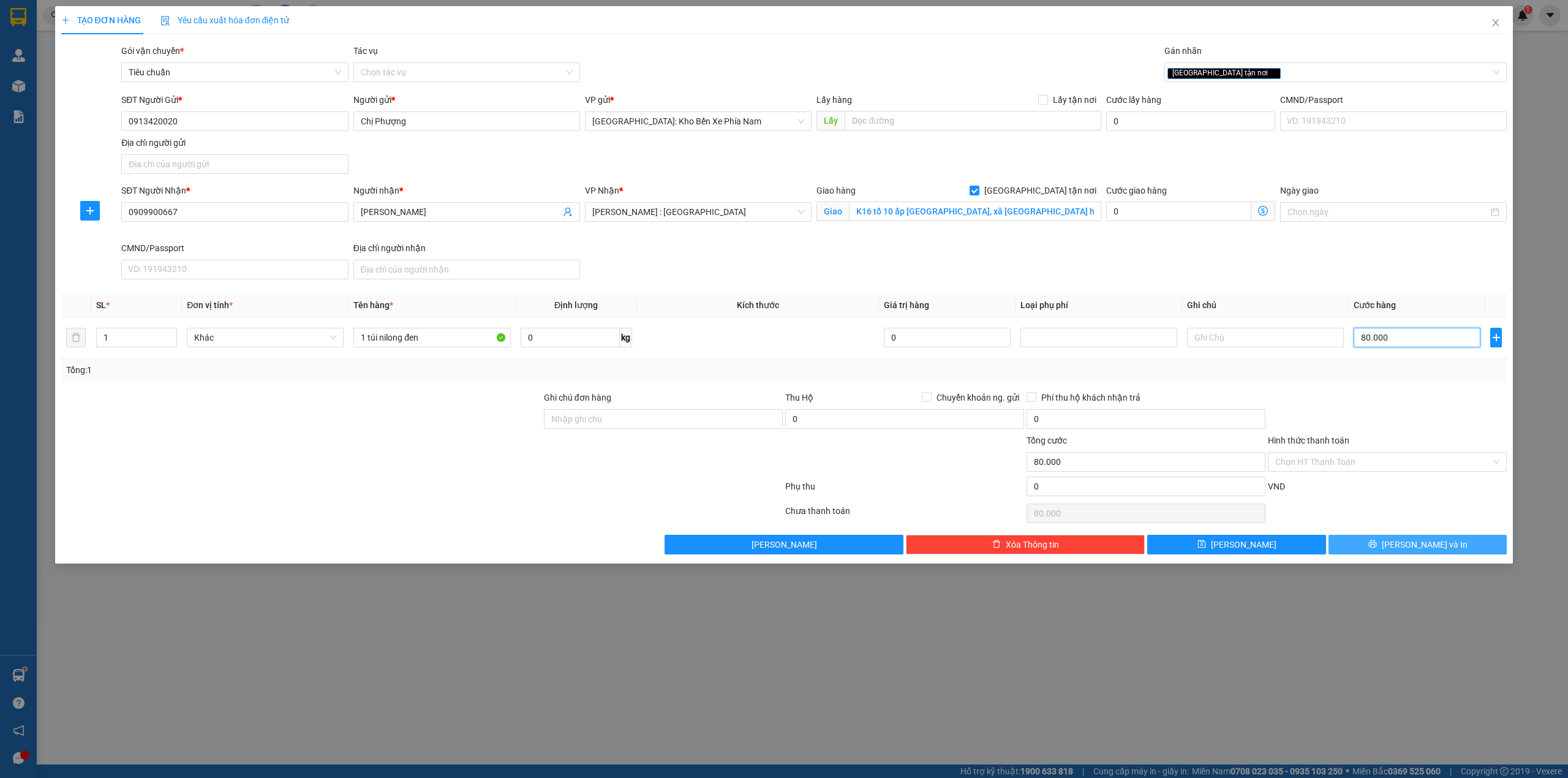
type input "80.000"
click at [1420, 548] on span "[PERSON_NAME] và In" at bounding box center [1424, 544] width 86 height 13
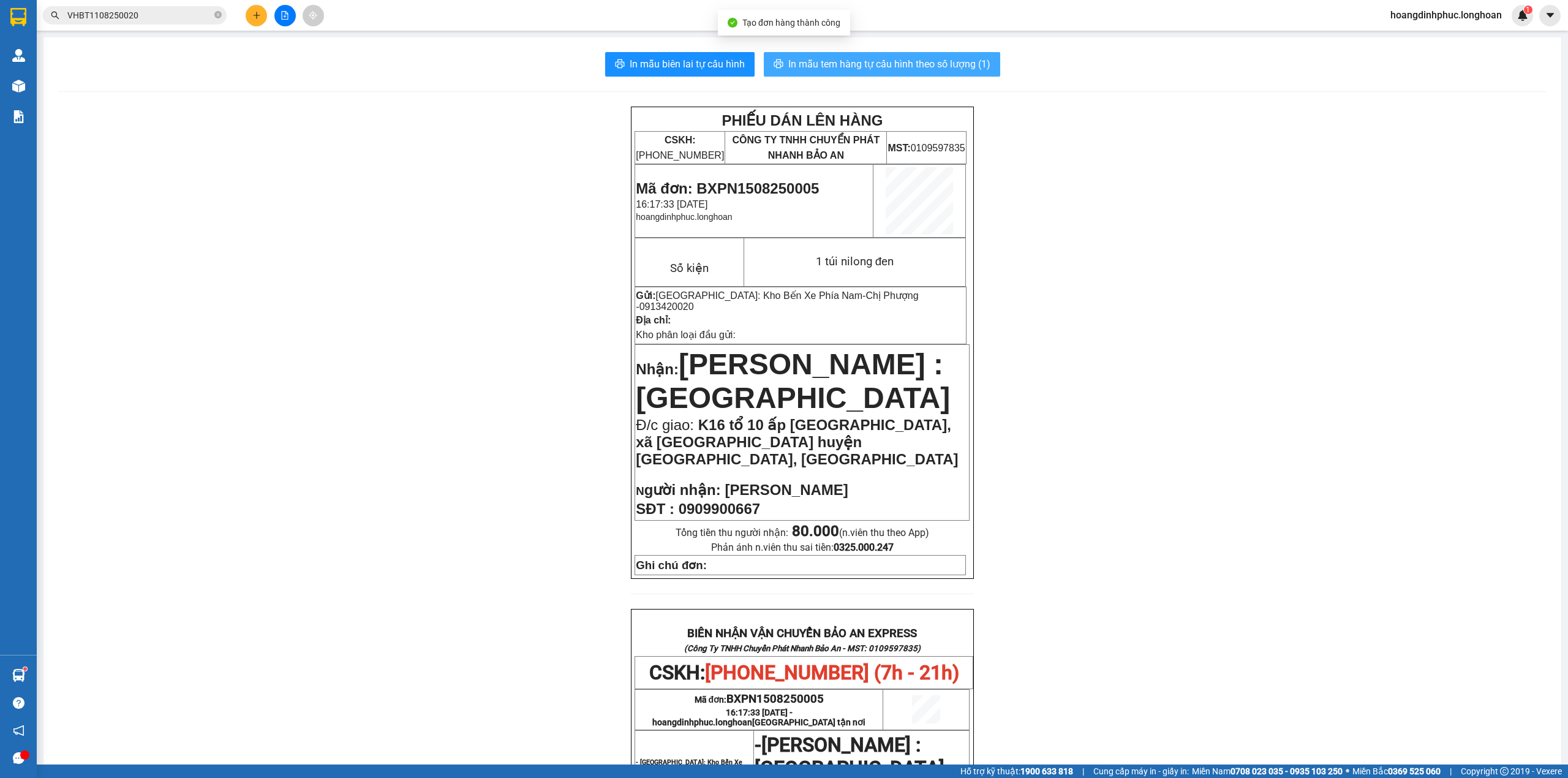
click at [863, 76] on button "In mẫu tem hàng tự cấu hình theo số lượng (1)" at bounding box center [882, 63] width 237 height 24
click at [866, 67] on span "In mẫu tem hàng tự cấu hình theo số lượng (1)" at bounding box center [889, 63] width 202 height 15
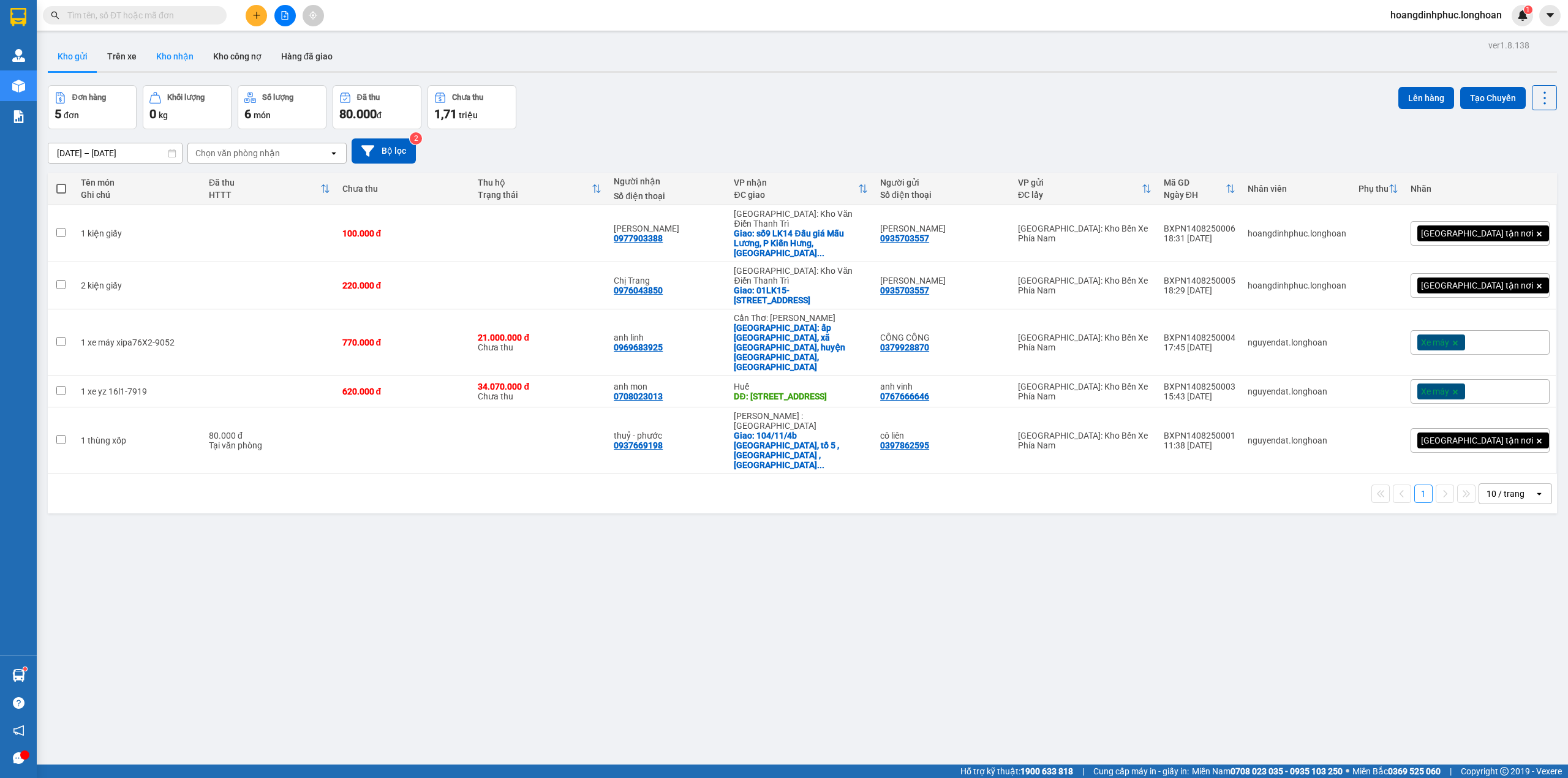
click at [192, 57] on button "Kho nhận" at bounding box center [175, 56] width 57 height 29
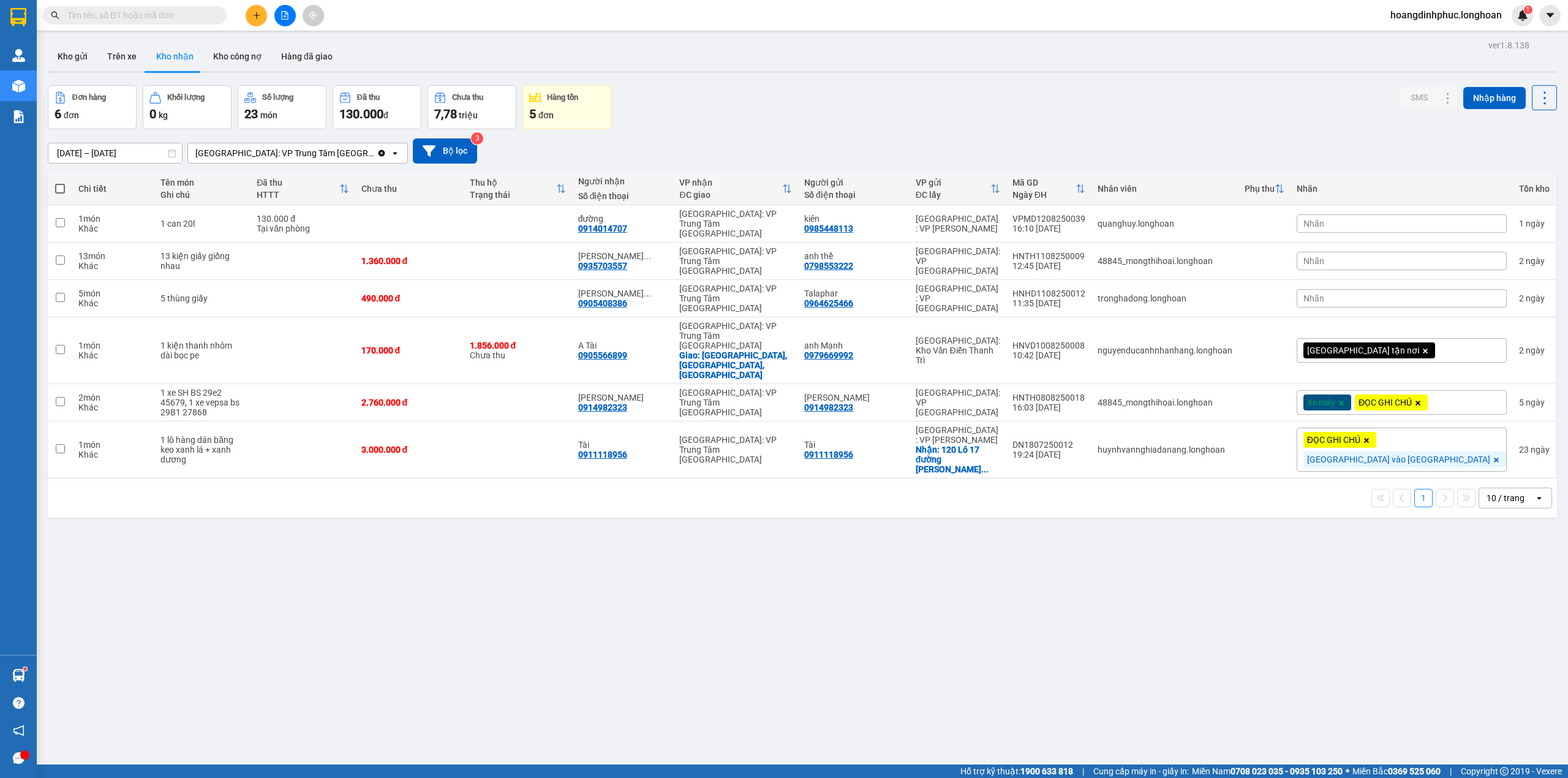
click at [321, 150] on div "[GEOGRAPHIC_DATA]: VP Trung Tâm [GEOGRAPHIC_DATA]" at bounding box center [285, 154] width 179 height 13
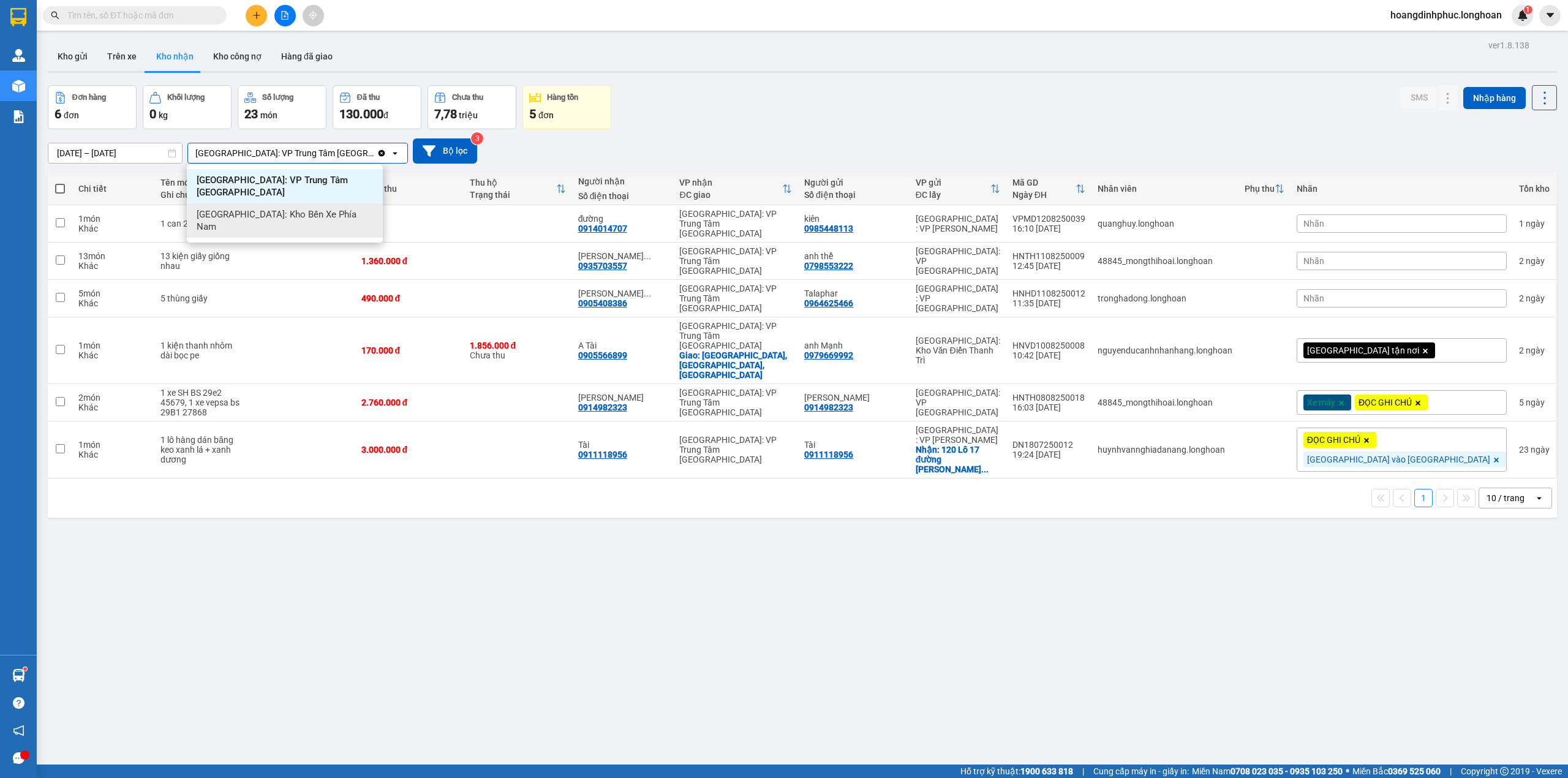
click at [316, 204] on div "[GEOGRAPHIC_DATA]: Kho Bến Xe Phía Nam" at bounding box center [284, 221] width 196 height 34
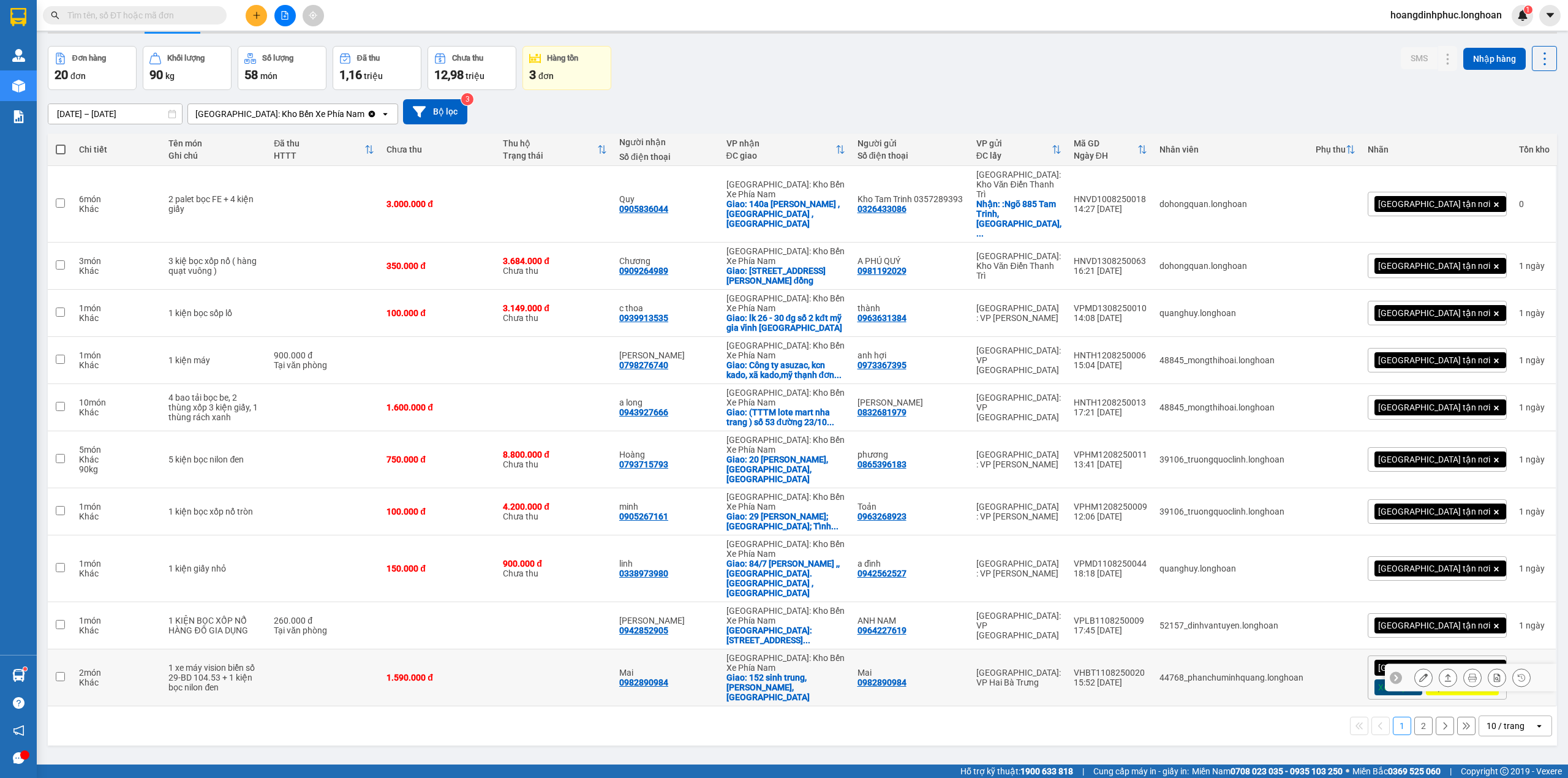
scroll to position [56, 0]
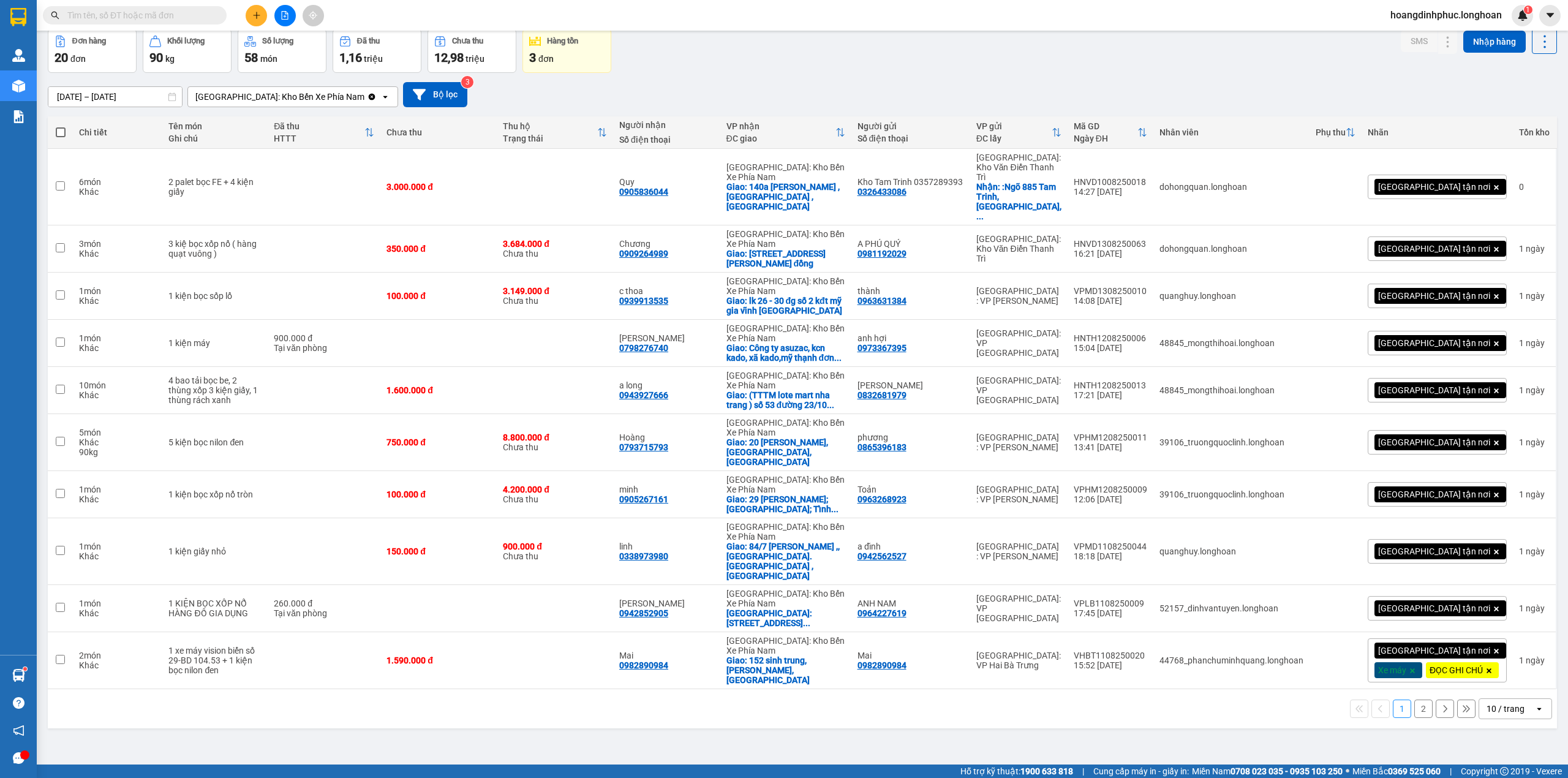
click at [1477, 689] on div "1 2 10 / trang open" at bounding box center [801, 708] width 1509 height 39
click at [1487, 702] on div "10 / trang" at bounding box center [1505, 708] width 38 height 13
click at [1476, 648] on span "100 / trang" at bounding box center [1497, 649] width 44 height 13
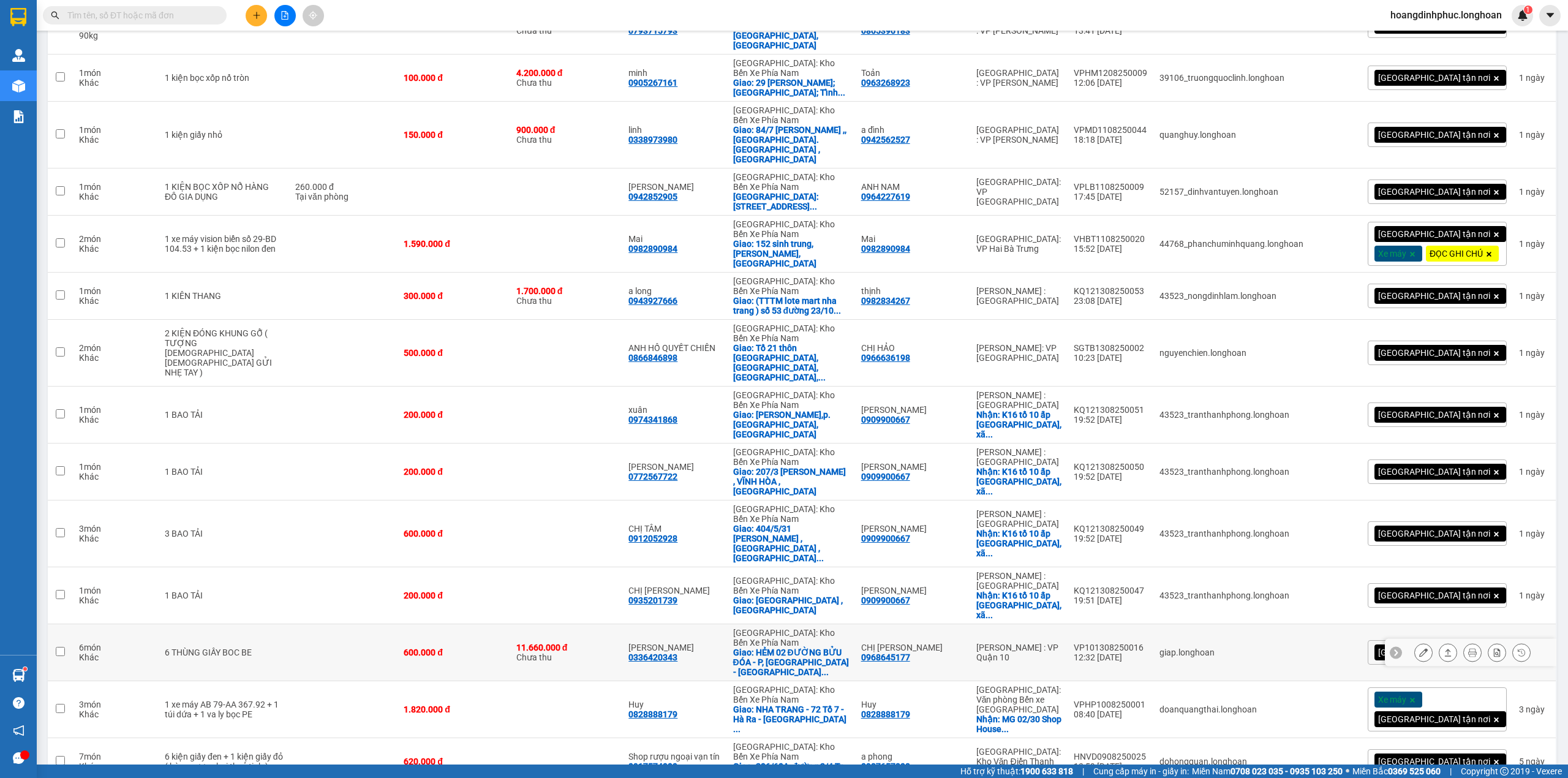
scroll to position [482, 0]
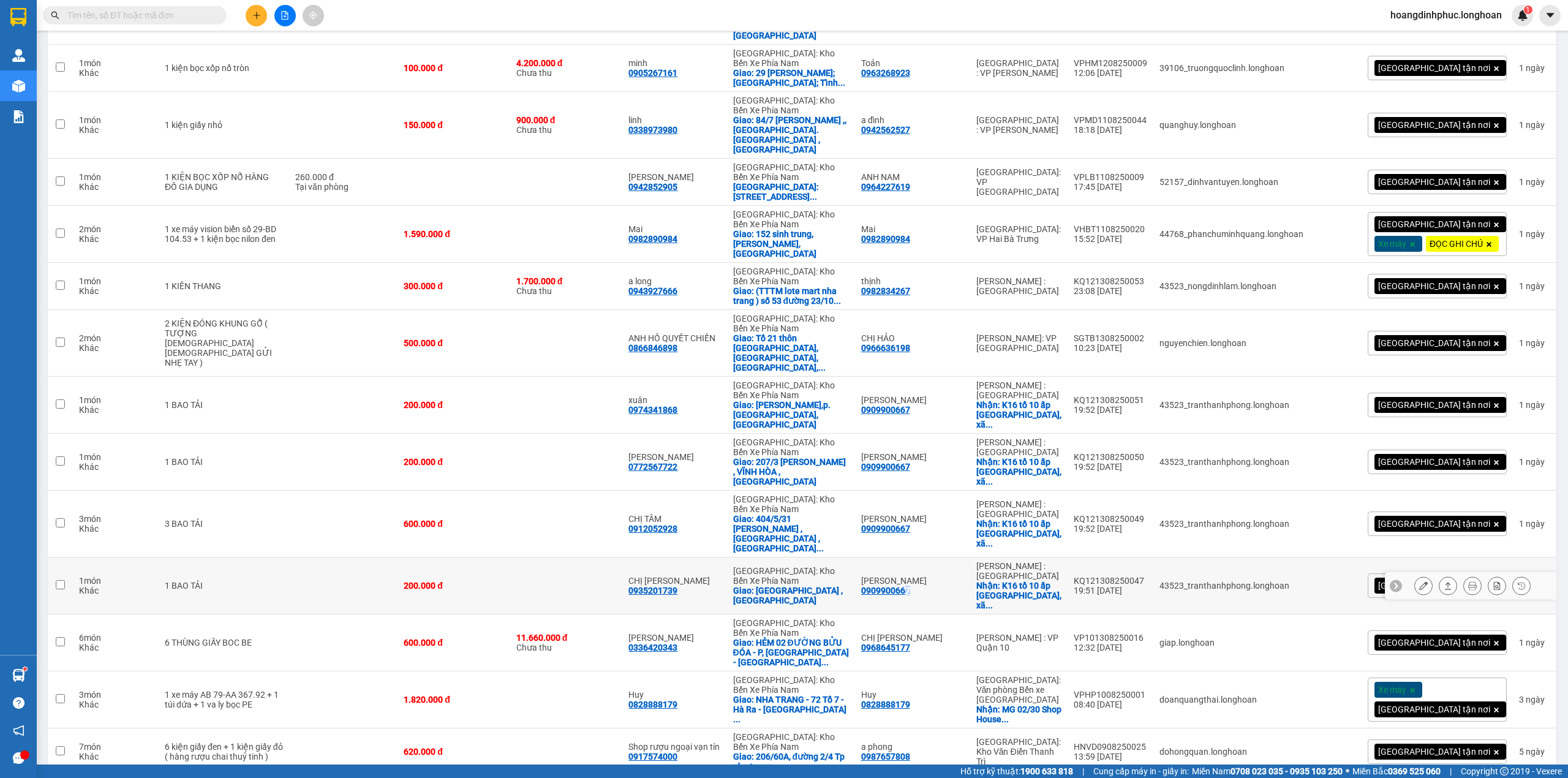
drag, startPoint x: 954, startPoint y: 498, endPoint x: 910, endPoint y: 502, distance: 44.2
click at [910, 557] on td "ANH BẢO 0909900667" at bounding box center [912, 586] width 115 height 57
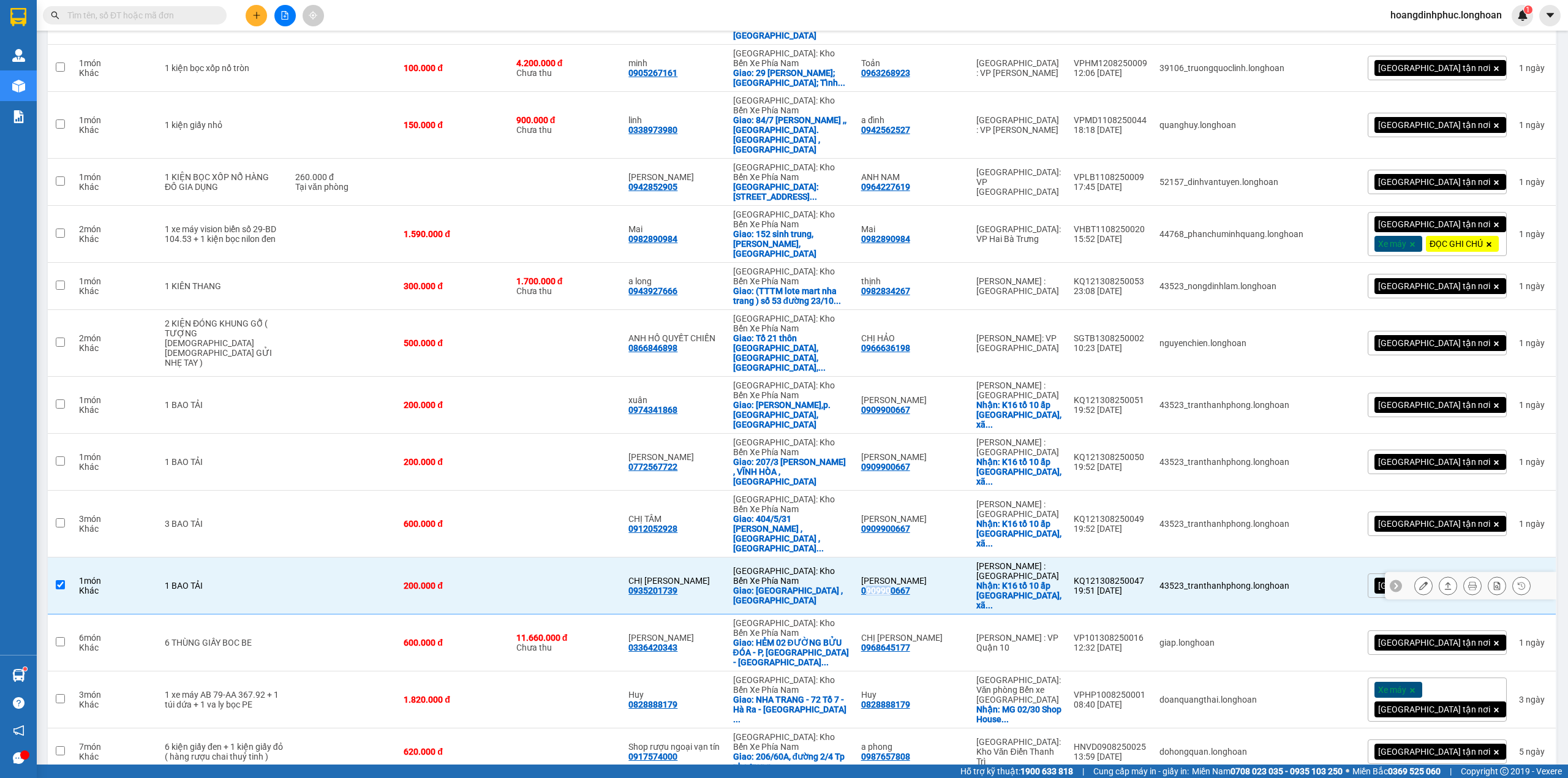
drag, startPoint x: 912, startPoint y: 496, endPoint x: 938, endPoint y: 492, distance: 26.3
click at [910, 585] on div "0909900667" at bounding box center [885, 590] width 49 height 10
drag, startPoint x: 910, startPoint y: 495, endPoint x: 960, endPoint y: 495, distance: 50.0
click at [960, 557] on td "ANH BẢO 0909900667" at bounding box center [912, 586] width 115 height 57
checkbox input "false"
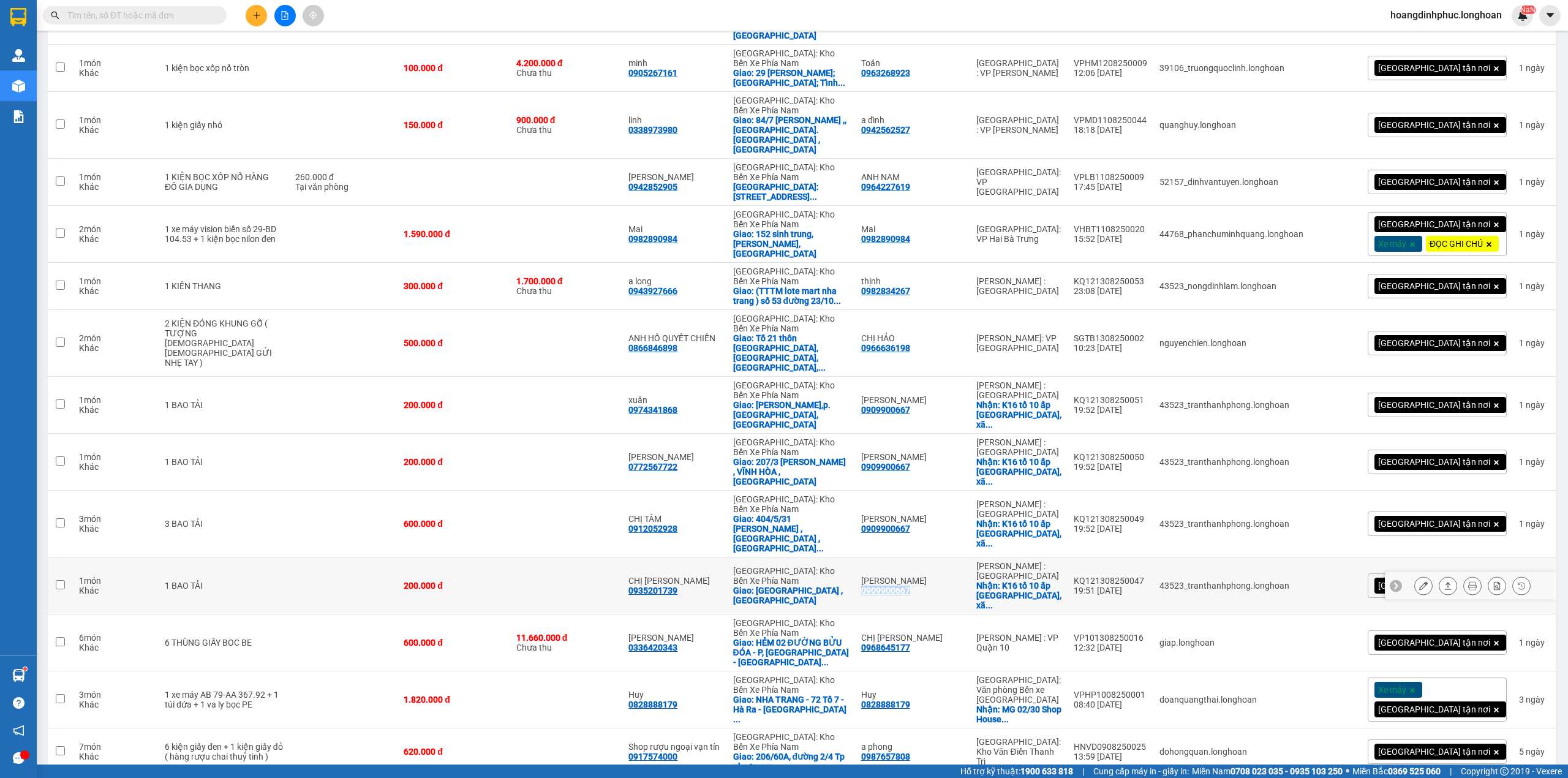
copy div "0909900667"
click at [188, 15] on input "text" at bounding box center [139, 15] width 145 height 13
paste input "0909900667"
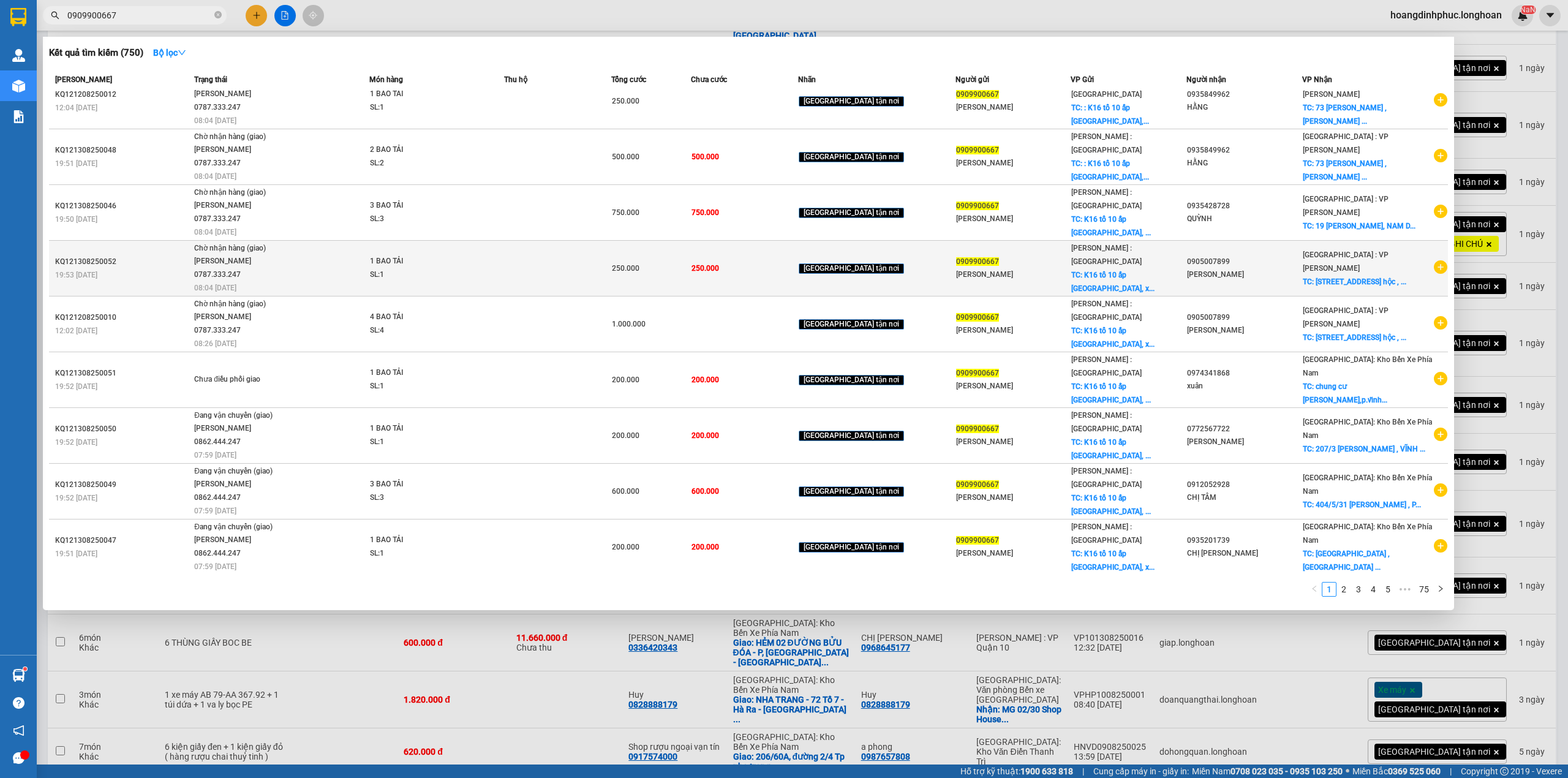
scroll to position [30, 0]
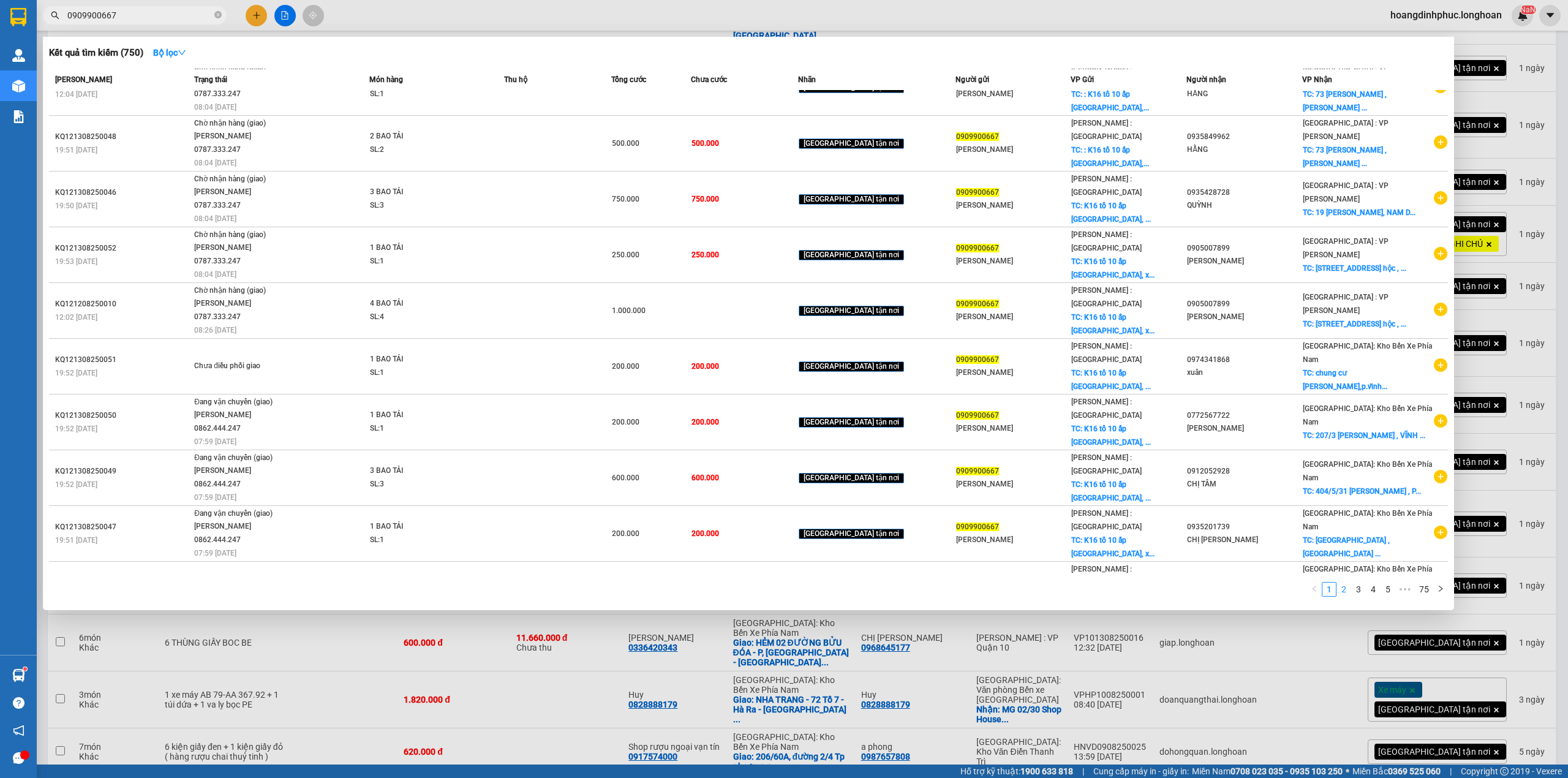
type input "0909900667"
click at [1348, 590] on link "2" at bounding box center [1343, 589] width 13 height 13
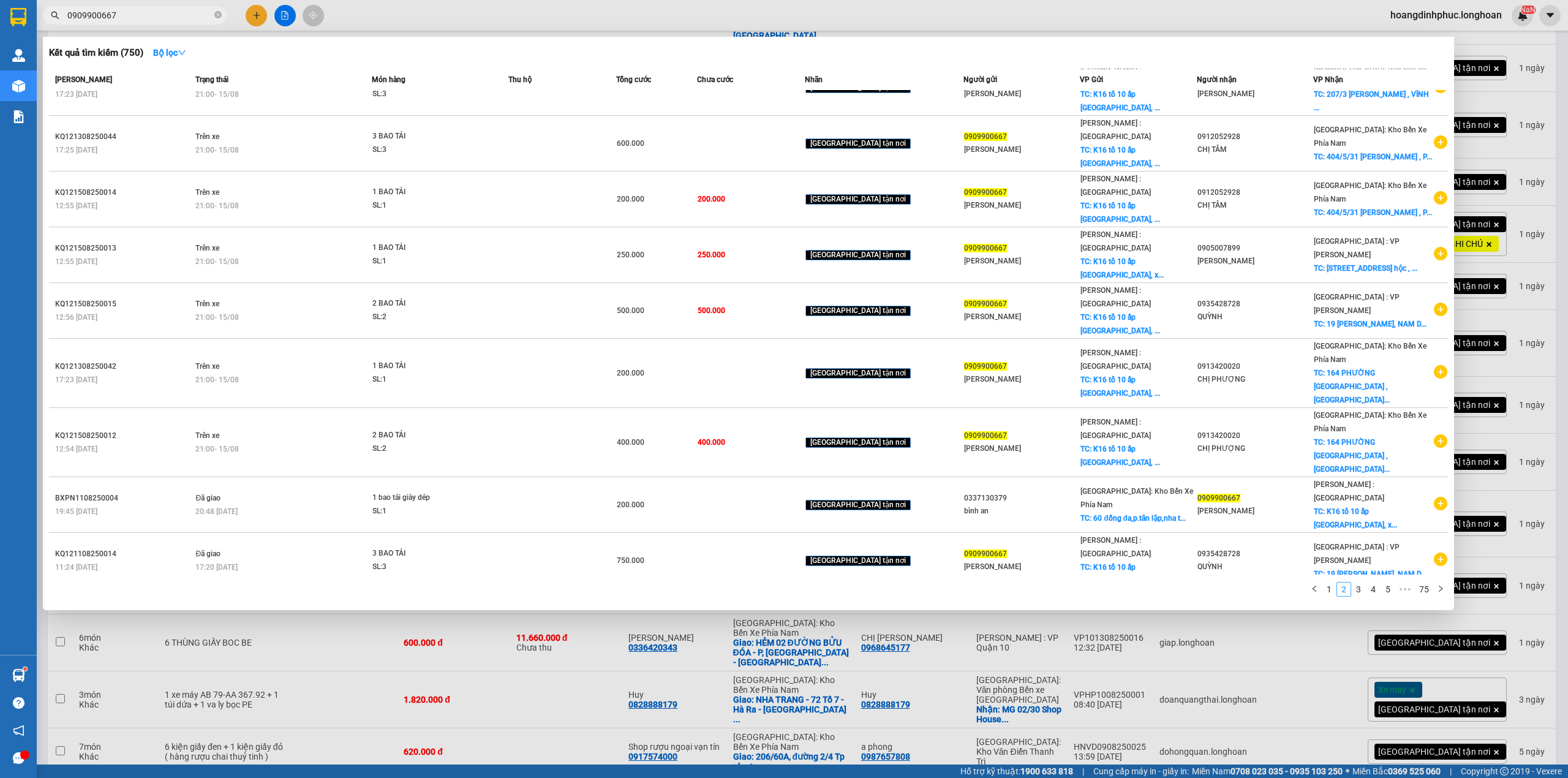
scroll to position [0, 0]
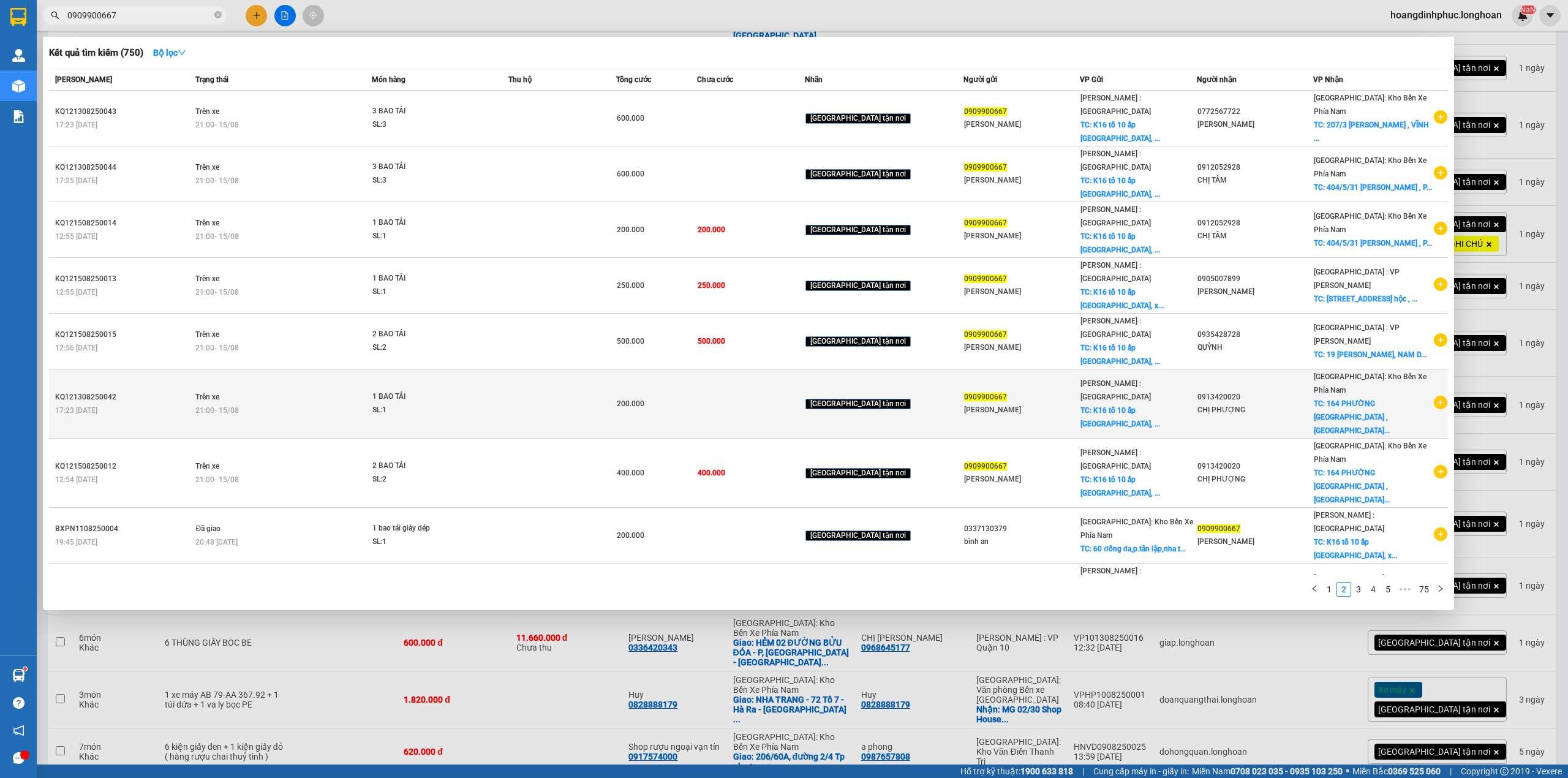
click at [1220, 404] on div "CHỊ PHƯỢNG" at bounding box center [1254, 410] width 115 height 13
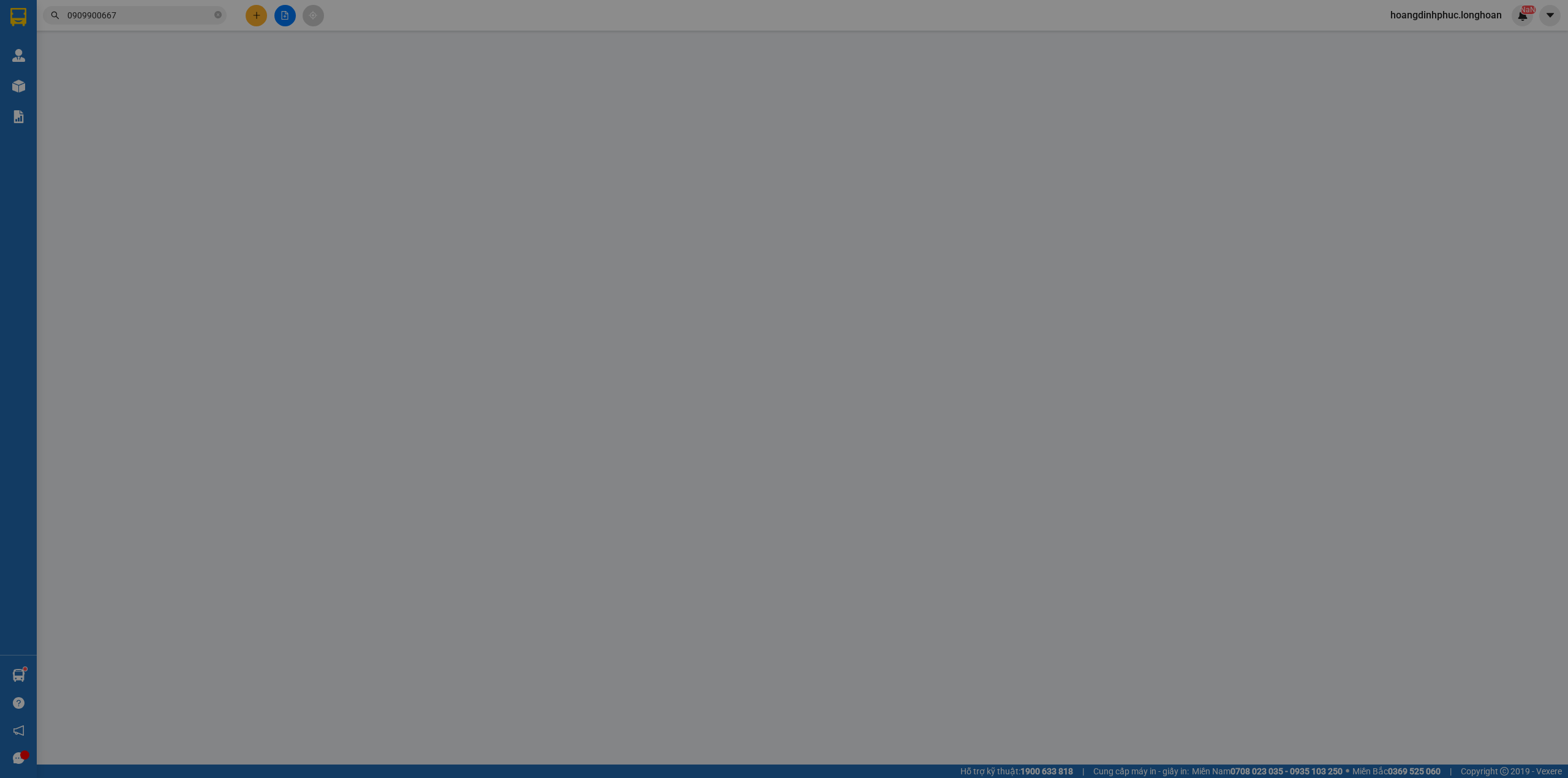
type input "0909900667"
type input "[PERSON_NAME]"
checkbox input "true"
type input "K16 tổ 10 ấp [GEOGRAPHIC_DATA], xã [GEOGRAPHIC_DATA] huyện [GEOGRAPHIC_DATA], […"
type input "0913420020"
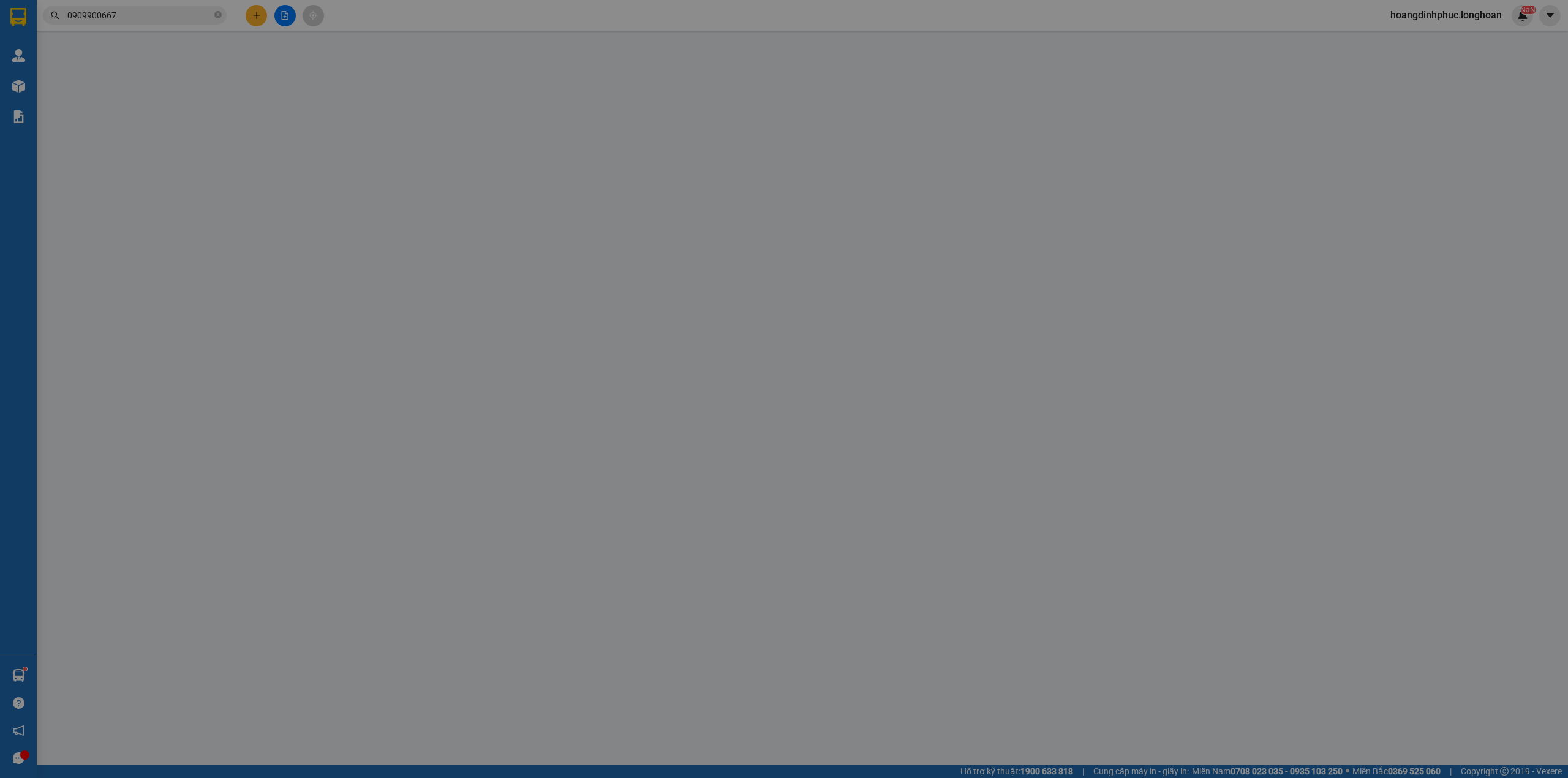
type input "CHỊ PHƯỢNG"
checkbox input "true"
type input "164 PHƯỜNG [GEOGRAPHIC_DATA] , [GEOGRAPHIC_DATA] , [GEOGRAPHIC_DATA]"
type input "200.000"
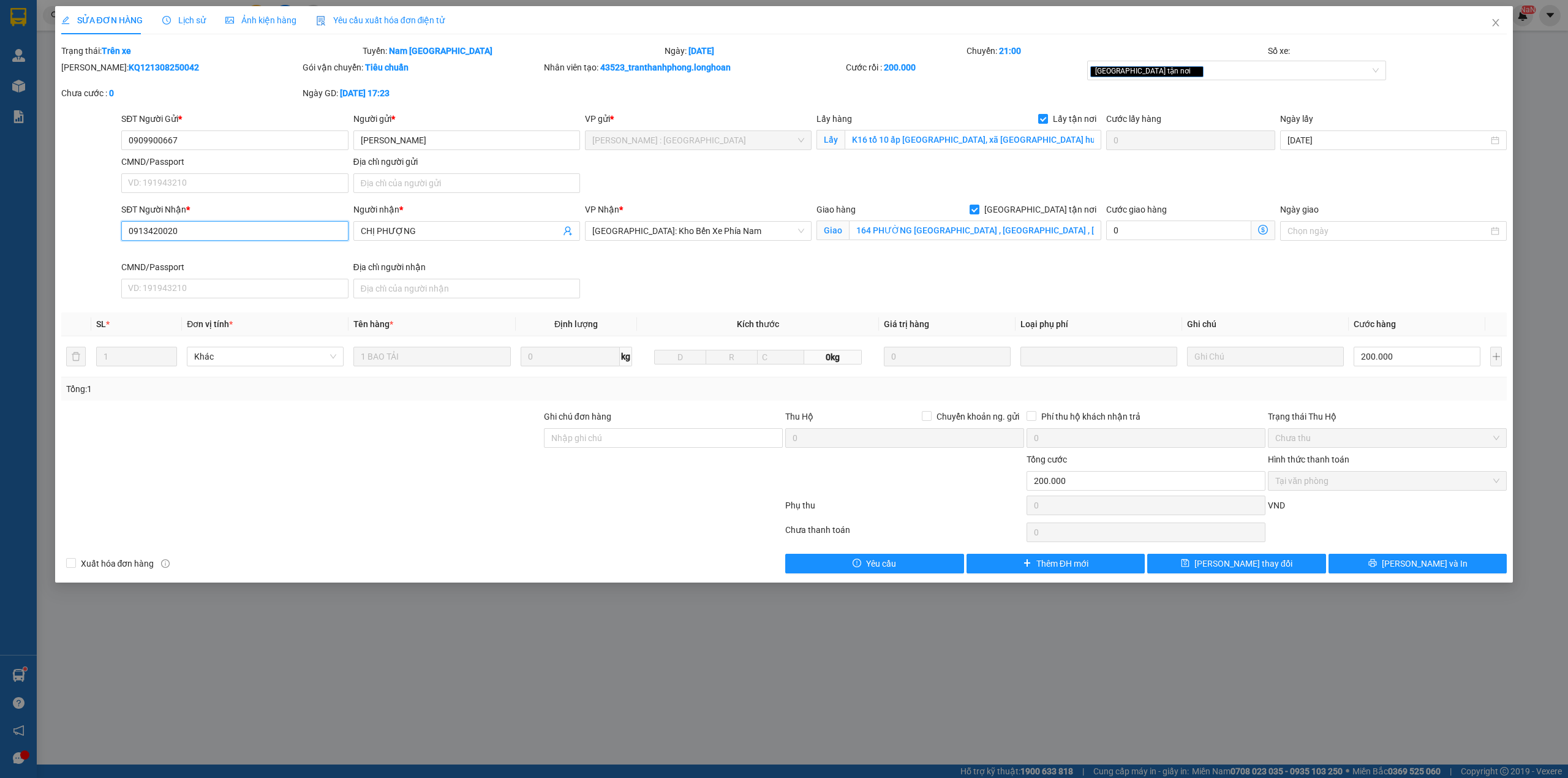
drag, startPoint x: 153, startPoint y: 227, endPoint x: 113, endPoint y: 229, distance: 40.0
click at [108, 228] on div "SĐT Người Nhận * 0913420020 0913420020 Người nhận * CHỊ PHƯỢNG VP Nhận * [GEOGR…" at bounding box center [784, 253] width 1448 height 100
drag, startPoint x: 191, startPoint y: 138, endPoint x: 122, endPoint y: 138, distance: 69.0
click at [122, 138] on input "0909900667" at bounding box center [235, 140] width 227 height 20
